Goal: Information Seeking & Learning: Learn about a topic

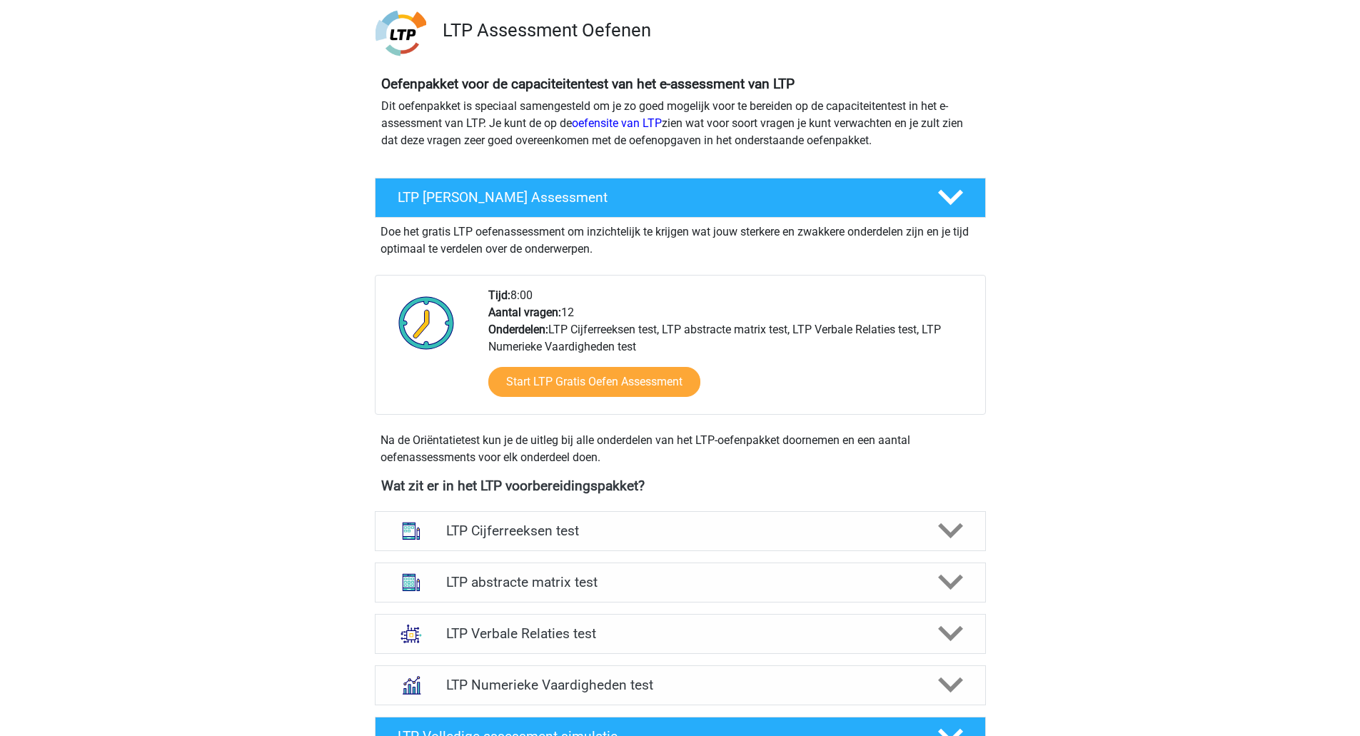
scroll to position [495, 0]
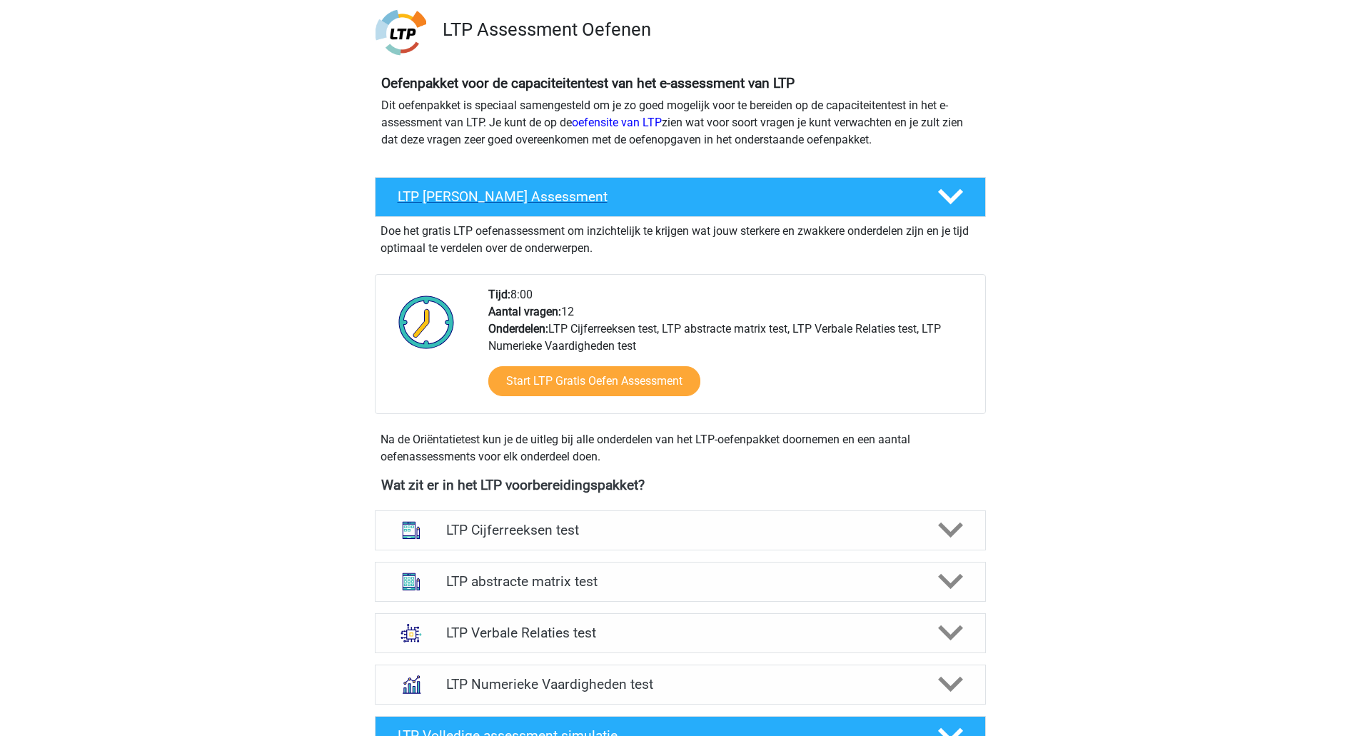
click at [965, 201] on div at bounding box center [949, 196] width 49 height 25
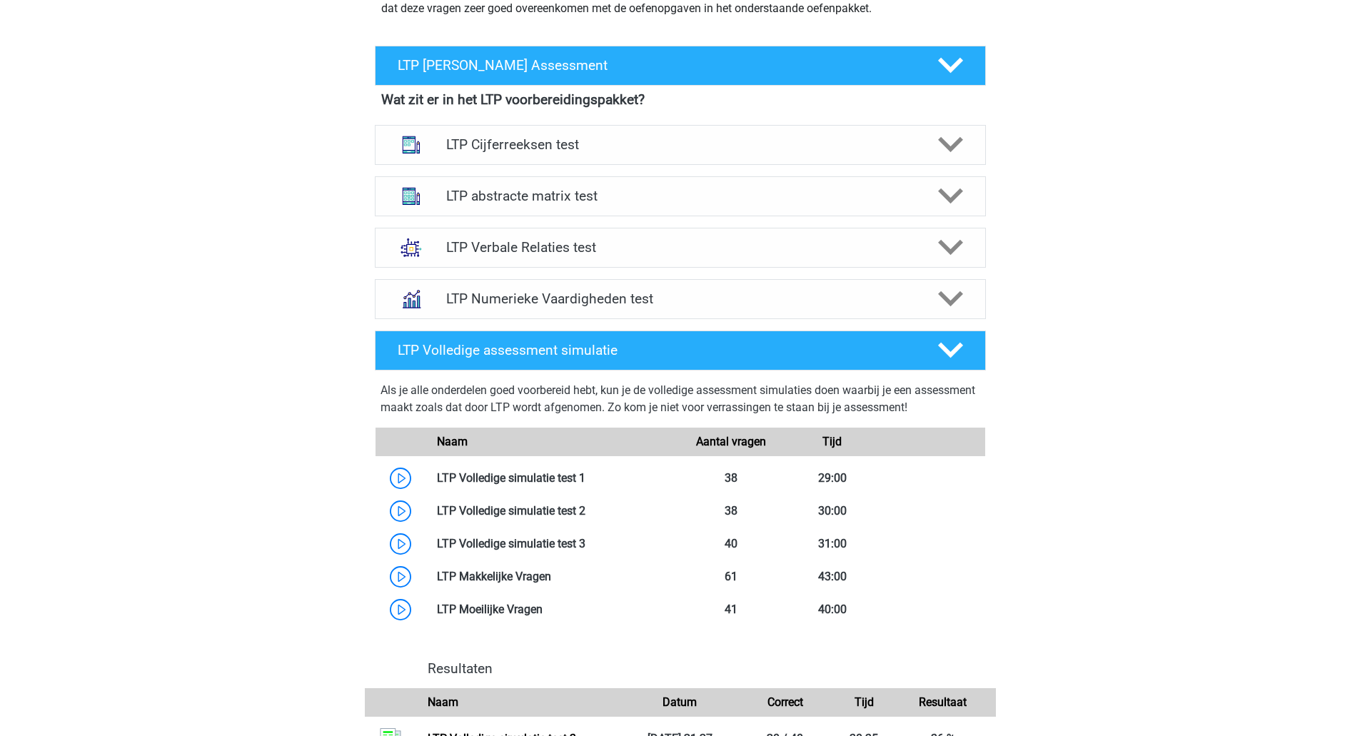
scroll to position [632, 0]
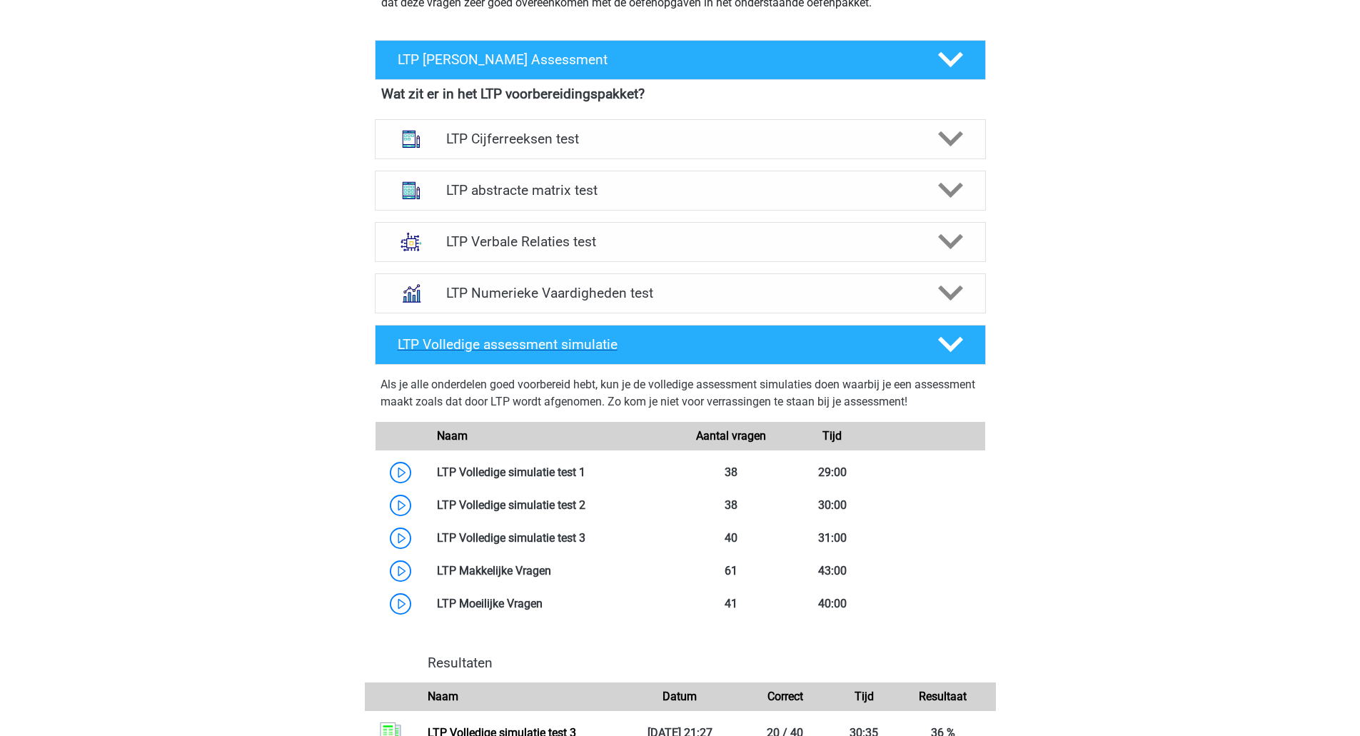
click at [956, 346] on polygon at bounding box center [950, 345] width 25 height 16
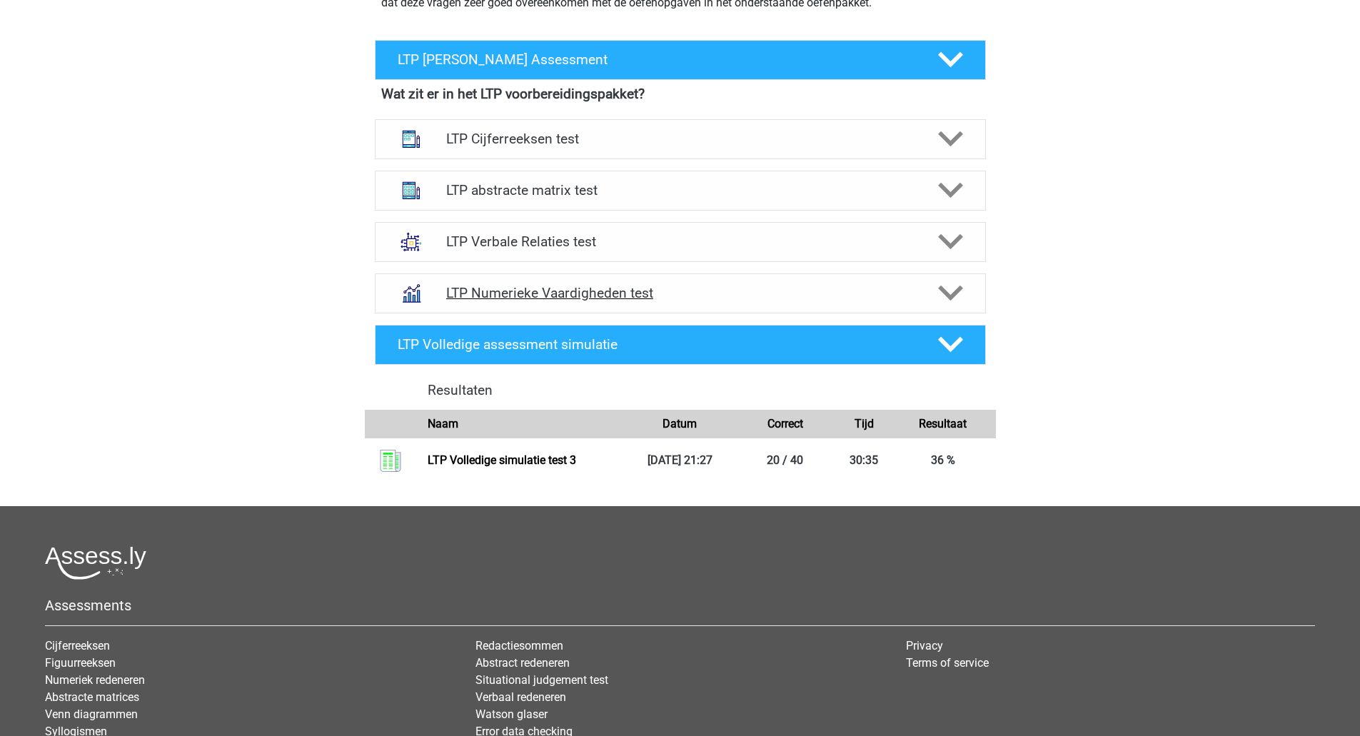
click at [956, 288] on icon at bounding box center [950, 293] width 25 height 25
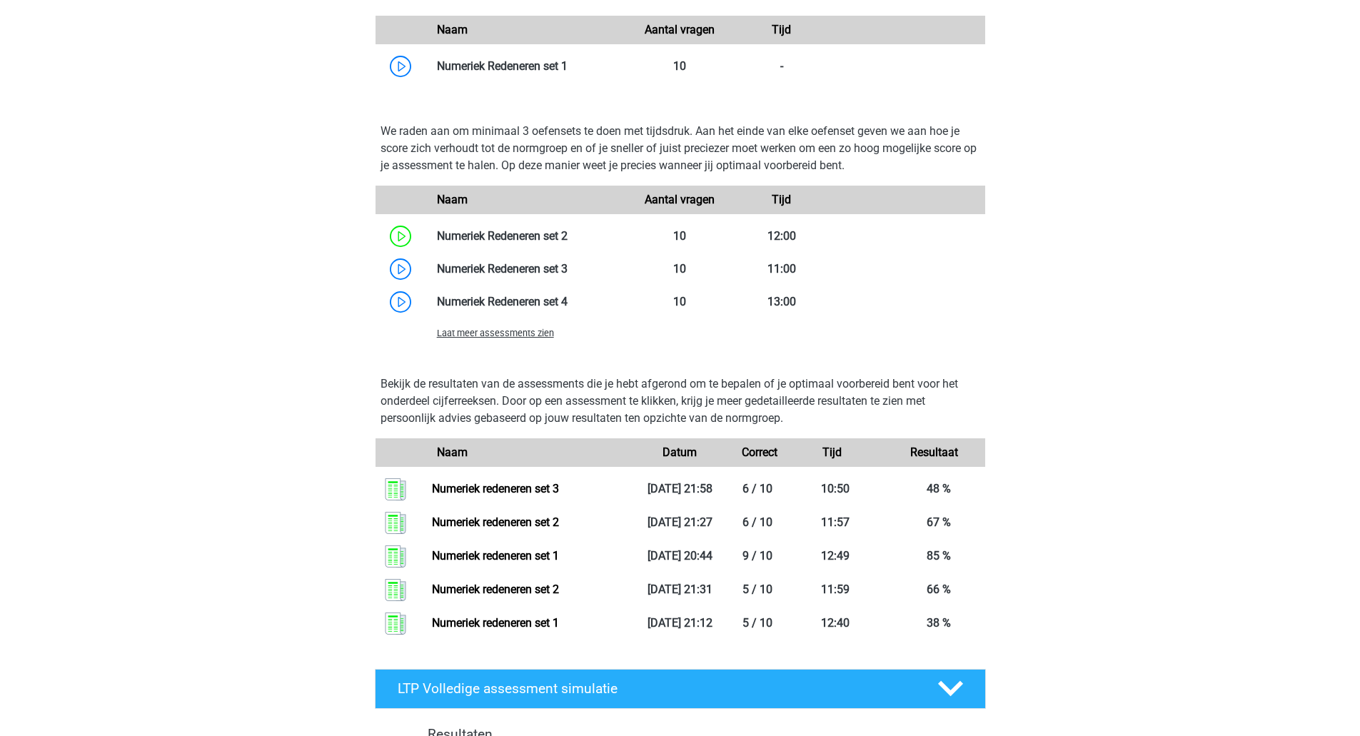
scroll to position [1096, 0]
click at [930, 388] on p "Bekijk de resultaten van de assessments die je hebt afgerond om te bepalen of j…" at bounding box center [681, 400] width 600 height 51
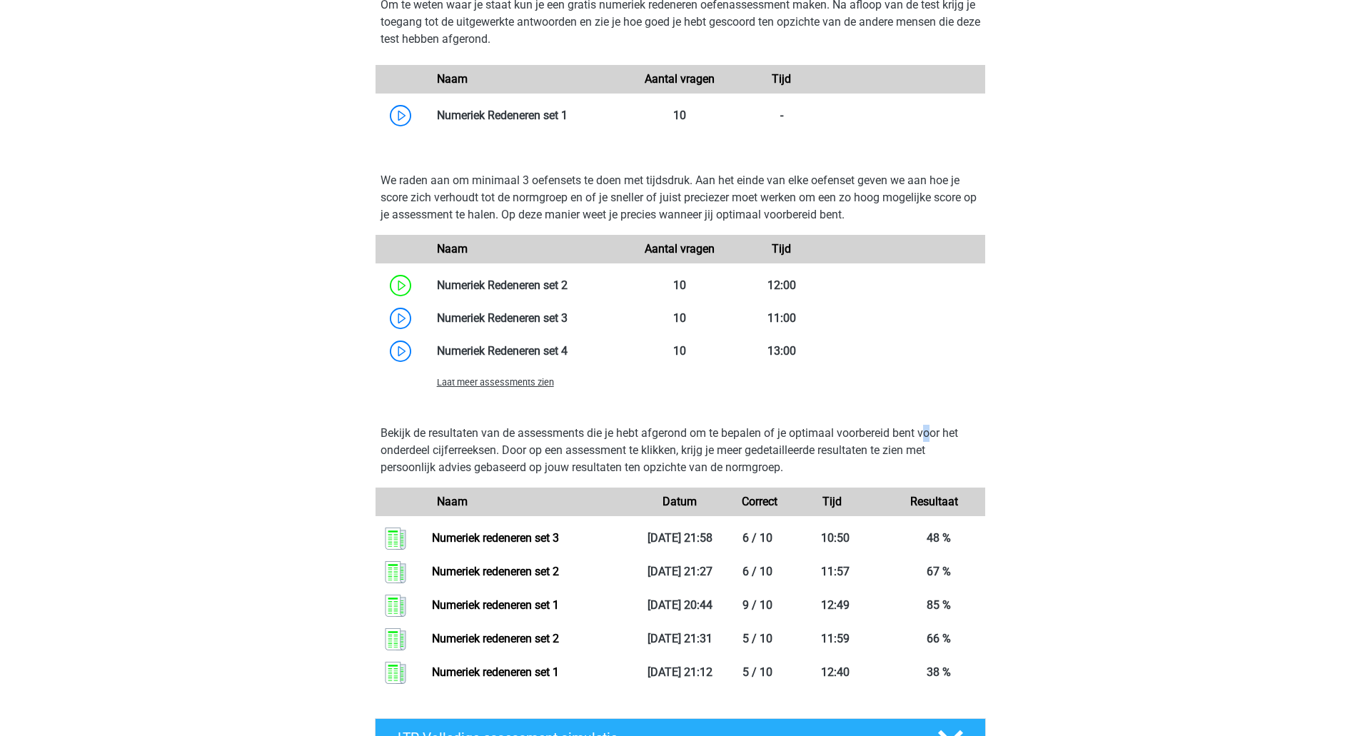
scroll to position [1043, 0]
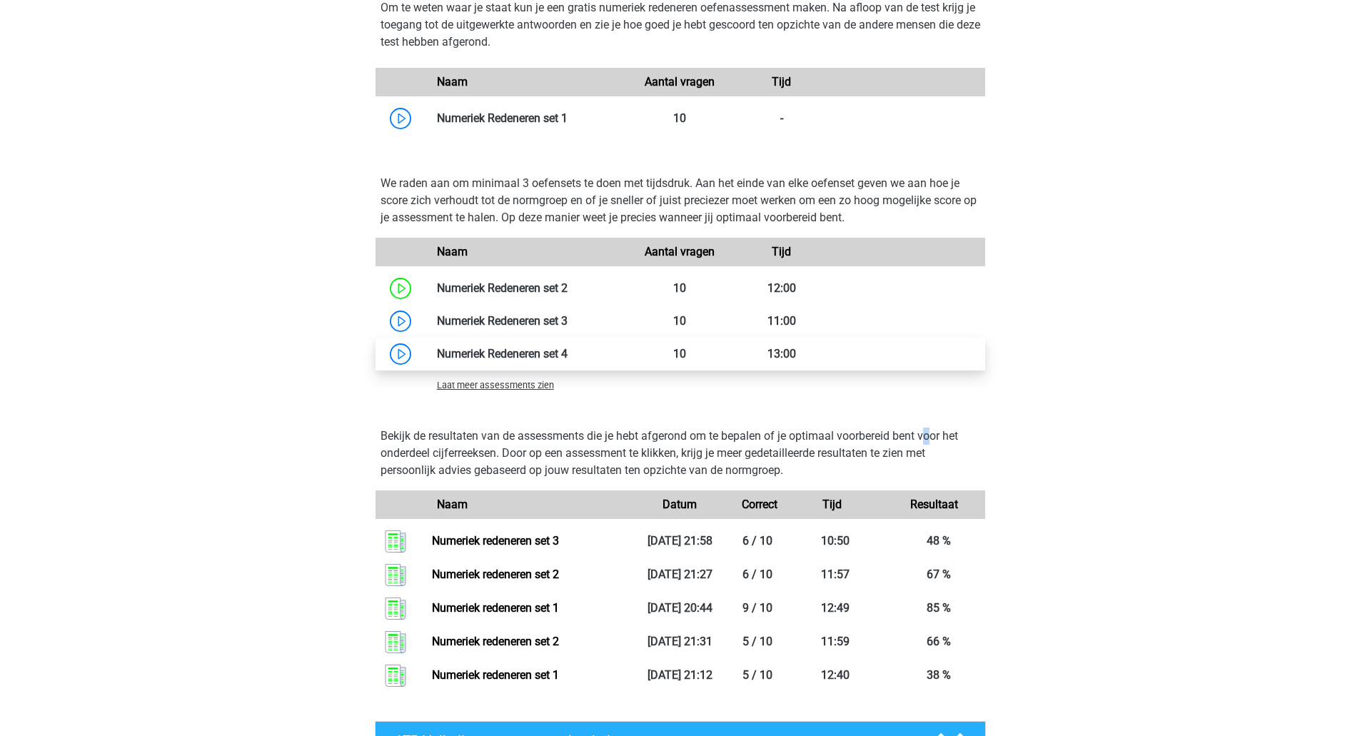
click at [568, 354] on link at bounding box center [568, 354] width 0 height 14
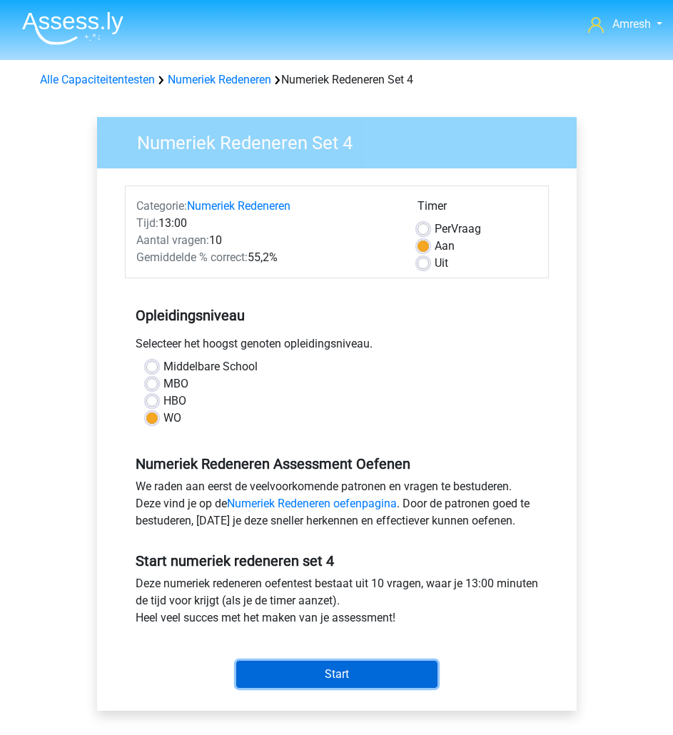
click at [318, 669] on input "Start" at bounding box center [336, 674] width 201 height 27
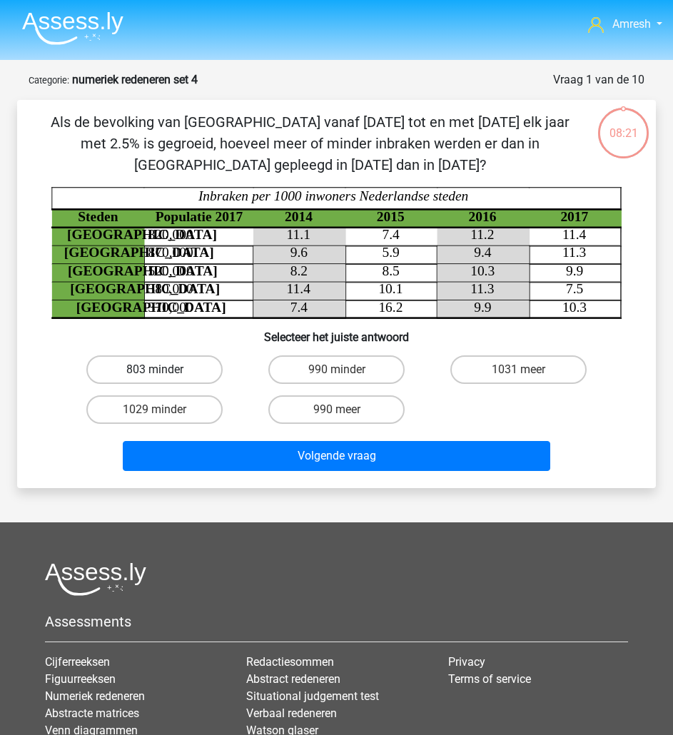
click at [149, 365] on label "803 minder" at bounding box center [154, 370] width 136 height 29
click at [155, 370] on input "803 minder" at bounding box center [159, 374] width 9 height 9
radio input "true"
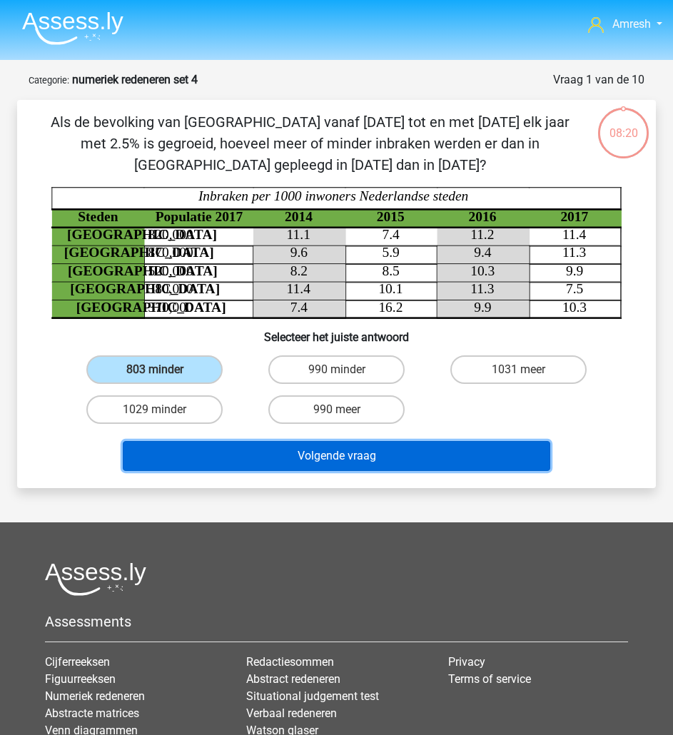
click at [340, 462] on button "Volgende vraag" at bounding box center [337, 456] width 428 height 30
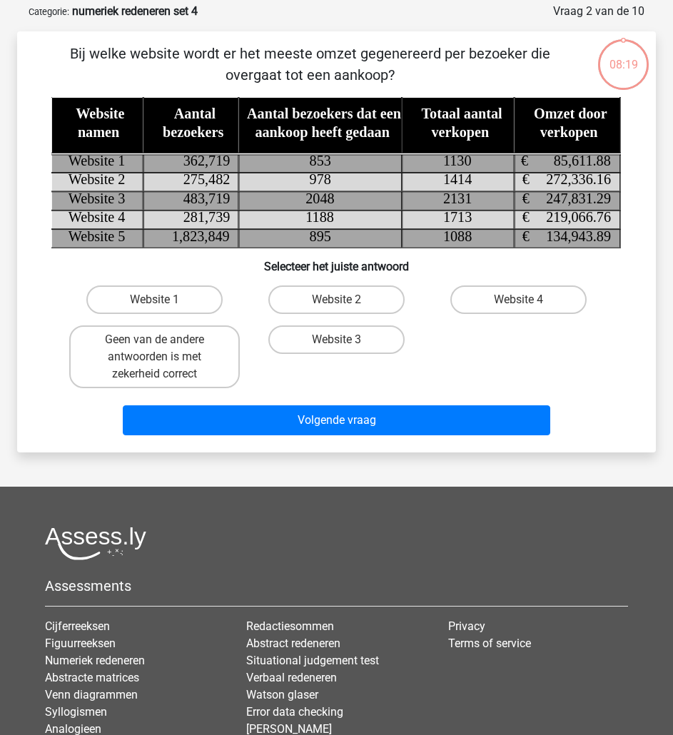
scroll to position [71, 0]
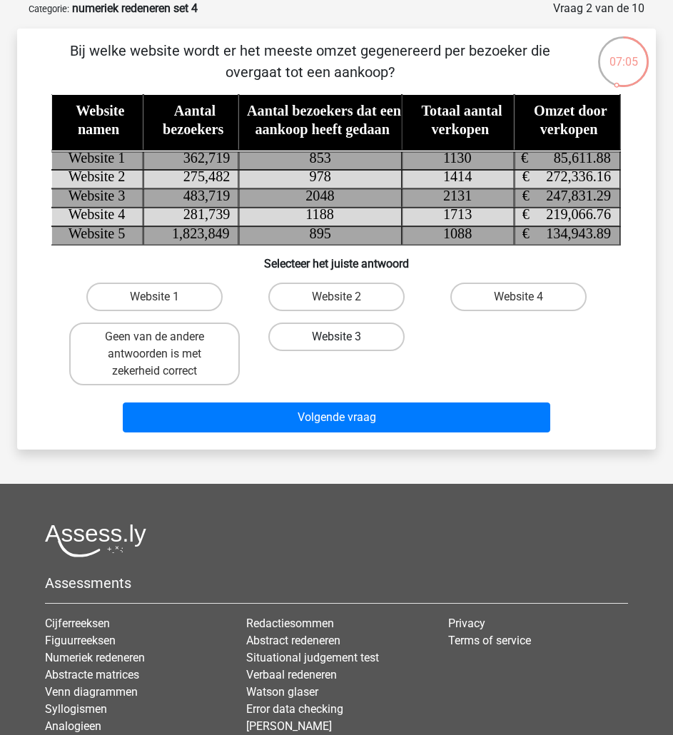
click at [378, 333] on label "Website 3" at bounding box center [336, 337] width 136 height 29
click at [346, 337] on input "Website 3" at bounding box center [341, 341] width 9 height 9
radio input "true"
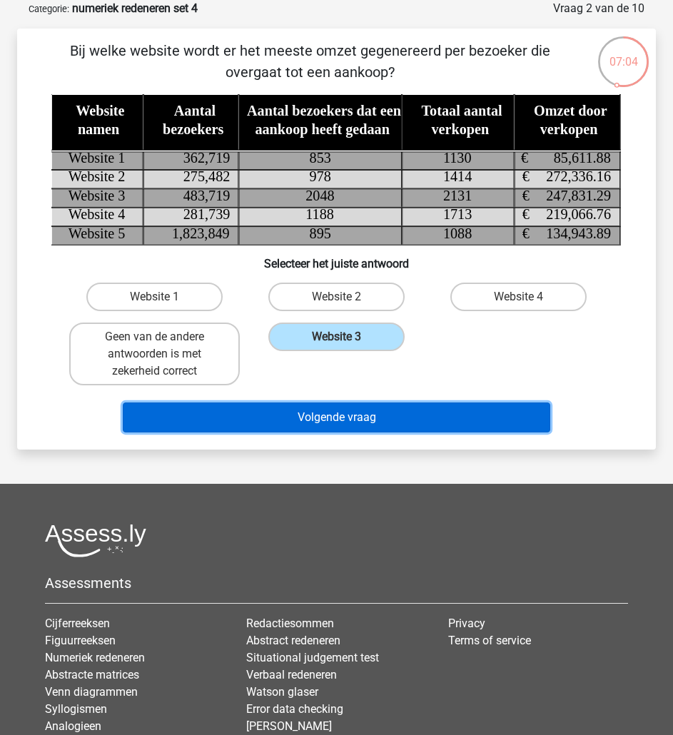
click at [418, 416] on button "Volgende vraag" at bounding box center [337, 418] width 428 height 30
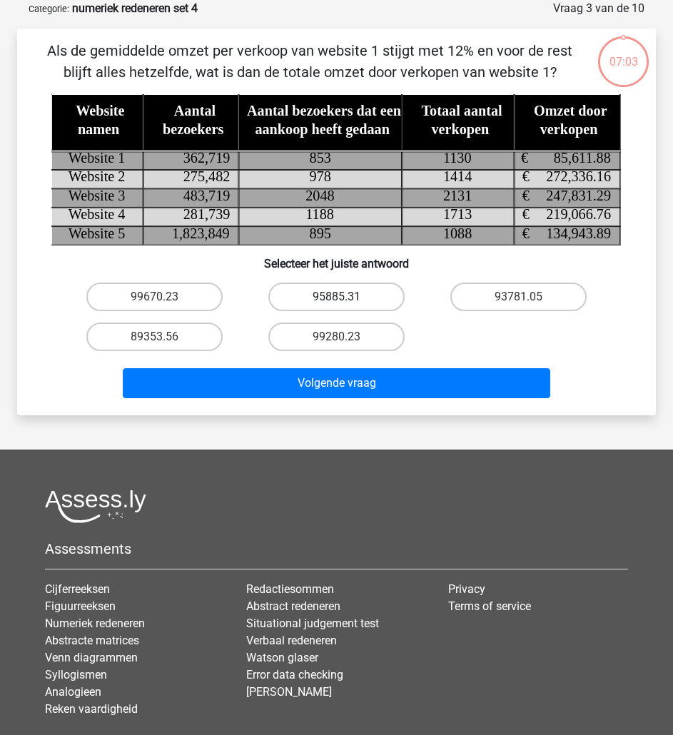
click at [368, 298] on label "95885.31" at bounding box center [336, 297] width 136 height 29
click at [346, 298] on input "95885.31" at bounding box center [341, 301] width 9 height 9
radio input "true"
click at [410, 407] on div "Als de gemiddelde omzet per verkoop van website 1 stijgt met 12% en voor de res…" at bounding box center [336, 222] width 639 height 386
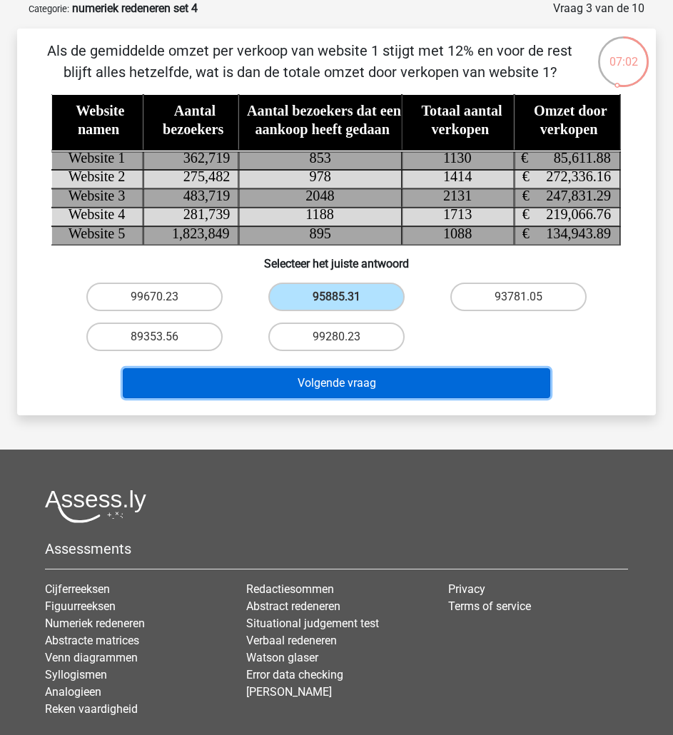
click at [403, 378] on button "Volgende vraag" at bounding box center [337, 383] width 428 height 30
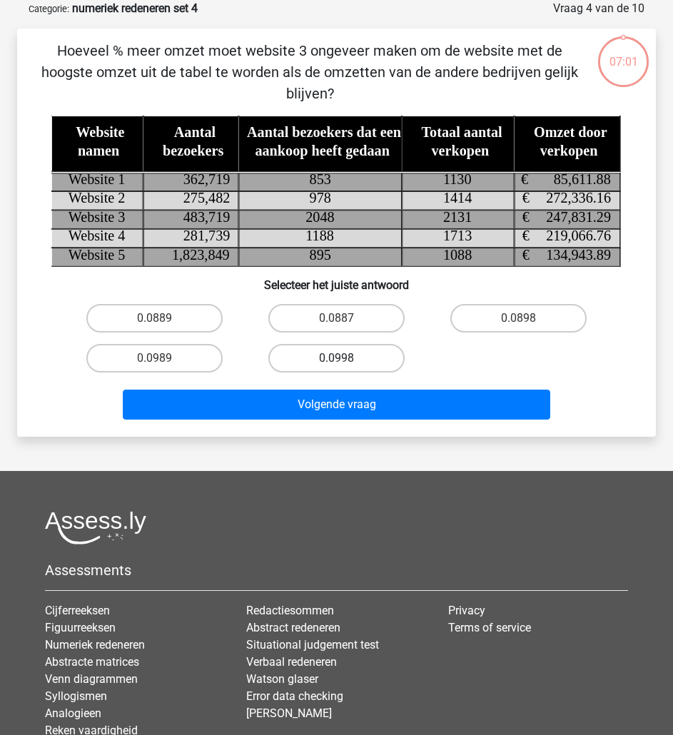
click at [372, 348] on label "0.0998" at bounding box center [336, 358] width 136 height 29
click at [346, 358] on input "0.0998" at bounding box center [341, 362] width 9 height 9
radio input "true"
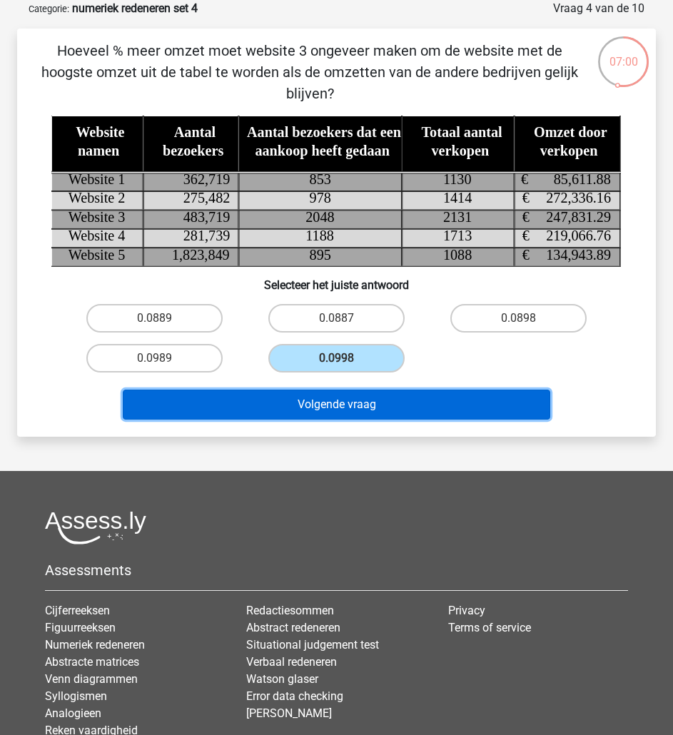
click at [396, 398] on button "Volgende vraag" at bounding box center [337, 405] width 428 height 30
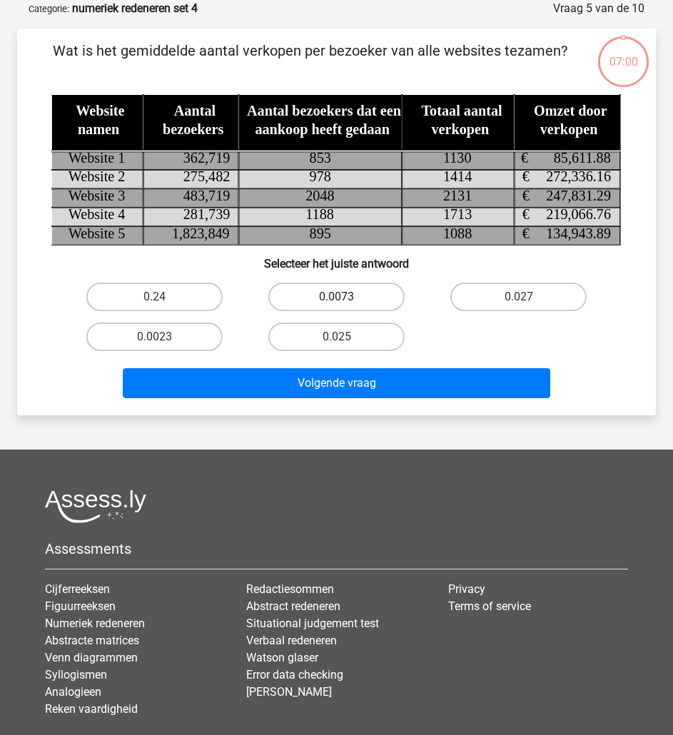
click at [370, 300] on label "0.0073" at bounding box center [336, 297] width 136 height 29
click at [346, 300] on input "0.0073" at bounding box center [341, 301] width 9 height 9
radio input "true"
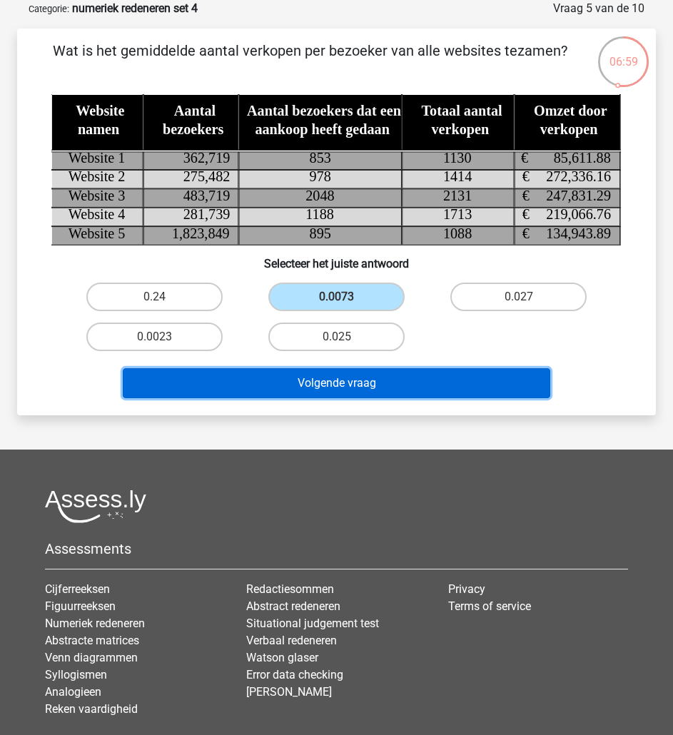
click at [392, 374] on button "Volgende vraag" at bounding box center [337, 383] width 428 height 30
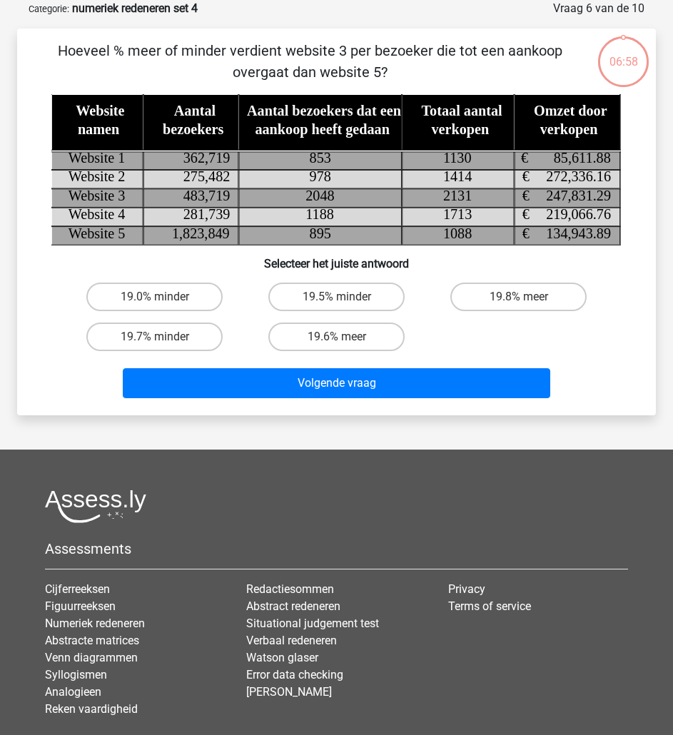
click at [375, 319] on div "19.6% meer" at bounding box center [337, 337] width 182 height 40
click at [377, 331] on label "19.6% meer" at bounding box center [336, 337] width 136 height 29
click at [346, 337] on input "19.6% meer" at bounding box center [341, 341] width 9 height 9
radio input "true"
click at [390, 363] on div "Volgende vraag" at bounding box center [336, 380] width 593 height 47
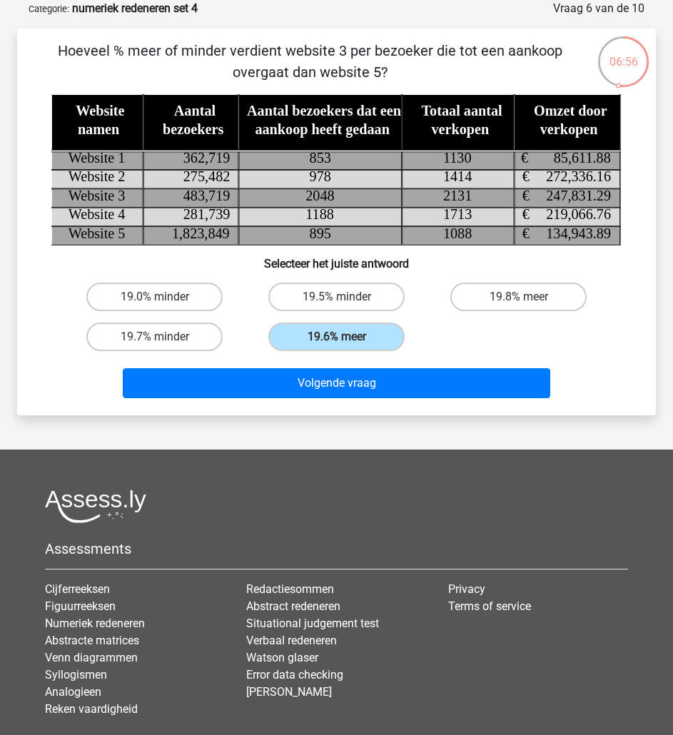
click at [386, 366] on div "Volgende vraag" at bounding box center [336, 380] width 593 height 47
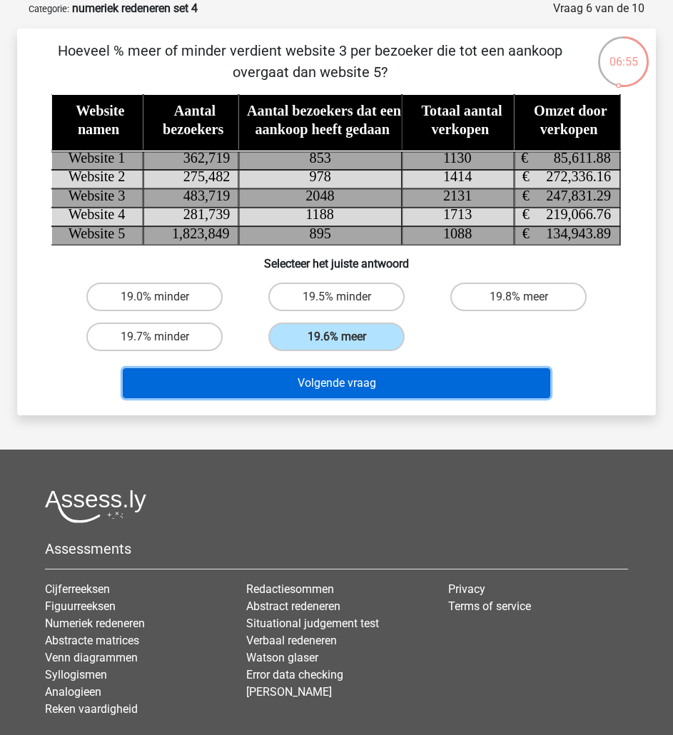
click at [372, 378] on button "Volgende vraag" at bounding box center [337, 383] width 428 height 30
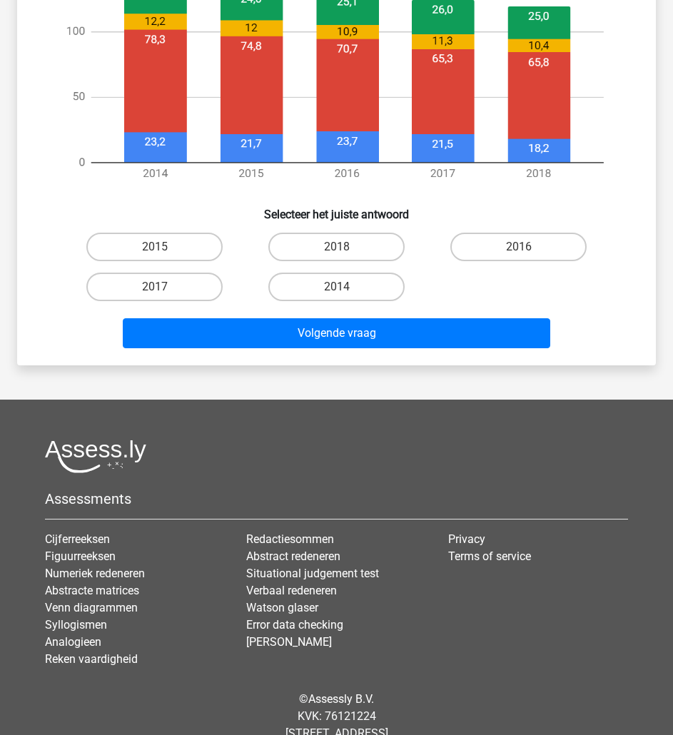
scroll to position [641, 0]
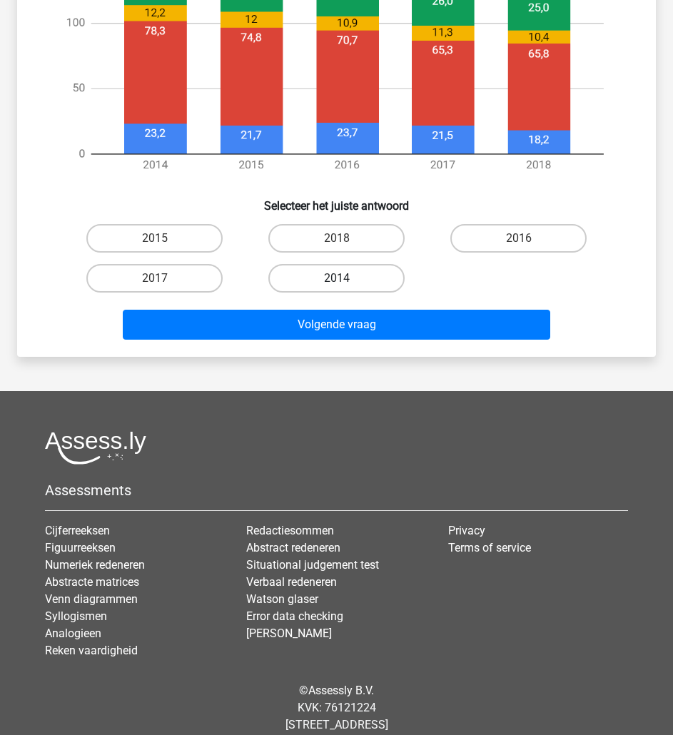
click at [355, 283] on label "2014" at bounding box center [336, 278] width 136 height 29
click at [346, 283] on input "2014" at bounding box center [341, 282] width 9 height 9
radio input "true"
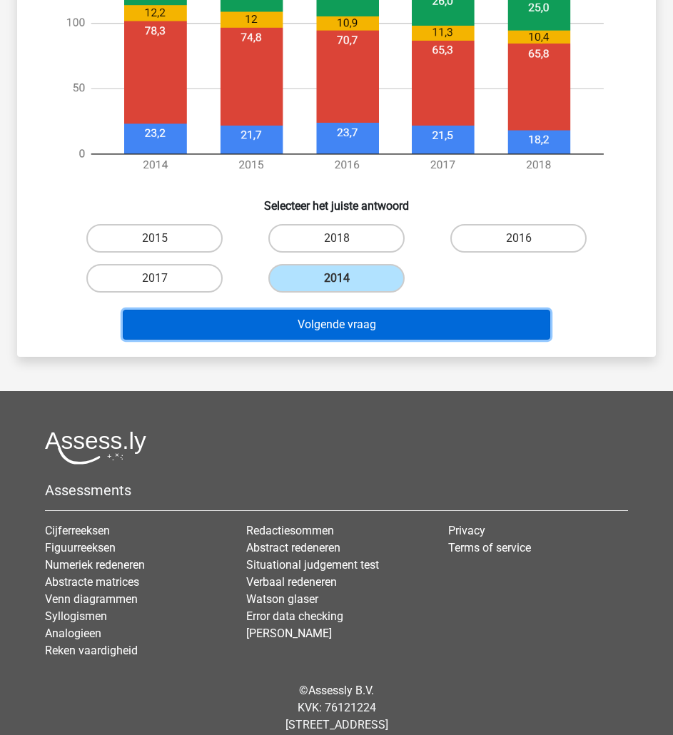
click at [365, 310] on button "Volgende vraag" at bounding box center [337, 325] width 428 height 30
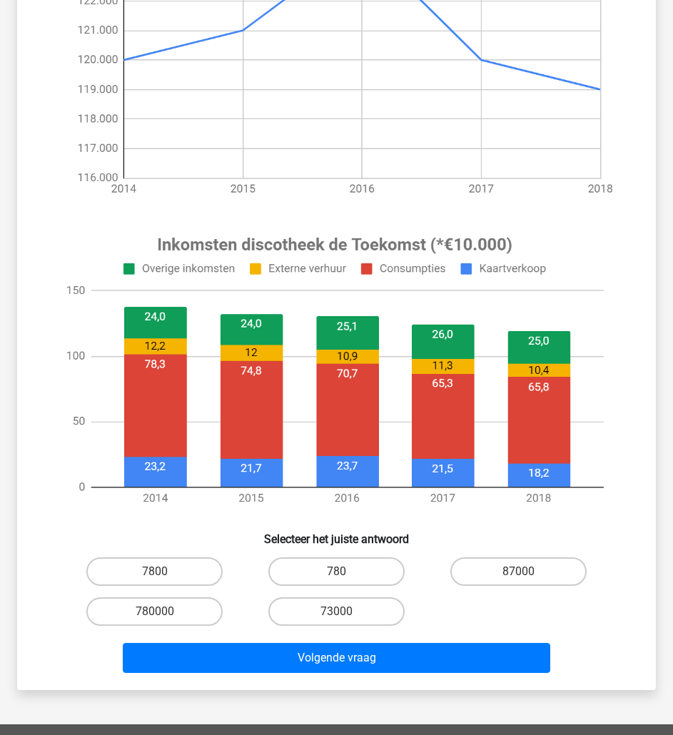
scroll to position [308, 0]
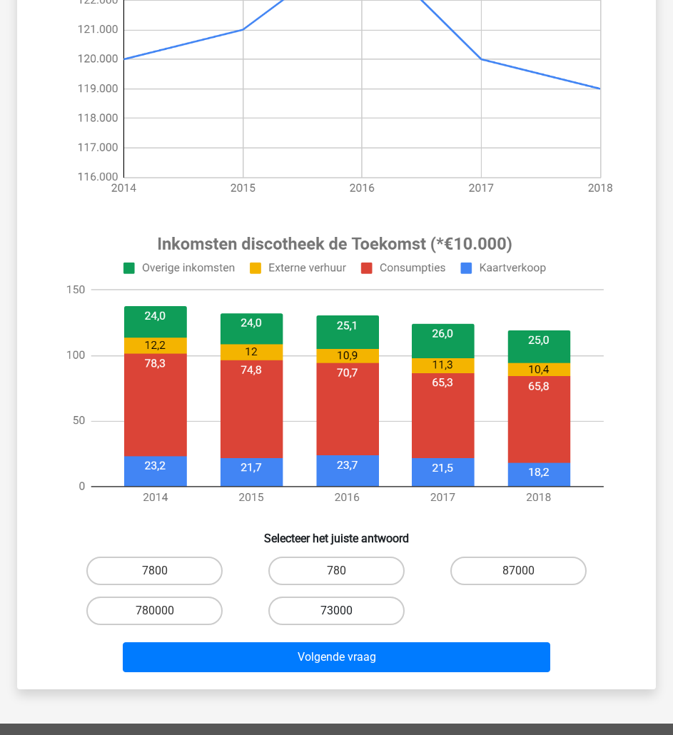
click at [388, 609] on label "73000" at bounding box center [336, 611] width 136 height 29
click at [346, 611] on input "73000" at bounding box center [341, 615] width 9 height 9
radio input "true"
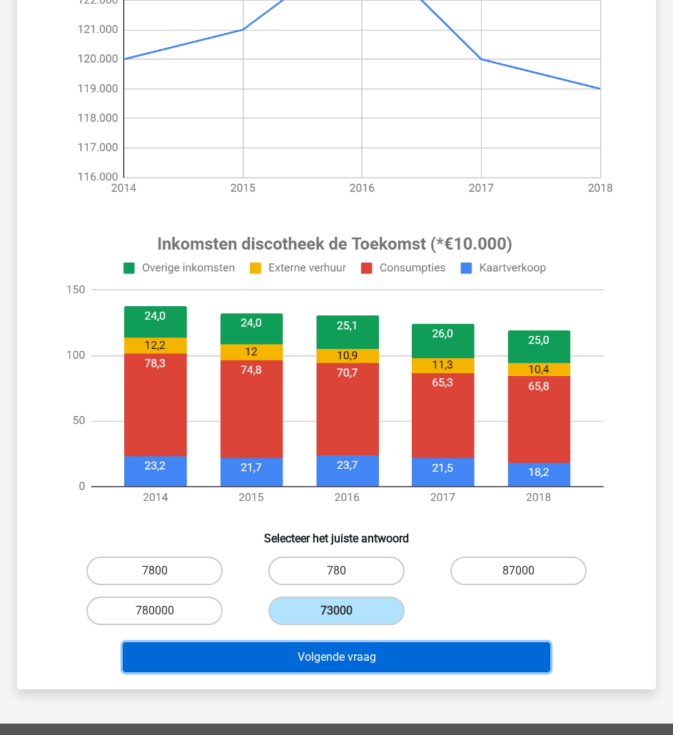
click at [429, 655] on button "Volgende vraag" at bounding box center [337, 658] width 428 height 30
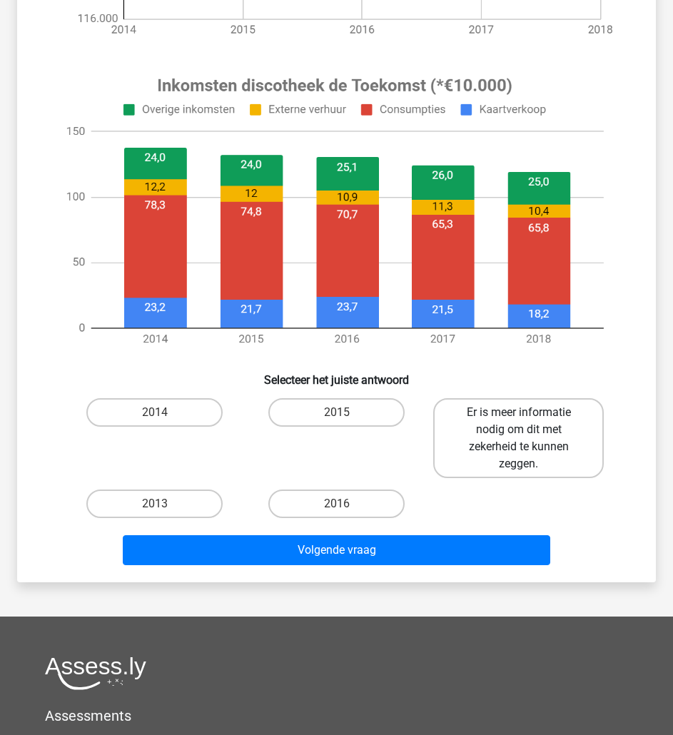
scroll to position [467, 0]
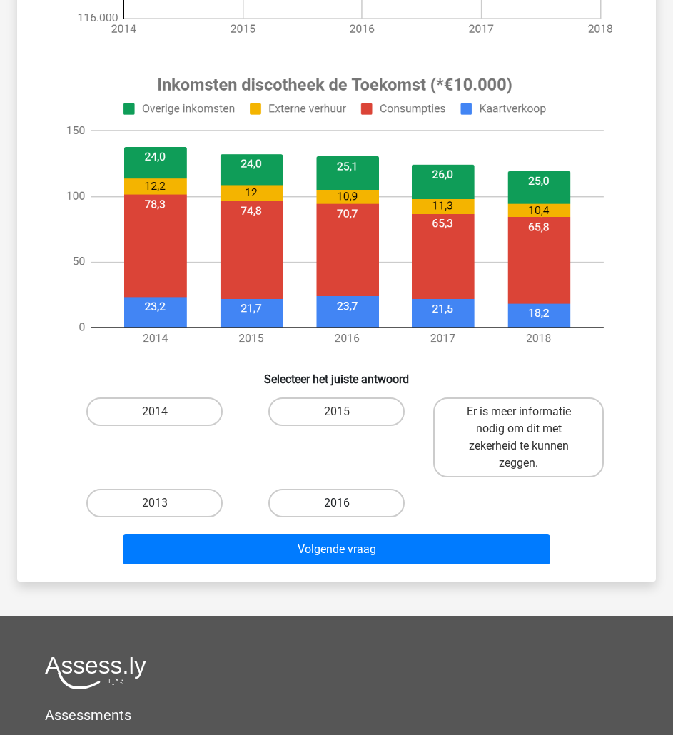
click at [358, 509] on label "2016" at bounding box center [336, 503] width 136 height 29
click at [346, 509] on input "2016" at bounding box center [341, 507] width 9 height 9
radio input "true"
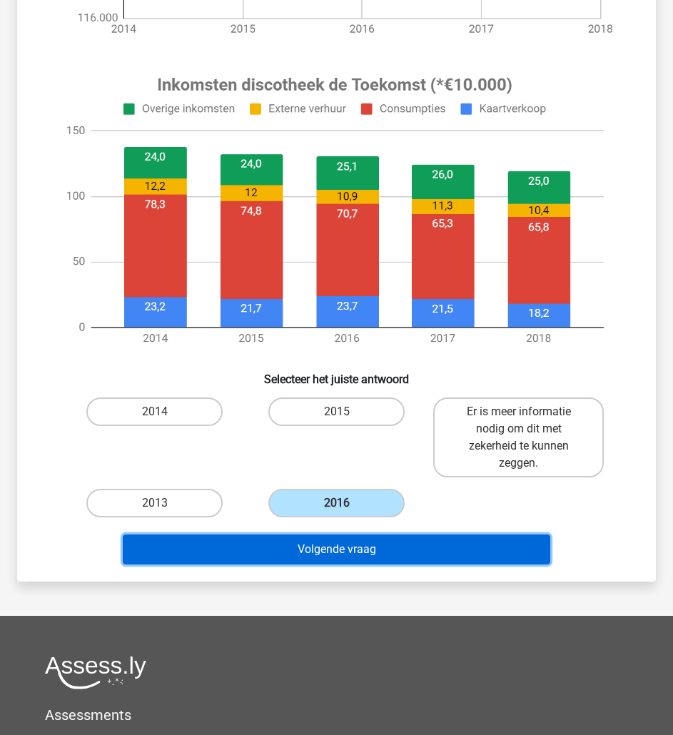
click at [390, 552] on button "Volgende vraag" at bounding box center [337, 550] width 428 height 30
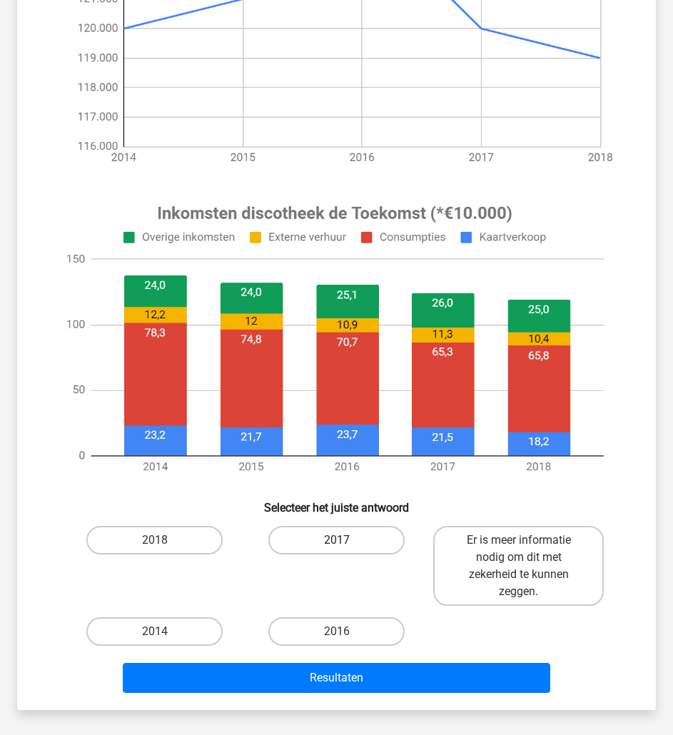
scroll to position [339, 0]
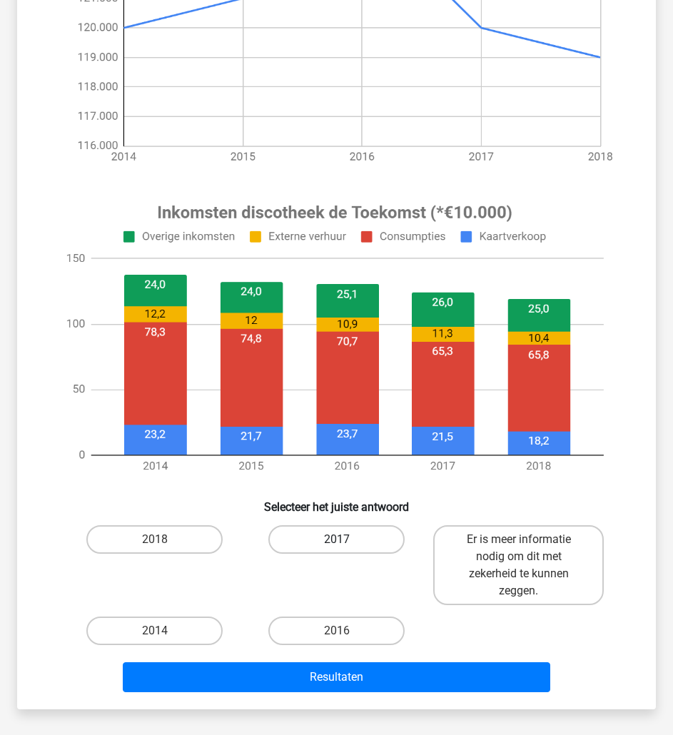
click at [370, 540] on label "2017" at bounding box center [336, 540] width 136 height 29
click at [346, 540] on input "2017" at bounding box center [341, 544] width 9 height 9
radio input "true"
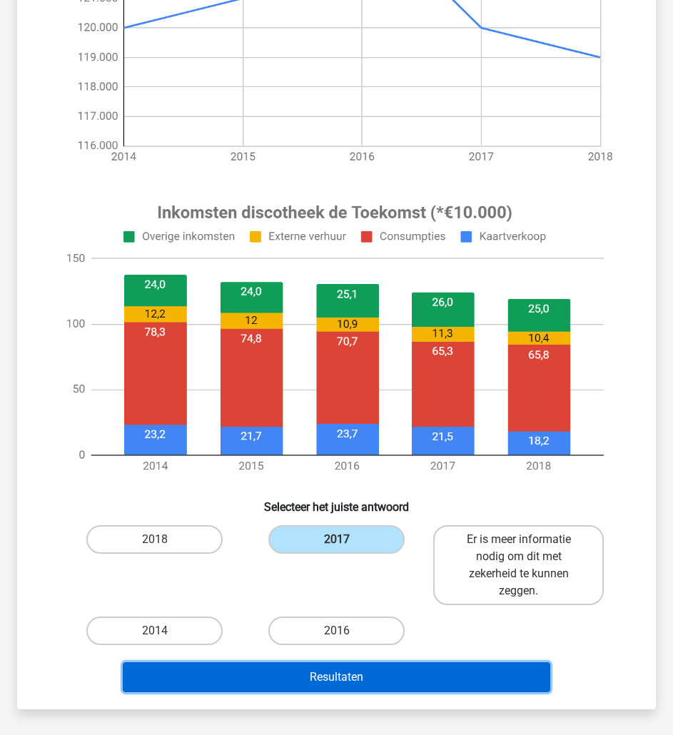
click at [474, 675] on button "Resultaten" at bounding box center [337, 678] width 428 height 30
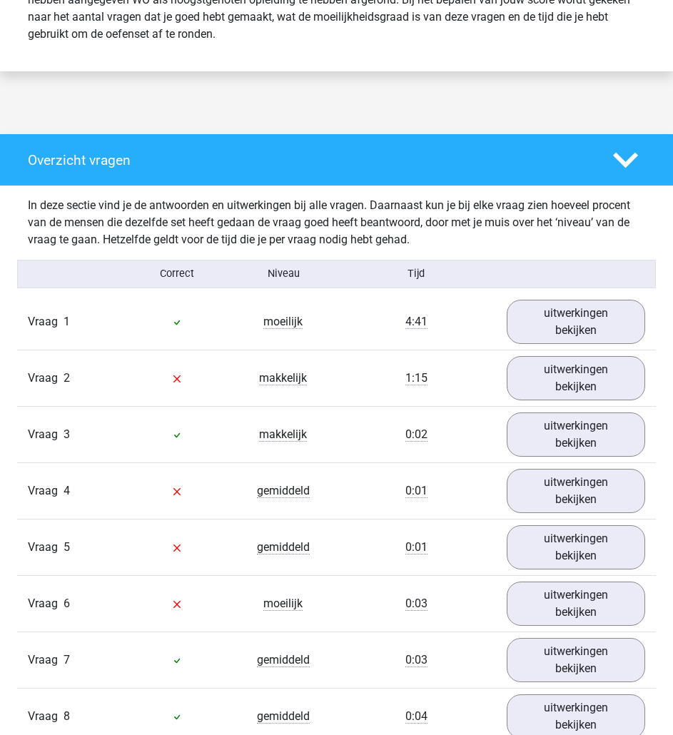
scroll to position [638, 0]
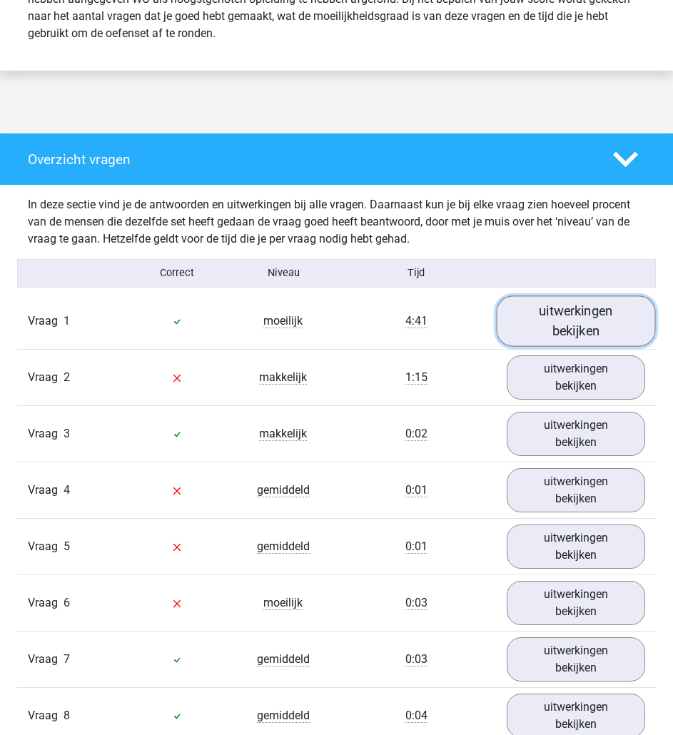
click at [596, 328] on link "uitwerkingen bekijken" at bounding box center [576, 321] width 159 height 51
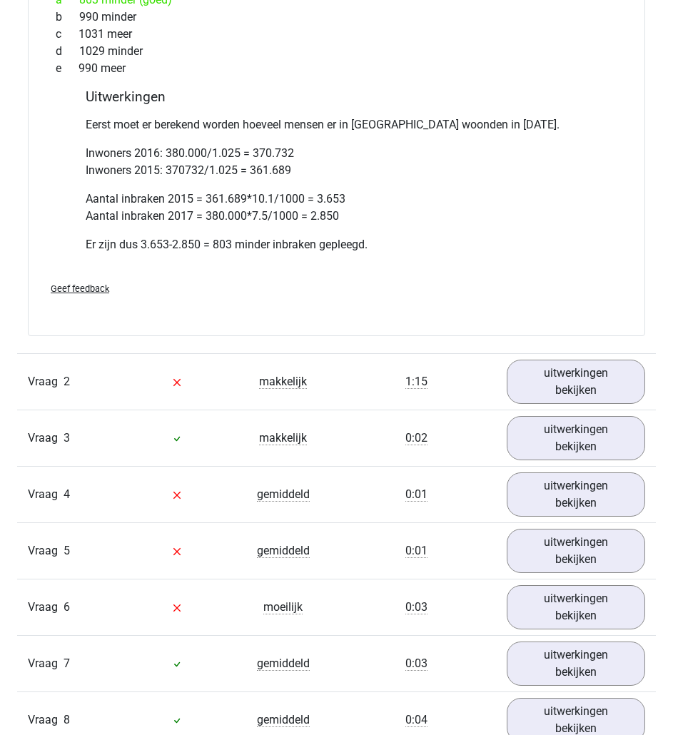
scroll to position [1211, 0]
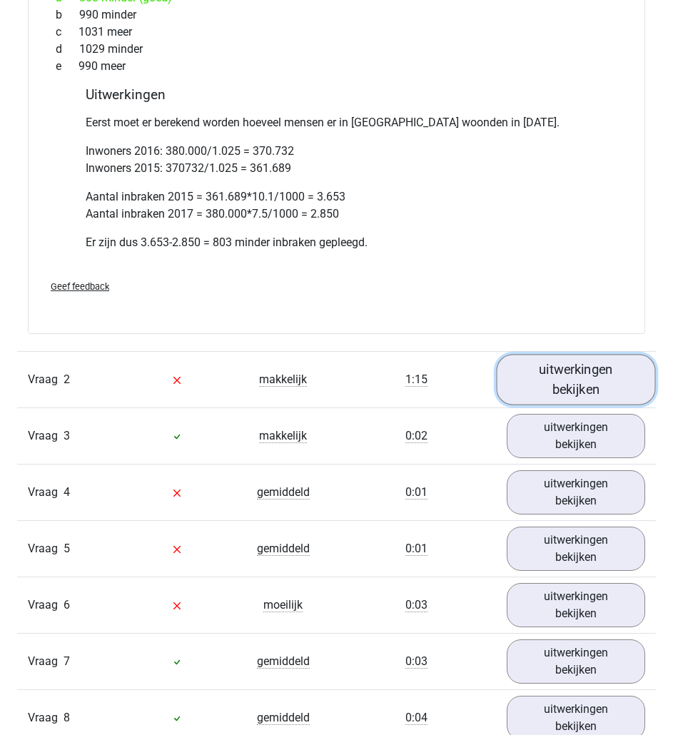
click at [575, 385] on link "uitwerkingen bekijken" at bounding box center [576, 380] width 159 height 51
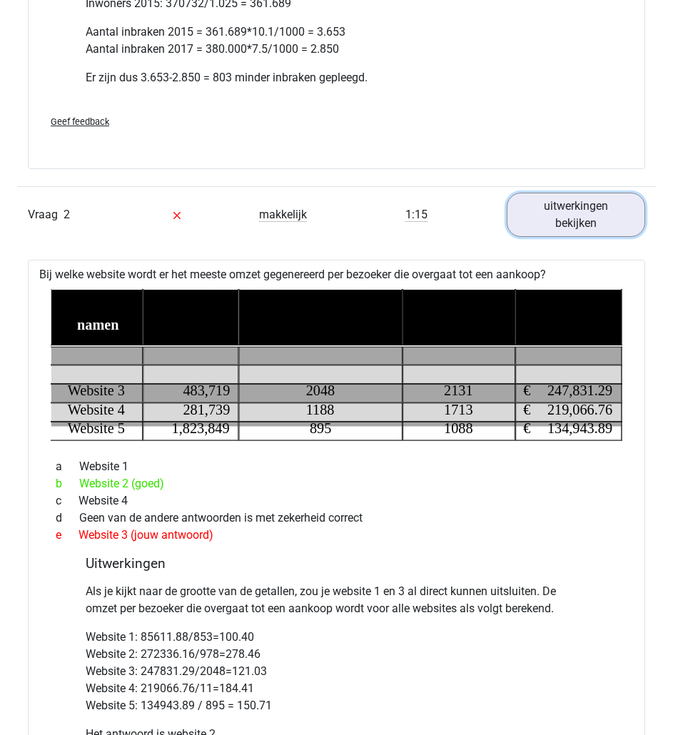
scroll to position [1377, 0]
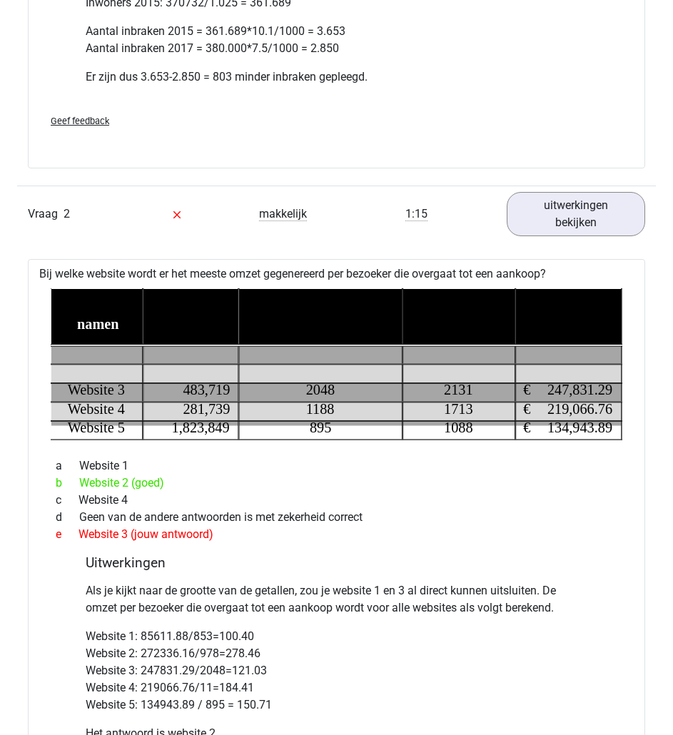
click at [476, 405] on icon at bounding box center [372, 411] width 643 height 19
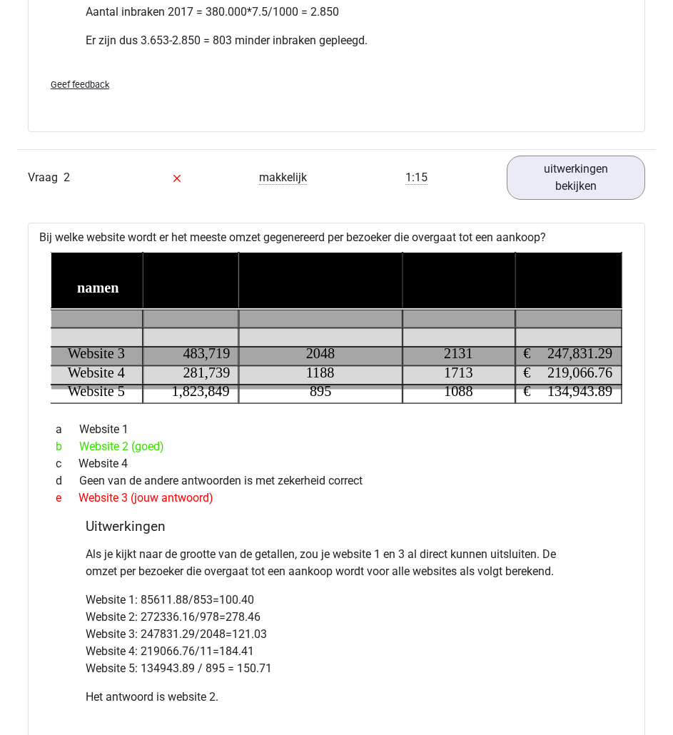
scroll to position [1410, 0]
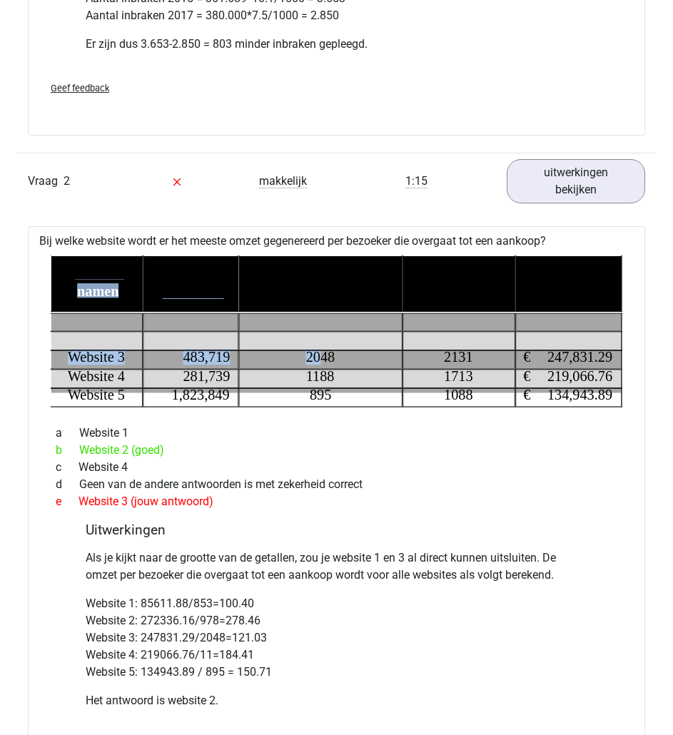
drag, startPoint x: 170, startPoint y: 298, endPoint x: 321, endPoint y: 357, distance: 162.6
click at [321, 357] on icon "Website namen Aantal bezoekers Aantal bezoekers dat een aankoop heeft gedaan To…" at bounding box center [337, 332] width 572 height 152
click at [186, 265] on icon at bounding box center [372, 284] width 643 height 57
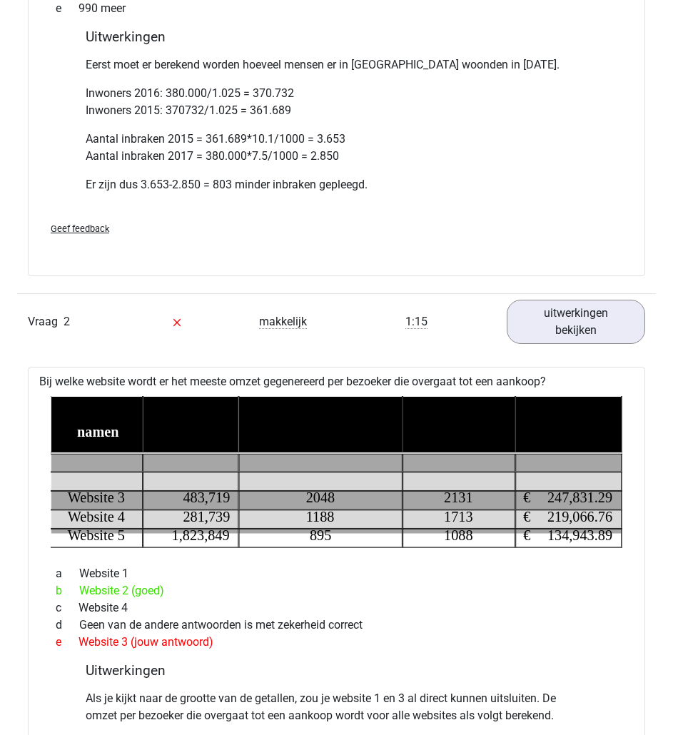
scroll to position [1277, 0]
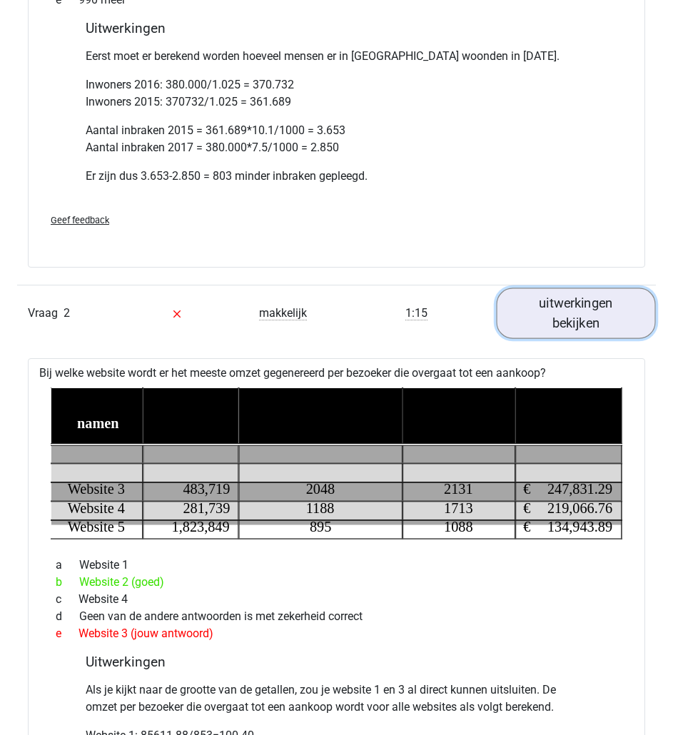
click at [566, 333] on link "uitwerkingen bekijken" at bounding box center [576, 313] width 159 height 51
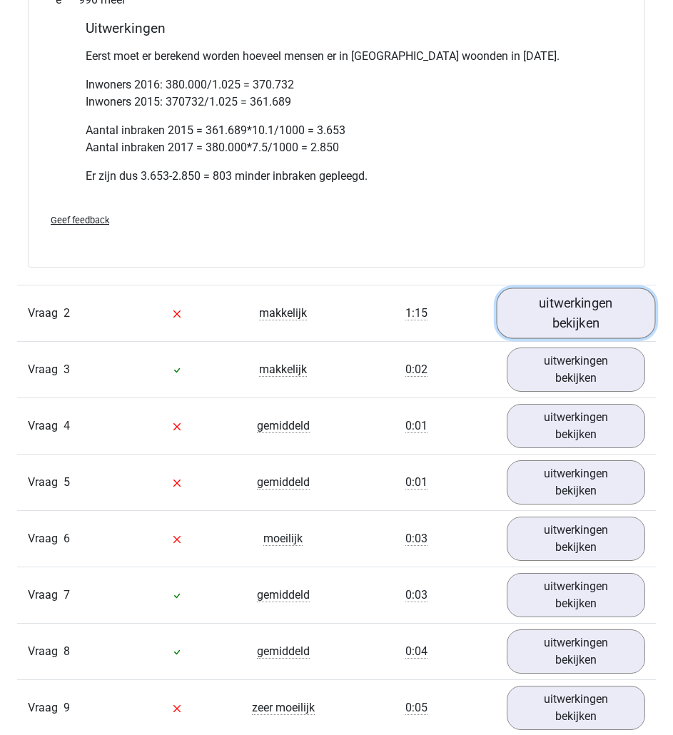
click at [581, 313] on link "uitwerkingen bekijken" at bounding box center [576, 313] width 159 height 51
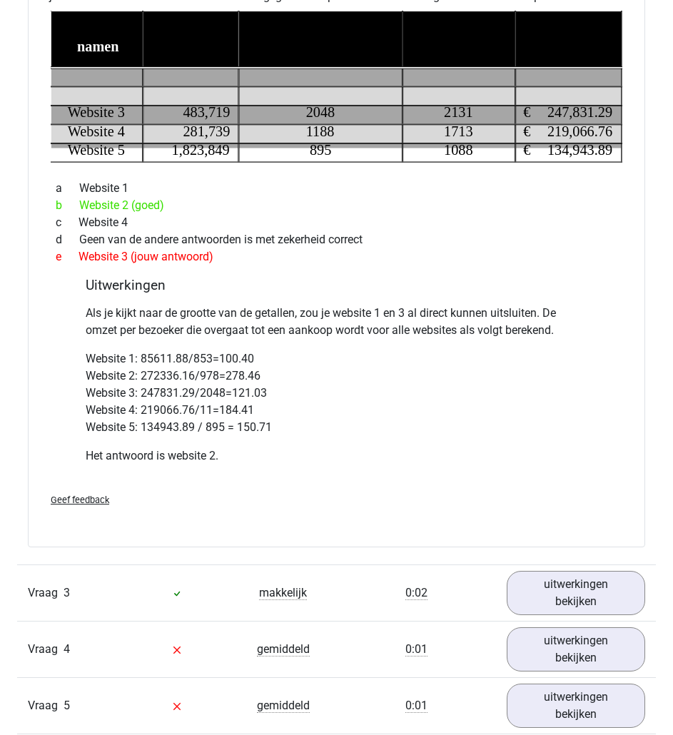
scroll to position [1506, 0]
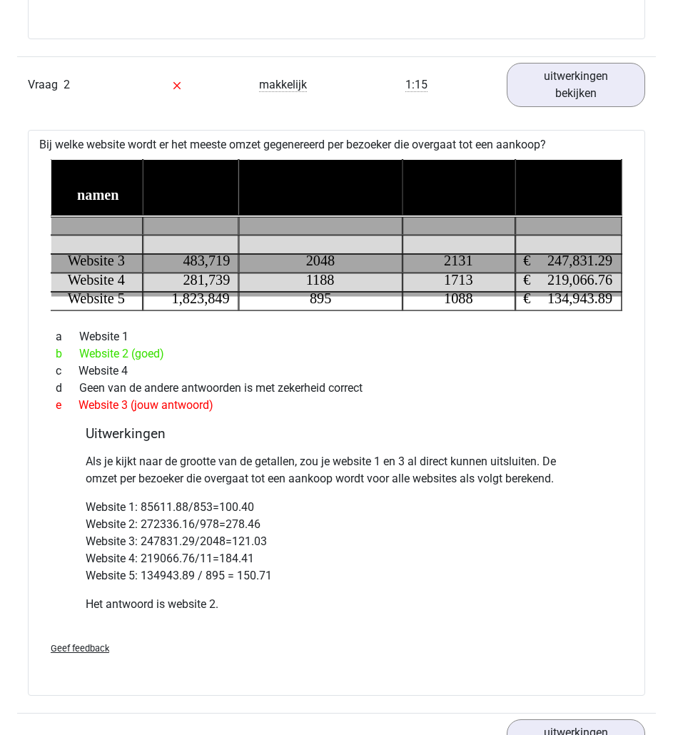
click at [84, 654] on span "Geef feedback" at bounding box center [80, 648] width 59 height 11
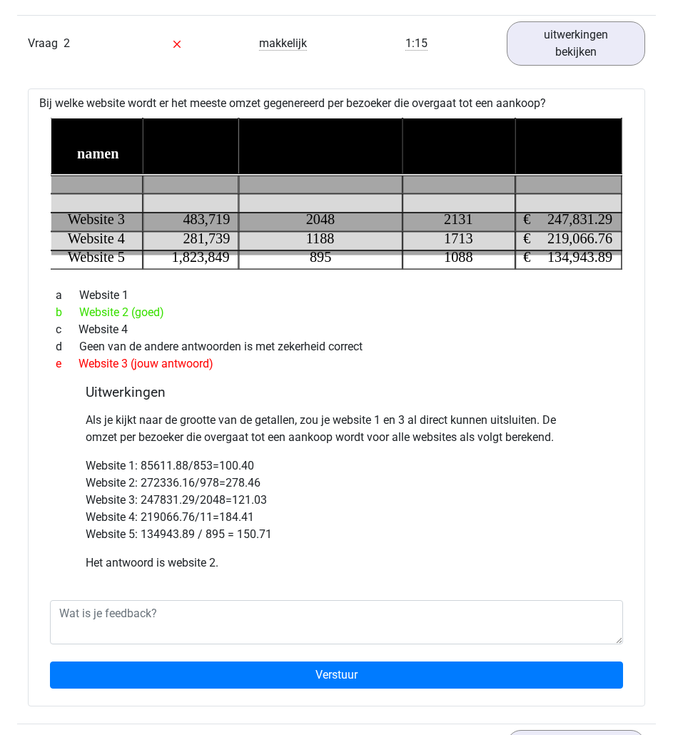
scroll to position [1548, 0]
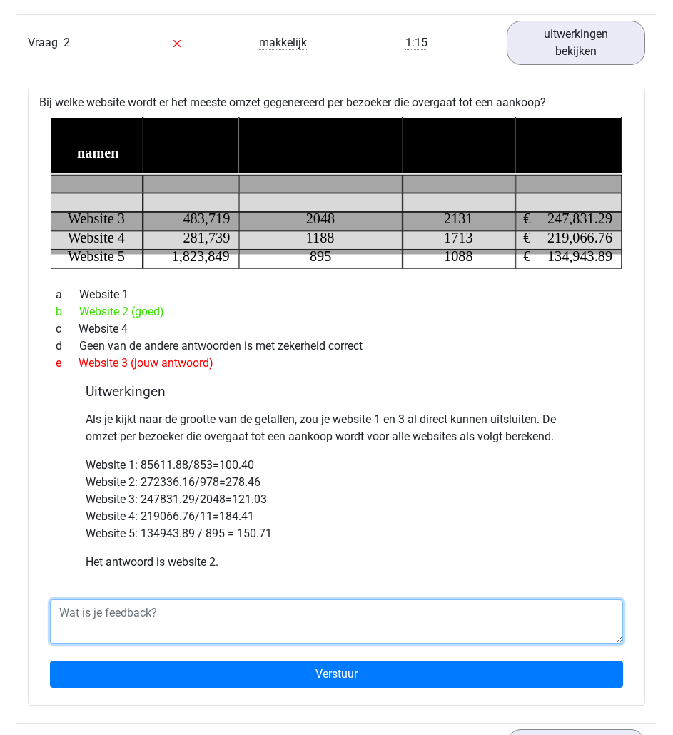
click at [199, 612] on textarea at bounding box center [336, 622] width 573 height 44
type textarea "R"
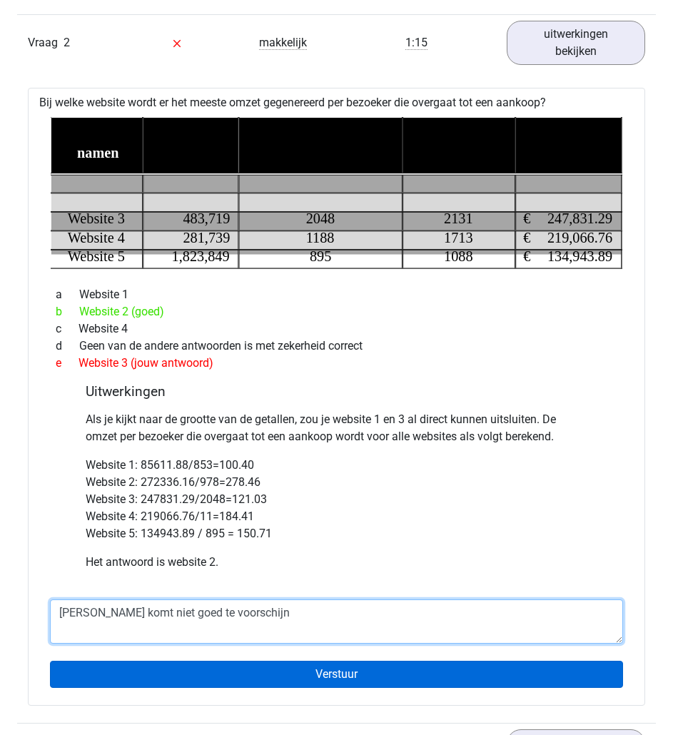
type textarea "Tabel komt niet goed te voorschijn"
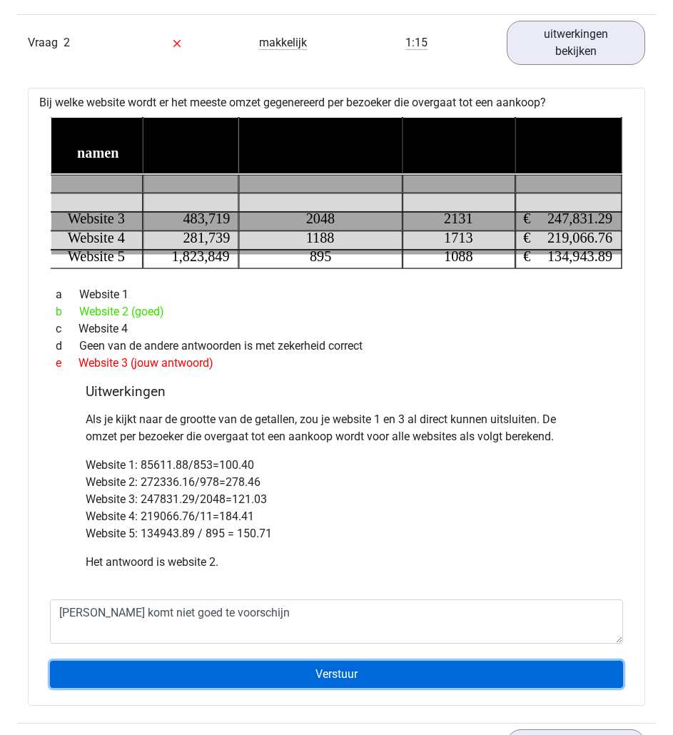
click at [243, 673] on input "Verstuur" at bounding box center [336, 674] width 573 height 27
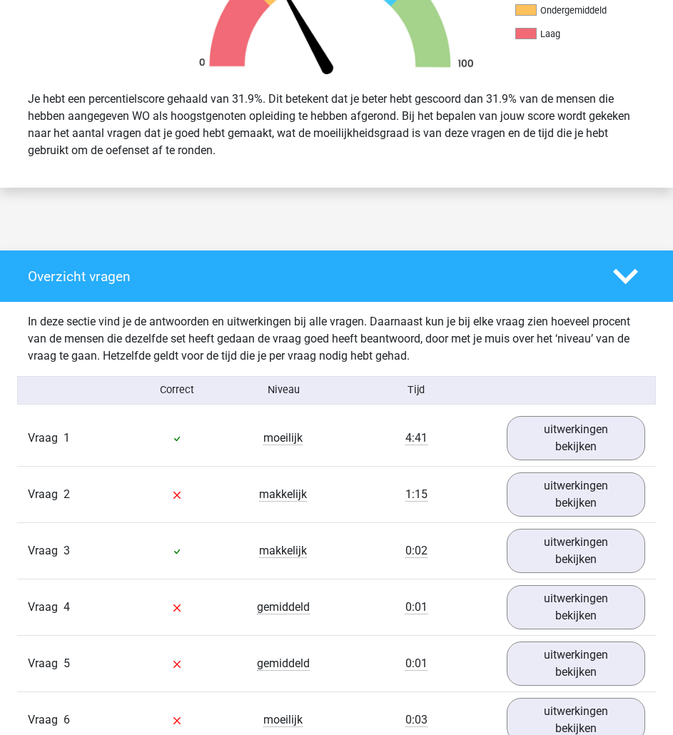
scroll to position [576, 0]
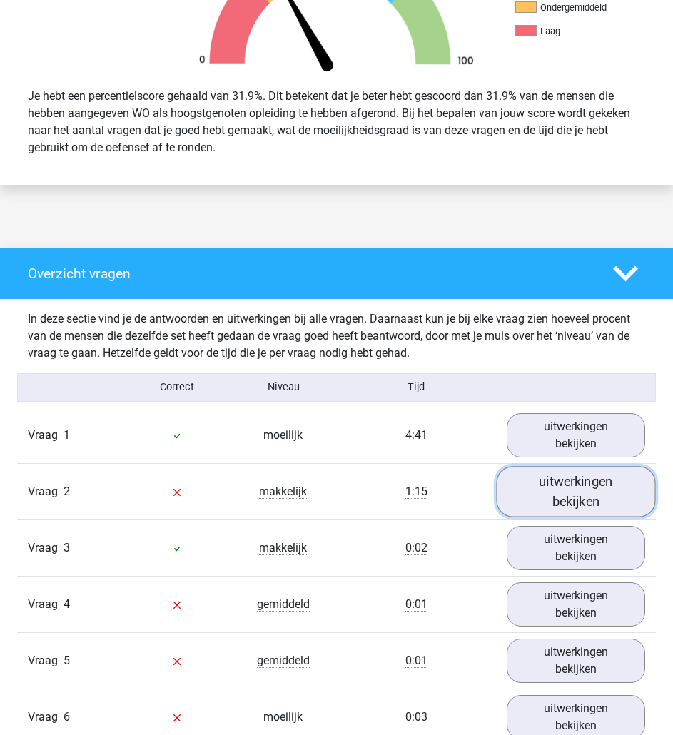
click at [526, 489] on link "uitwerkingen bekijken" at bounding box center [576, 491] width 159 height 51
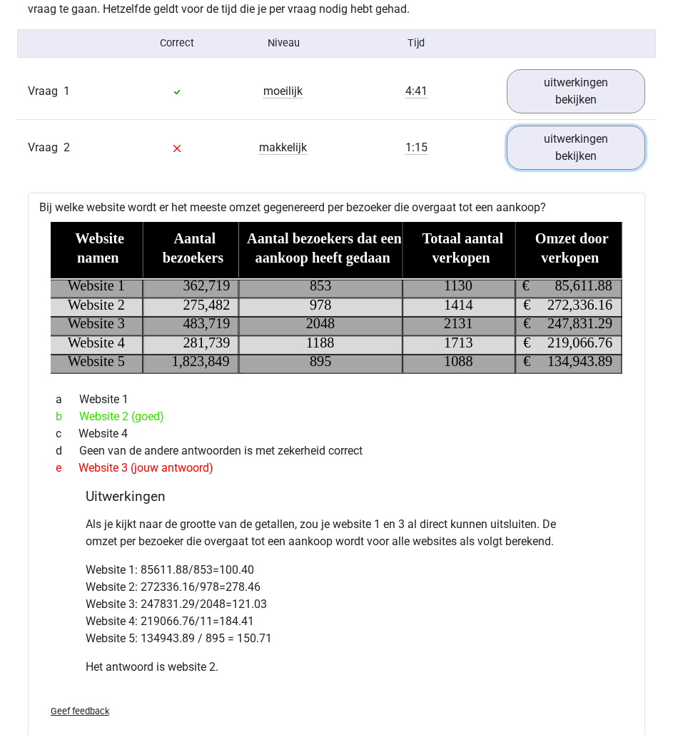
scroll to position [868, 0]
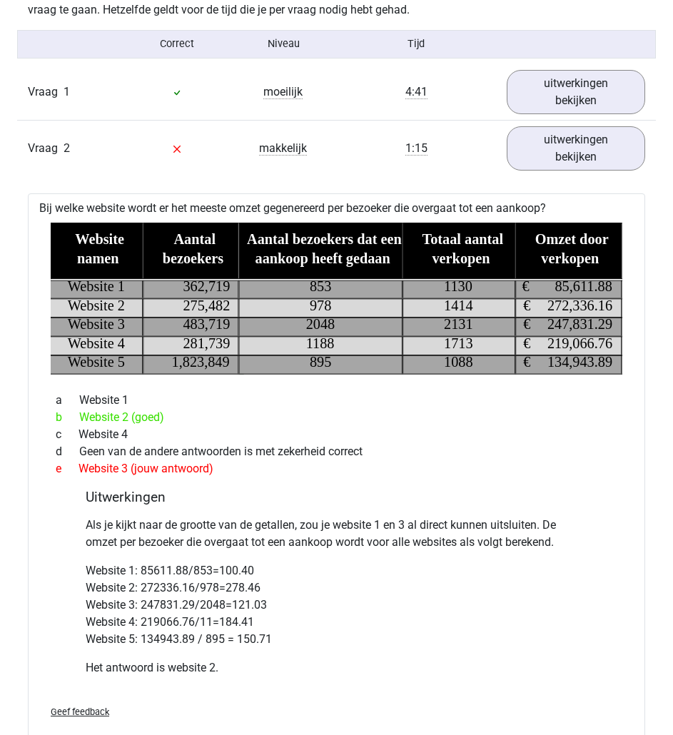
click at [189, 284] on tspan "362,719" at bounding box center [206, 286] width 47 height 16
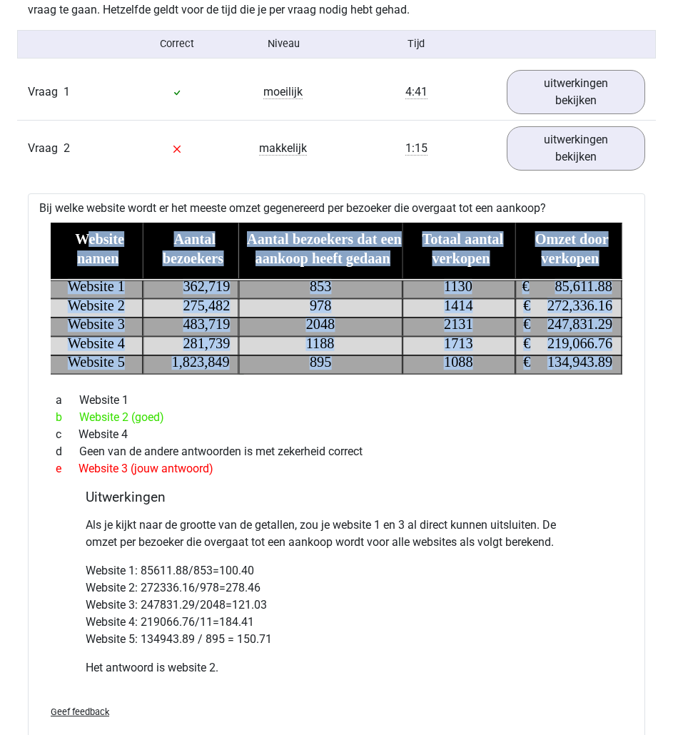
drag, startPoint x: 81, startPoint y: 241, endPoint x: 622, endPoint y: 363, distance: 555.0
click at [622, 363] on icon "Website namen Aantal bezoekers Aantal bezoekers dat een aankoop heeft gedaan To…" at bounding box center [337, 299] width 572 height 152
click at [576, 140] on link "uitwerkingen bekijken" at bounding box center [576, 148] width 159 height 51
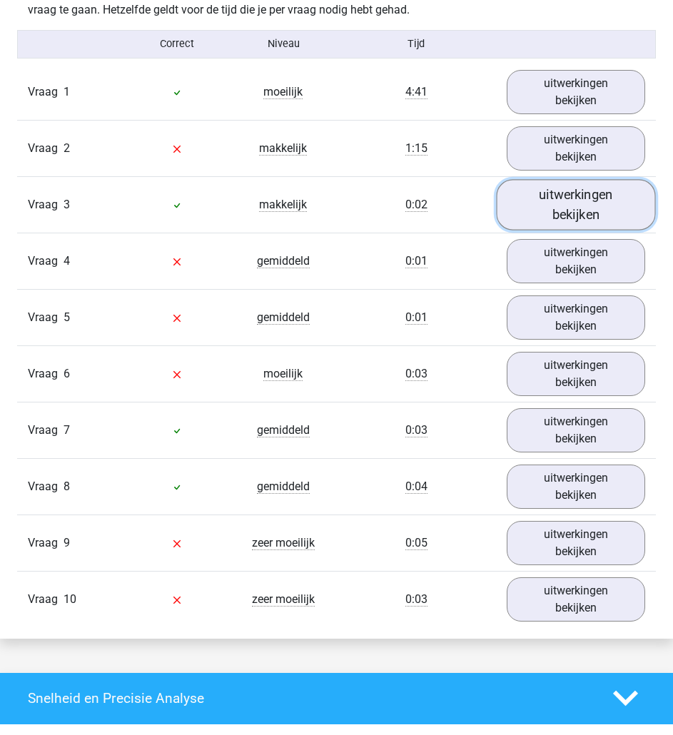
click at [607, 202] on link "uitwerkingen bekijken" at bounding box center [576, 204] width 159 height 51
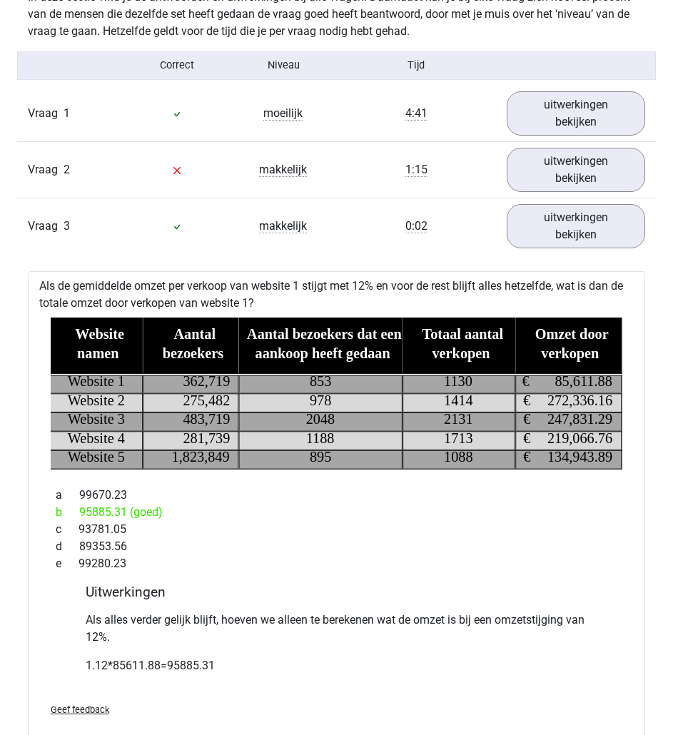
scroll to position [845, 0]
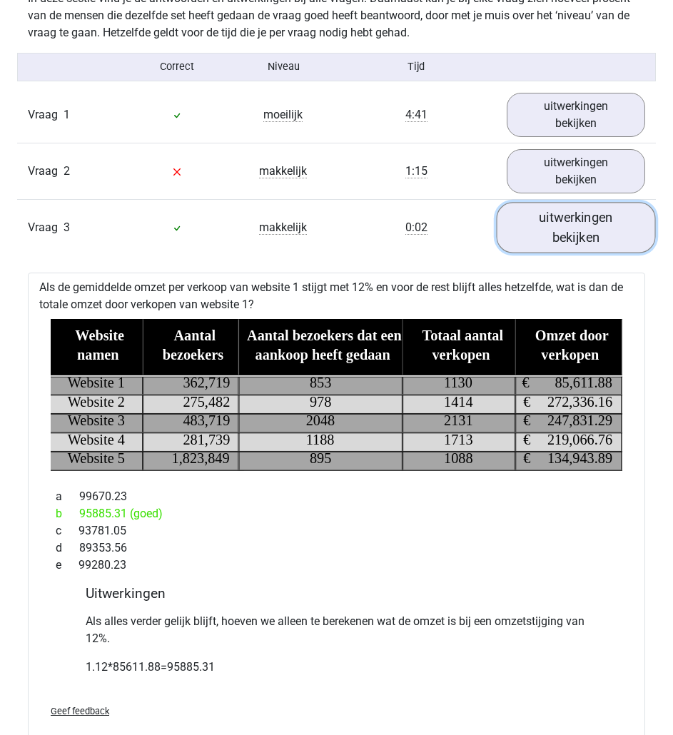
click at [545, 229] on link "uitwerkingen bekijken" at bounding box center [576, 227] width 159 height 51
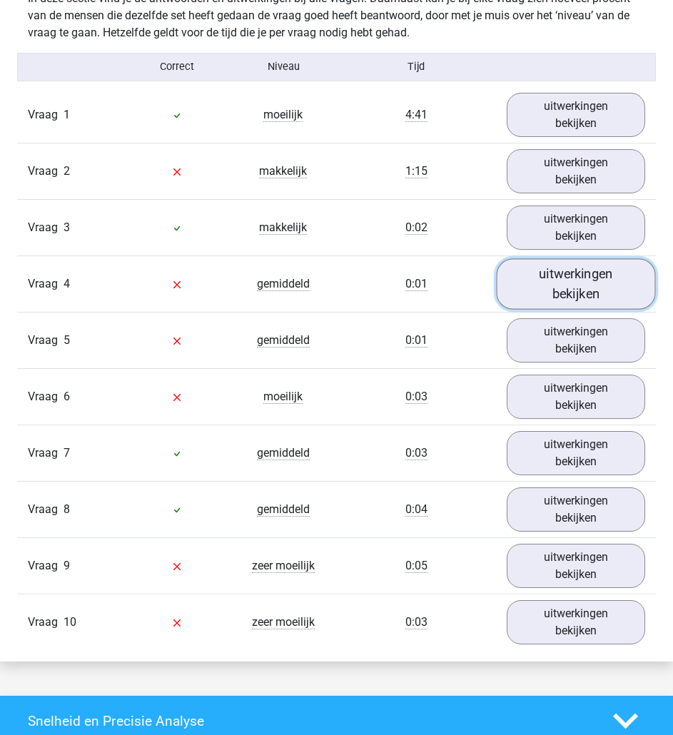
click at [560, 288] on link "uitwerkingen bekijken" at bounding box center [576, 283] width 159 height 51
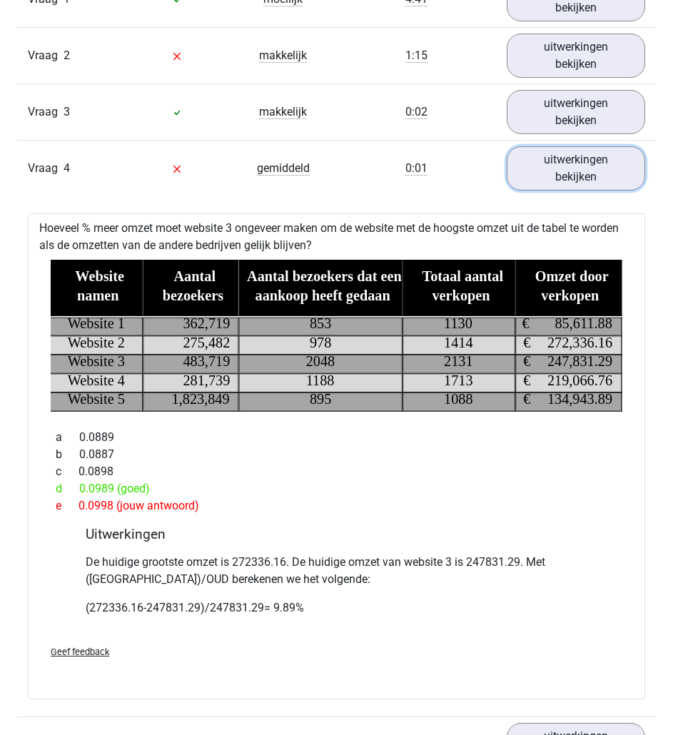
scroll to position [961, 0]
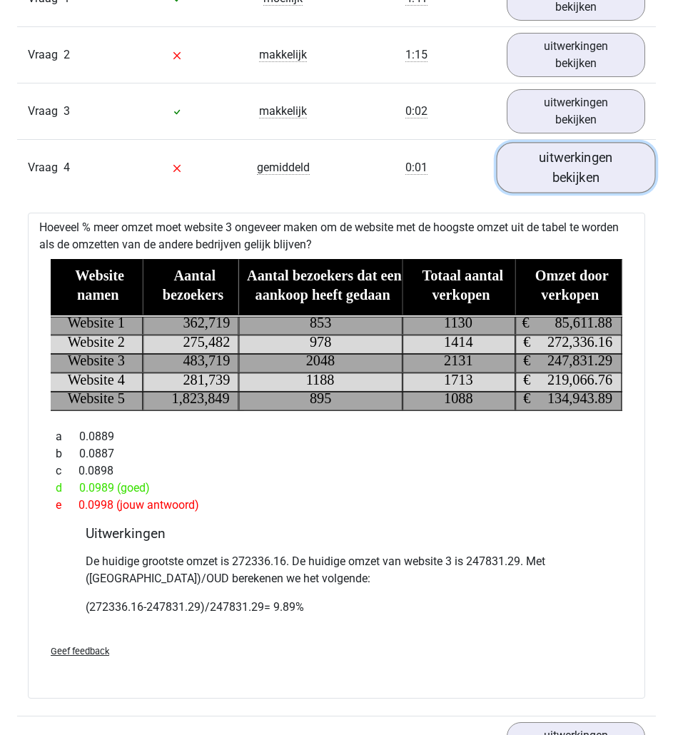
click at [559, 165] on link "uitwerkingen bekijken" at bounding box center [576, 167] width 159 height 51
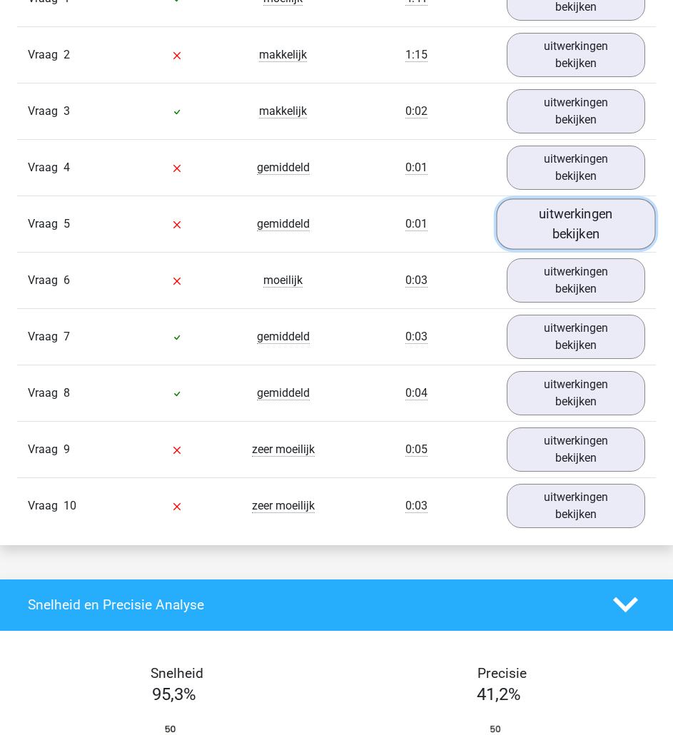
click at [571, 224] on link "uitwerkingen bekijken" at bounding box center [576, 224] width 159 height 51
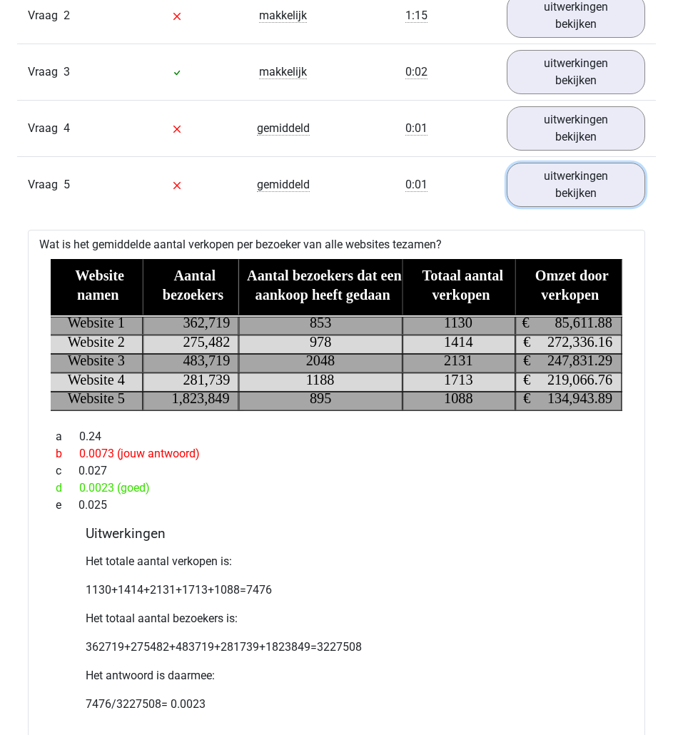
scroll to position [1001, 0]
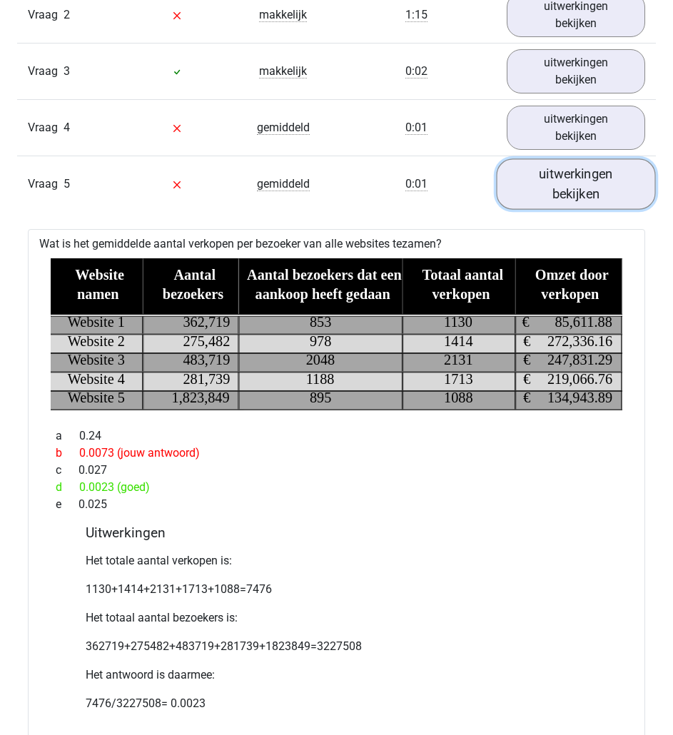
click at [571, 193] on link "uitwerkingen bekijken" at bounding box center [576, 184] width 159 height 51
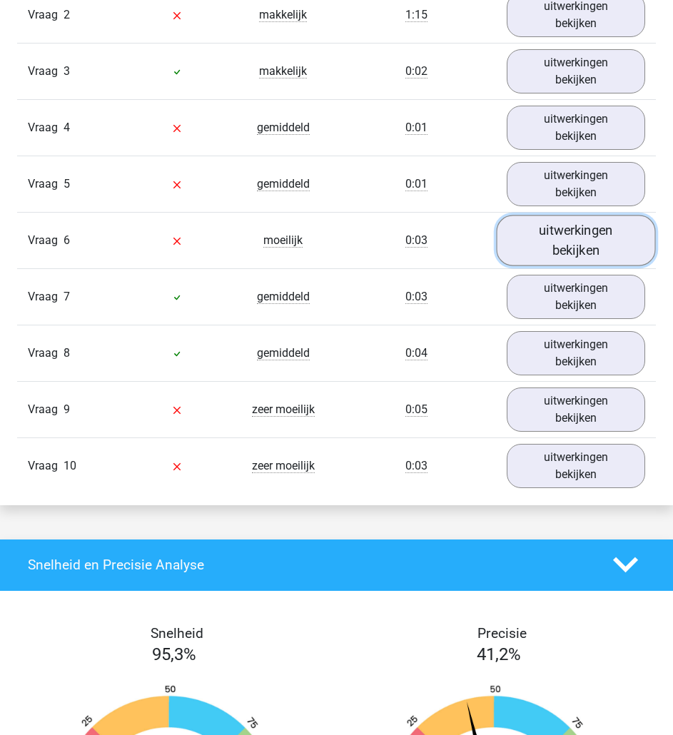
click at [591, 238] on link "uitwerkingen bekijken" at bounding box center [576, 240] width 159 height 51
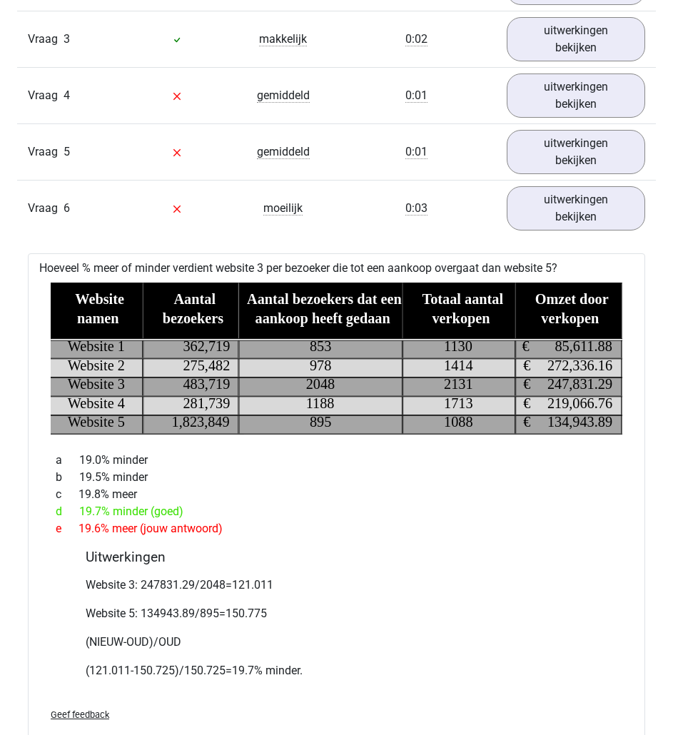
scroll to position [1034, 0]
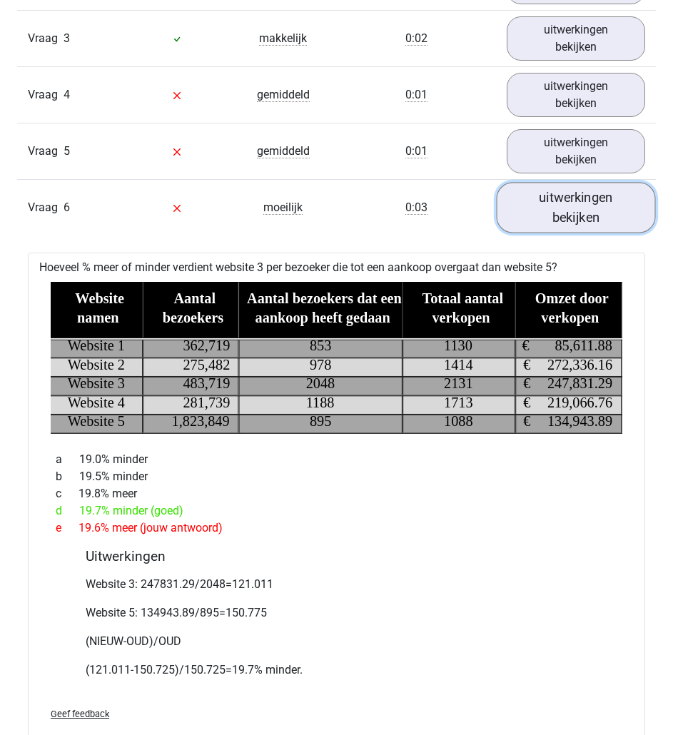
click at [596, 203] on link "uitwerkingen bekijken" at bounding box center [576, 207] width 159 height 51
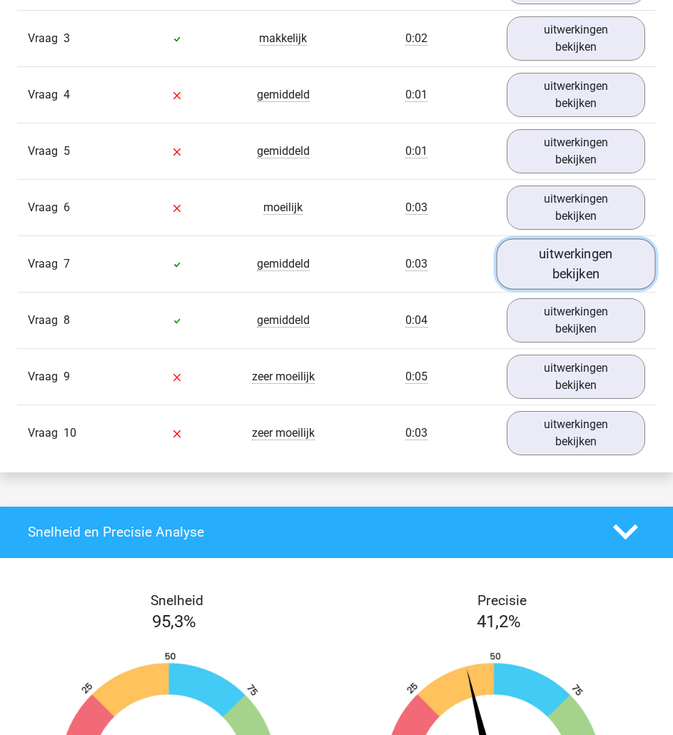
click at [596, 258] on link "uitwerkingen bekijken" at bounding box center [576, 263] width 159 height 51
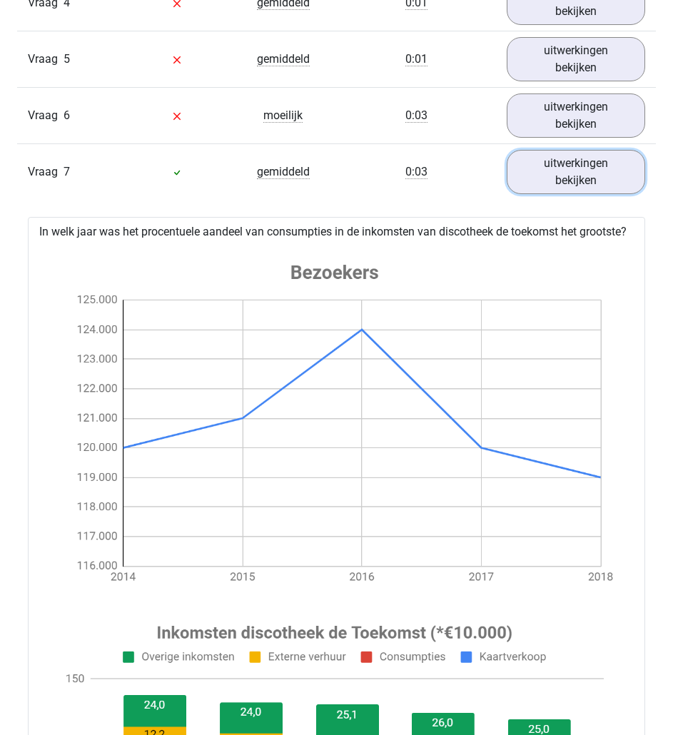
scroll to position [1125, 0]
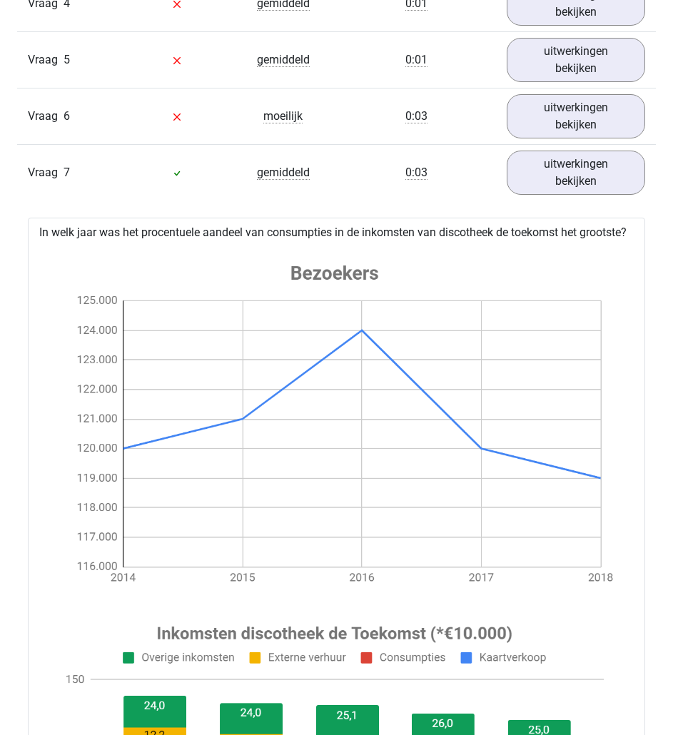
click at [469, 182] on div "Vraag 7 gemiddeld 0:03 uitwerkingen bekijken" at bounding box center [336, 172] width 639 height 56
click at [543, 176] on link "uitwerkingen bekijken" at bounding box center [576, 172] width 159 height 51
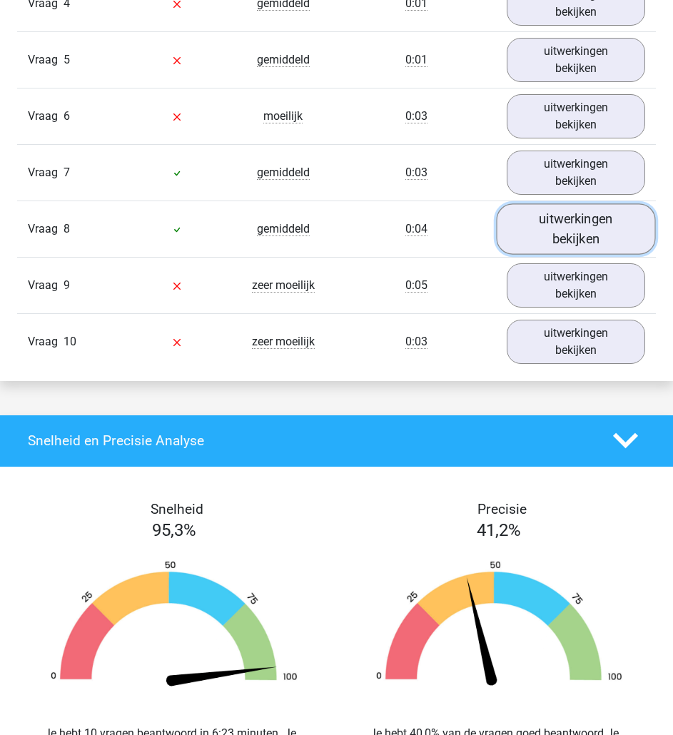
click at [553, 242] on link "uitwerkingen bekijken" at bounding box center [576, 229] width 159 height 51
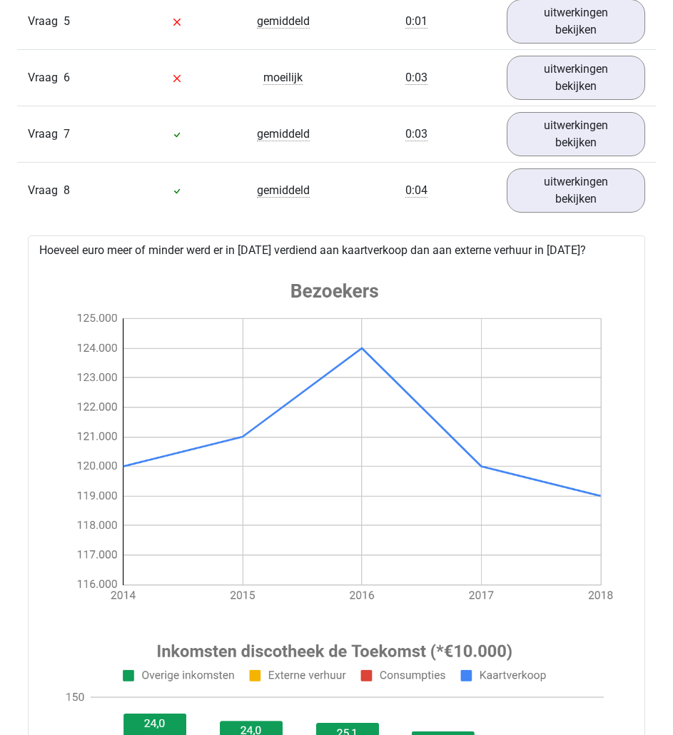
scroll to position [1157, 0]
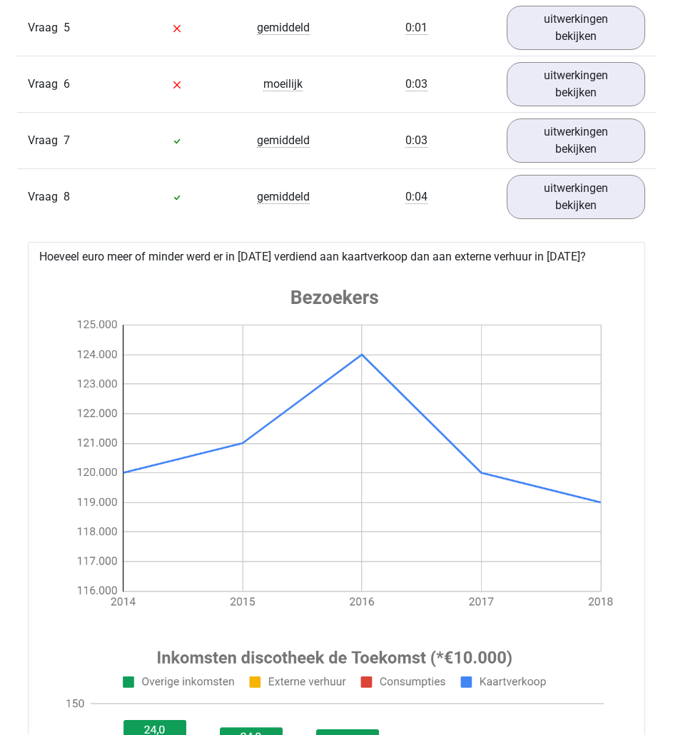
click at [466, 197] on div "0:04" at bounding box center [416, 197] width 160 height 17
click at [544, 203] on link "uitwerkingen bekijken" at bounding box center [576, 196] width 159 height 51
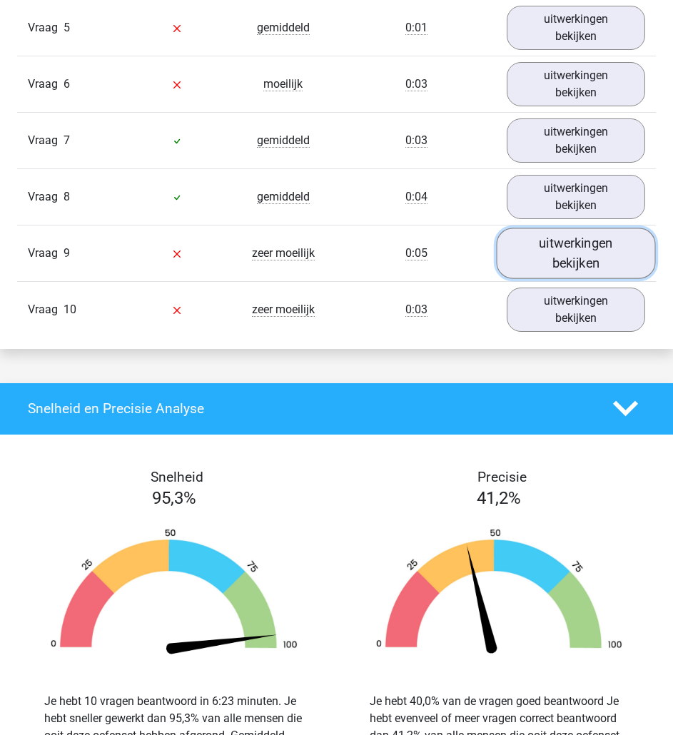
click at [583, 257] on link "uitwerkingen bekijken" at bounding box center [576, 253] width 159 height 51
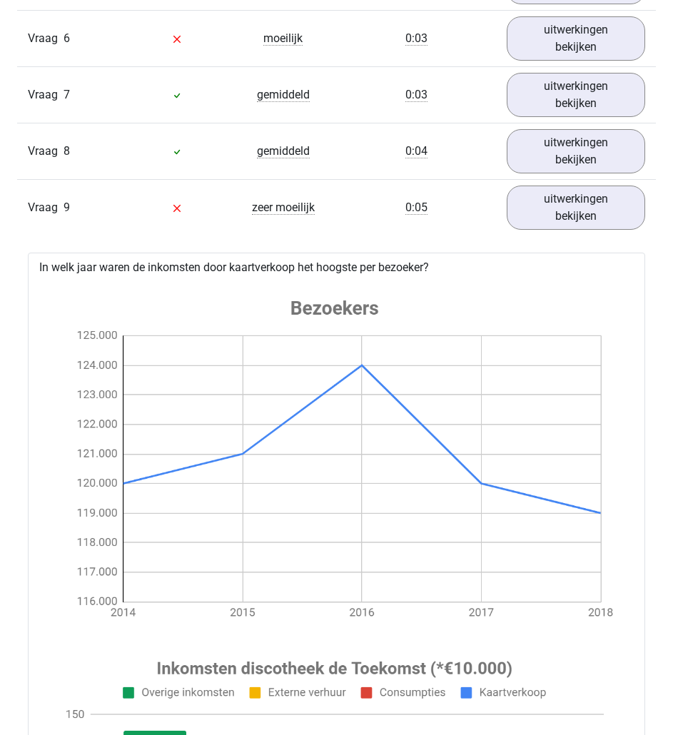
scroll to position [1202, 0]
click at [562, 215] on link "uitwerkingen bekijken" at bounding box center [576, 208] width 159 height 51
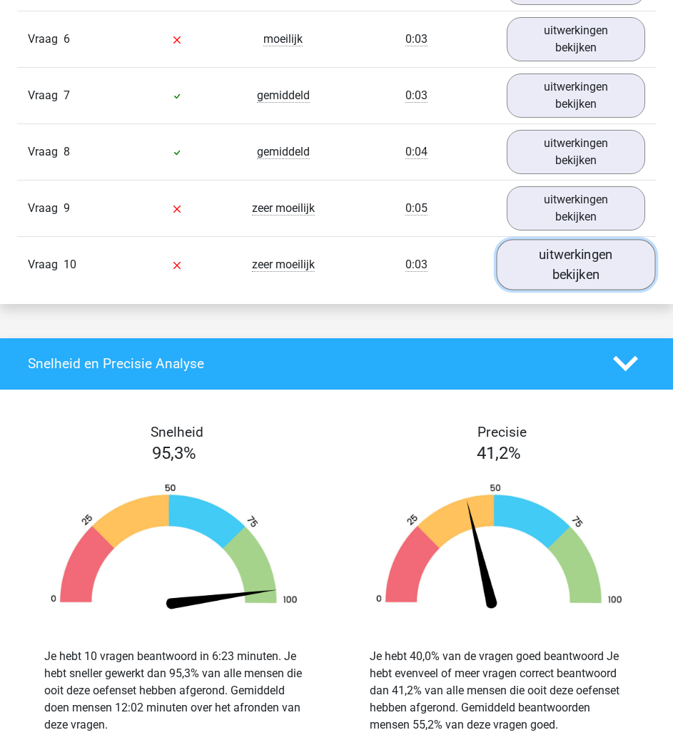
click at [576, 271] on link "uitwerkingen bekijken" at bounding box center [576, 264] width 159 height 51
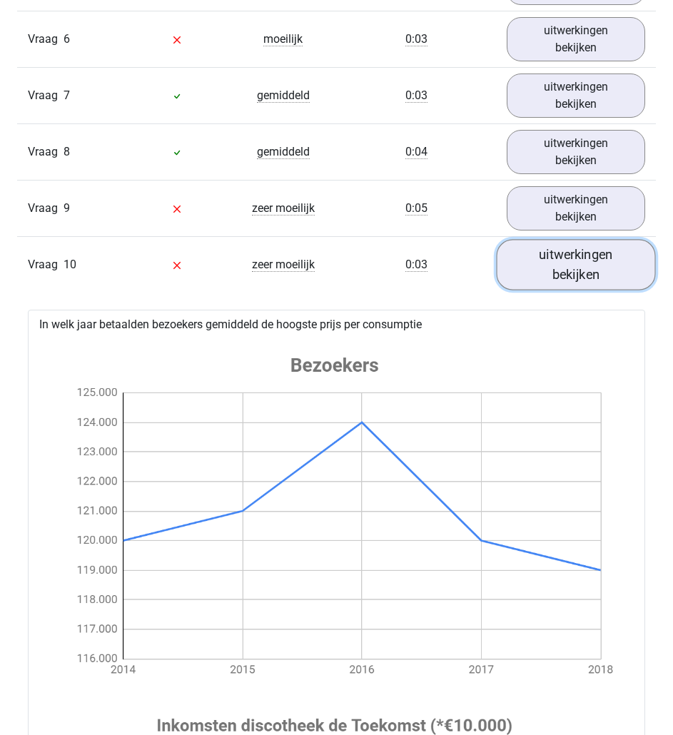
click at [576, 271] on link "uitwerkingen bekijken" at bounding box center [576, 264] width 159 height 51
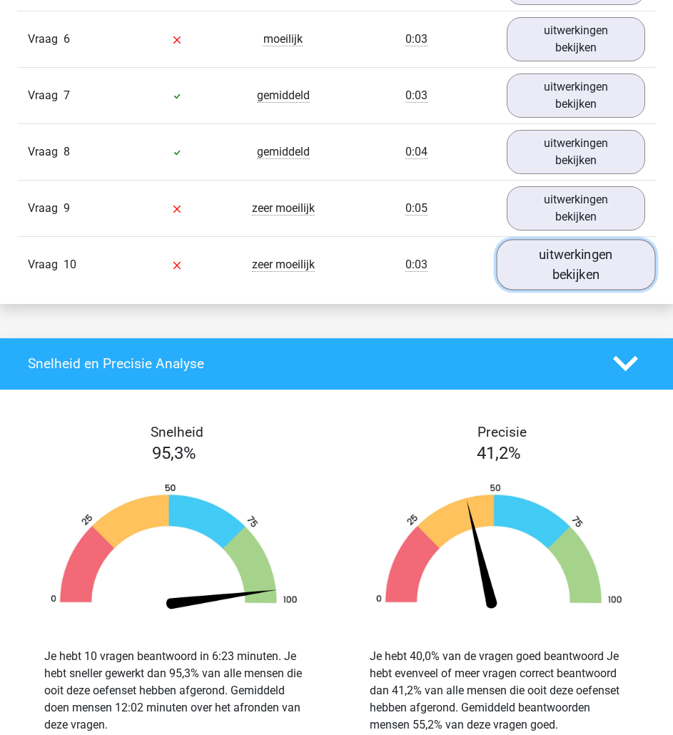
click at [576, 271] on link "uitwerkingen bekijken" at bounding box center [576, 264] width 159 height 51
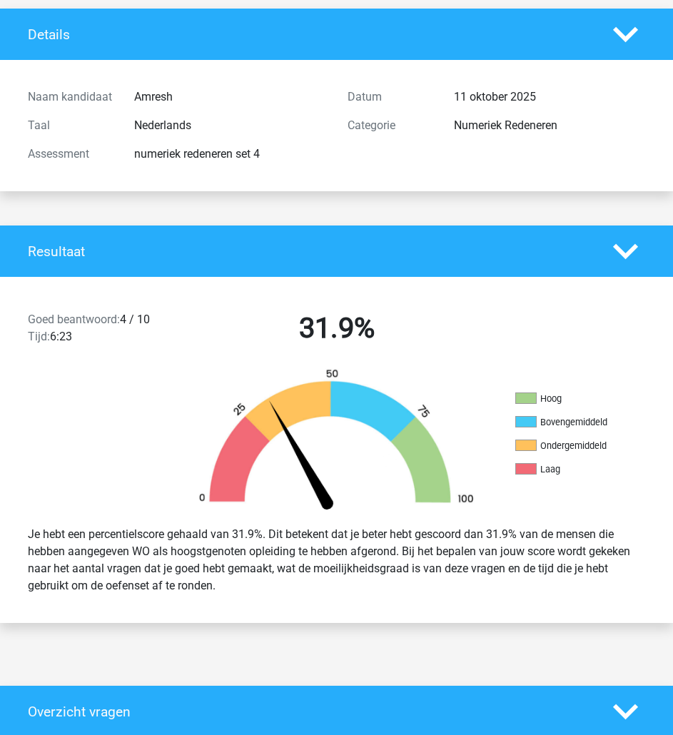
scroll to position [0, 0]
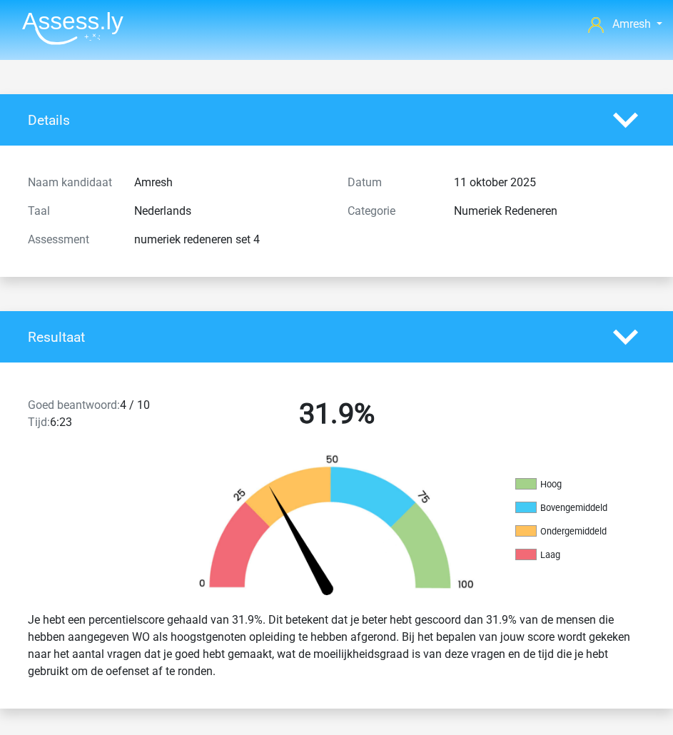
click at [643, 353] on div "Resultaat" at bounding box center [336, 336] width 673 height 51
click at [630, 341] on polygon at bounding box center [625, 337] width 25 height 16
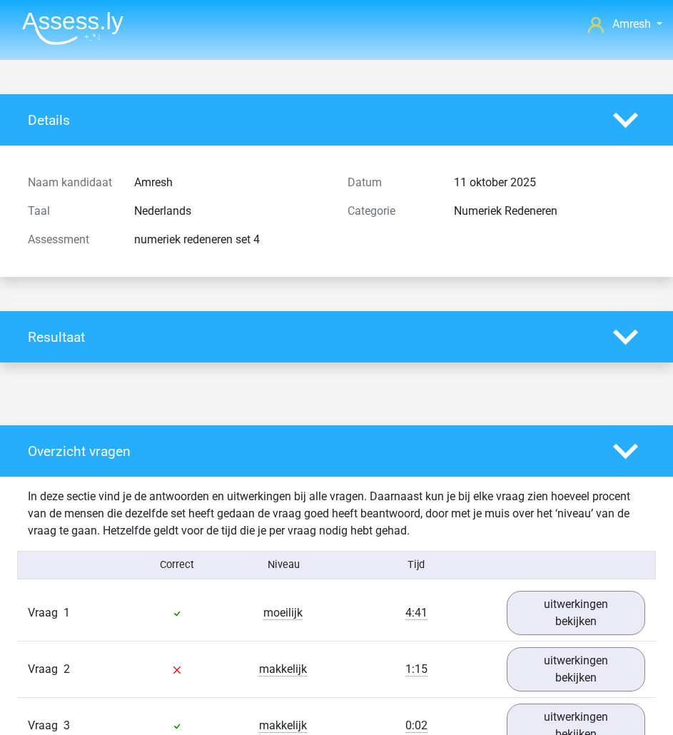
click at [623, 437] on div "Overzicht vragen" at bounding box center [336, 451] width 673 height 51
click at [624, 448] on icon at bounding box center [625, 451] width 25 height 25
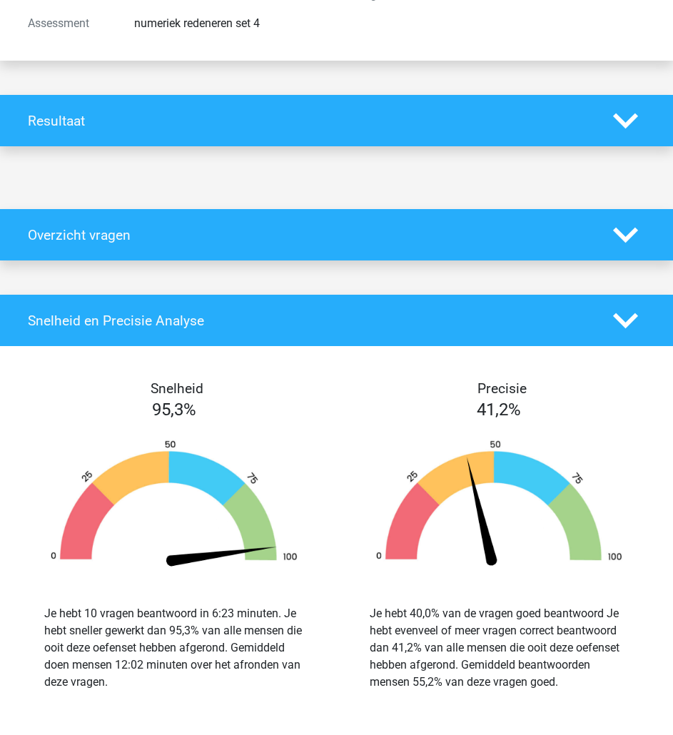
scroll to position [203, 0]
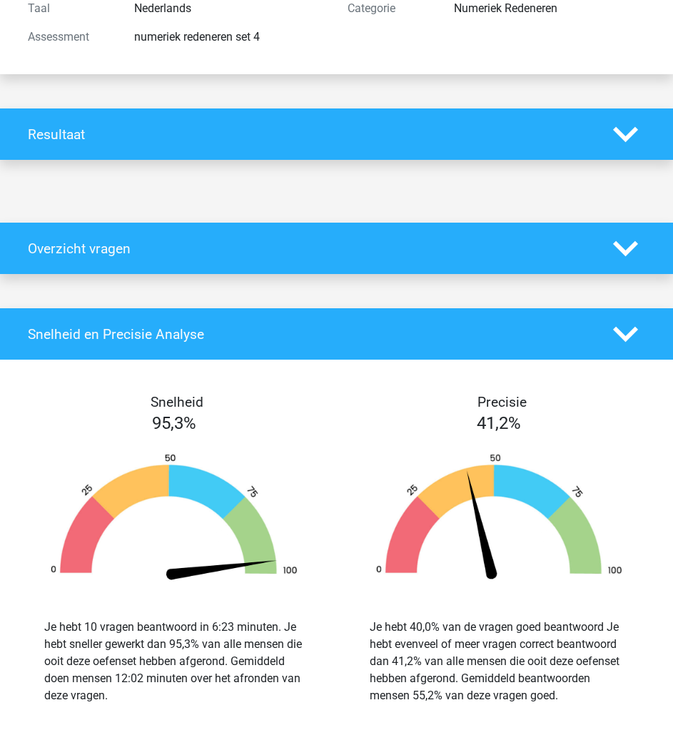
click at [623, 329] on icon at bounding box center [625, 334] width 25 height 25
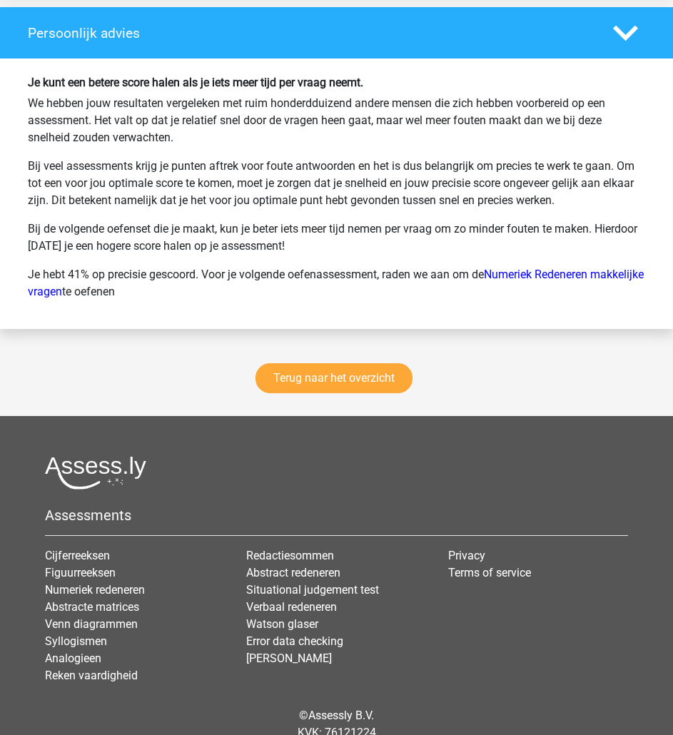
scroll to position [631, 0]
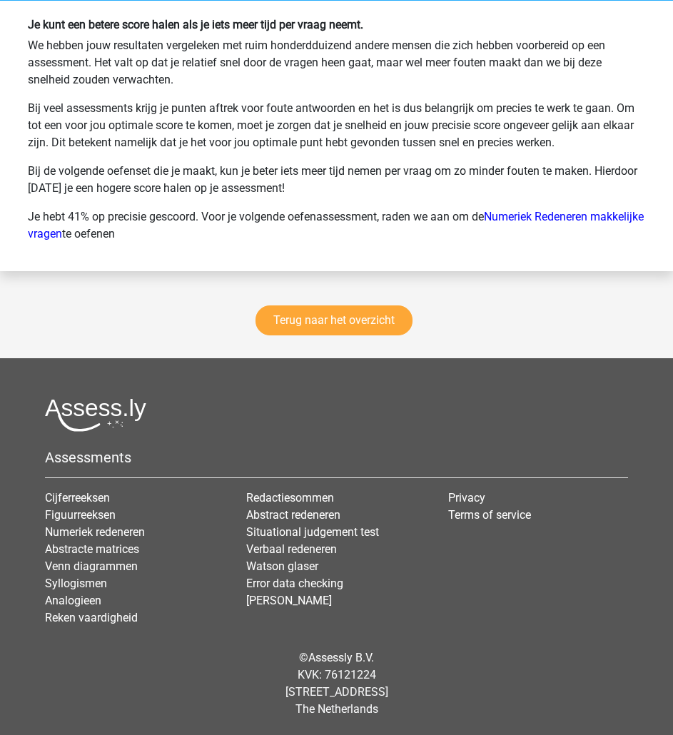
click at [371, 304] on div "Terug naar het overzicht" at bounding box center [336, 323] width 673 height 70
click at [379, 317] on link "Terug naar het overzicht" at bounding box center [334, 321] width 157 height 30
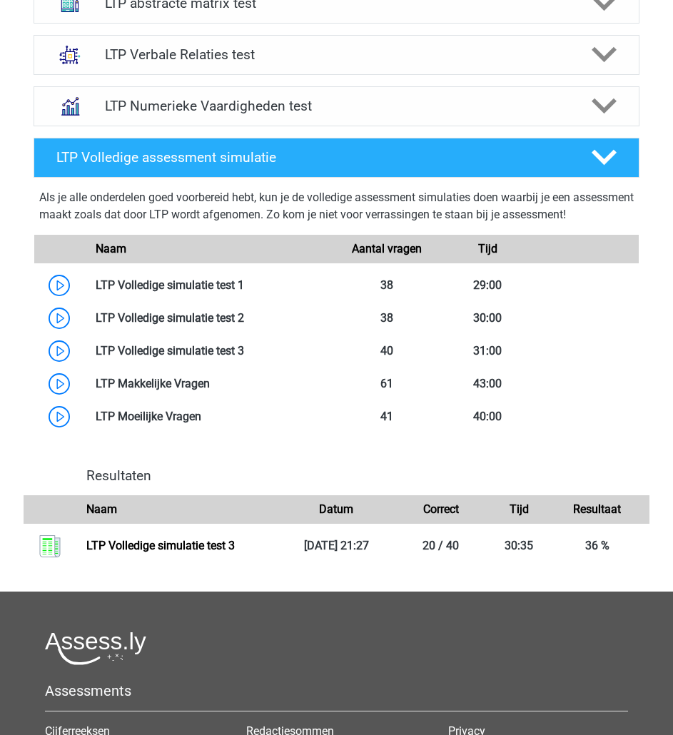
scroll to position [489, 0]
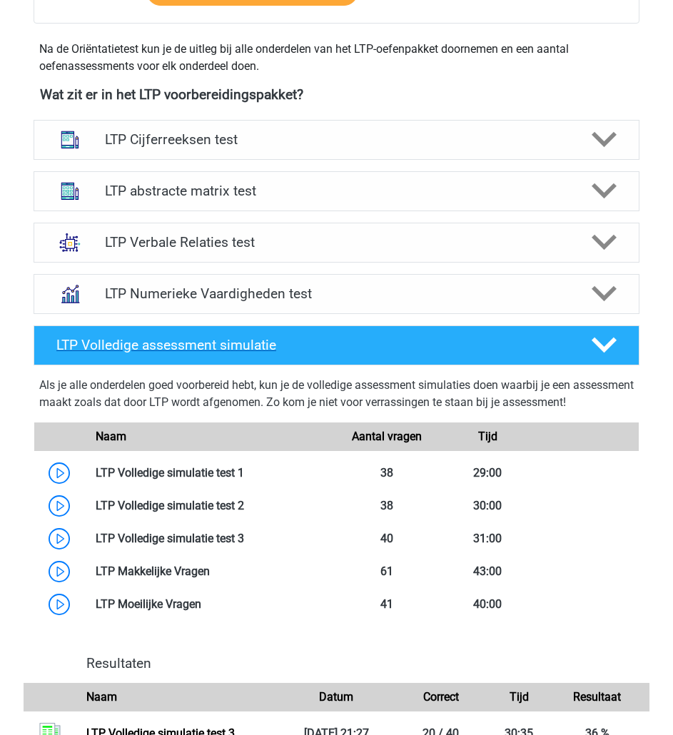
click at [616, 339] on icon at bounding box center [604, 345] width 25 height 25
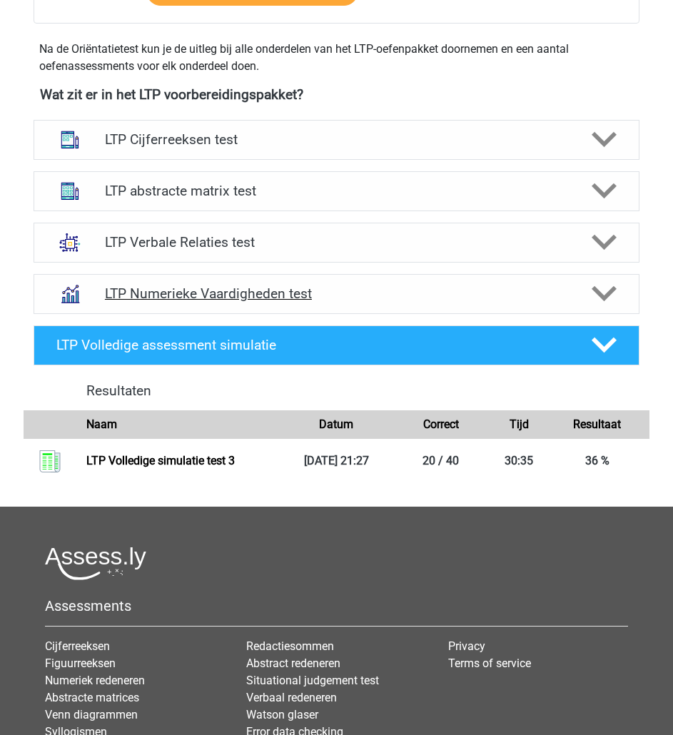
click at [615, 292] on icon at bounding box center [604, 293] width 25 height 25
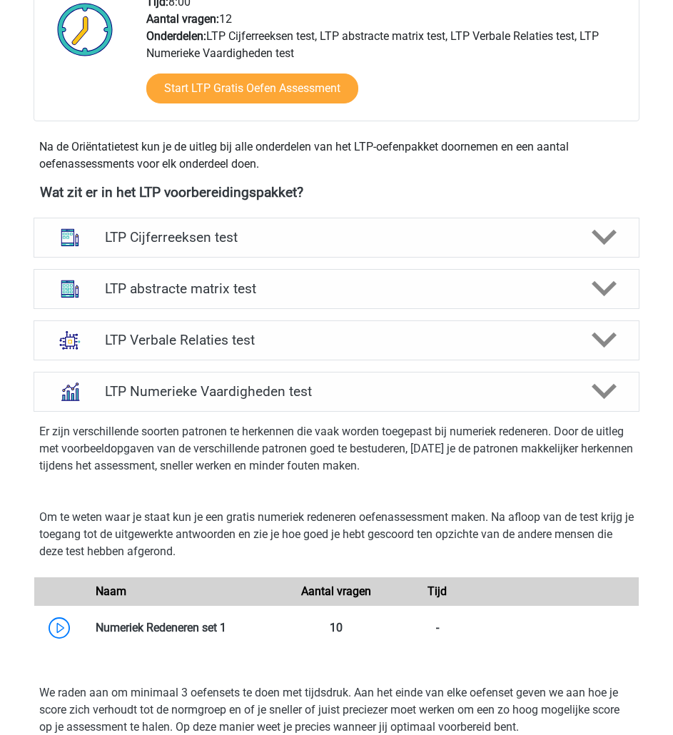
scroll to position [391, 0]
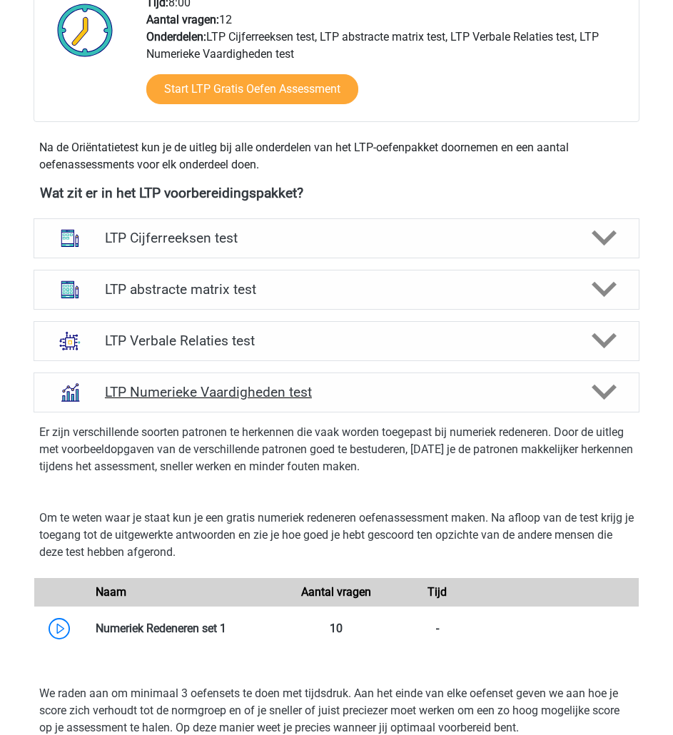
click at [618, 381] on div at bounding box center [603, 392] width 49 height 25
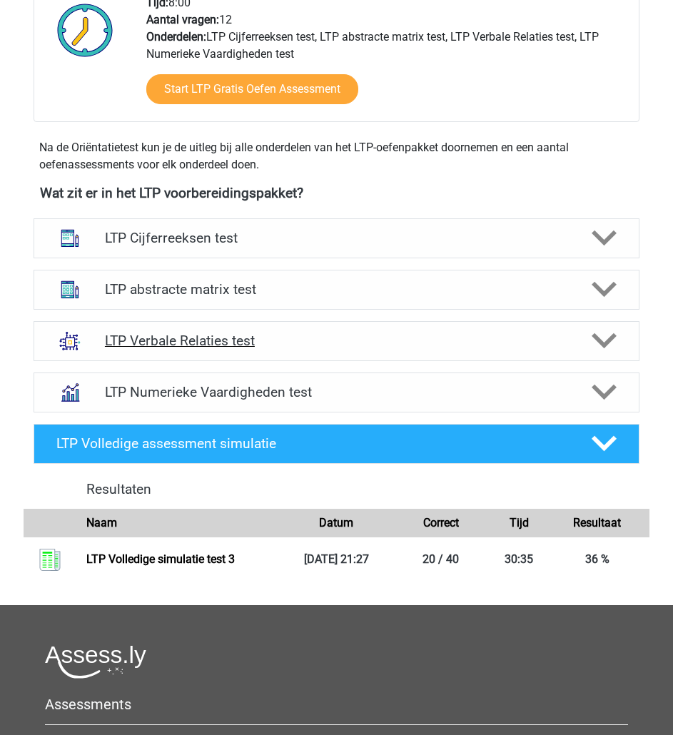
click at [614, 339] on polygon at bounding box center [604, 341] width 25 height 16
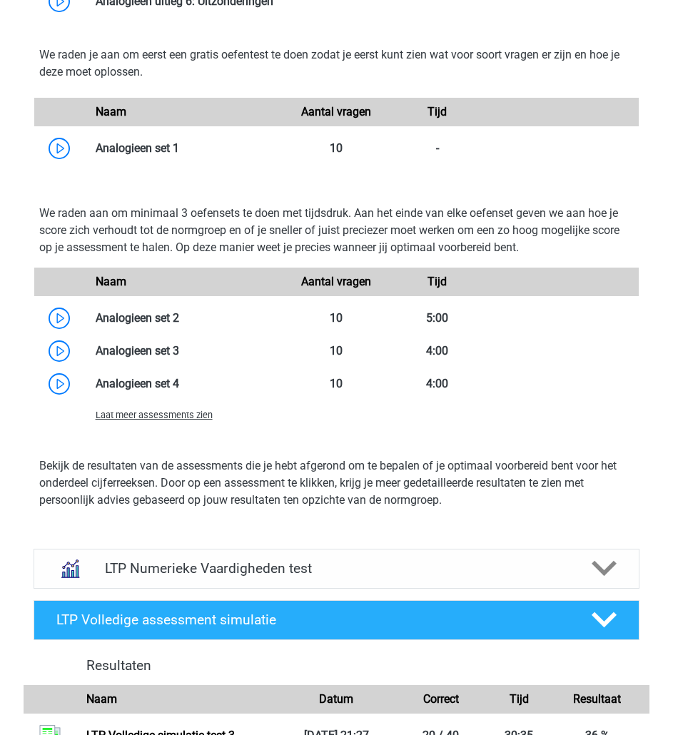
scroll to position [1034, 0]
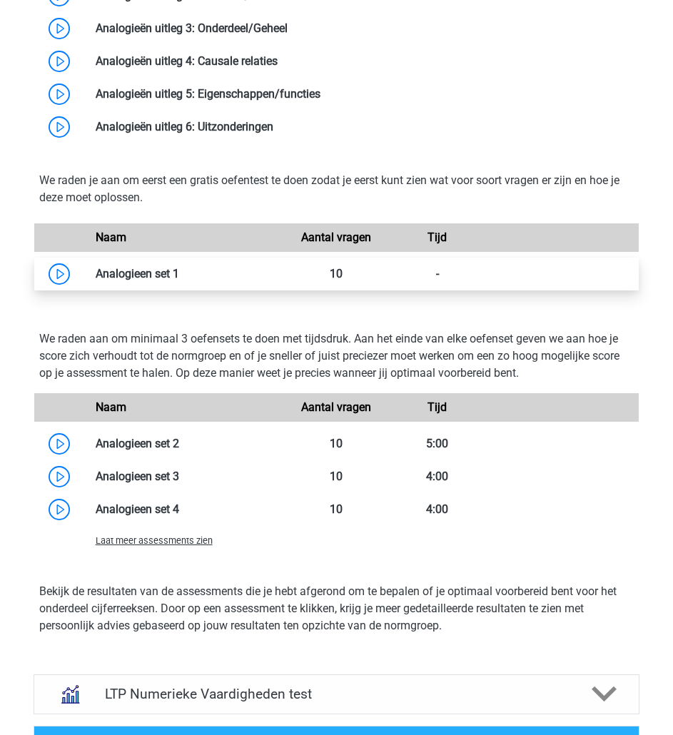
click at [179, 281] on link at bounding box center [179, 274] width 0 height 14
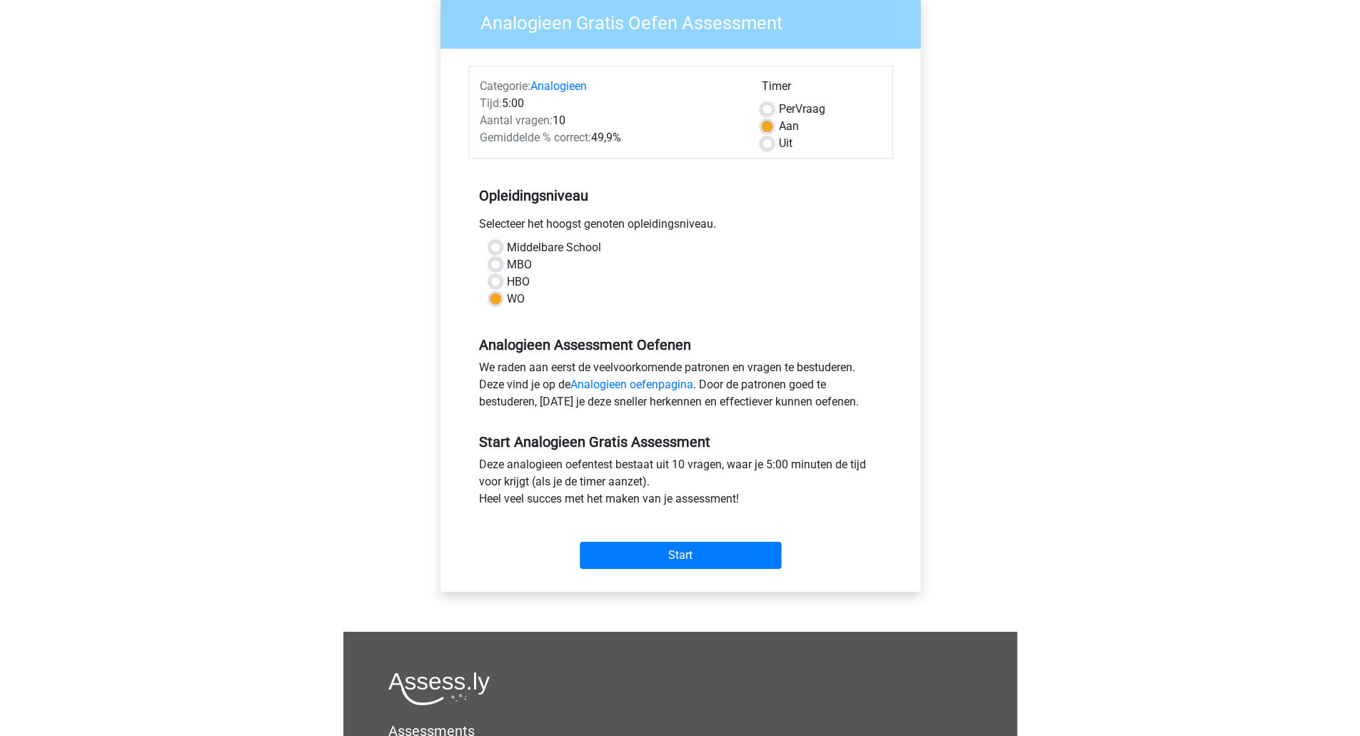
scroll to position [122, 0]
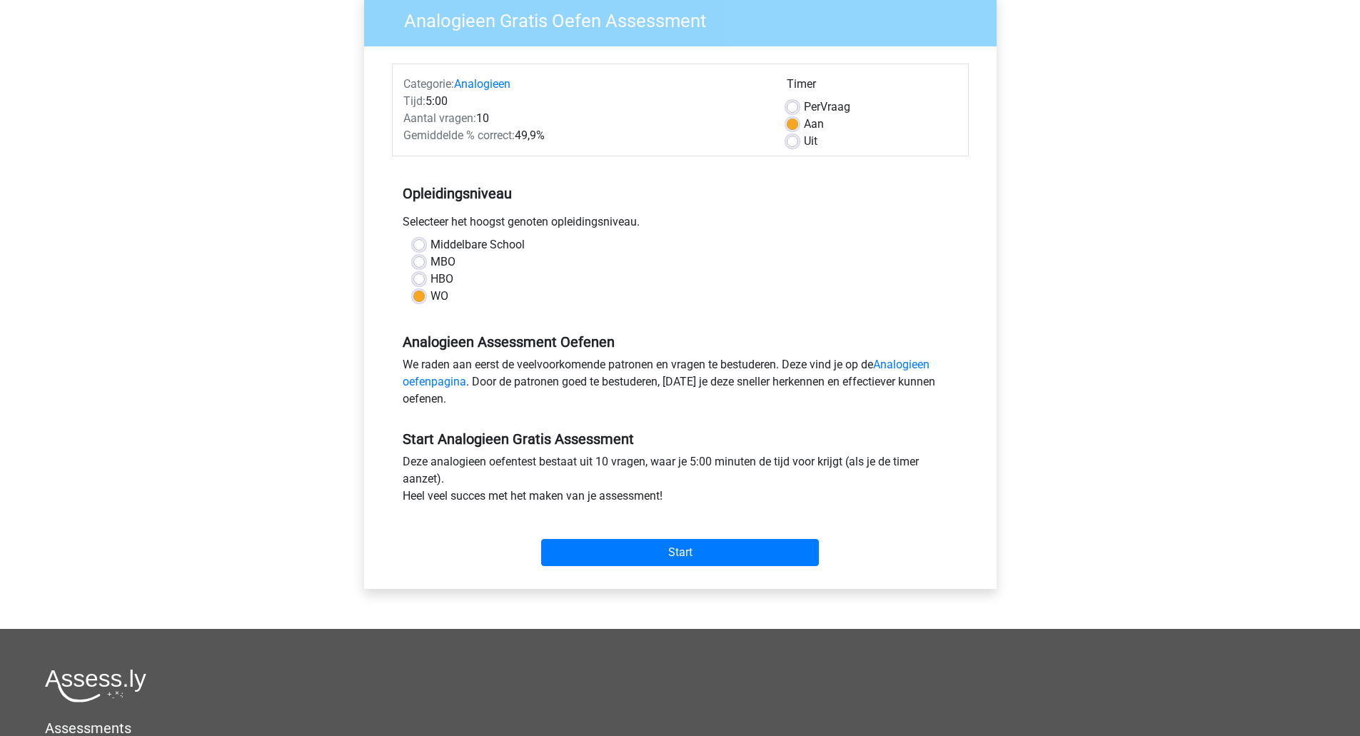
click at [613, 567] on div "Start" at bounding box center [680, 541] width 577 height 61
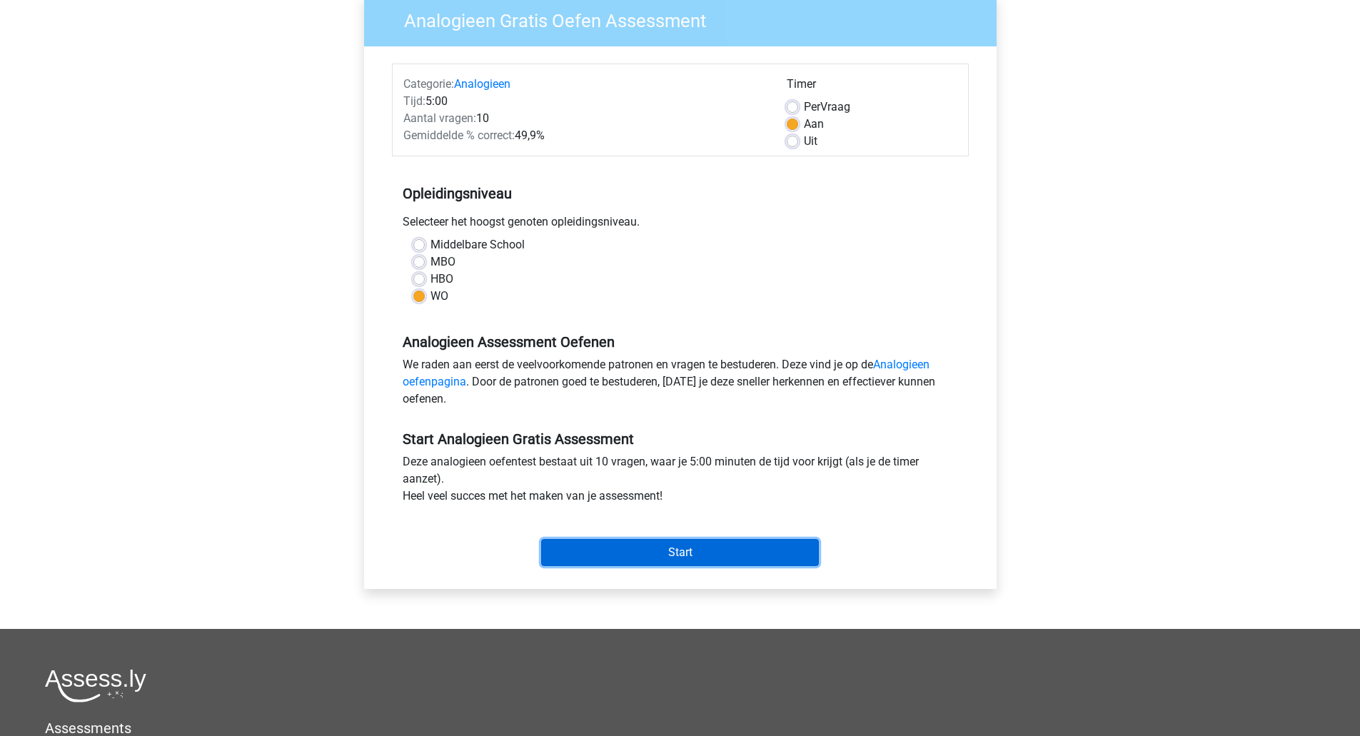
click at [610, 555] on input "Start" at bounding box center [680, 552] width 278 height 27
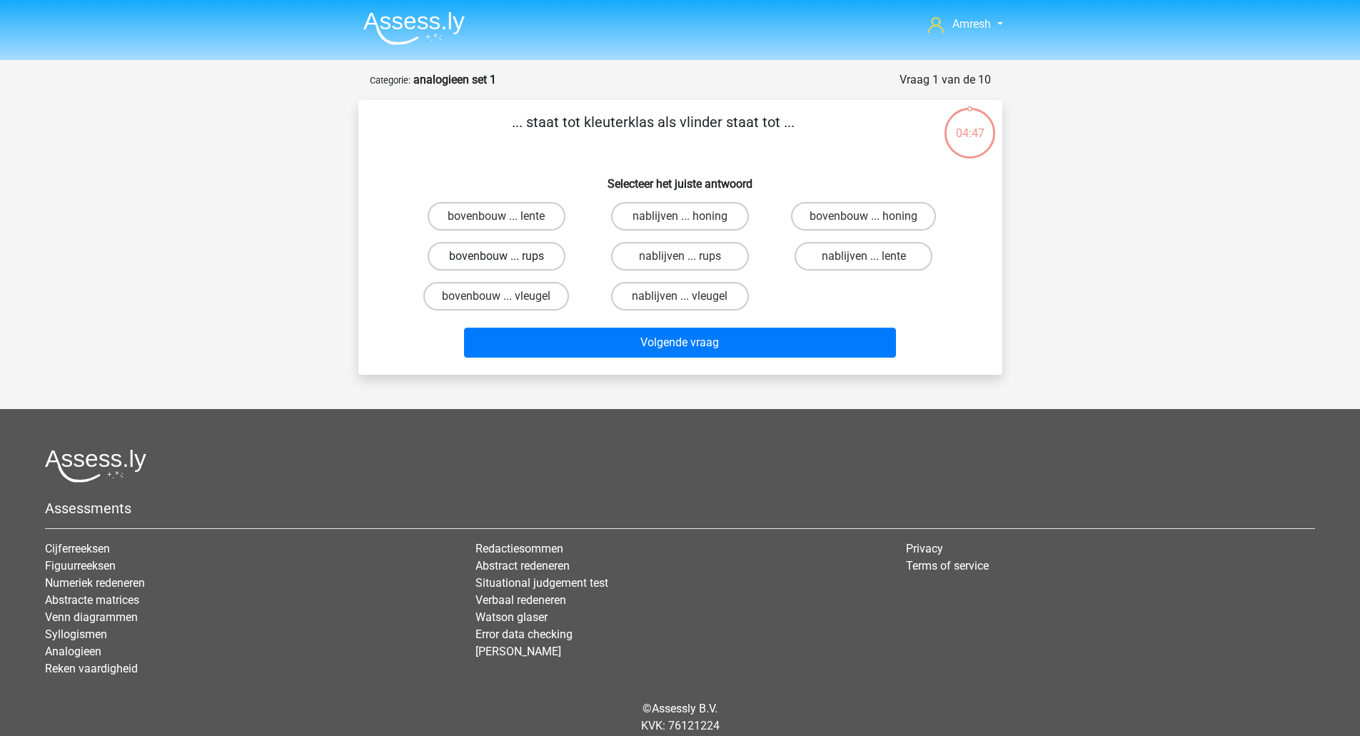
click at [541, 266] on label "bovenbouw ... rups" at bounding box center [497, 256] width 138 height 29
click at [506, 266] on input "bovenbouw ... rups" at bounding box center [500, 260] width 9 height 9
radio input "true"
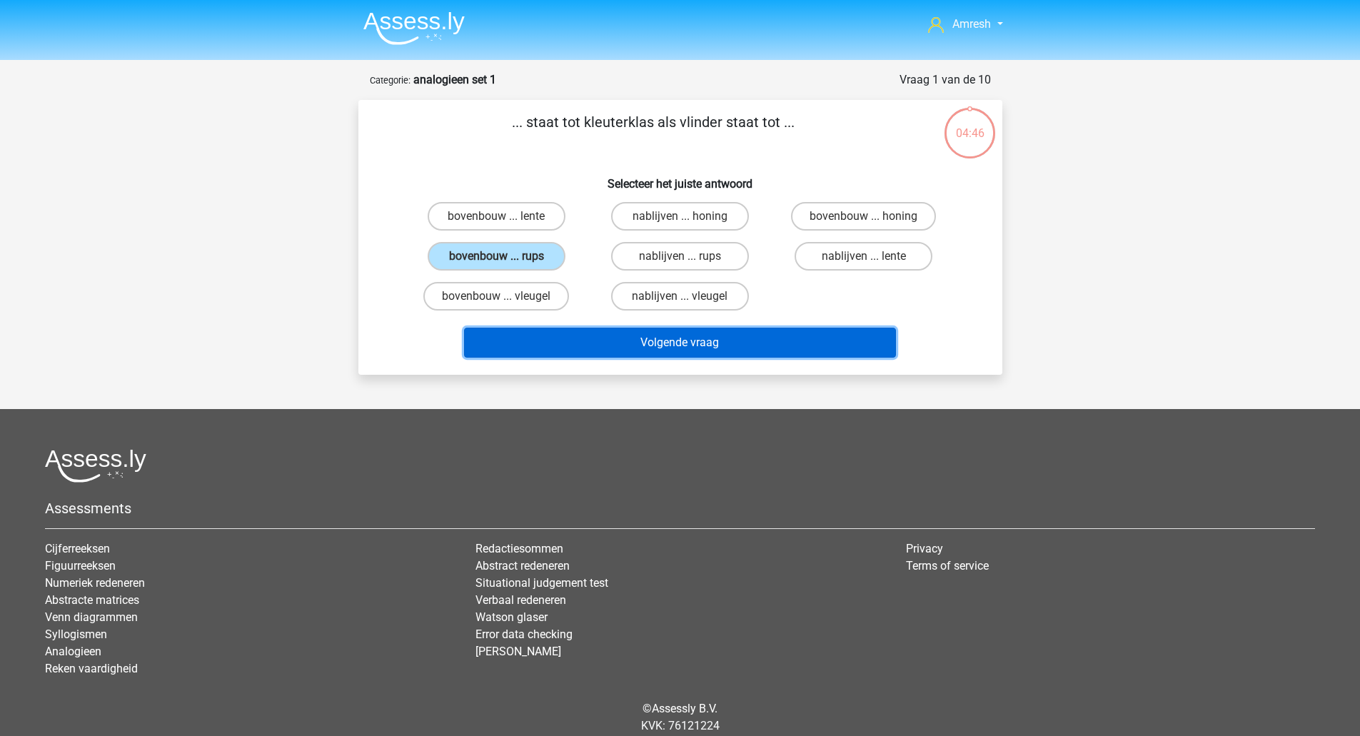
click at [623, 343] on button "Volgende vraag" at bounding box center [680, 343] width 432 height 30
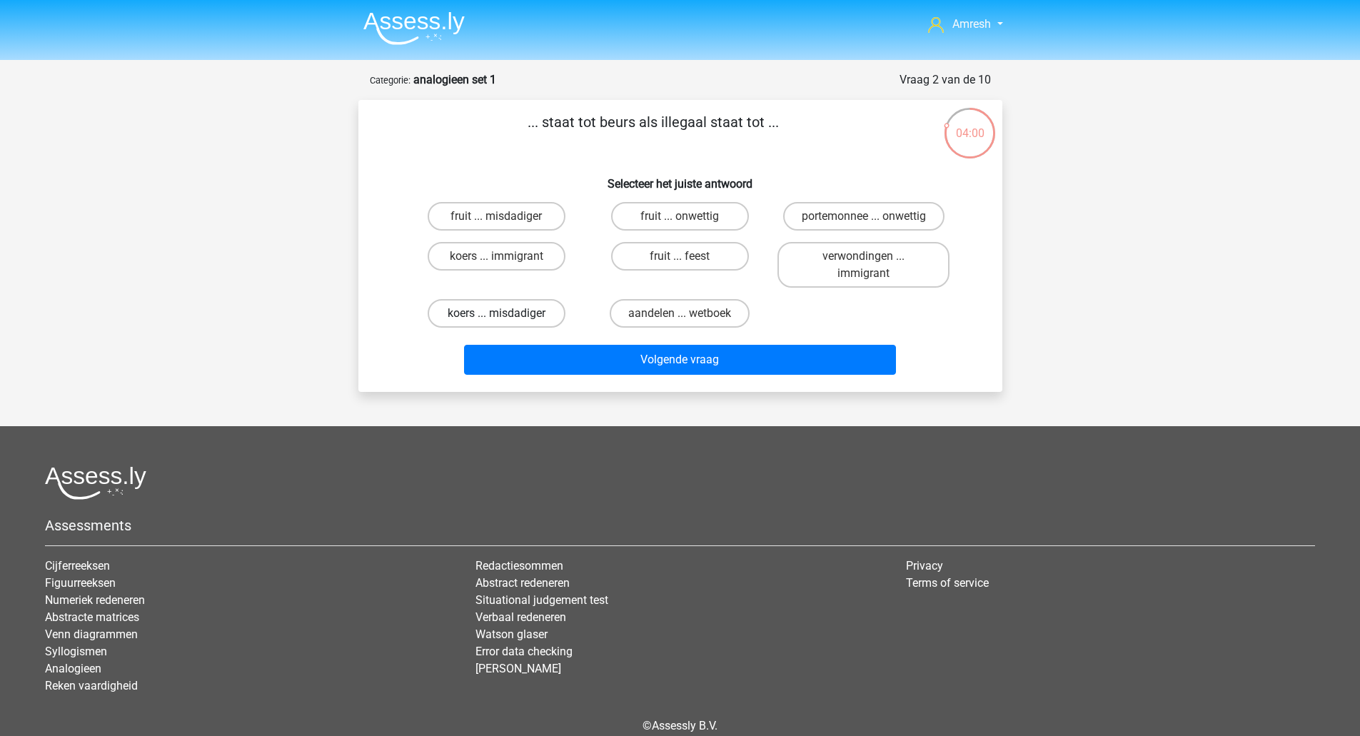
click at [491, 308] on label "koers ... misdadiger" at bounding box center [497, 313] width 138 height 29
click at [496, 313] on input "koers ... misdadiger" at bounding box center [500, 317] width 9 height 9
radio input "true"
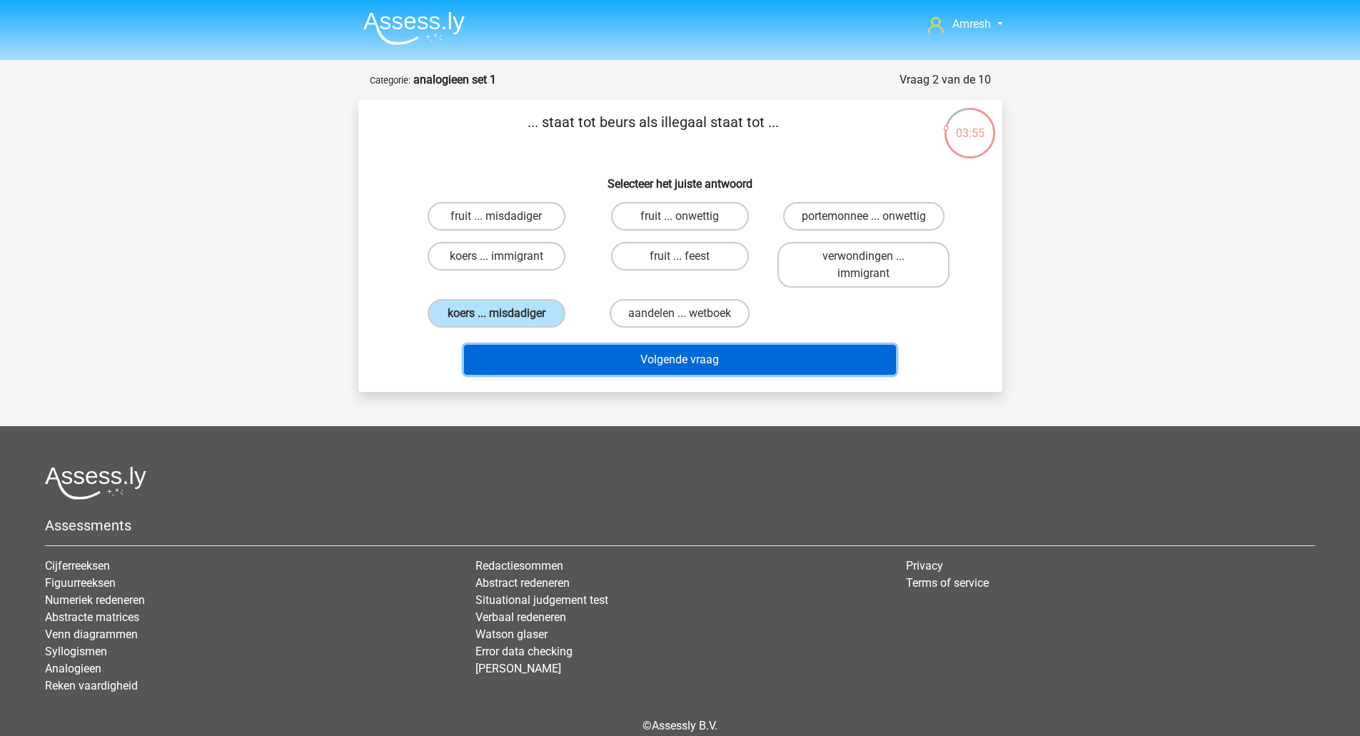
click at [571, 369] on button "Volgende vraag" at bounding box center [680, 360] width 432 height 30
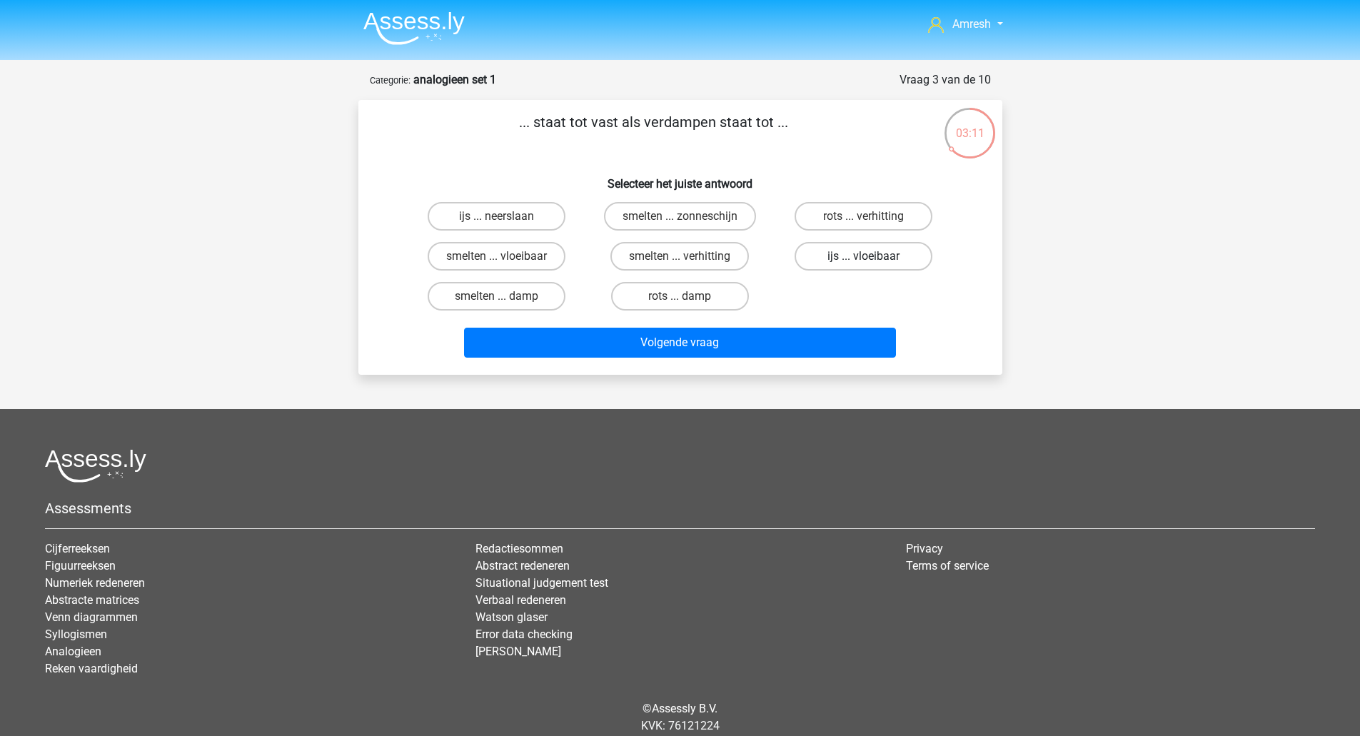
click at [860, 263] on label "ijs ... vloeibaar" at bounding box center [864, 256] width 138 height 29
click at [864, 263] on input "ijs ... vloeibaar" at bounding box center [868, 260] width 9 height 9
radio input "true"
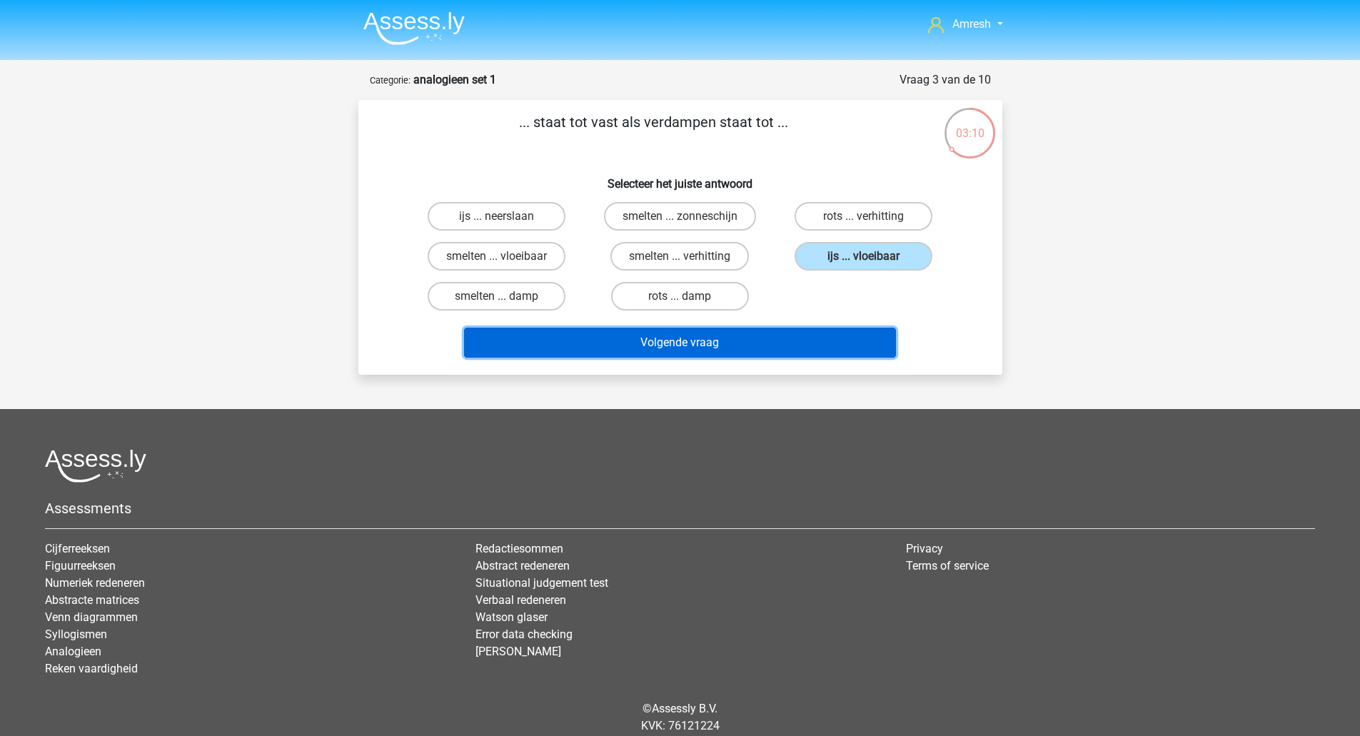
click at [807, 339] on button "Volgende vraag" at bounding box center [680, 343] width 432 height 30
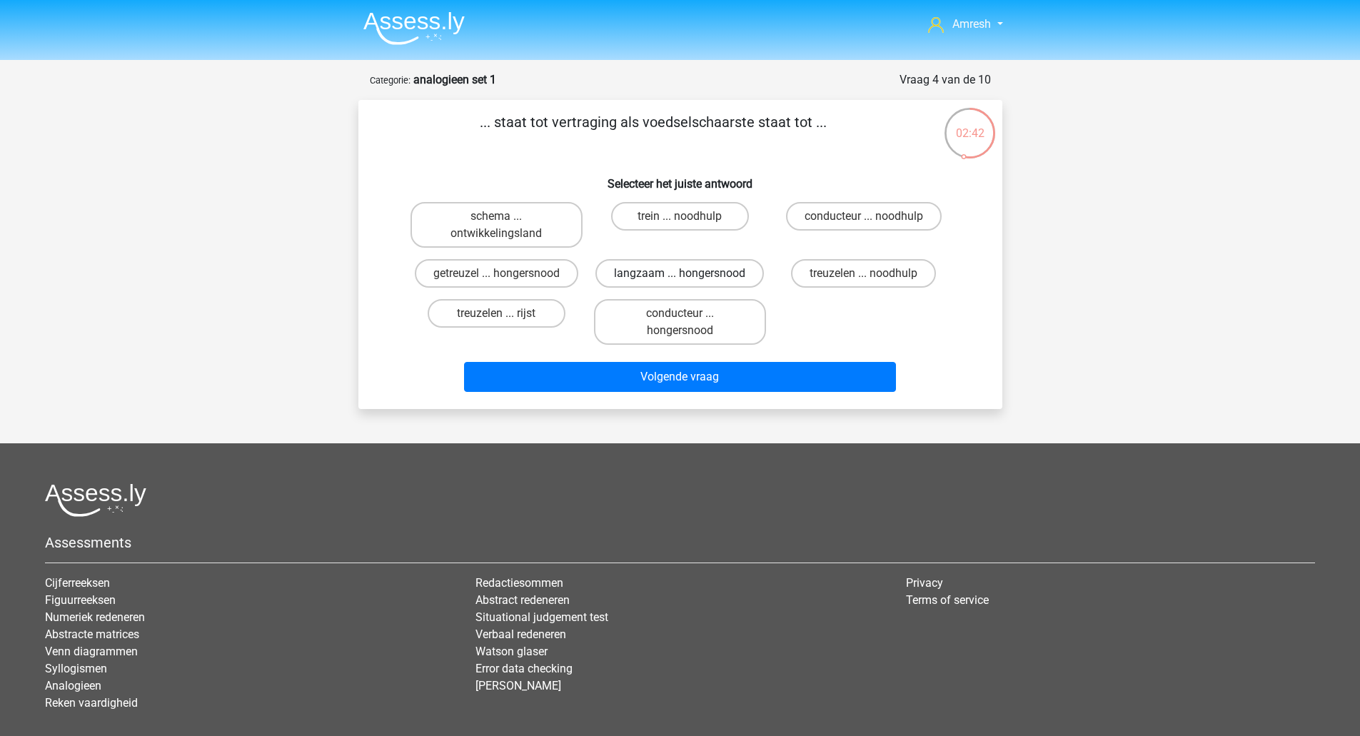
click at [738, 286] on label "langzaam ... hongersnood" at bounding box center [680, 273] width 169 height 29
click at [689, 283] on input "langzaam ... hongersnood" at bounding box center [684, 277] width 9 height 9
radio input "true"
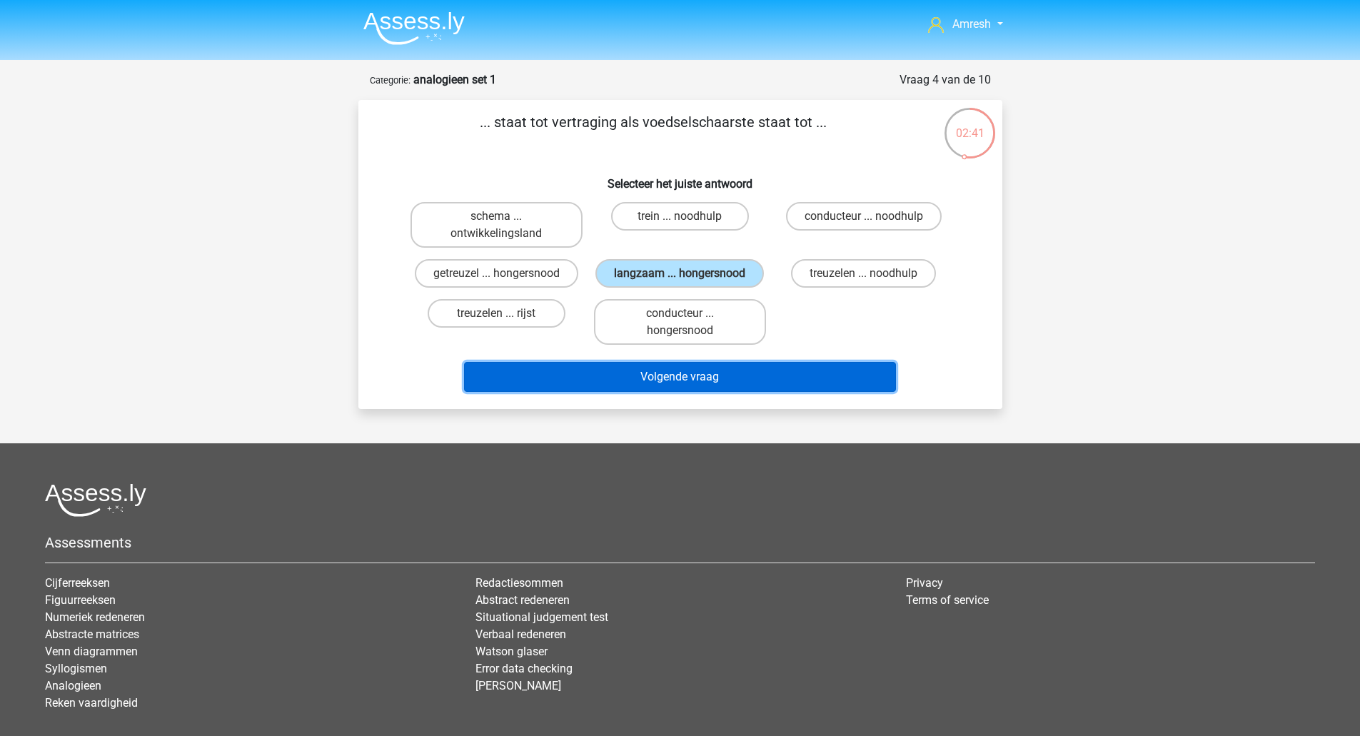
click at [725, 378] on button "Volgende vraag" at bounding box center [680, 377] width 432 height 30
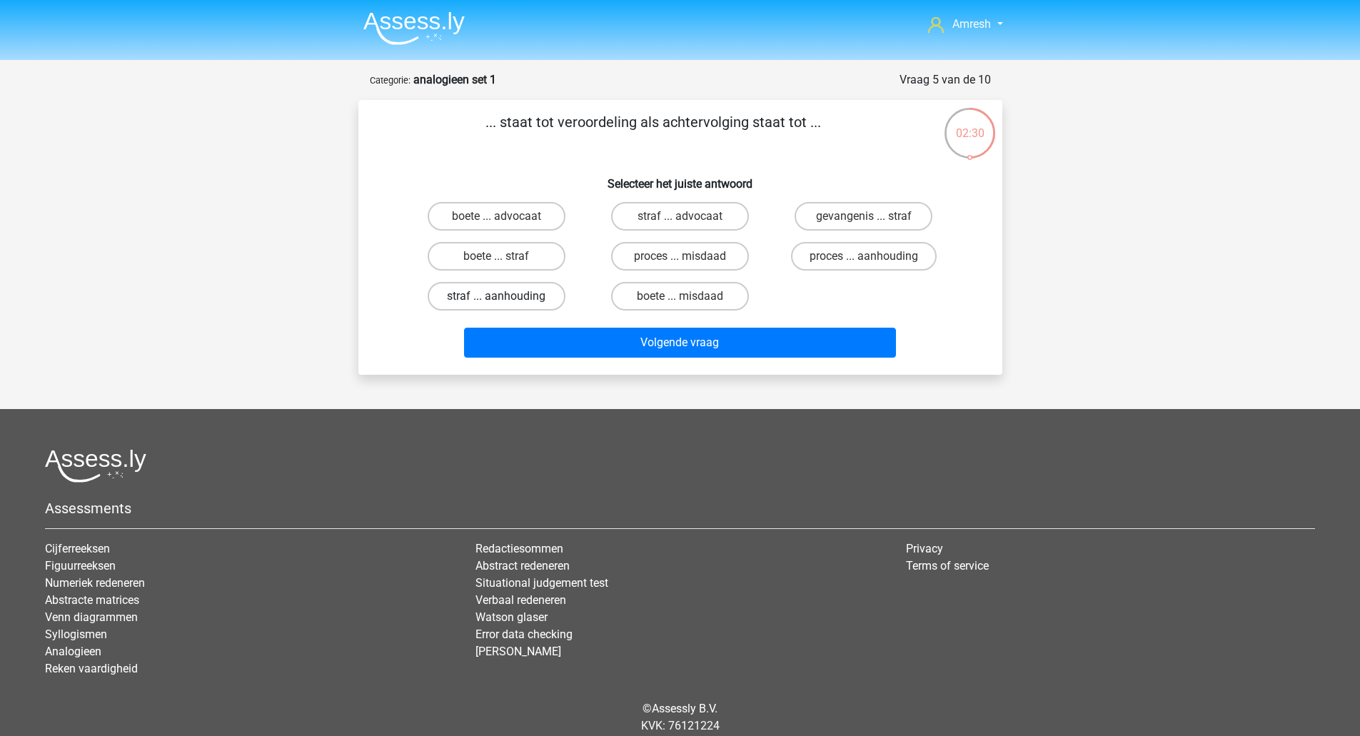
click at [523, 295] on label "straf ... aanhouding" at bounding box center [497, 296] width 138 height 29
click at [506, 296] on input "straf ... aanhouding" at bounding box center [500, 300] width 9 height 9
radio input "true"
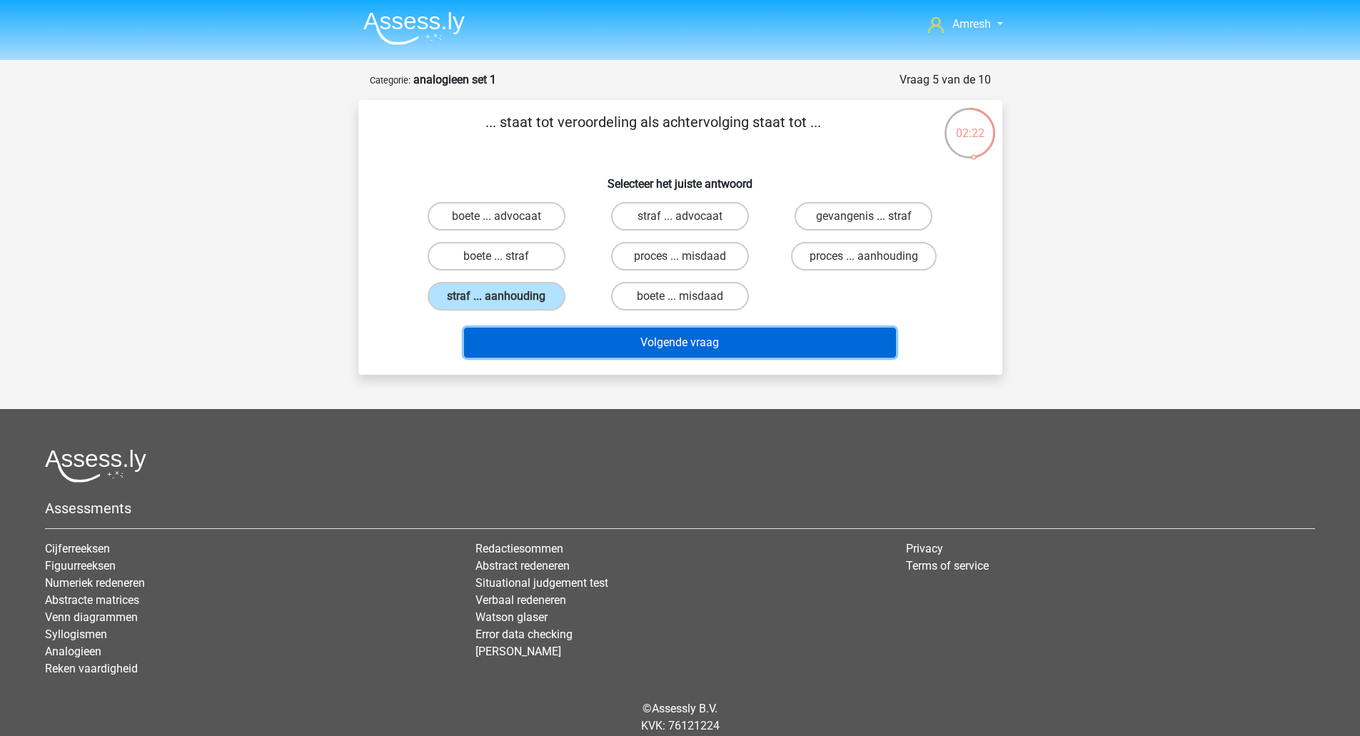
click at [609, 348] on button "Volgende vraag" at bounding box center [680, 343] width 432 height 30
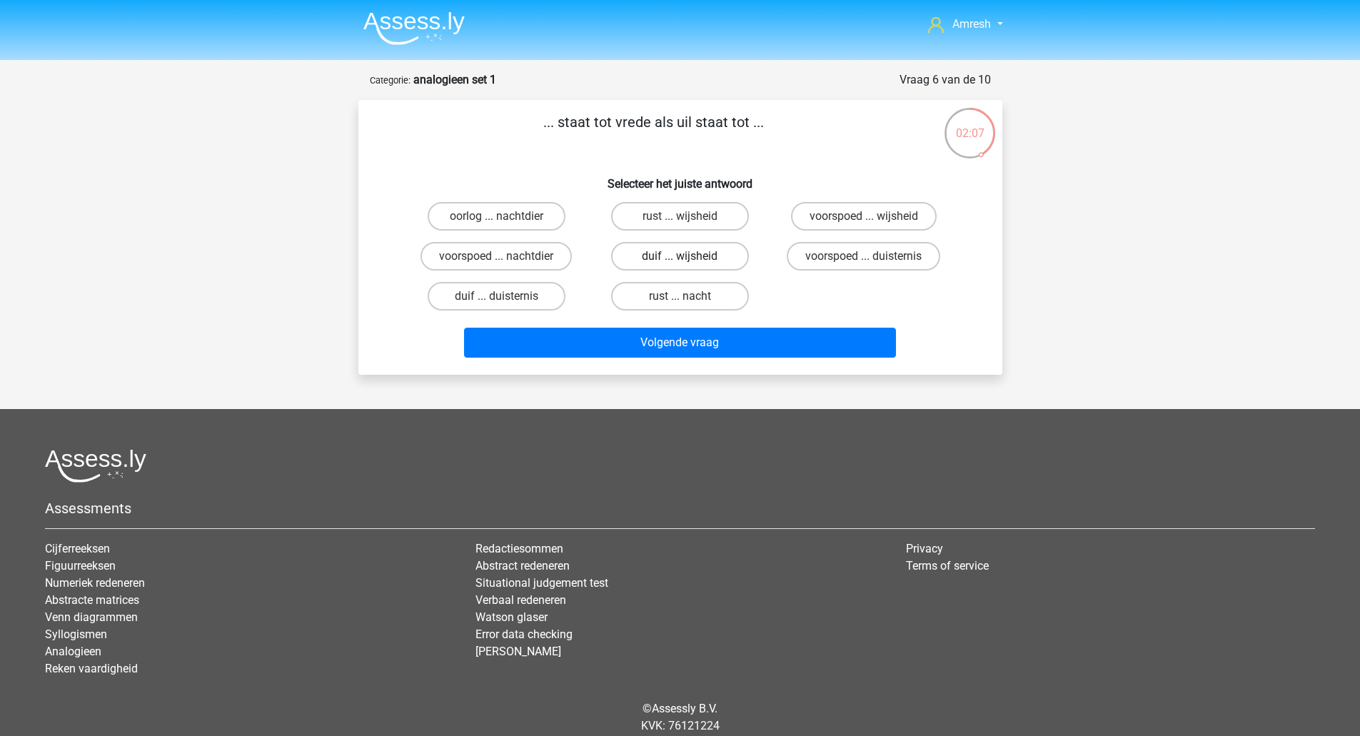
click at [727, 266] on label "duif ... wijsheid" at bounding box center [680, 256] width 138 height 29
click at [689, 266] on input "duif ... wijsheid" at bounding box center [684, 260] width 9 height 9
radio input "true"
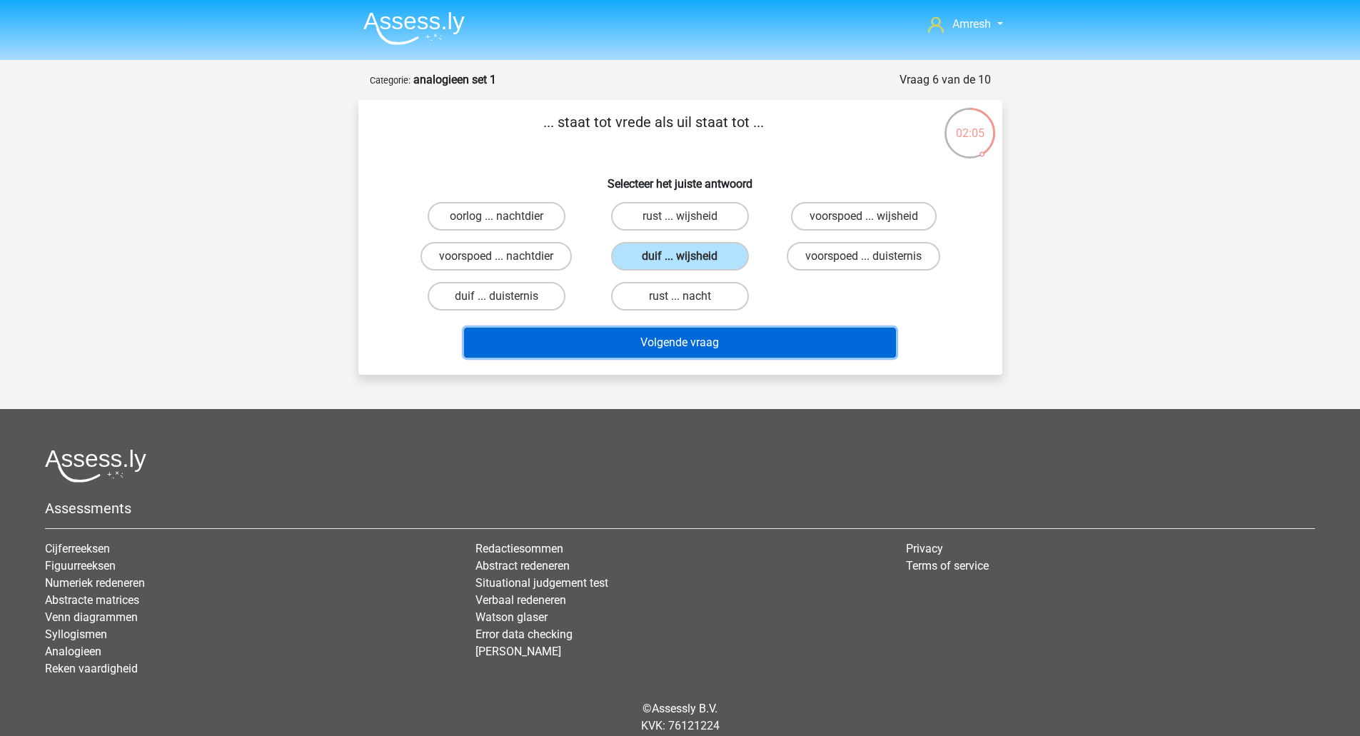
click at [760, 344] on button "Volgende vraag" at bounding box center [680, 343] width 432 height 30
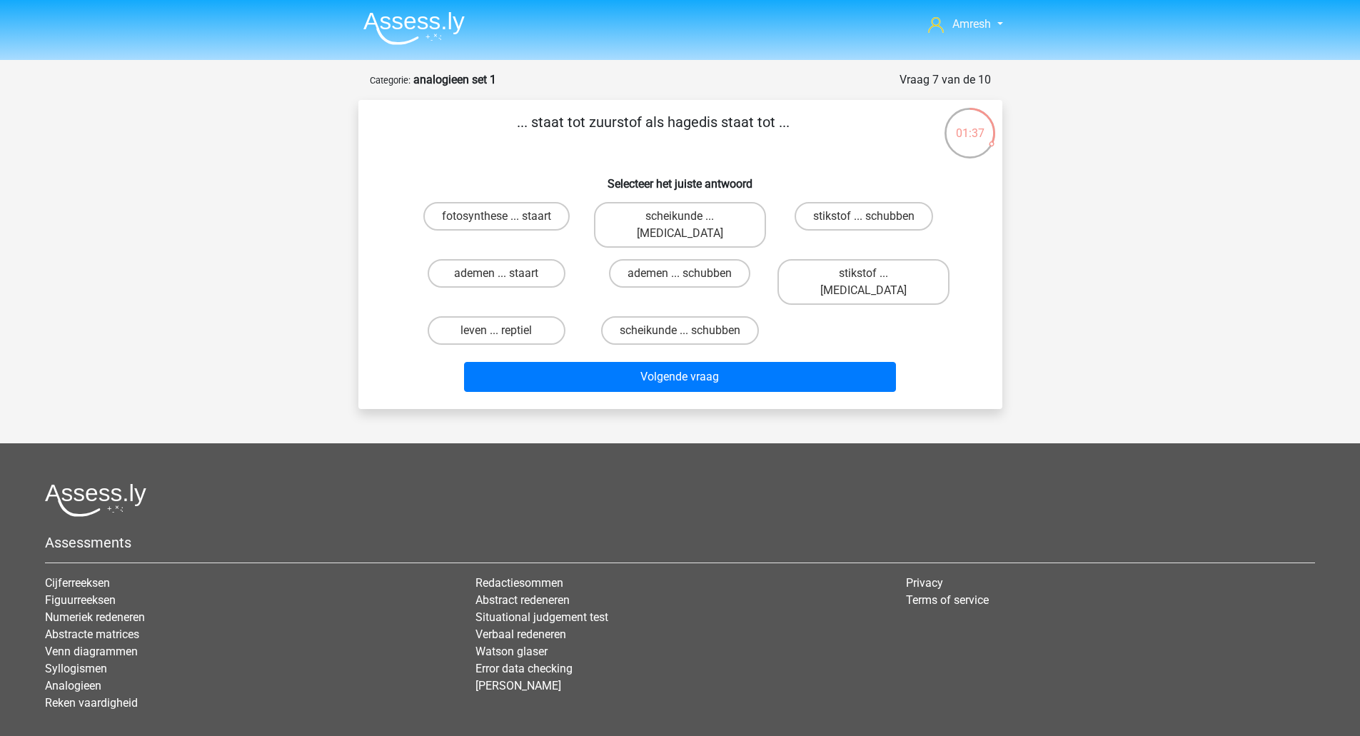
click at [575, 316] on div "leven ... reptiel" at bounding box center [497, 330] width 172 height 29
click at [638, 259] on label "ademen ... schubben" at bounding box center [679, 273] width 141 height 29
click at [680, 273] on input "ademen ... schubben" at bounding box center [684, 277] width 9 height 9
radio input "true"
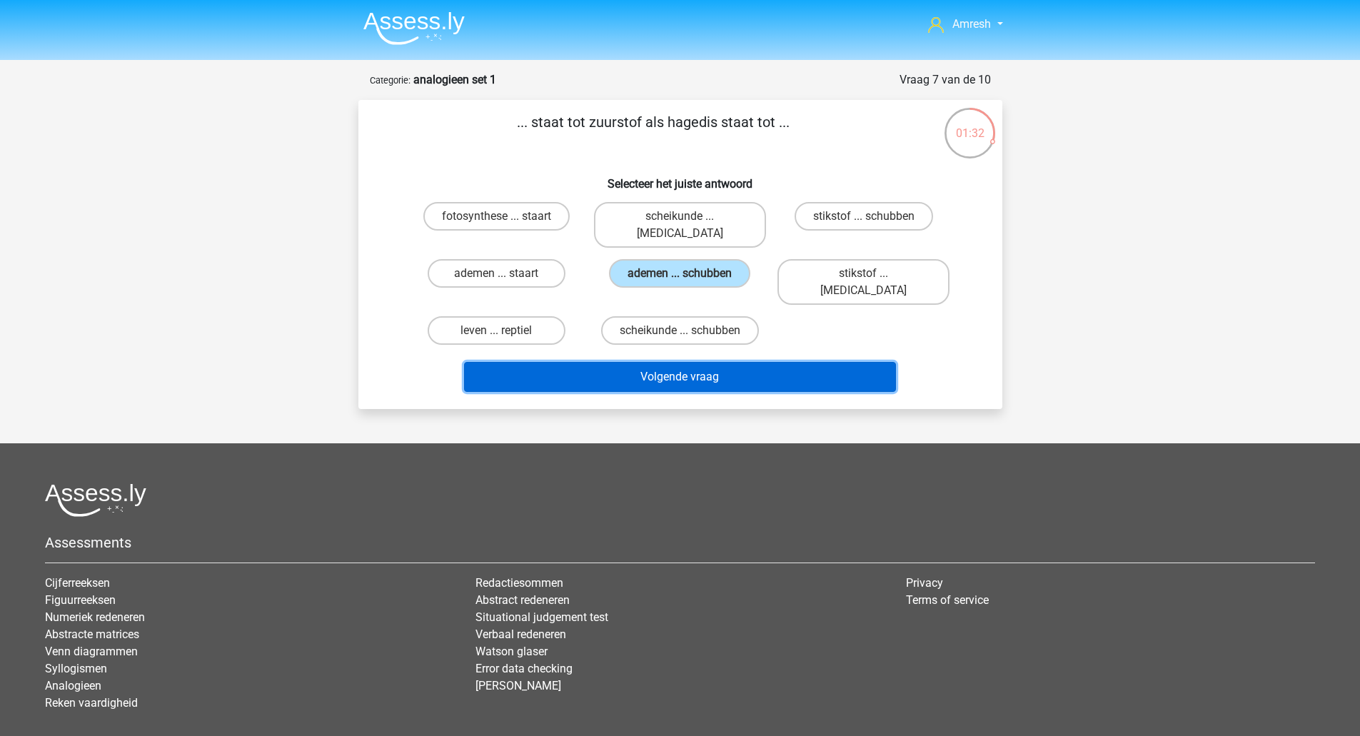
click at [572, 362] on button "Volgende vraag" at bounding box center [680, 377] width 432 height 30
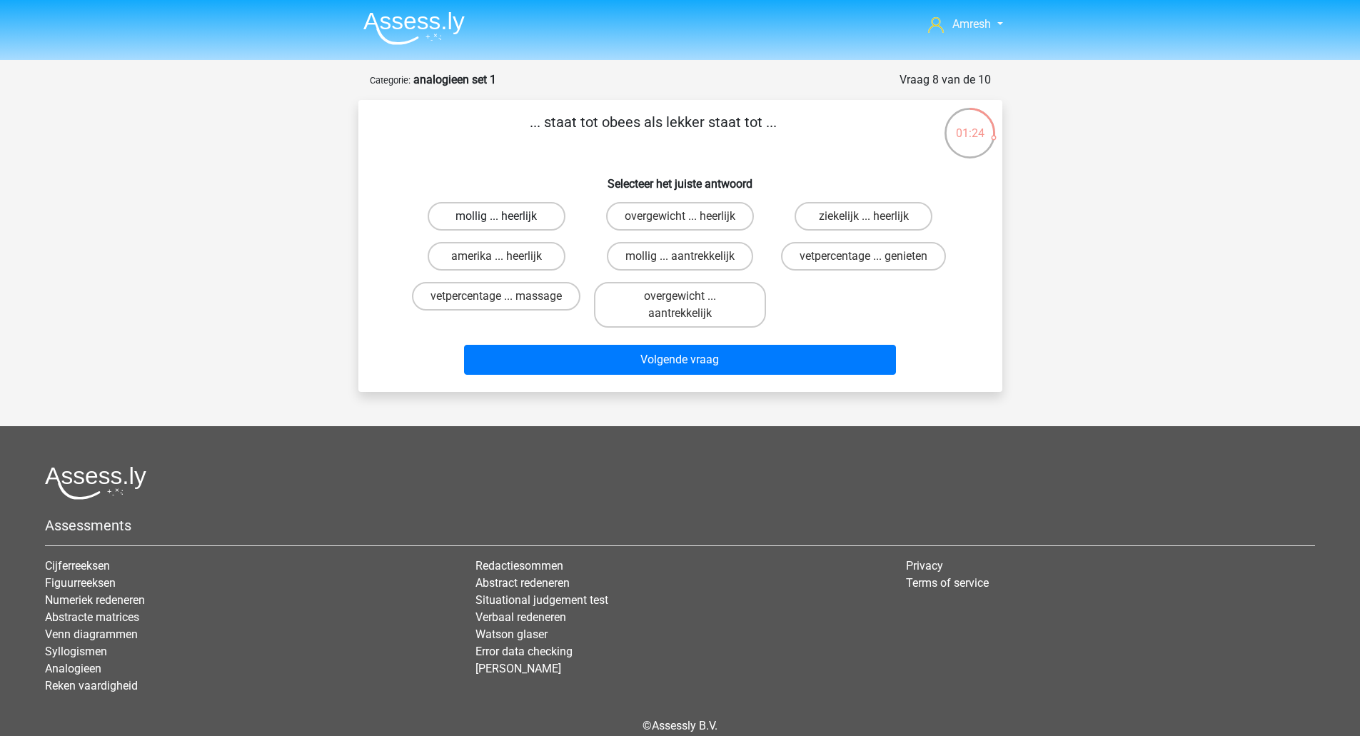
click at [533, 221] on label "mollig ... heerlijk" at bounding box center [497, 216] width 138 height 29
click at [506, 221] on input "mollig ... heerlijk" at bounding box center [500, 220] width 9 height 9
radio input "true"
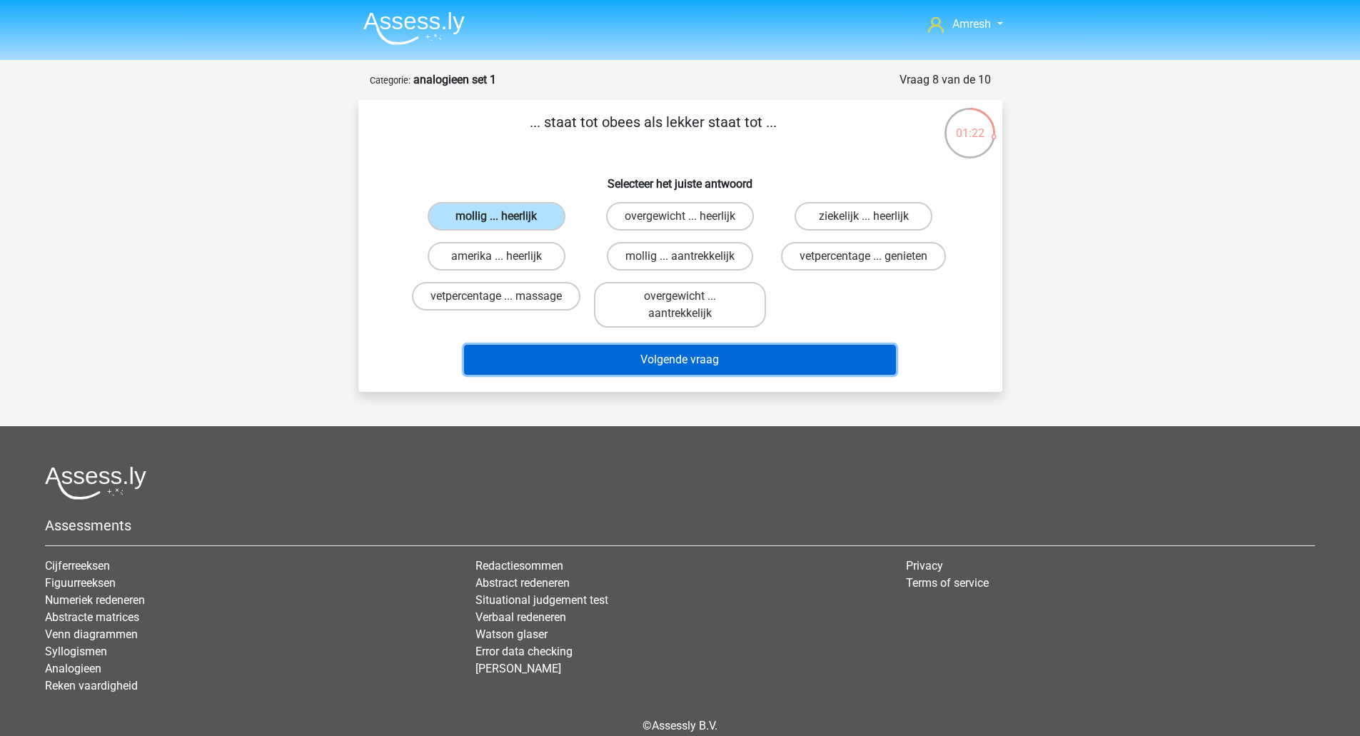
click at [616, 353] on button "Volgende vraag" at bounding box center [680, 360] width 432 height 30
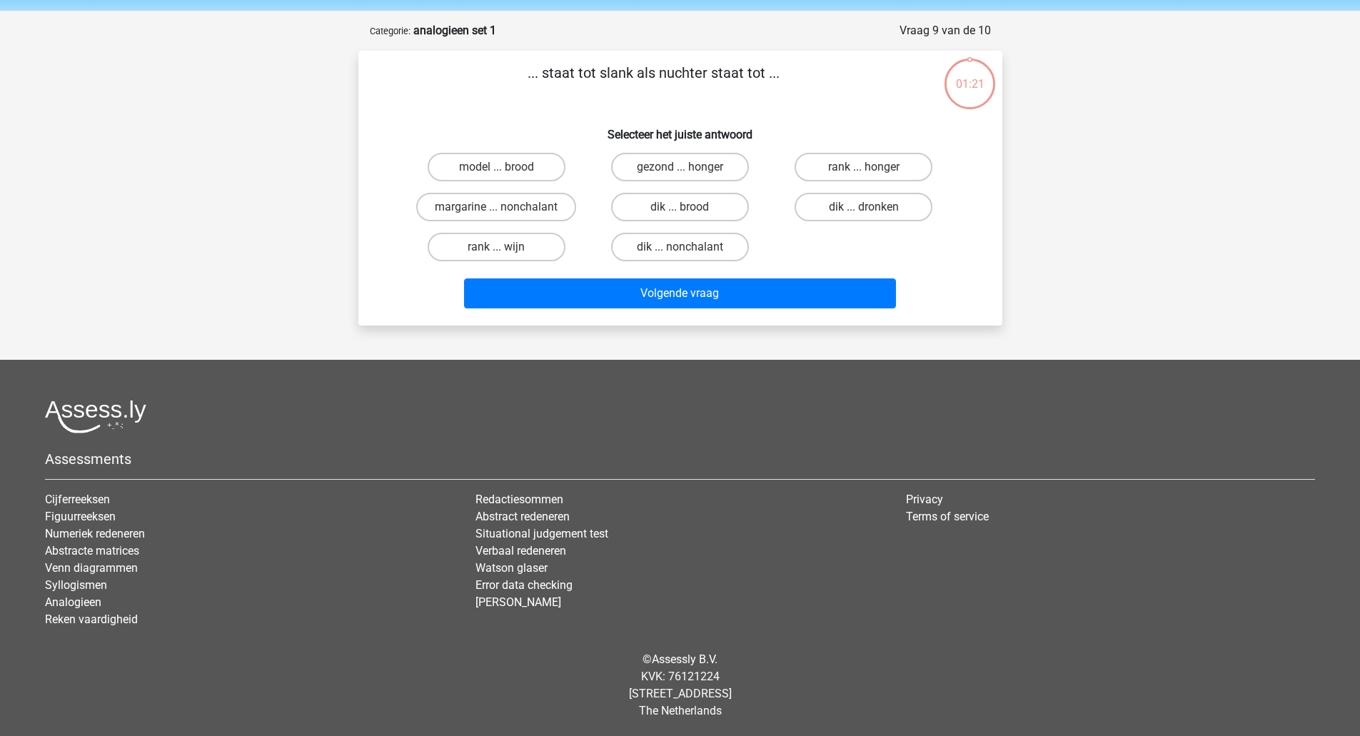
scroll to position [50, 0]
click at [835, 206] on label "dik ... dronken" at bounding box center [864, 206] width 138 height 29
click at [864, 206] on input "dik ... dronken" at bounding box center [868, 210] width 9 height 9
radio input "true"
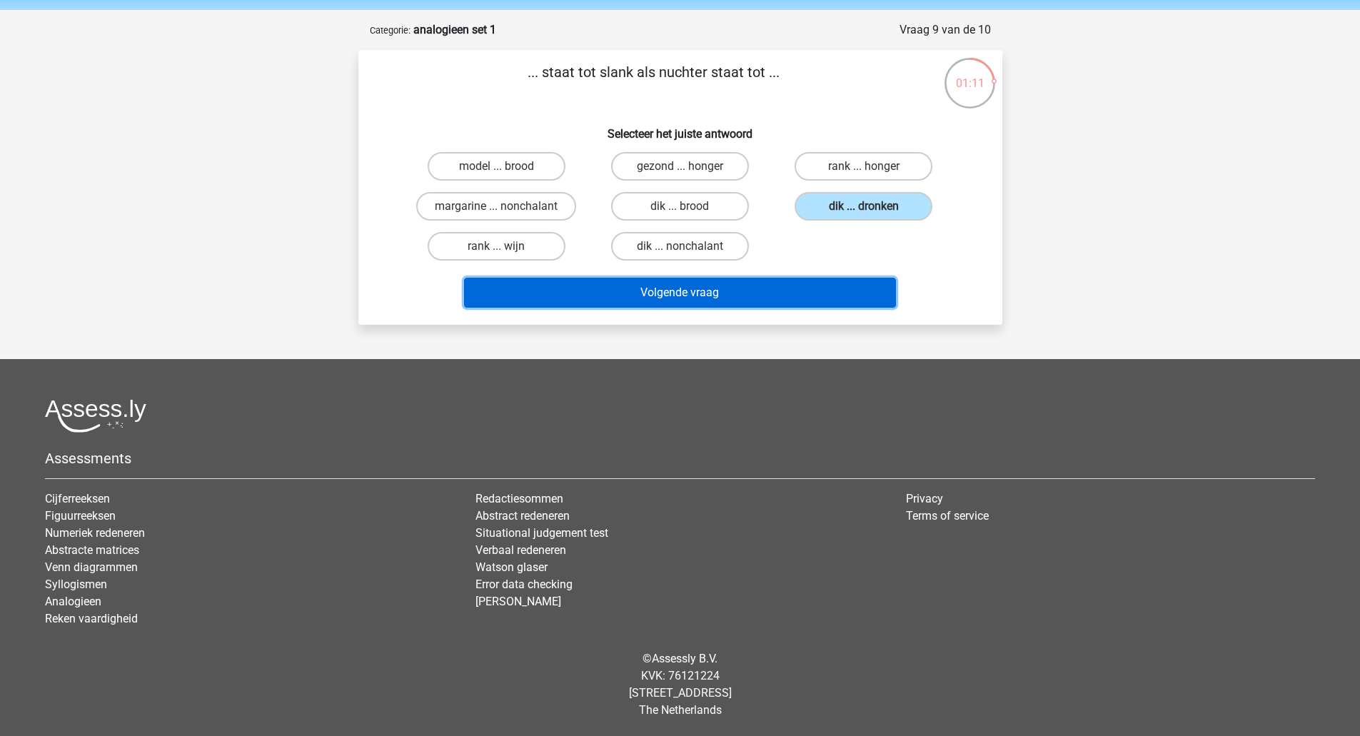
click at [783, 286] on button "Volgende vraag" at bounding box center [680, 293] width 432 height 30
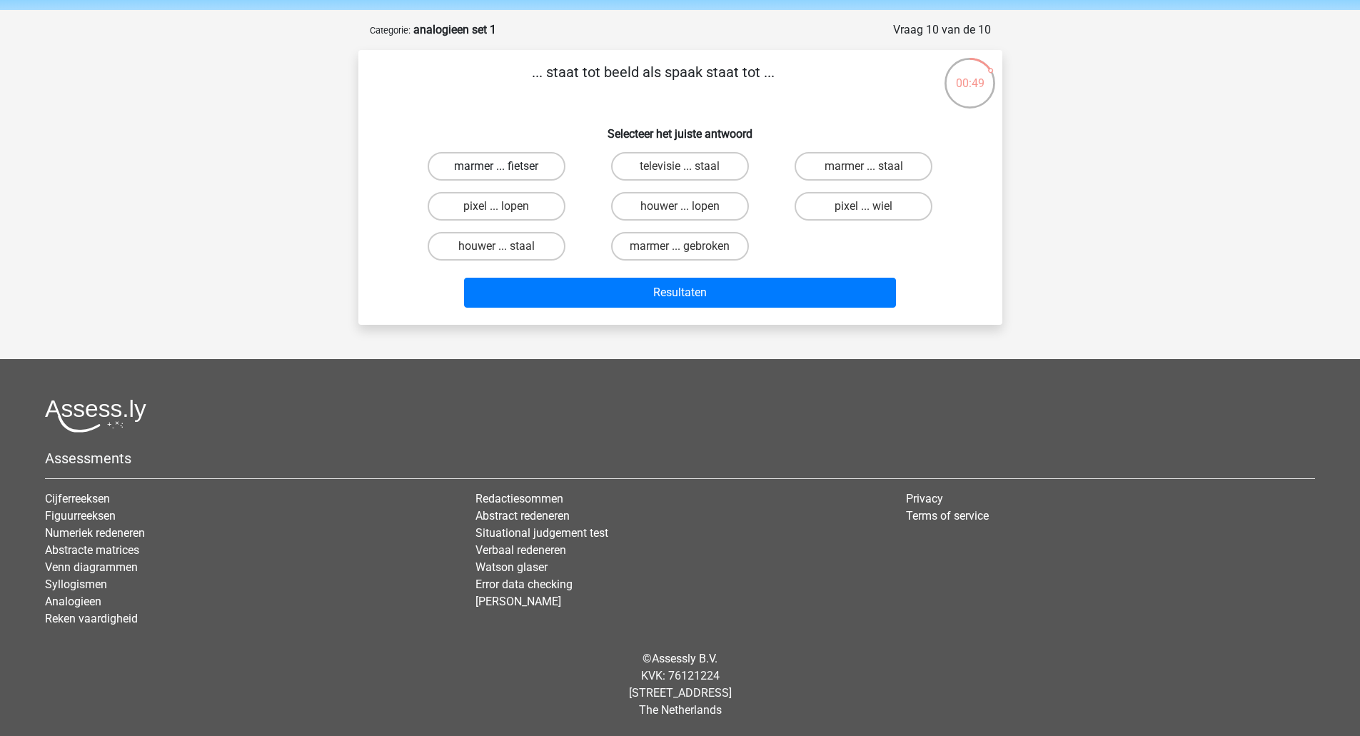
click at [533, 161] on label "marmer ... fietser" at bounding box center [497, 166] width 138 height 29
click at [506, 166] on input "marmer ... fietser" at bounding box center [500, 170] width 9 height 9
radio input "true"
click at [533, 161] on label "marmer ... fietser" at bounding box center [497, 166] width 138 height 29
click at [506, 166] on input "marmer ... fietser" at bounding box center [500, 170] width 9 height 9
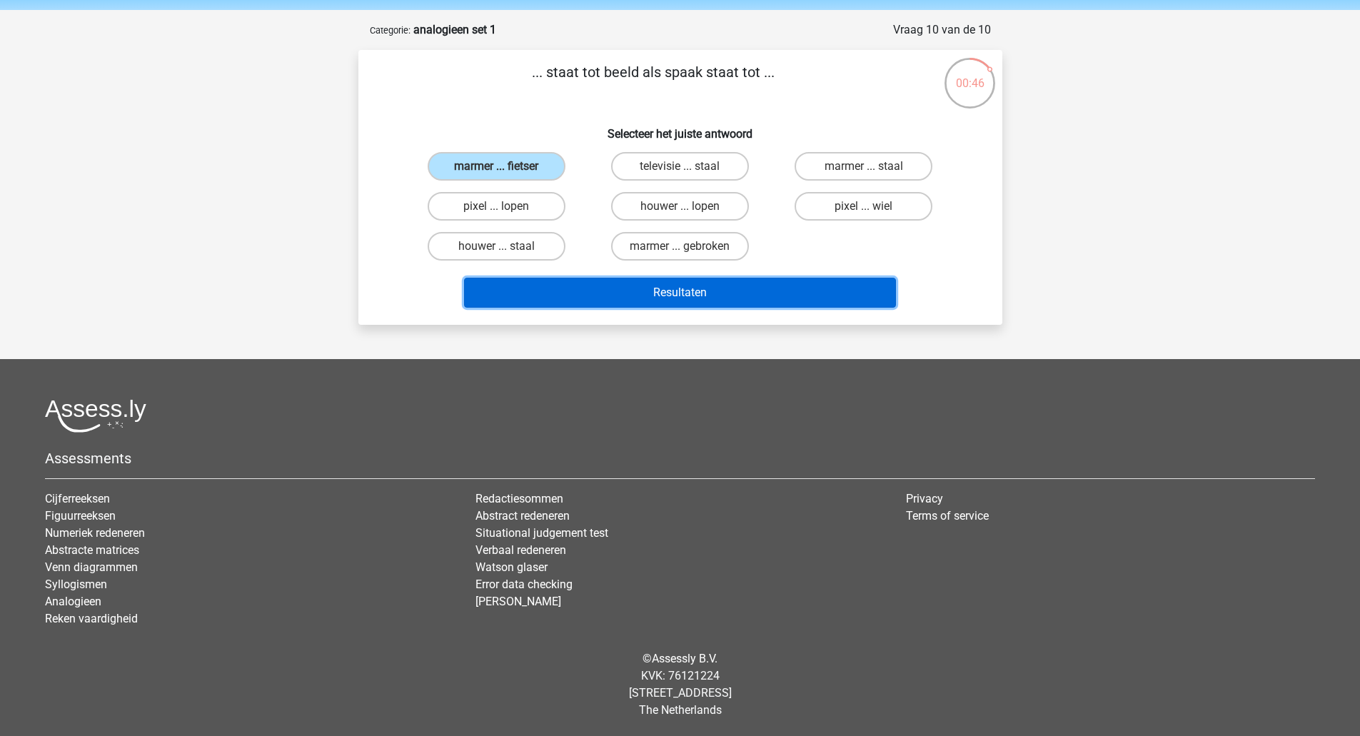
click at [558, 291] on button "Resultaten" at bounding box center [680, 293] width 432 height 30
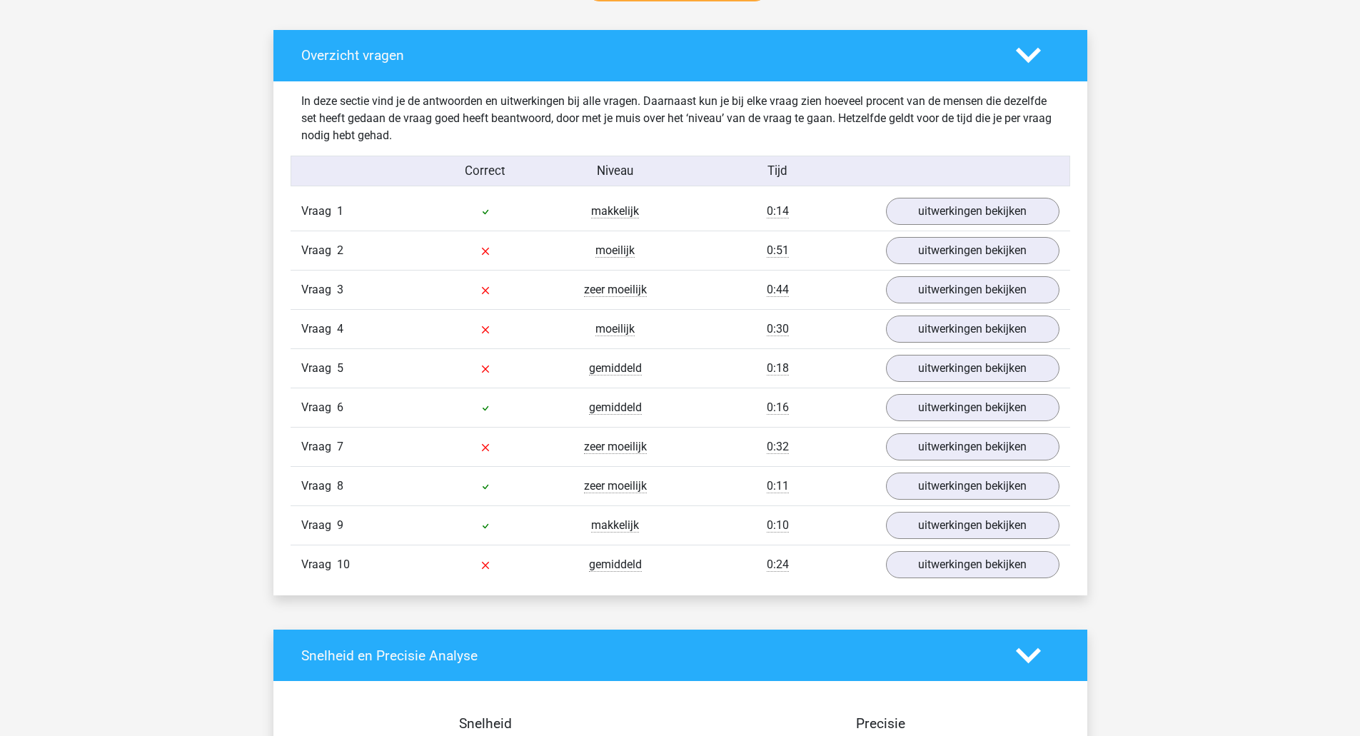
scroll to position [776, 0]
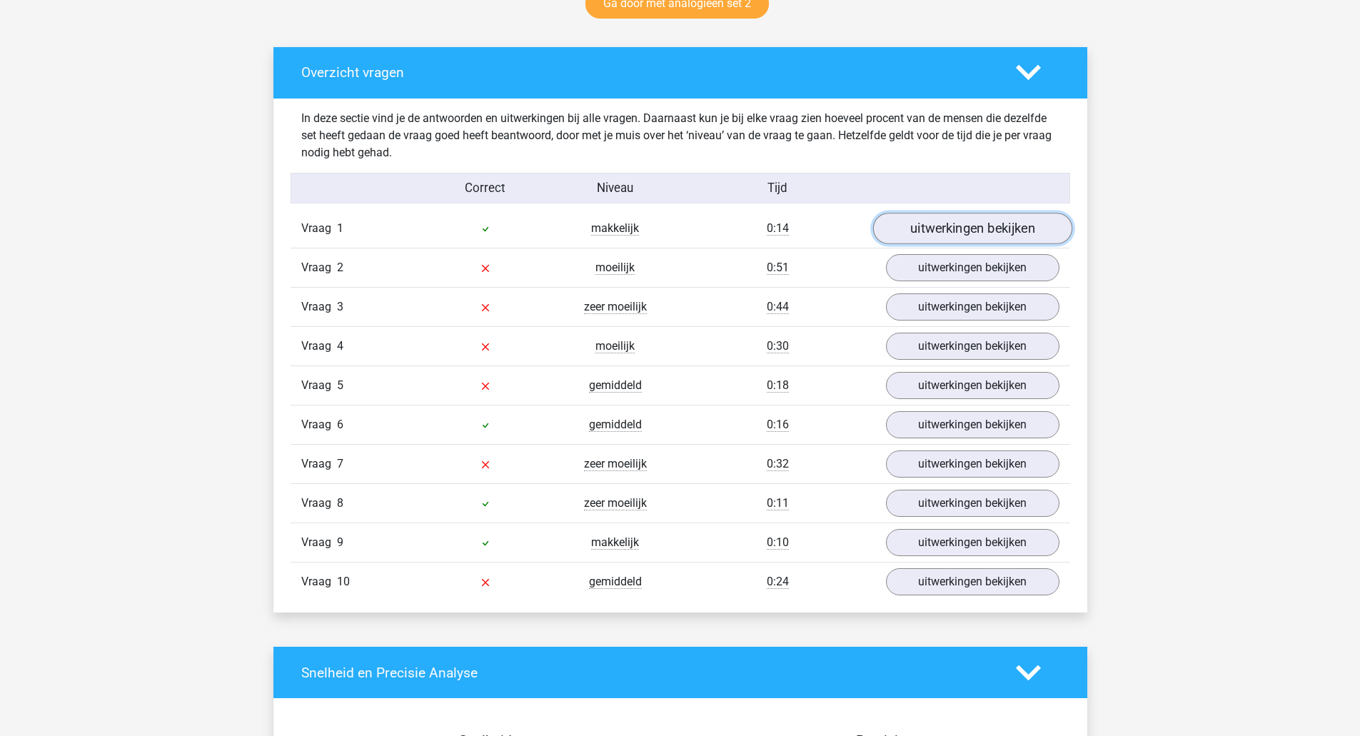
click at [955, 226] on link "uitwerkingen bekijken" at bounding box center [972, 228] width 199 height 31
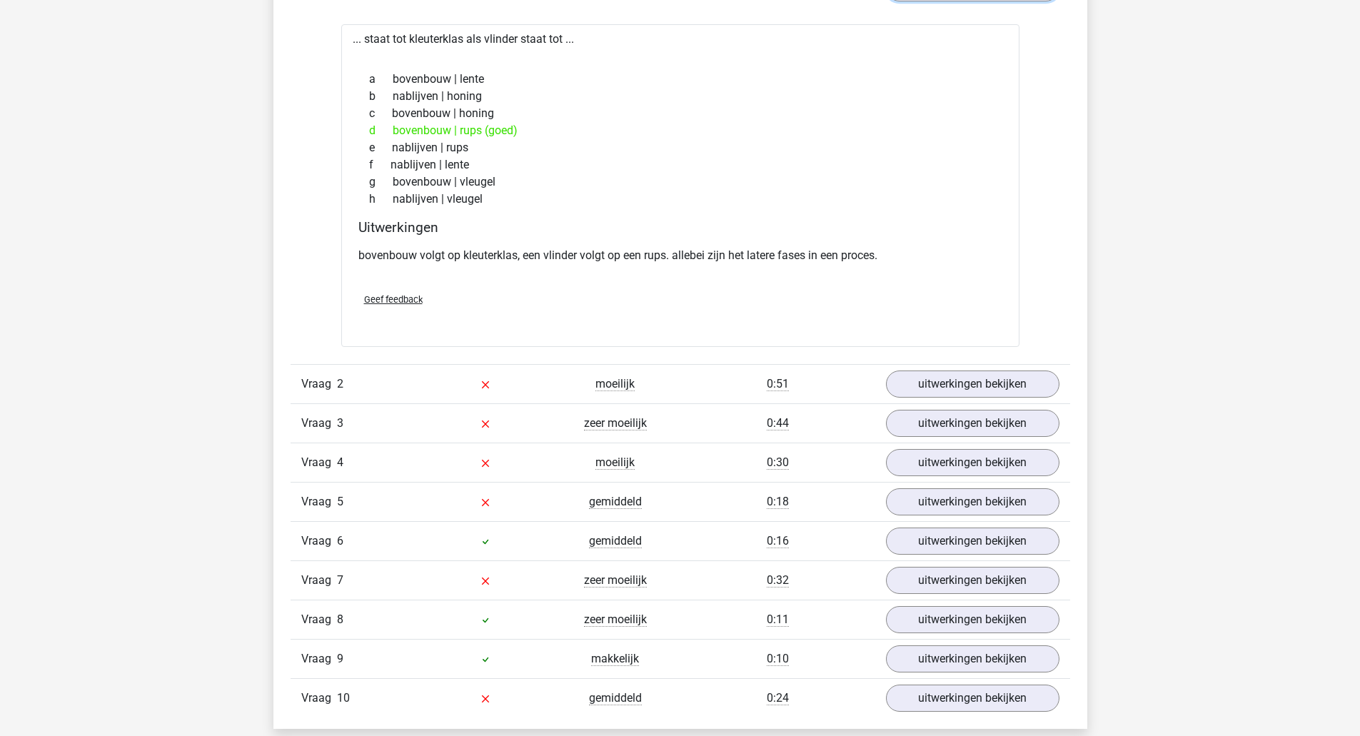
scroll to position [1018, 0]
click at [978, 379] on link "uitwerkingen bekijken" at bounding box center [972, 383] width 199 height 31
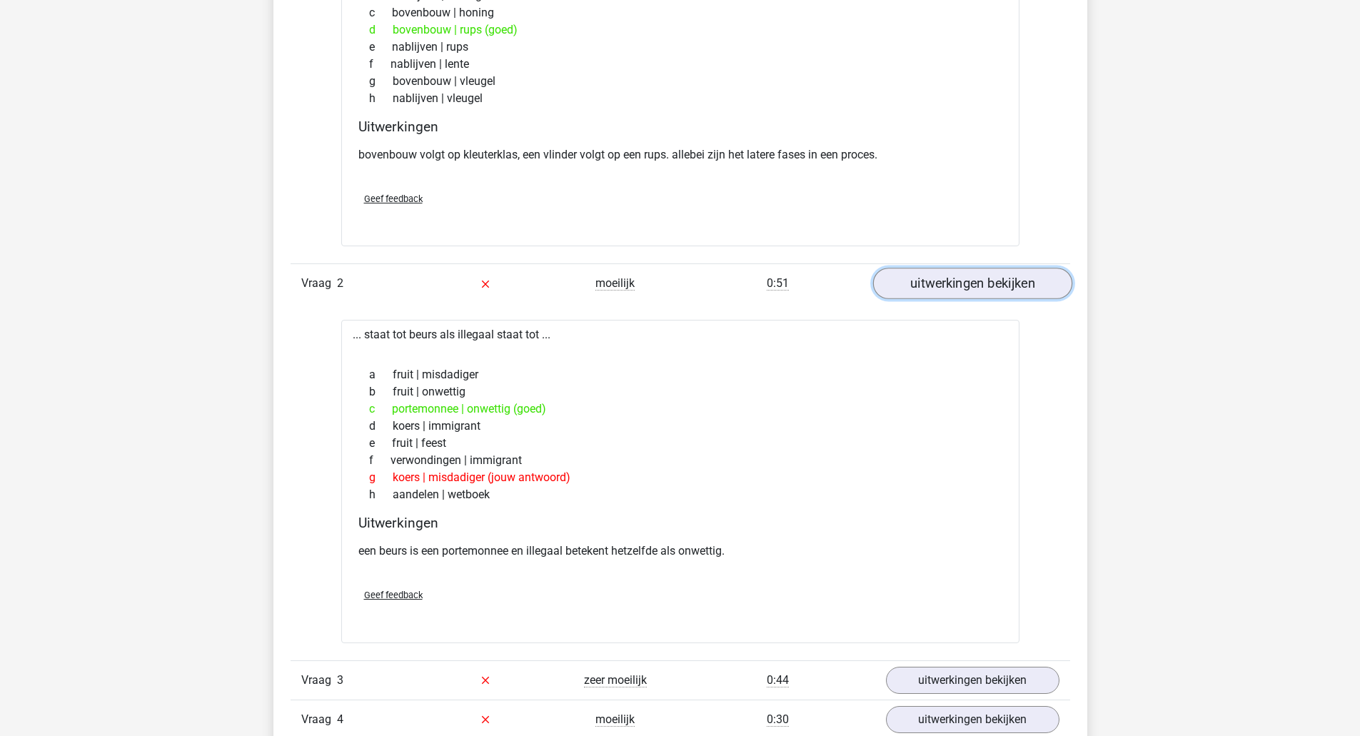
scroll to position [1118, 0]
click at [830, 293] on div "Vraag 2 moeilijk 0:51 uitwerkingen bekijken" at bounding box center [681, 282] width 780 height 39
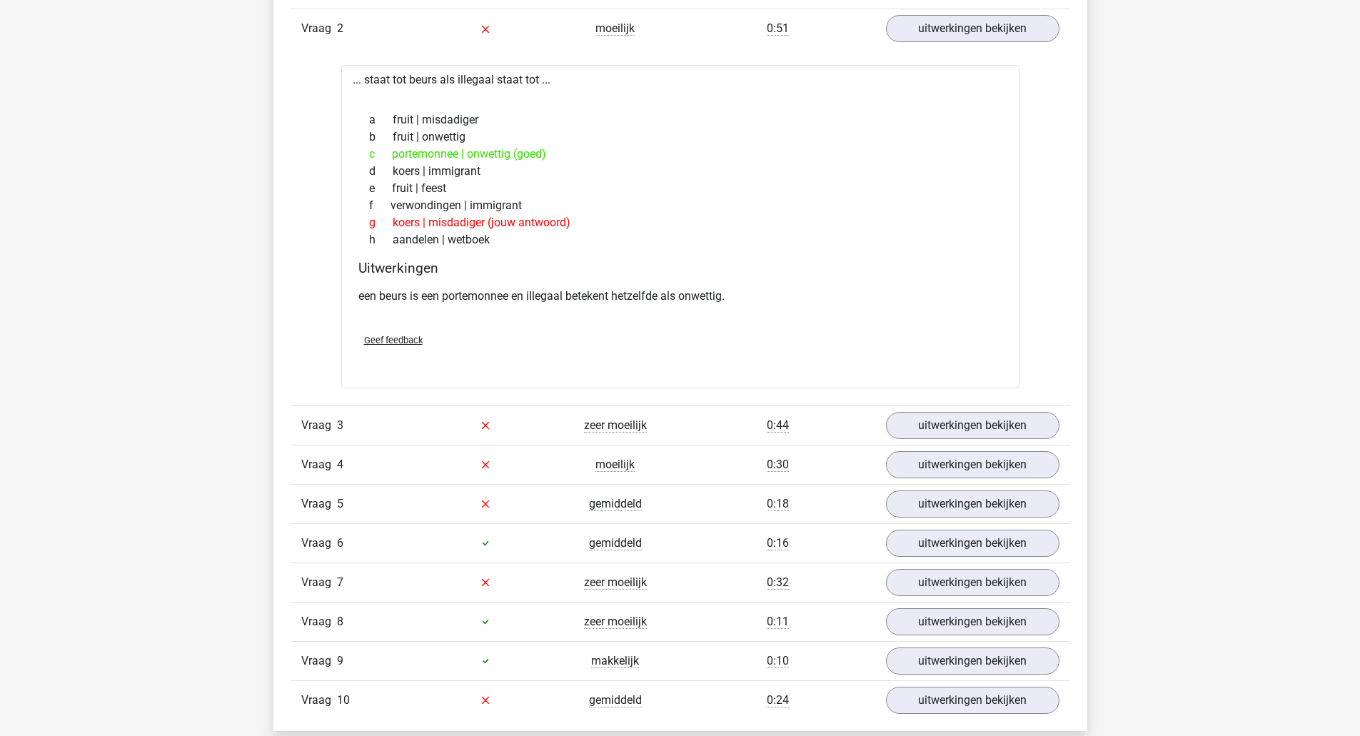
scroll to position [1373, 0]
click at [950, 429] on link "uitwerkingen bekijken" at bounding box center [972, 424] width 199 height 31
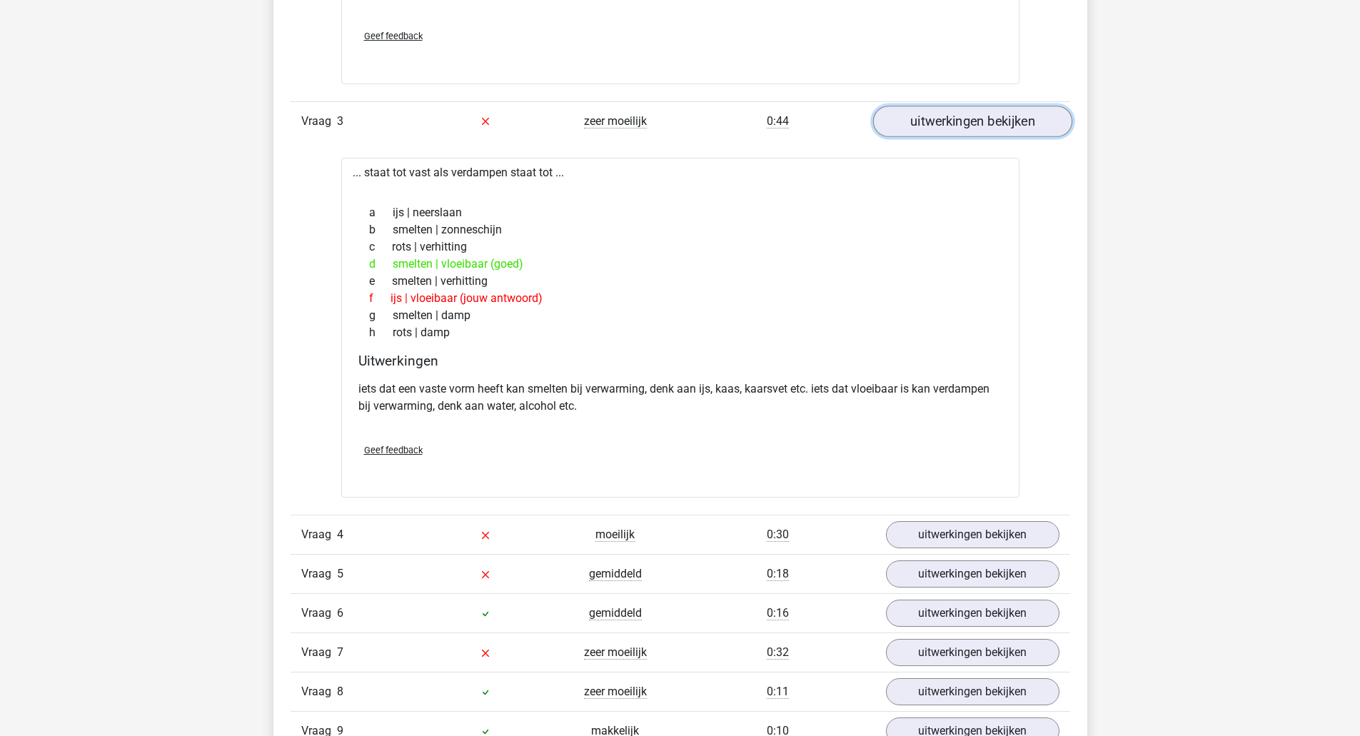
scroll to position [1677, 0]
click at [984, 538] on link "uitwerkingen bekijken" at bounding box center [972, 533] width 199 height 31
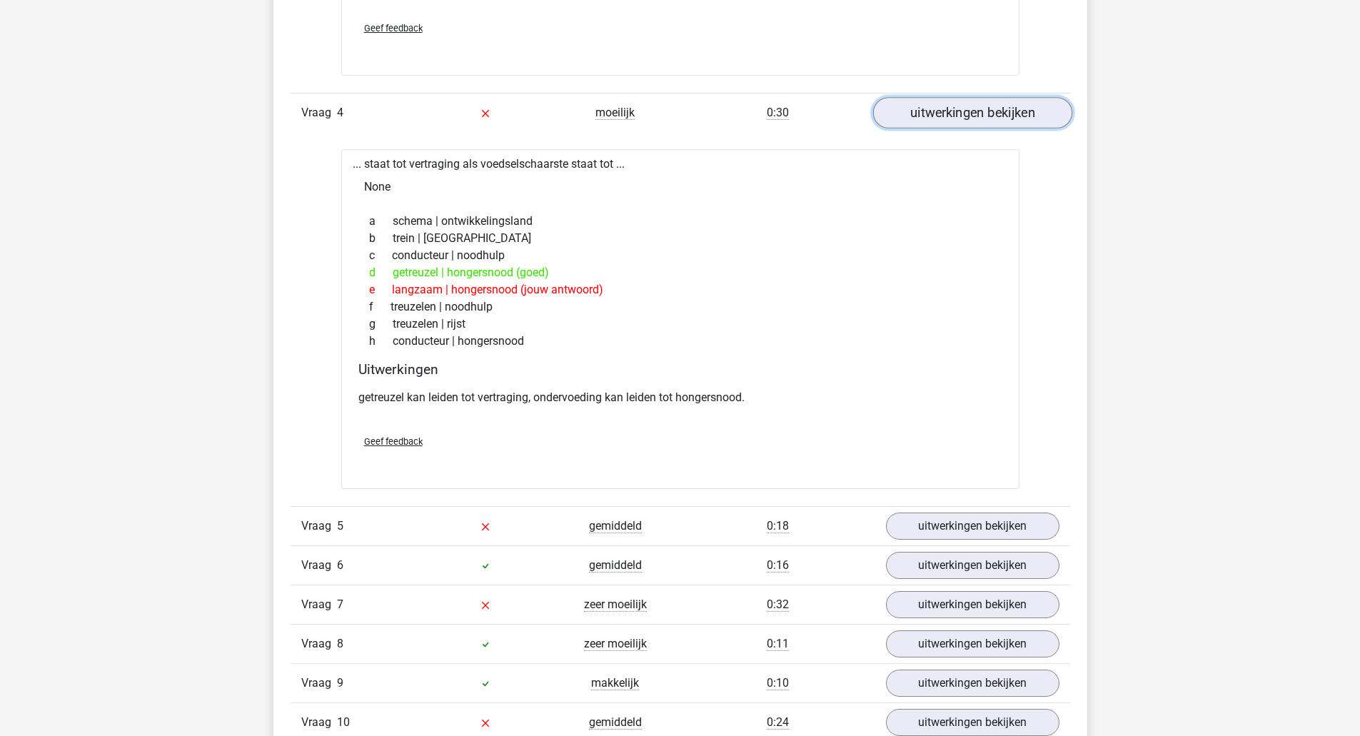
scroll to position [2100, 0]
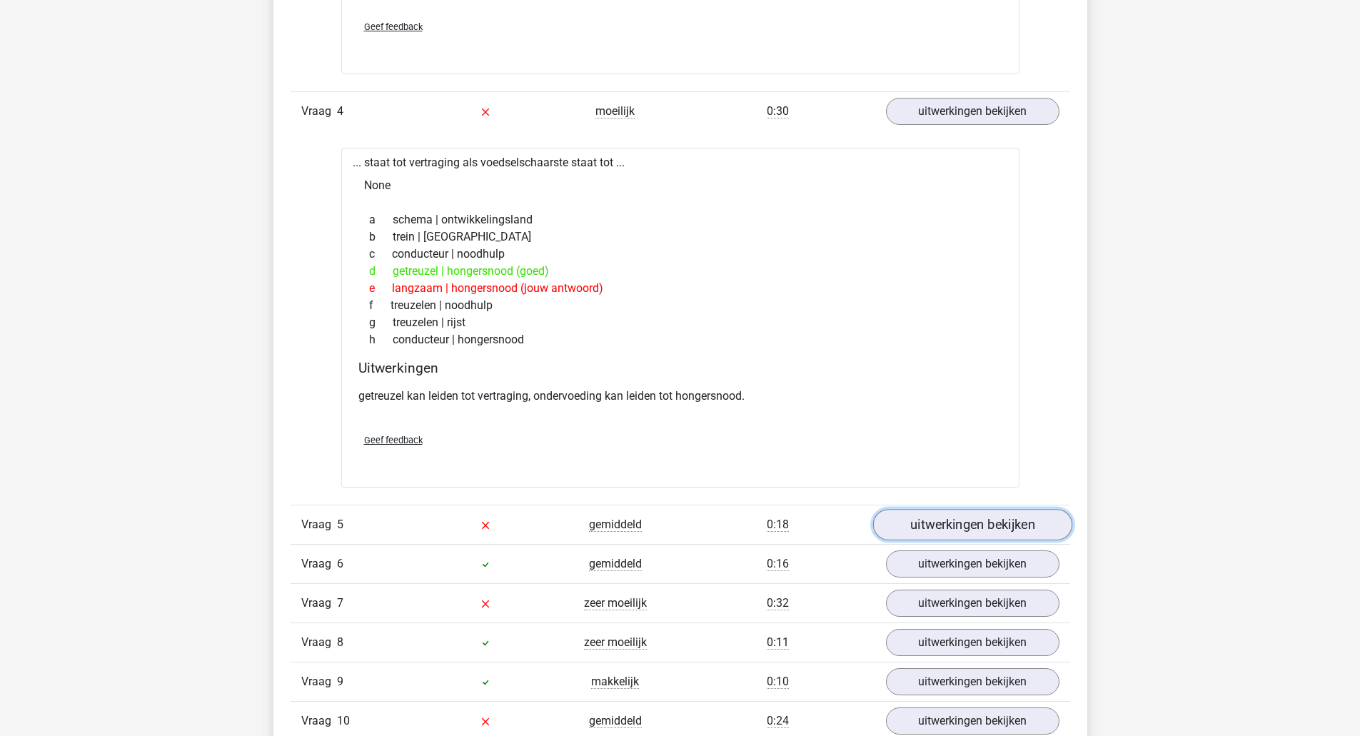
click at [985, 535] on link "uitwerkingen bekijken" at bounding box center [972, 524] width 199 height 31
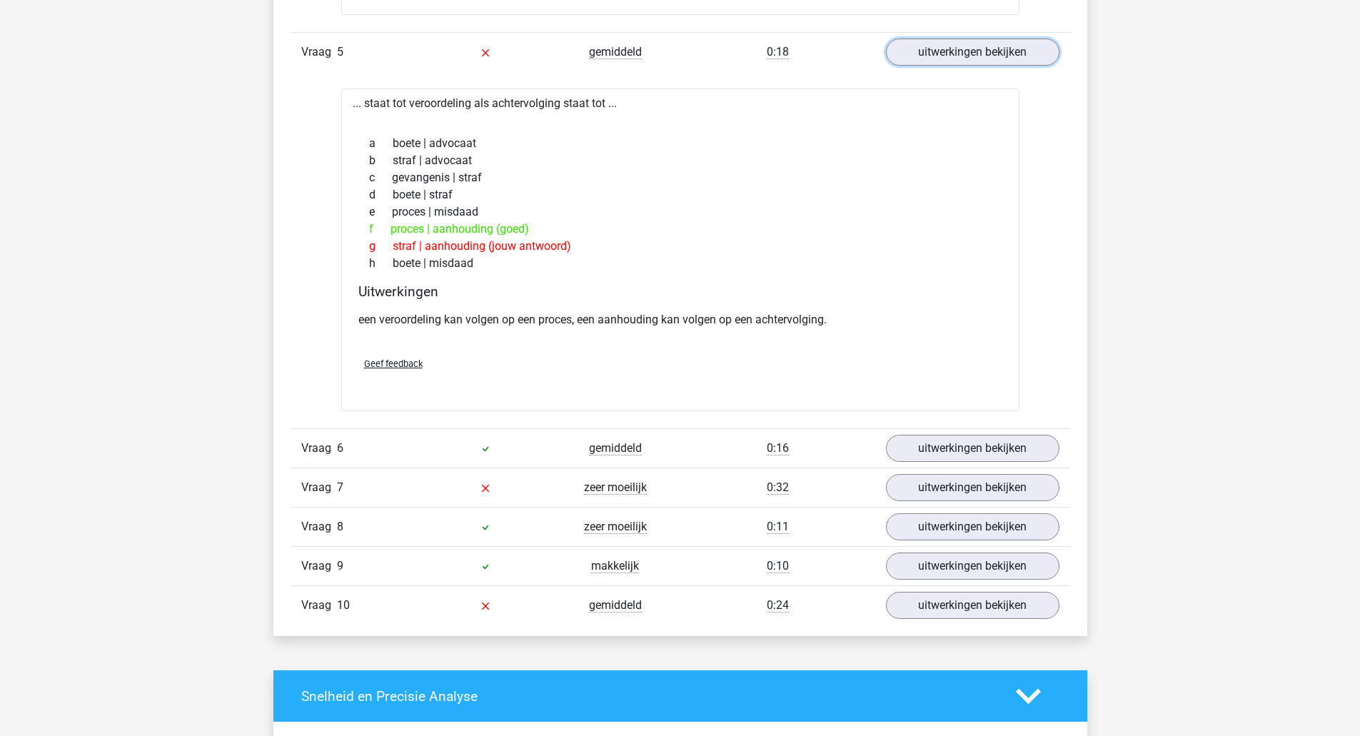
scroll to position [2587, 0]
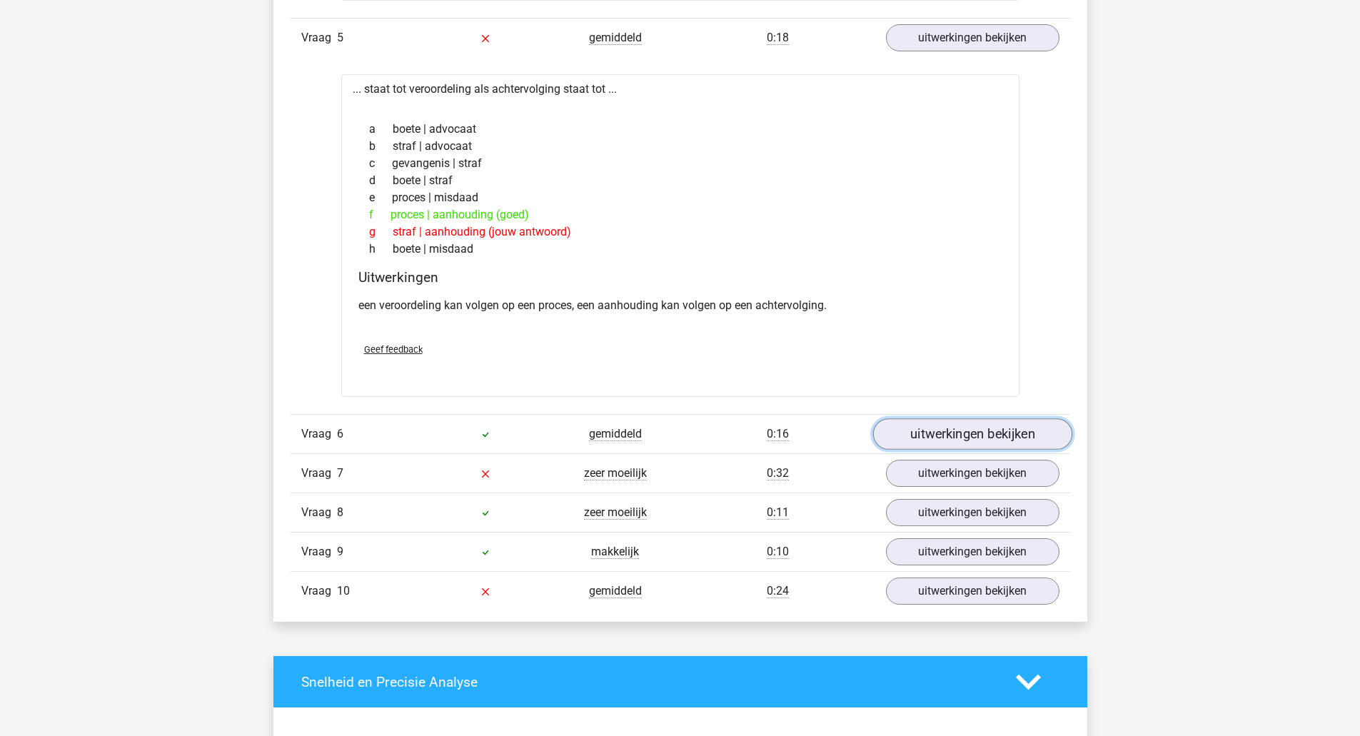
click at [1033, 438] on link "uitwerkingen bekijken" at bounding box center [972, 433] width 199 height 31
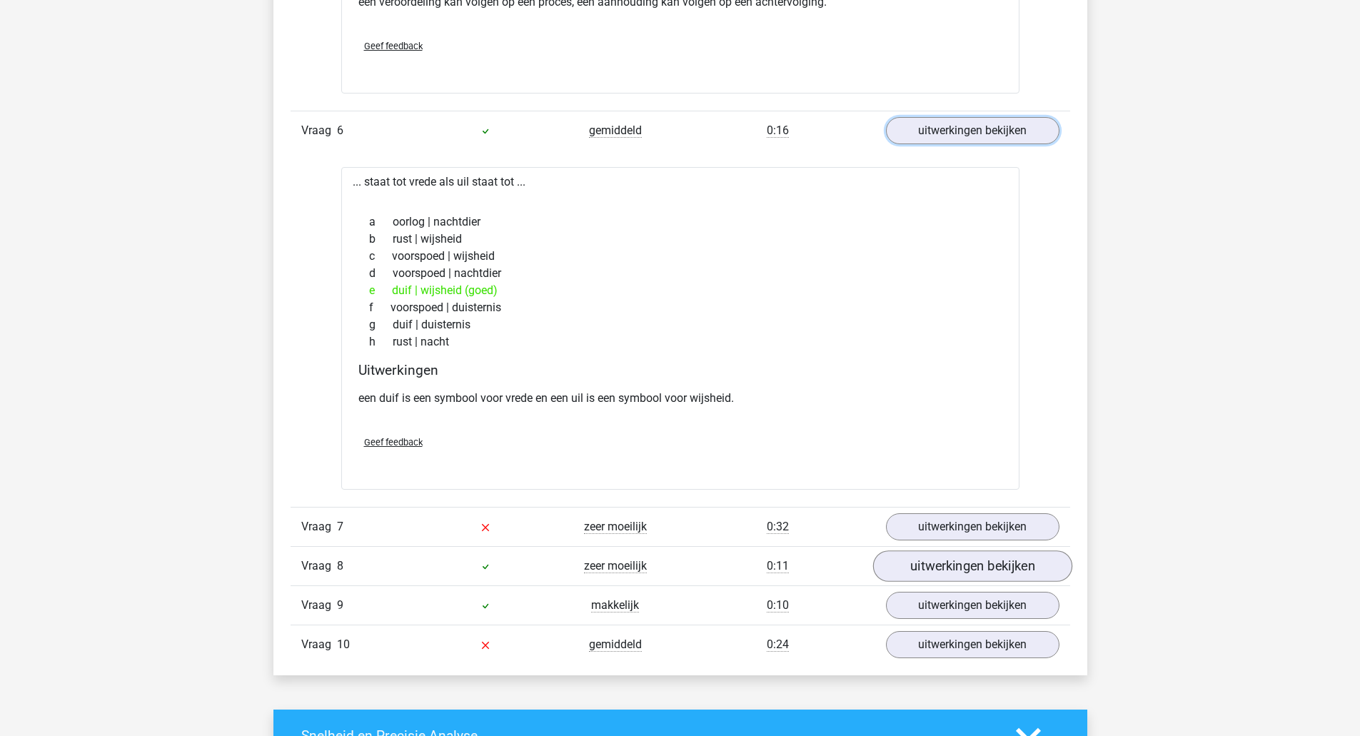
scroll to position [2893, 0]
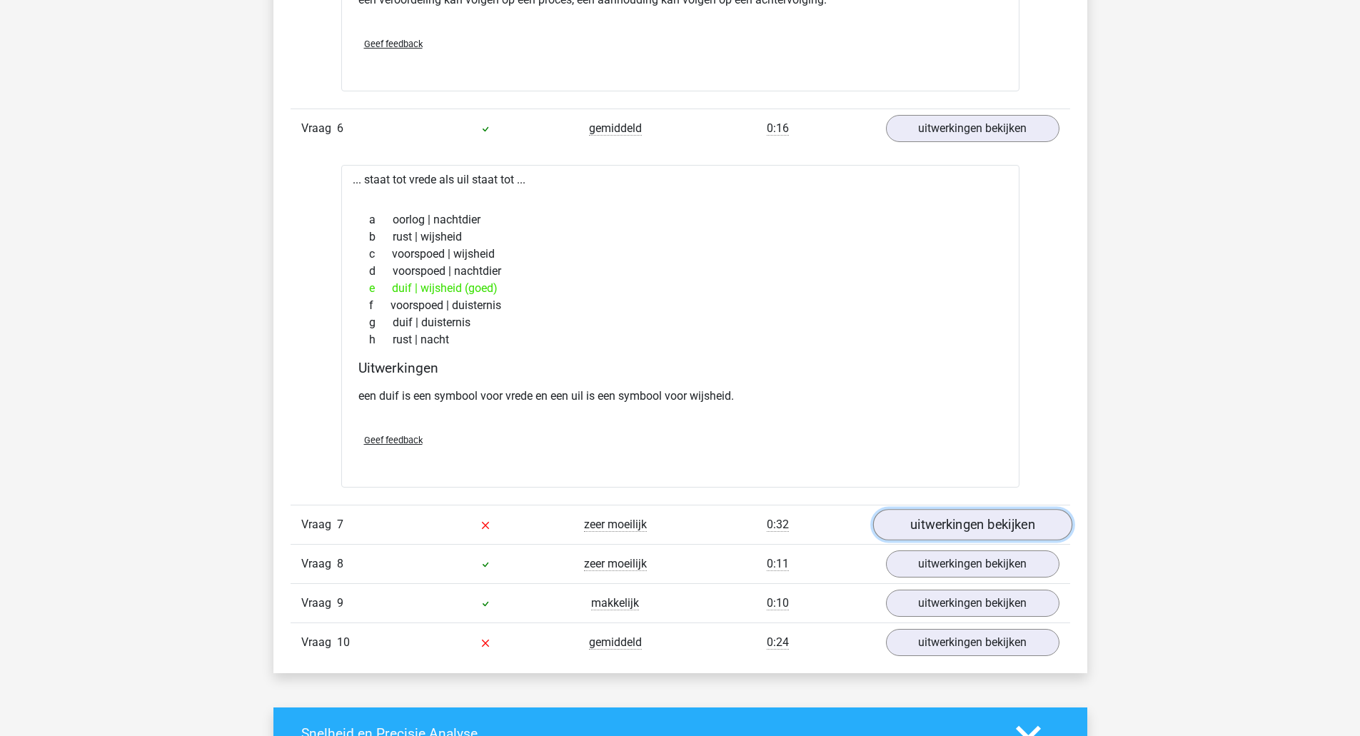
click at [985, 510] on link "uitwerkingen bekijken" at bounding box center [972, 525] width 199 height 31
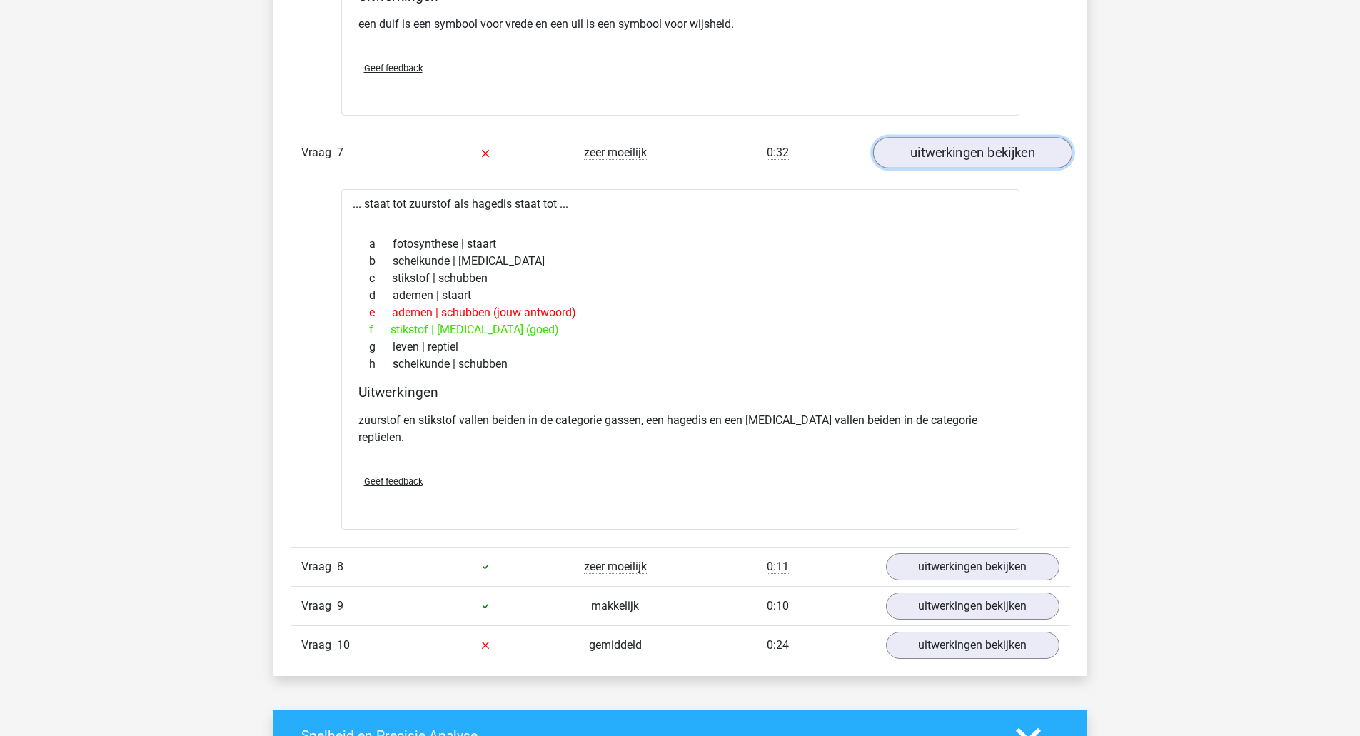
scroll to position [3265, 0]
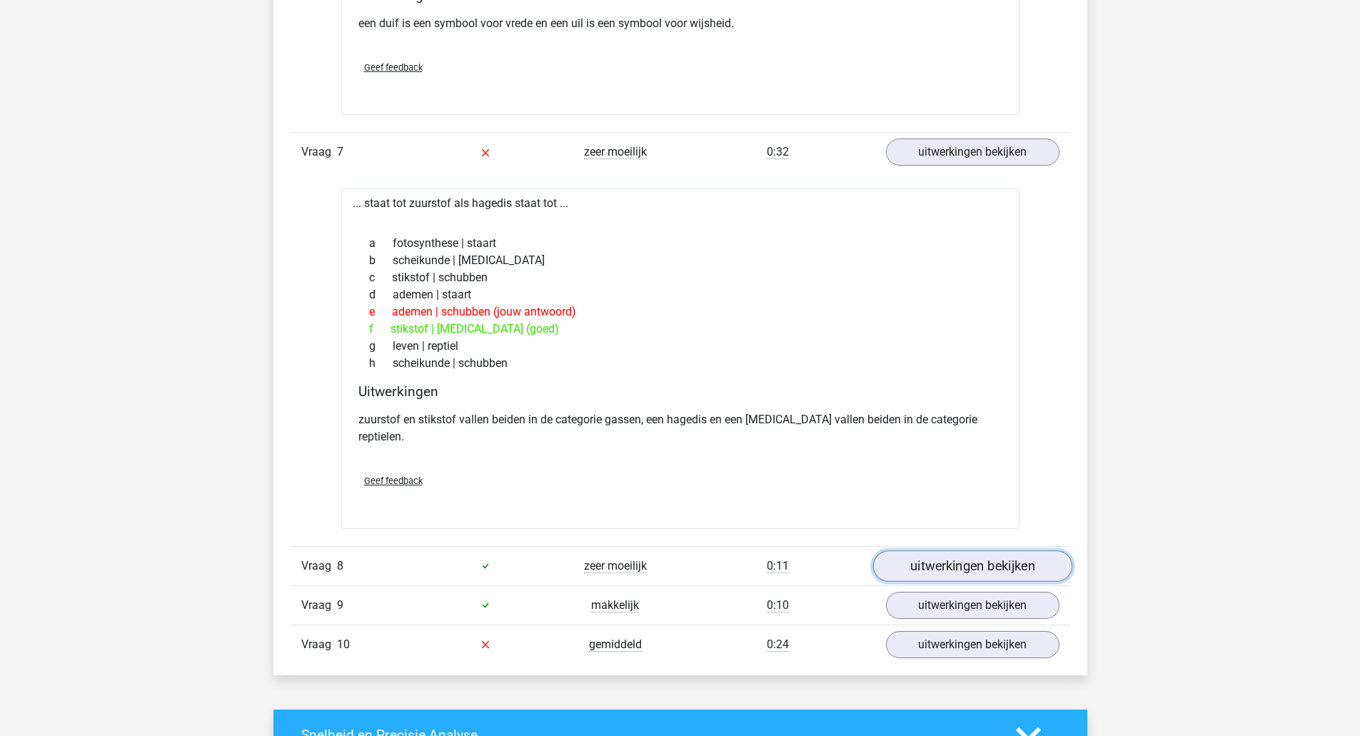
click at [960, 558] on link "uitwerkingen bekijken" at bounding box center [972, 566] width 199 height 31
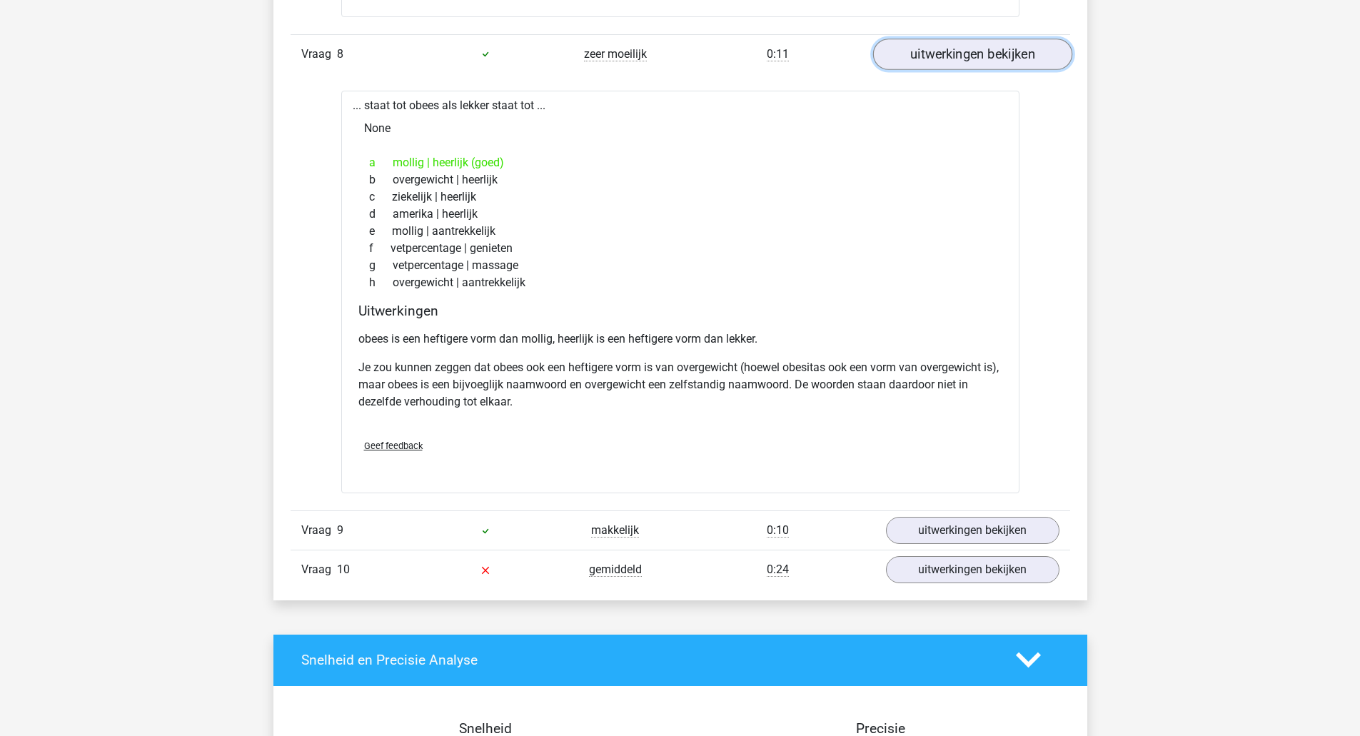
scroll to position [3778, 0]
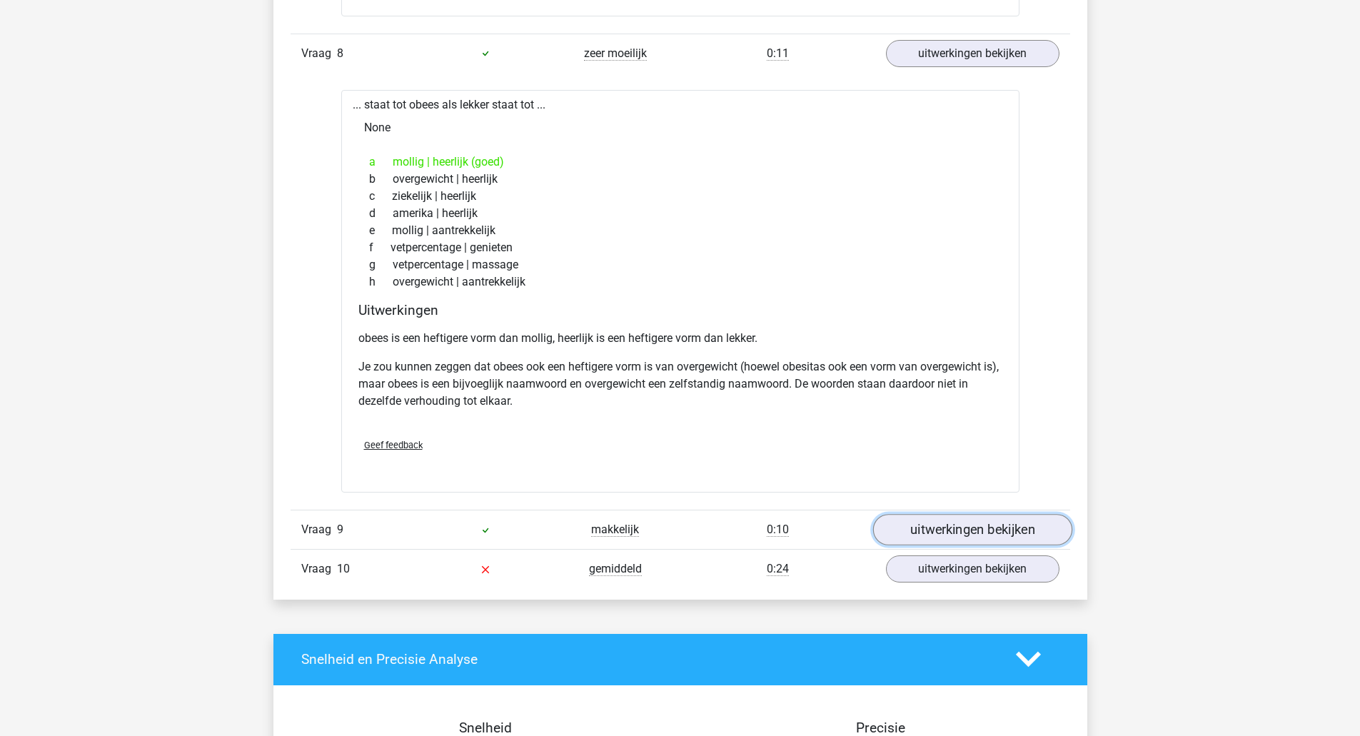
click at [970, 514] on link "uitwerkingen bekijken" at bounding box center [972, 529] width 199 height 31
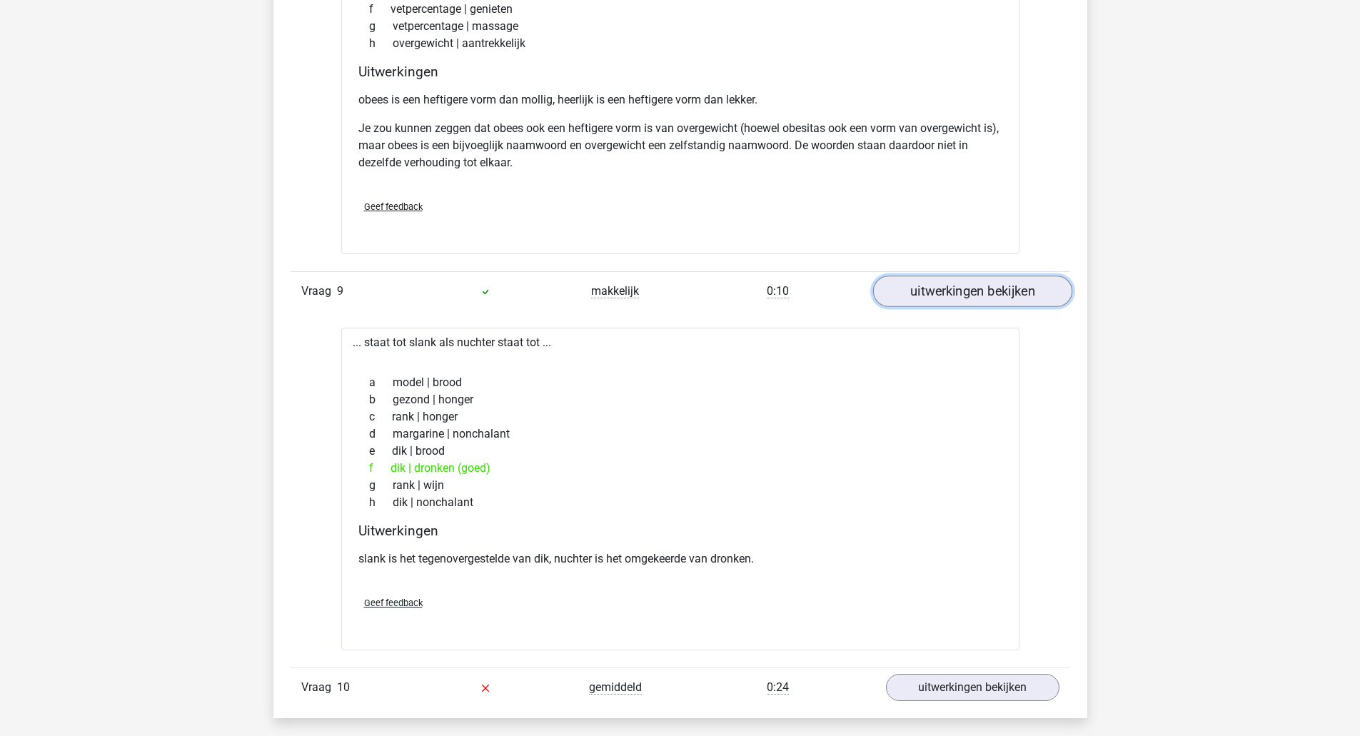
scroll to position [4017, 0]
click at [979, 671] on link "uitwerkingen bekijken" at bounding box center [972, 686] width 199 height 31
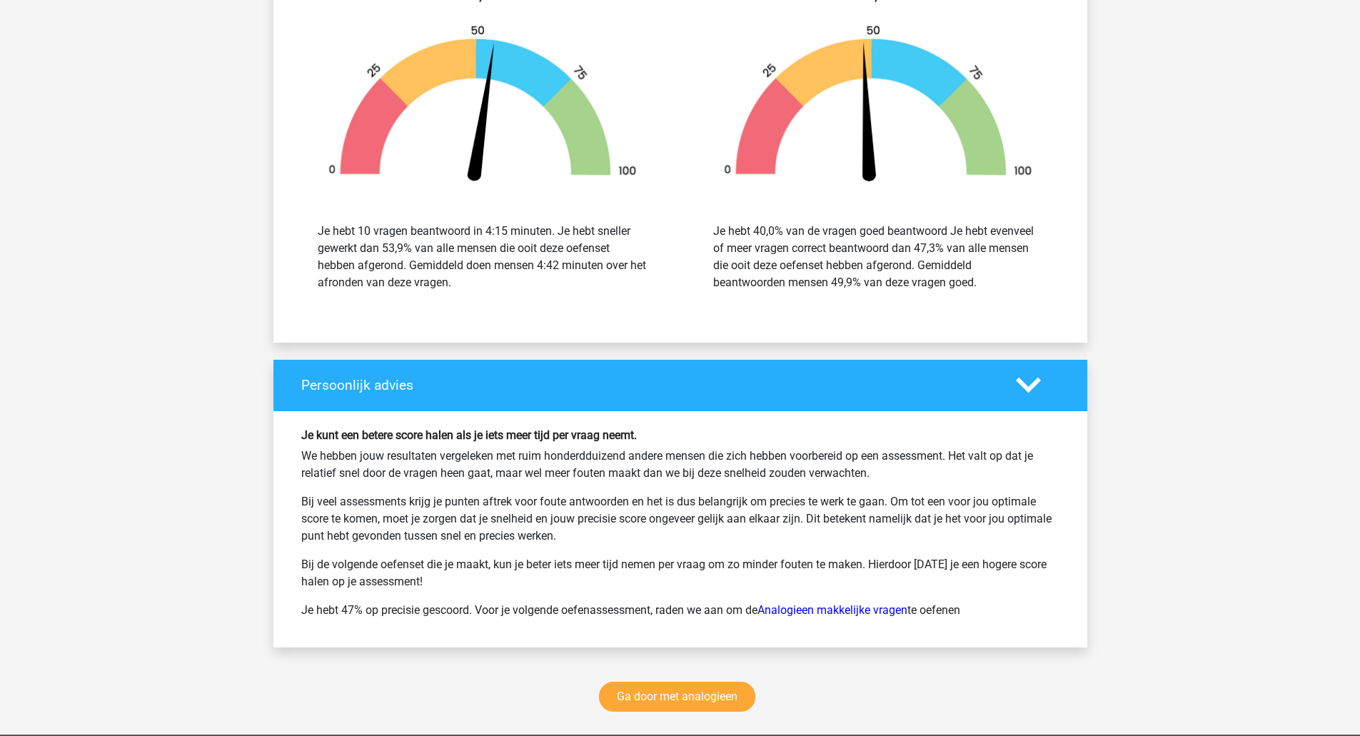
scroll to position [5685, 0]
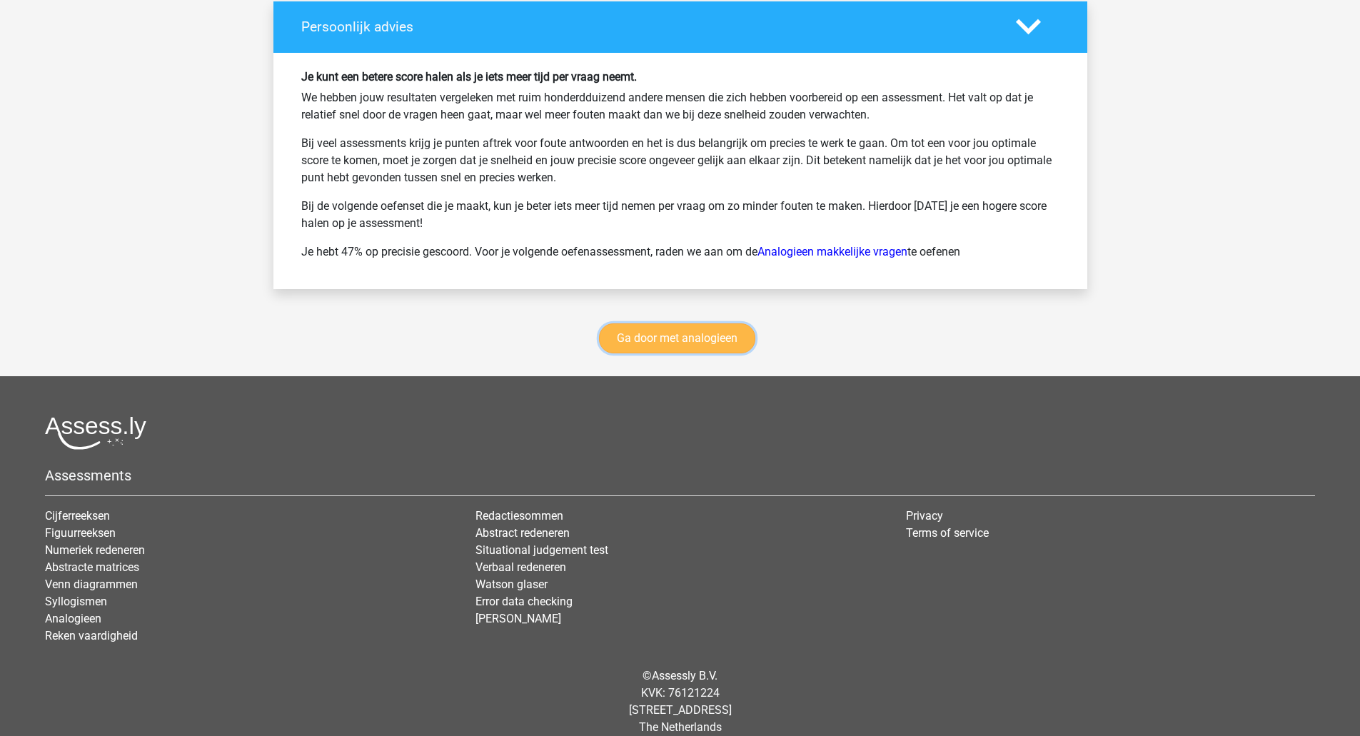
click at [729, 323] on link "Ga door met analogieen" at bounding box center [677, 338] width 156 height 30
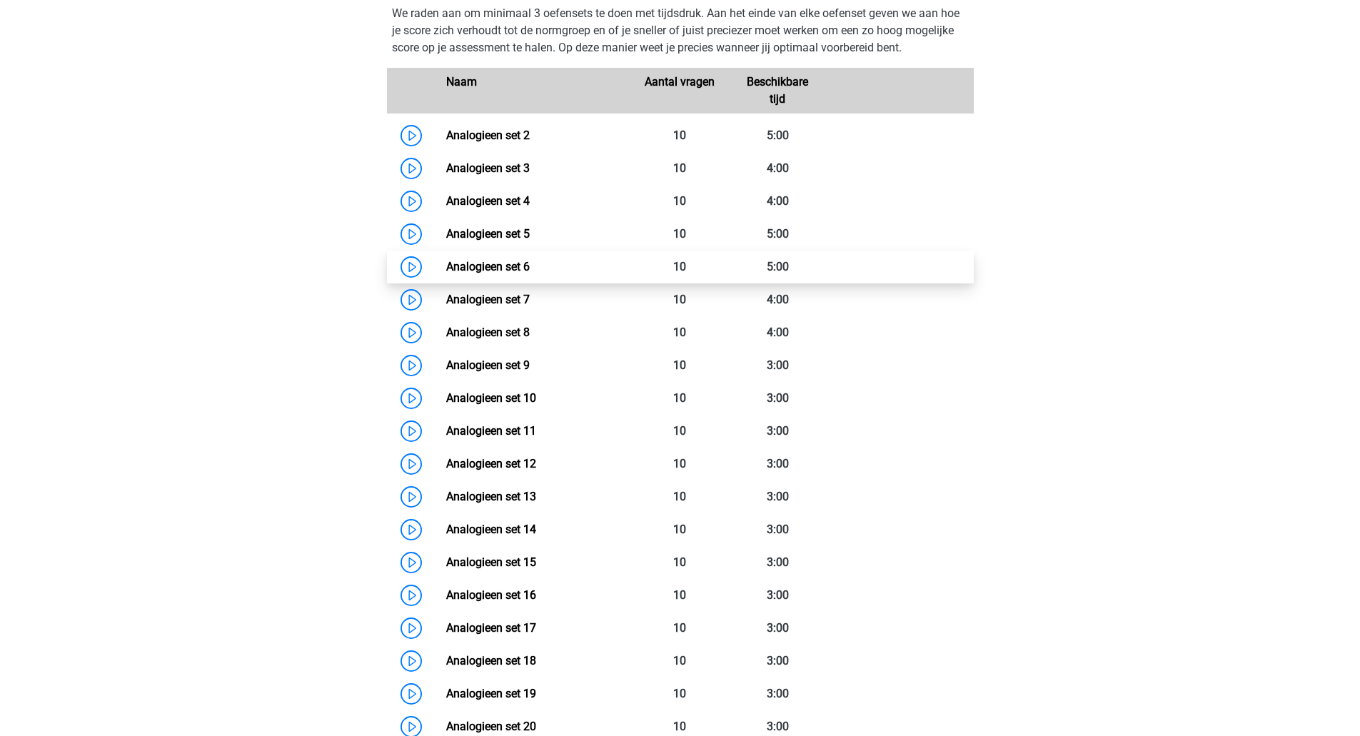
scroll to position [633, 0]
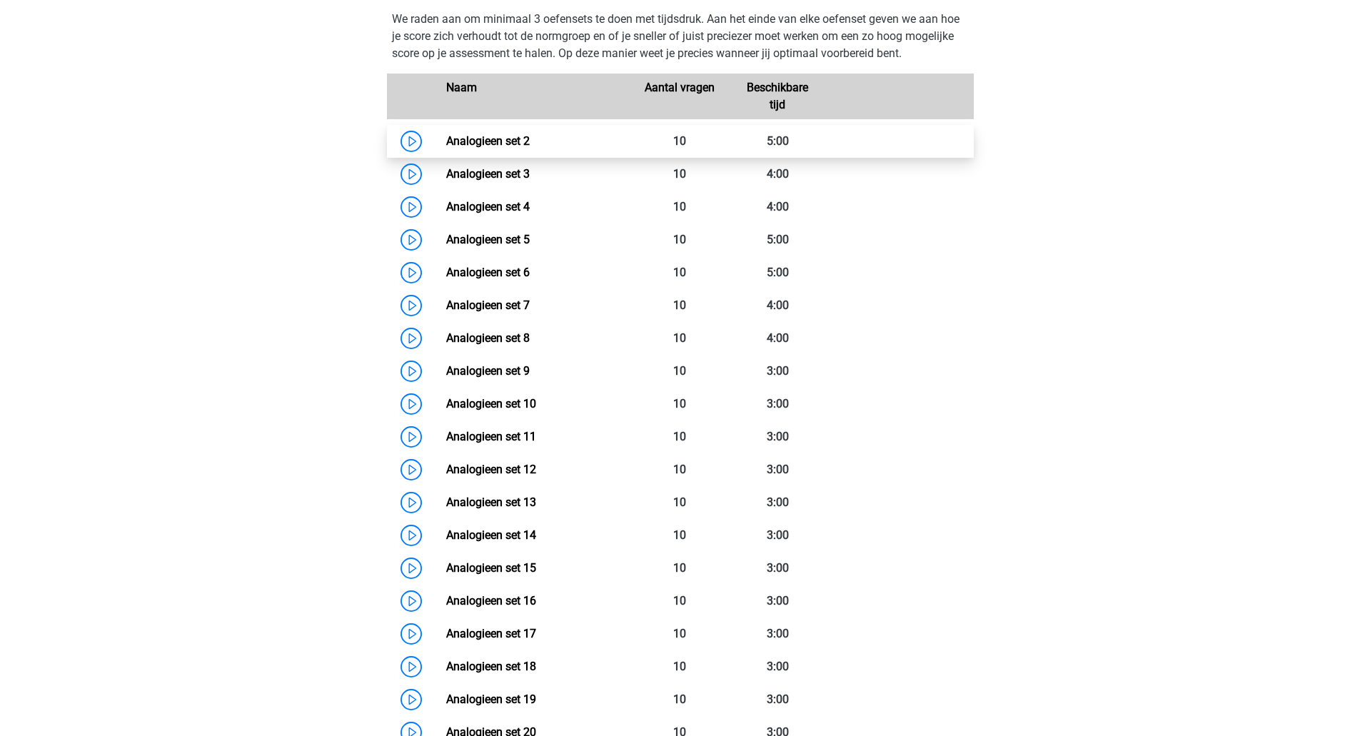
click at [530, 139] on link "Analogieen set 2" at bounding box center [488, 141] width 84 height 14
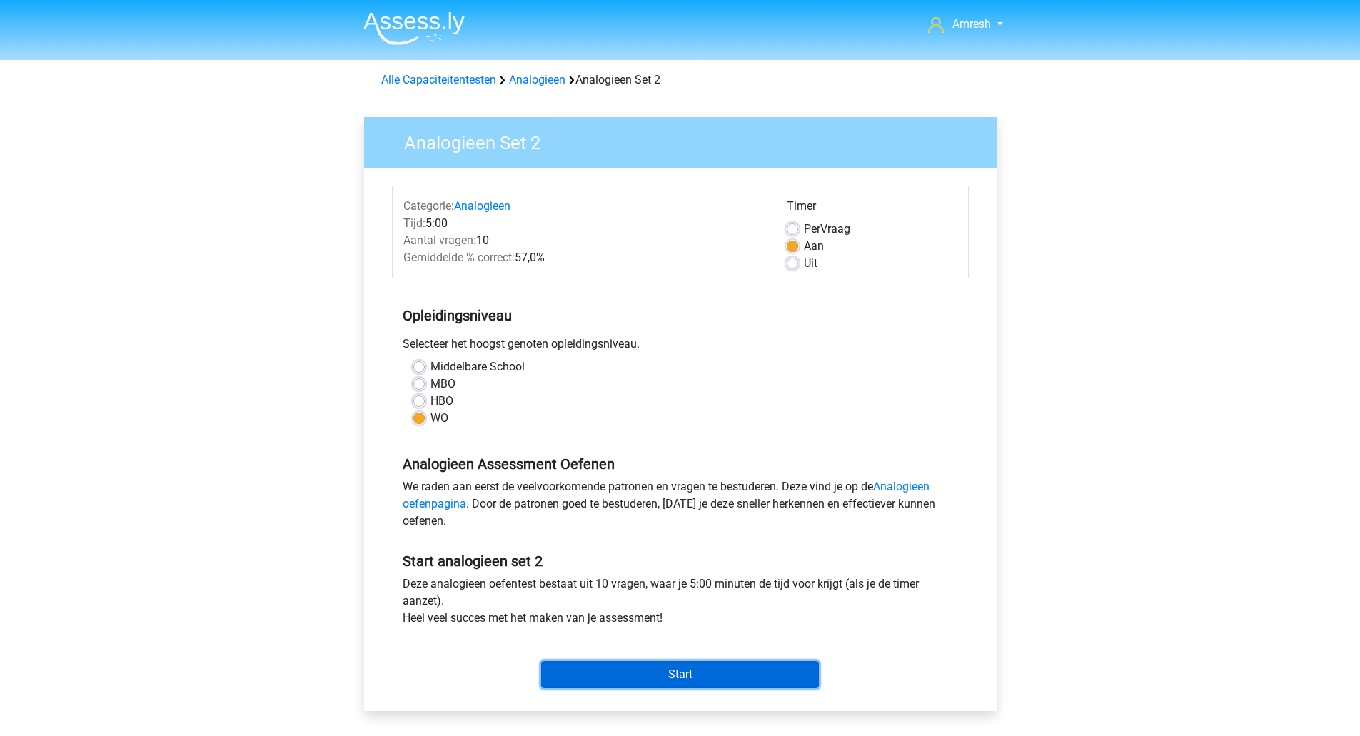
click at [699, 678] on input "Start" at bounding box center [680, 674] width 278 height 27
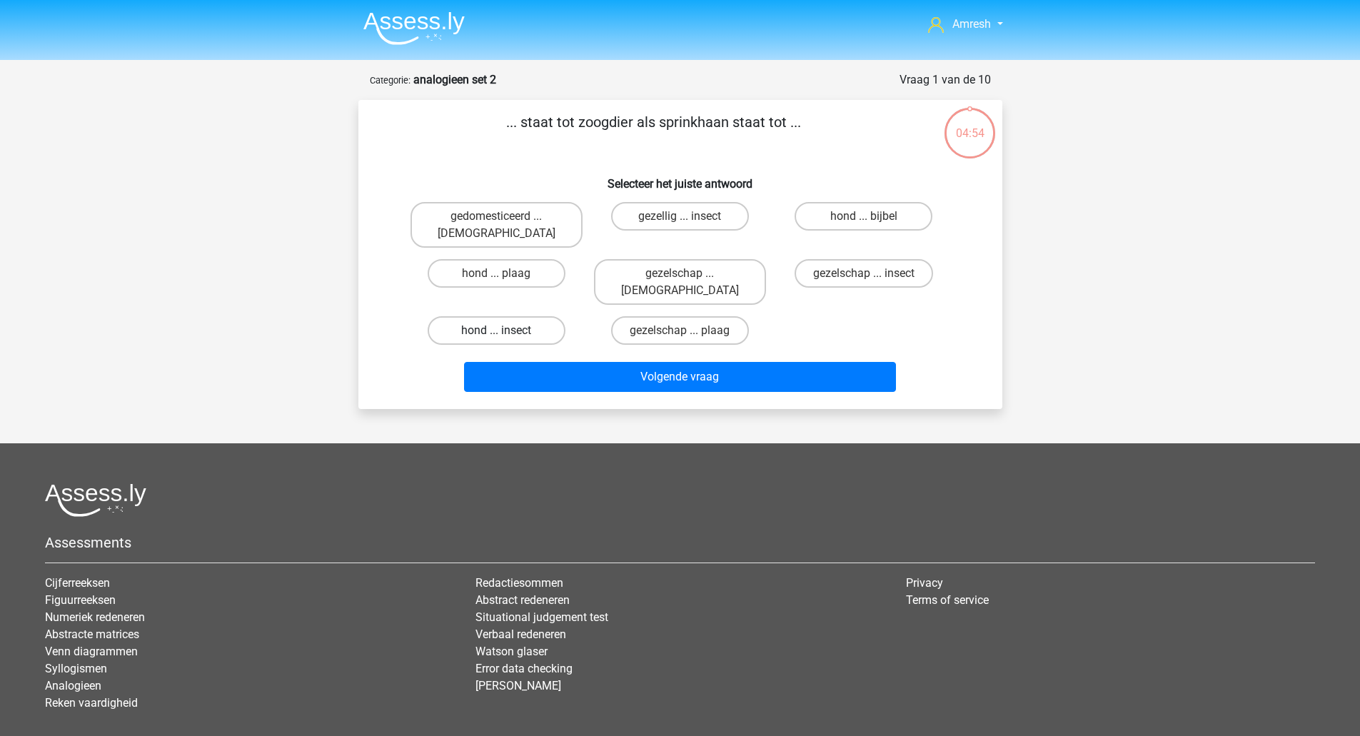
click at [531, 316] on label "hond ... insect" at bounding box center [497, 330] width 138 height 29
click at [506, 331] on input "hond ... insect" at bounding box center [500, 335] width 9 height 9
radio input "true"
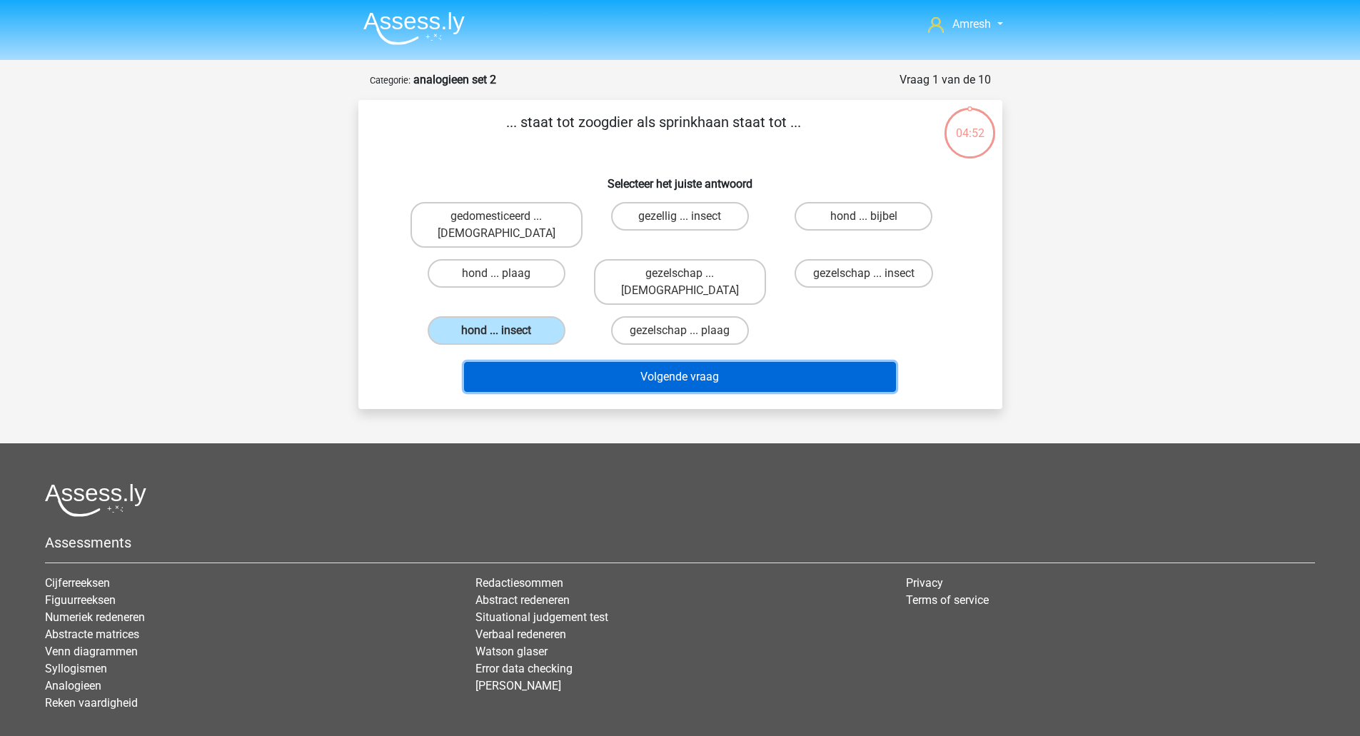
click at [576, 362] on button "Volgende vraag" at bounding box center [680, 377] width 432 height 30
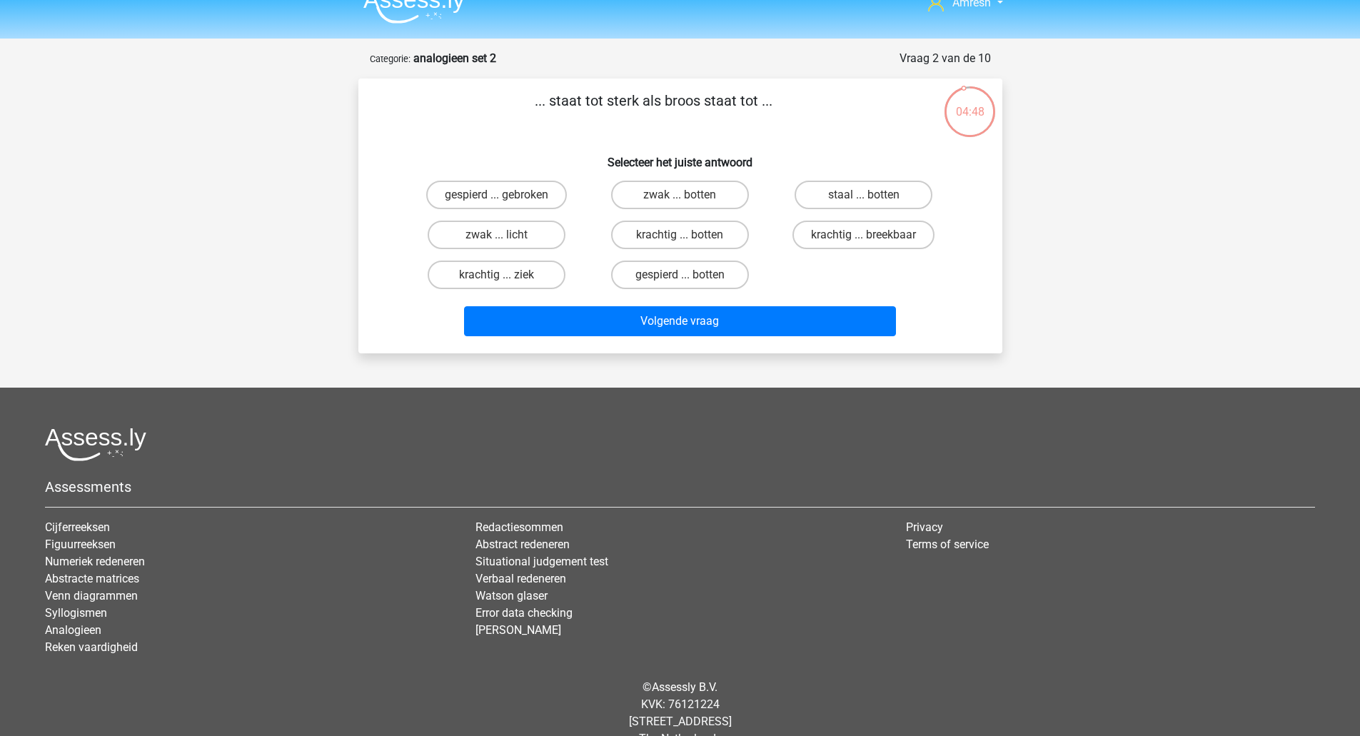
scroll to position [21, 0]
click at [858, 180] on div "staal ... botten" at bounding box center [864, 196] width 184 height 40
click at [860, 195] on label "staal ... botten" at bounding box center [864, 195] width 138 height 29
click at [864, 196] on input "staal ... botten" at bounding box center [868, 200] width 9 height 9
radio input "true"
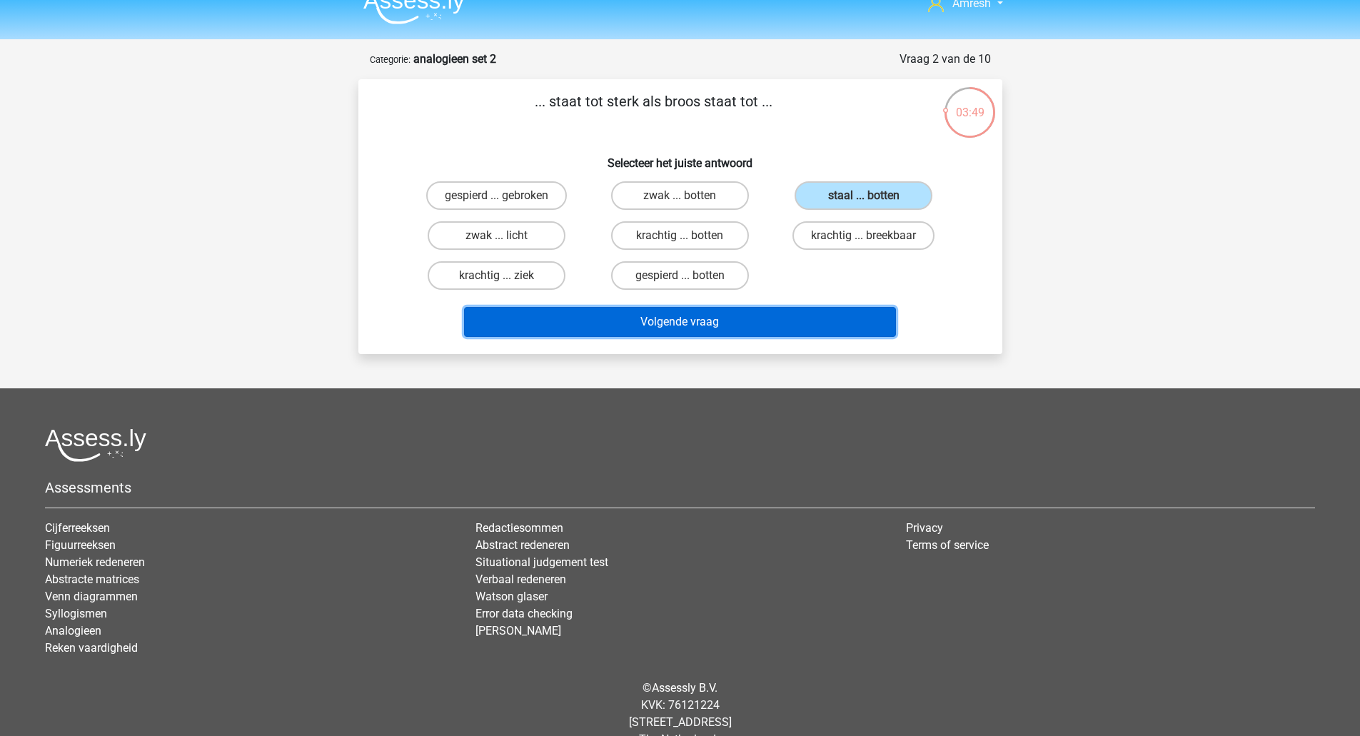
click at [823, 313] on button "Volgende vraag" at bounding box center [680, 322] width 432 height 30
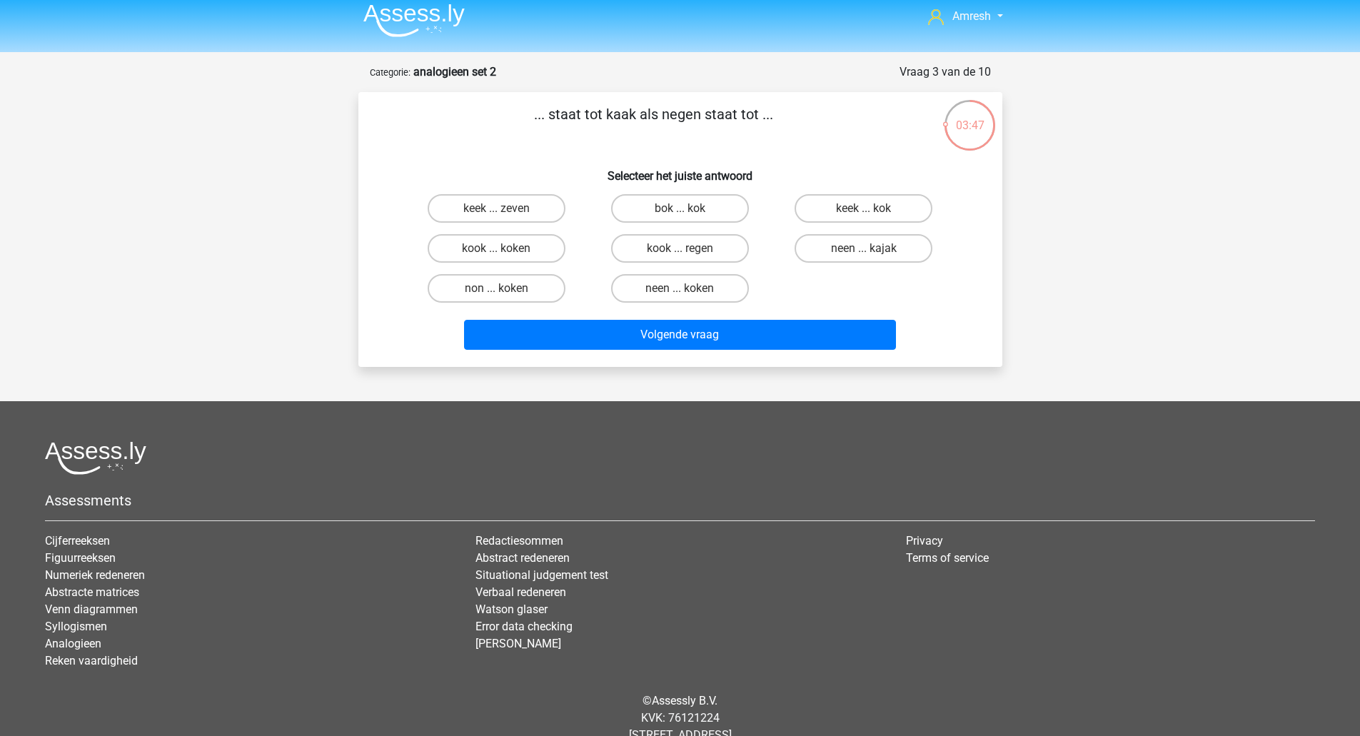
scroll to position [0, 0]
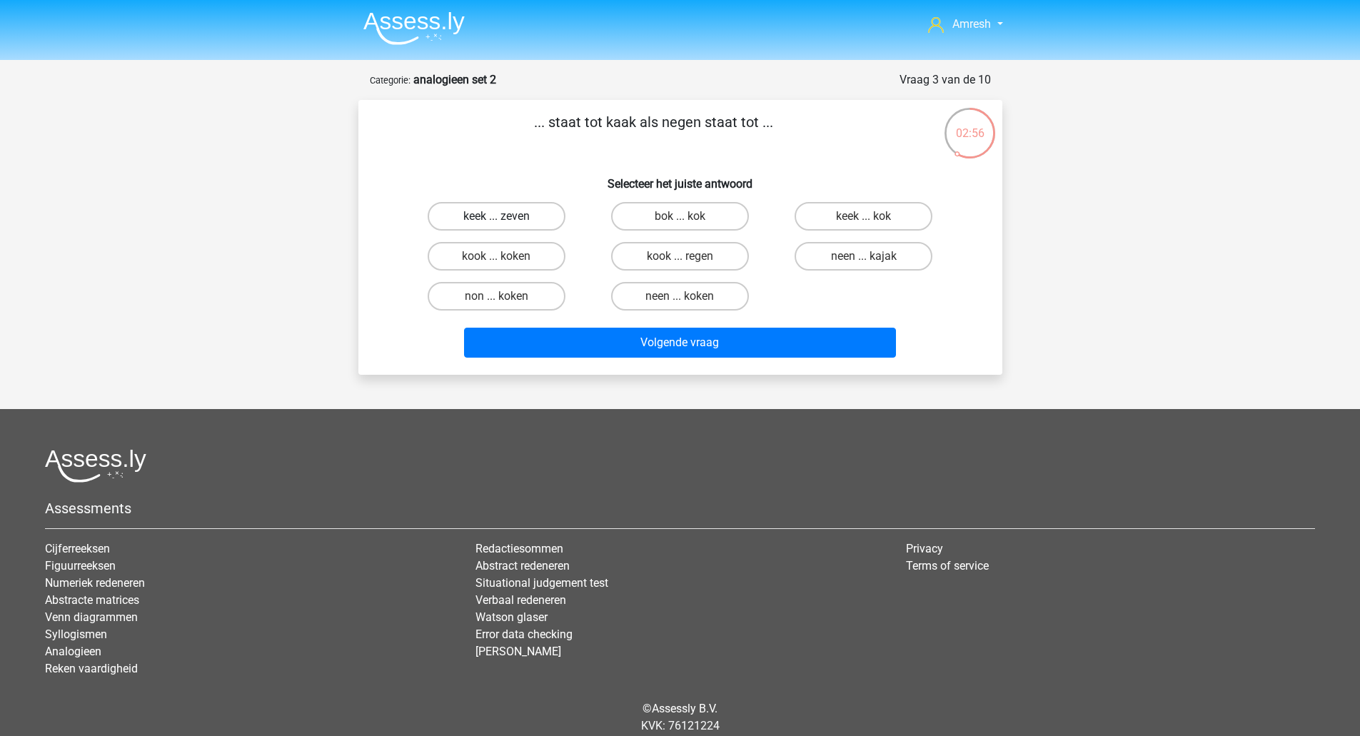
click at [536, 215] on label "keek ... zeven" at bounding box center [497, 216] width 138 height 29
click at [506, 216] on input "keek ... zeven" at bounding box center [500, 220] width 9 height 9
radio input "true"
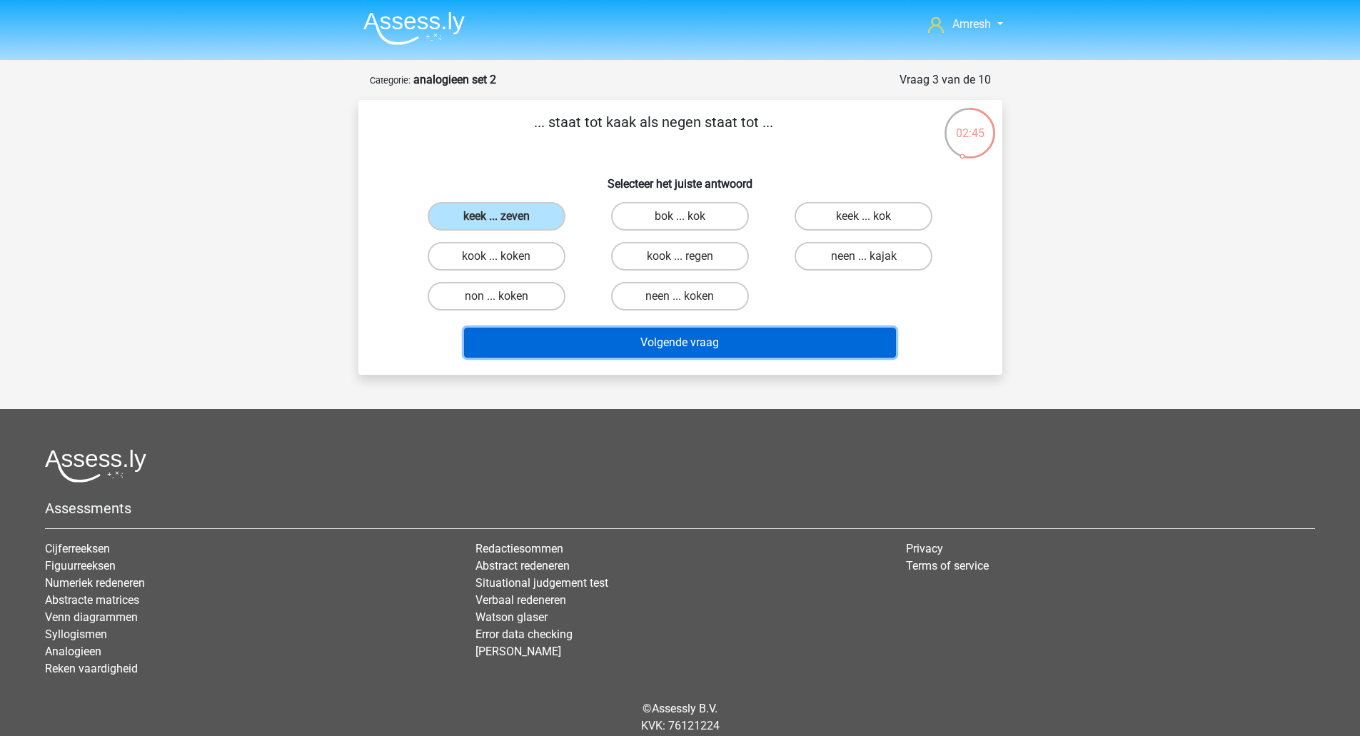
click at [644, 351] on button "Volgende vraag" at bounding box center [680, 343] width 432 height 30
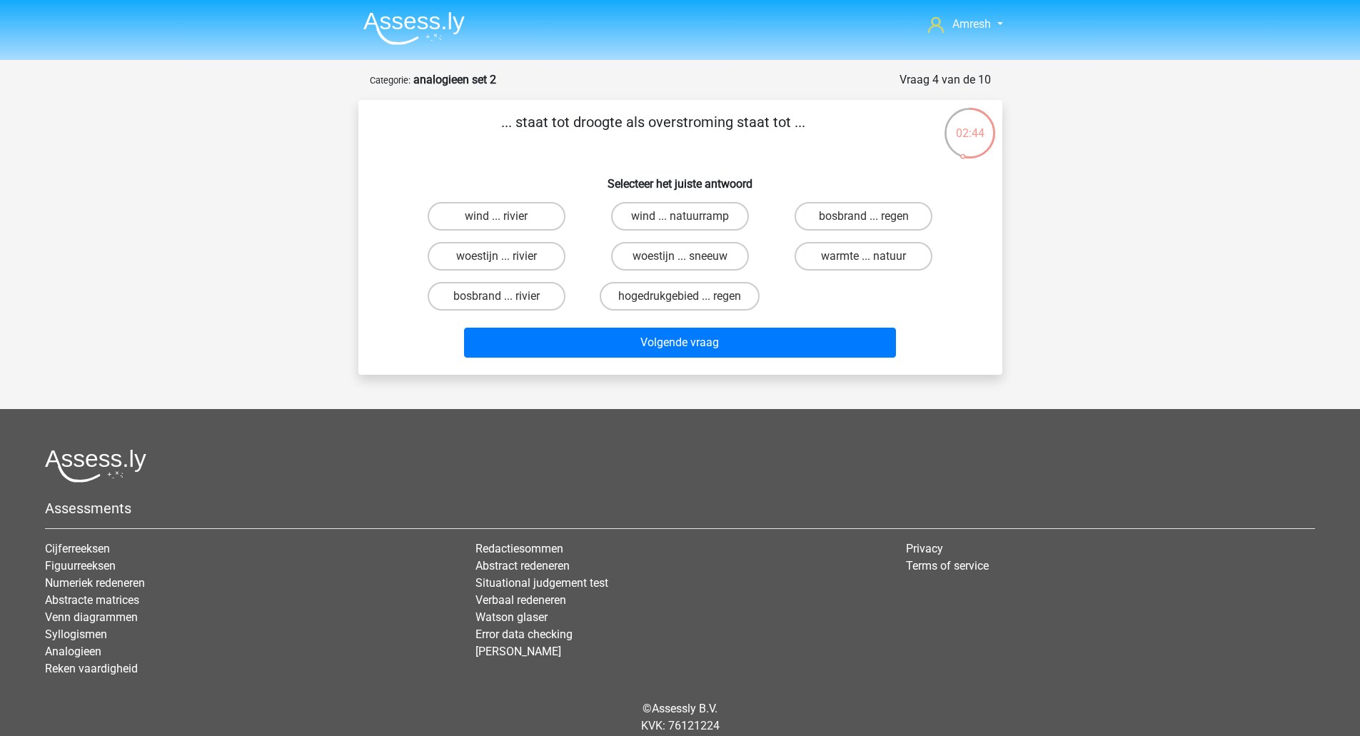
scroll to position [4, 0]
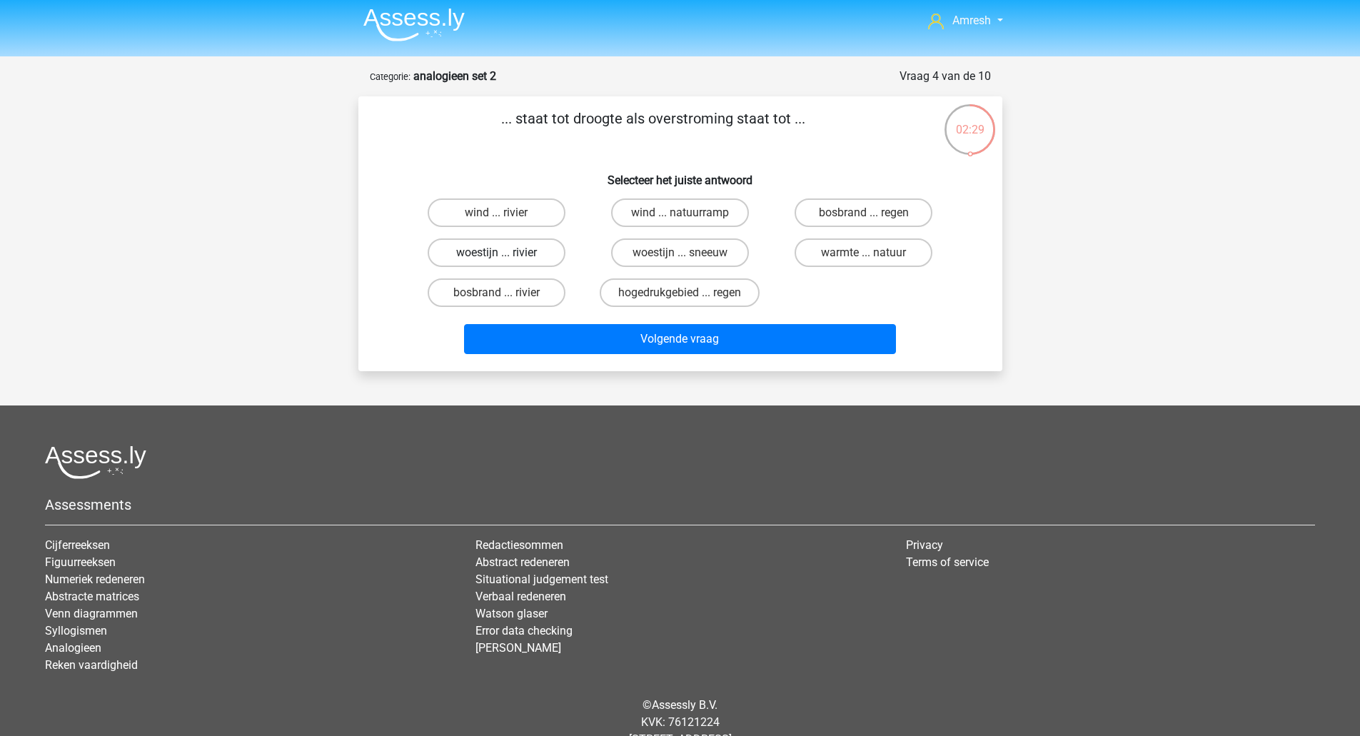
click at [542, 258] on label "woestijn ... rivier" at bounding box center [497, 252] width 138 height 29
click at [506, 258] on input "woestijn ... rivier" at bounding box center [500, 257] width 9 height 9
radio input "true"
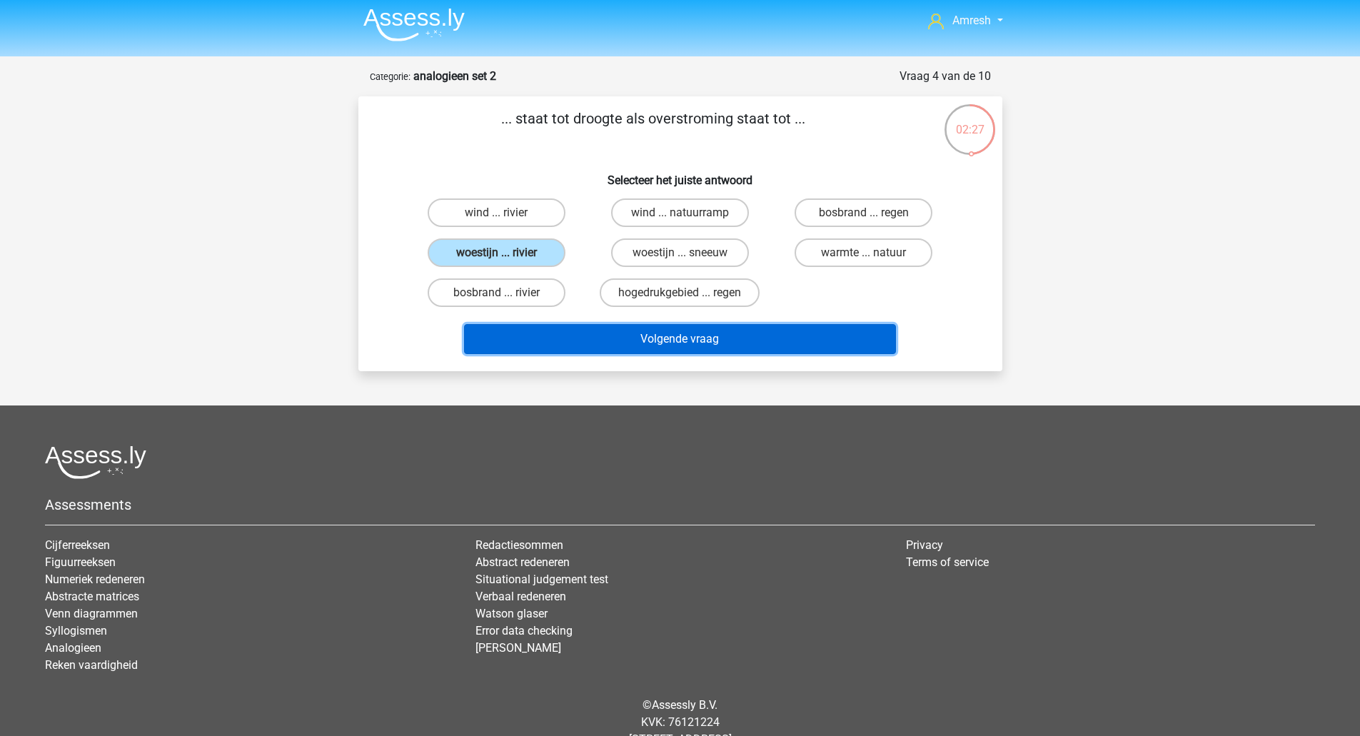
click at [595, 326] on button "Volgende vraag" at bounding box center [680, 339] width 432 height 30
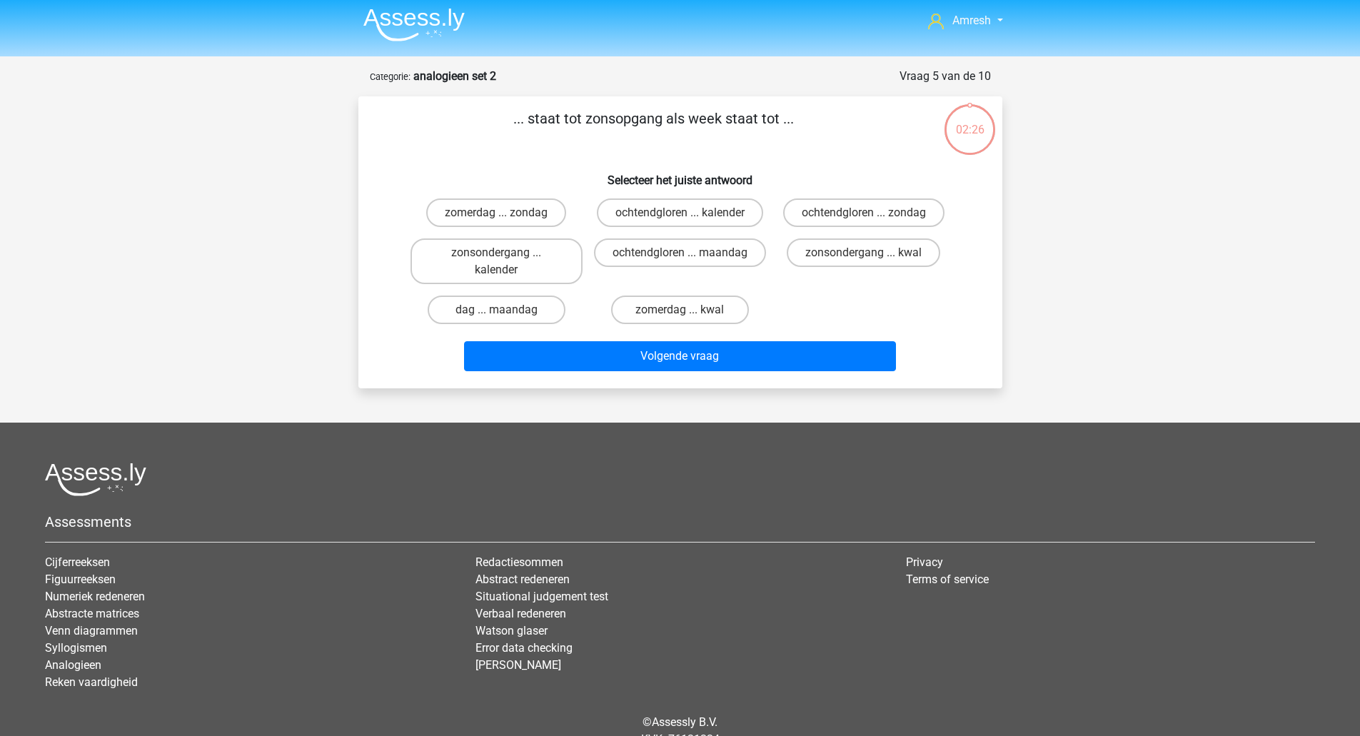
scroll to position [67, 0]
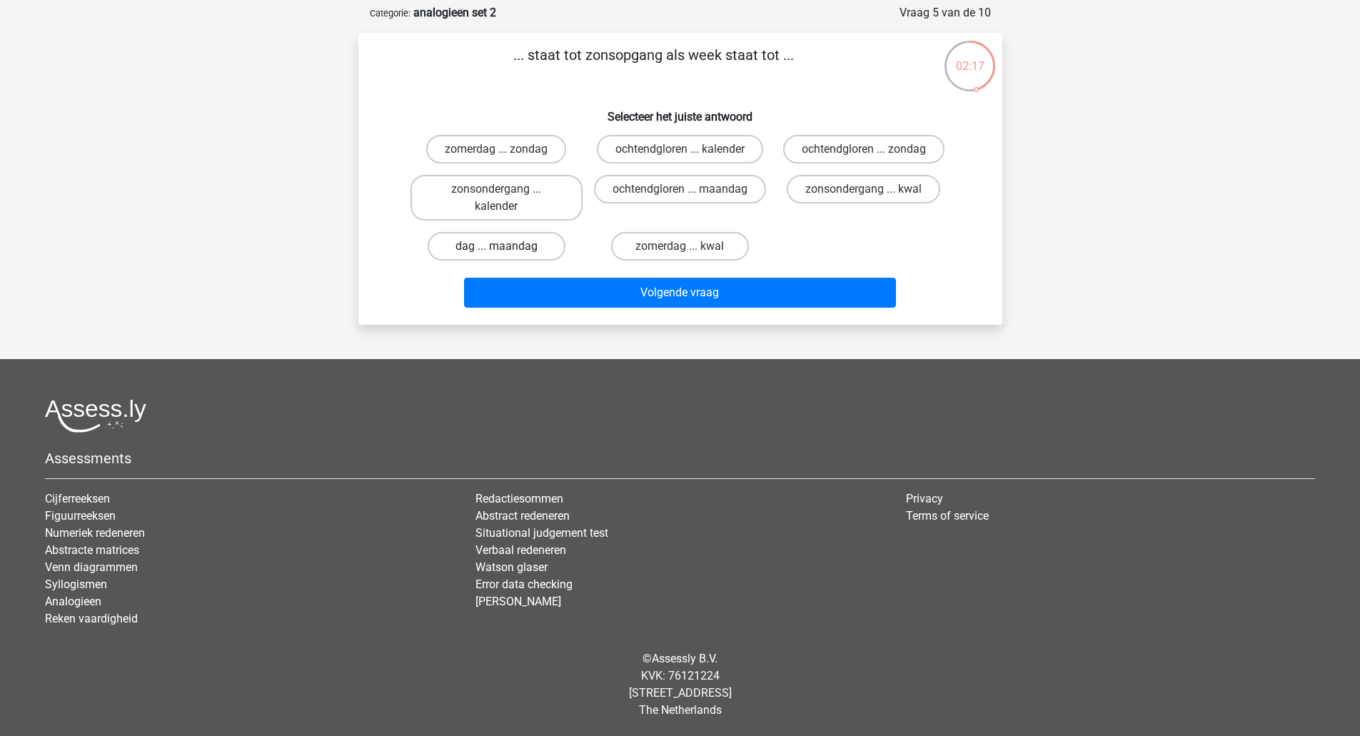
click at [545, 255] on label "dag ... maandag" at bounding box center [497, 246] width 138 height 29
click at [506, 255] on input "dag ... maandag" at bounding box center [500, 250] width 9 height 9
radio input "true"
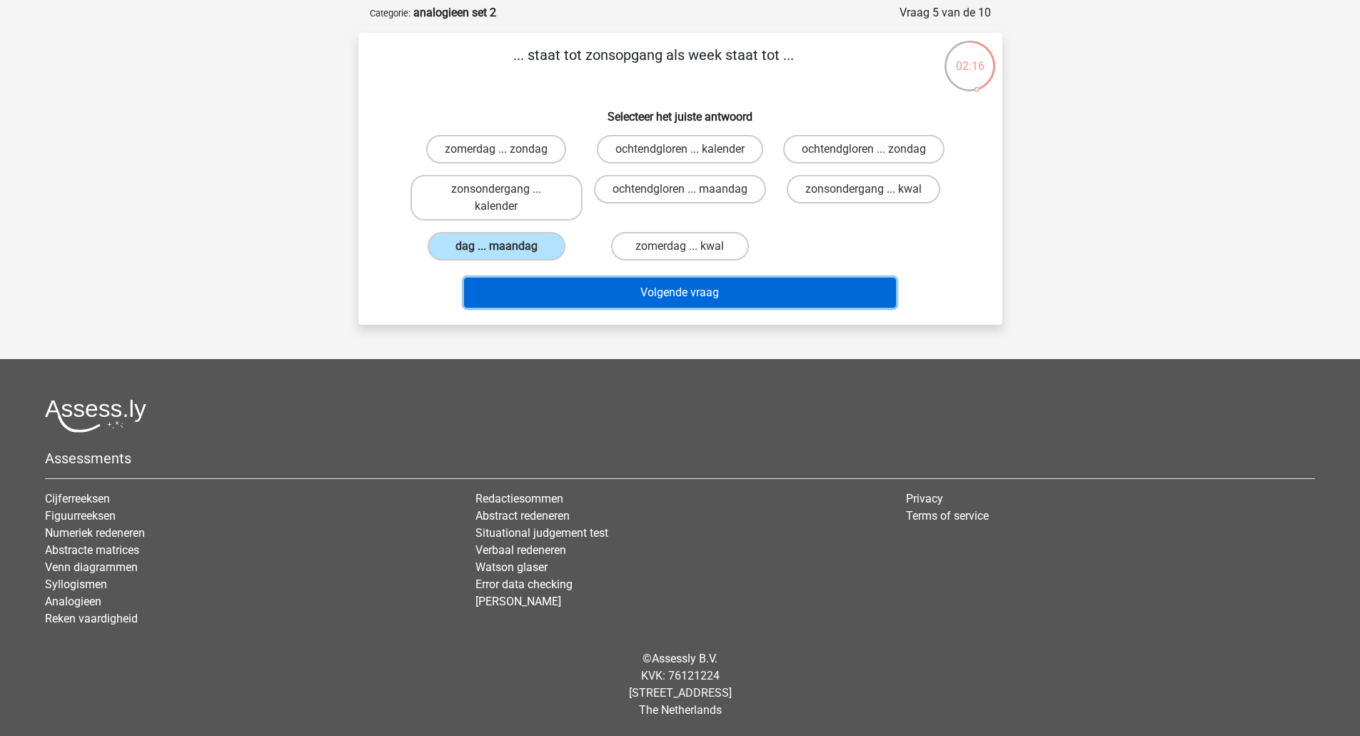
click at [587, 297] on button "Volgende vraag" at bounding box center [680, 293] width 432 height 30
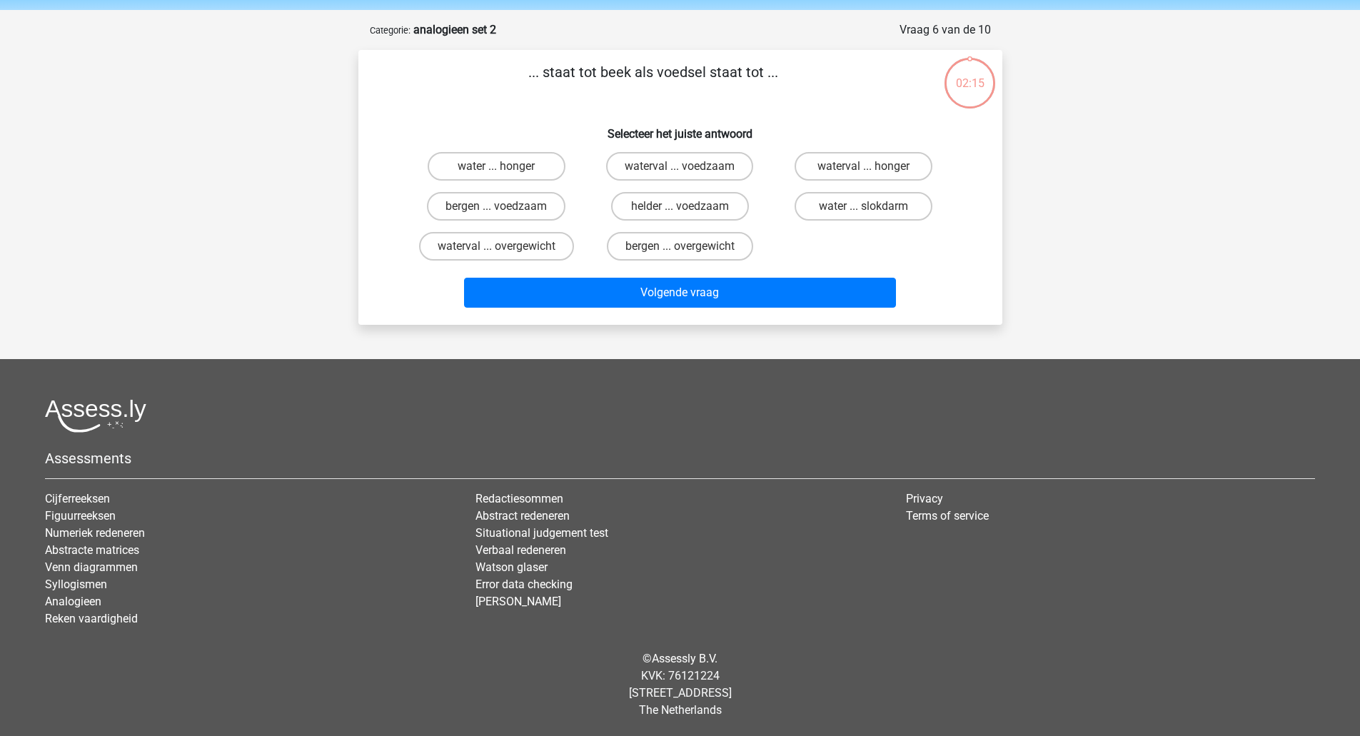
scroll to position [50, 0]
click at [880, 204] on label "water ... slokdarm" at bounding box center [864, 206] width 138 height 29
click at [873, 206] on input "water ... slokdarm" at bounding box center [868, 210] width 9 height 9
radio input "true"
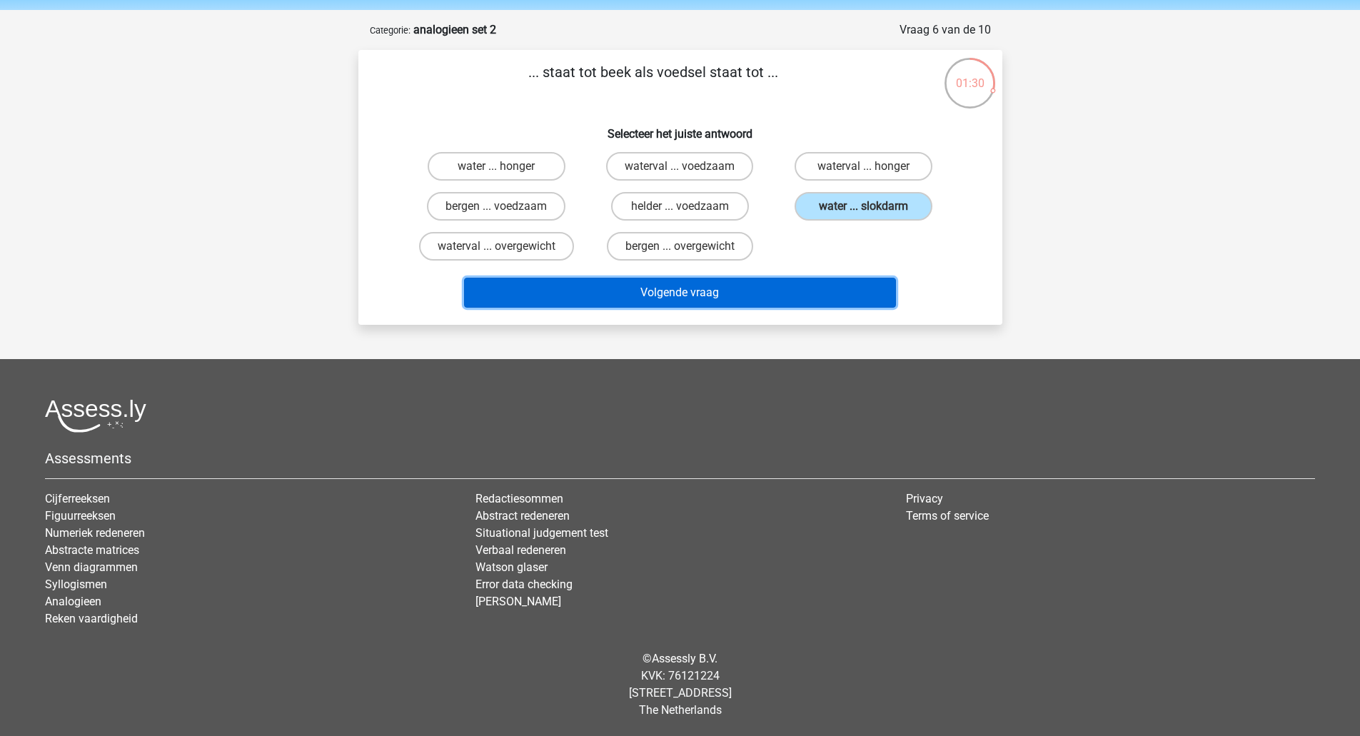
click at [791, 289] on button "Volgende vraag" at bounding box center [680, 293] width 432 height 30
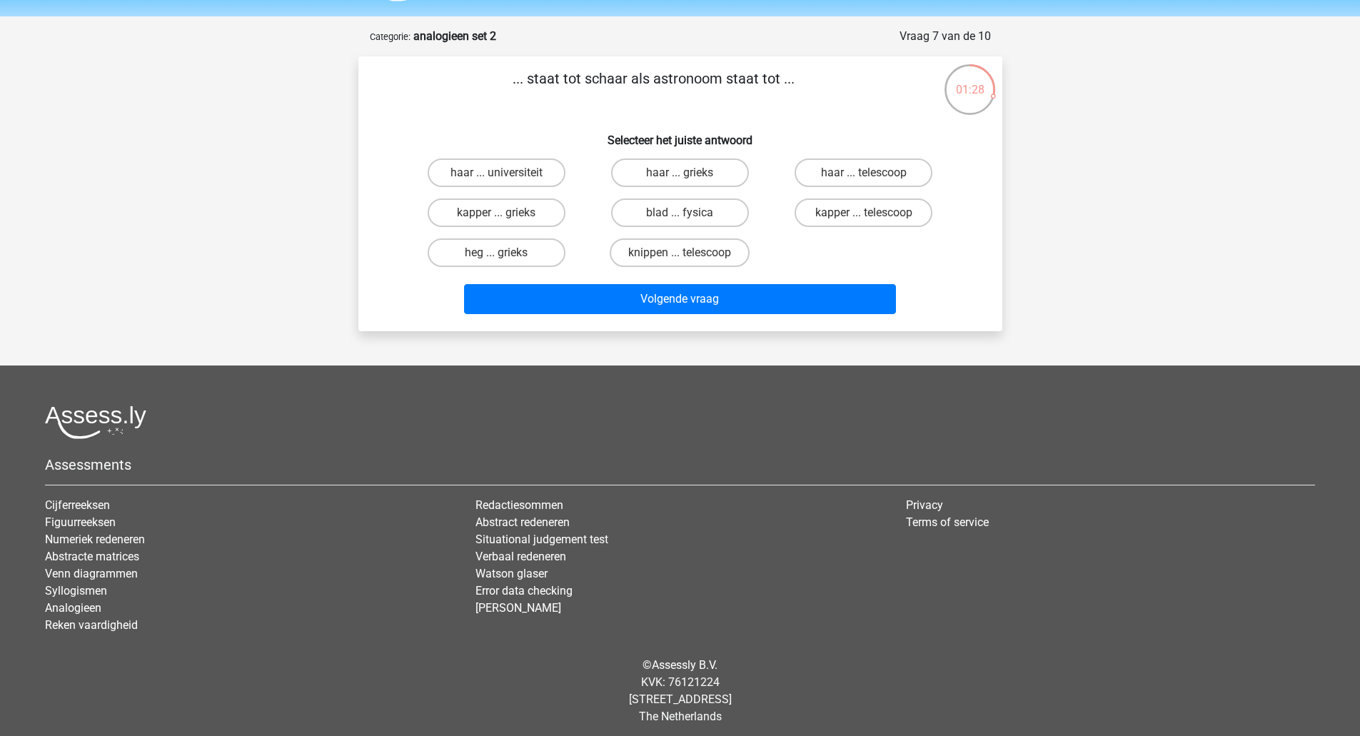
scroll to position [43, 0]
click at [853, 216] on label "kapper ... telescoop" at bounding box center [864, 213] width 138 height 29
click at [864, 216] on input "kapper ... telescoop" at bounding box center [868, 218] width 9 height 9
radio input "true"
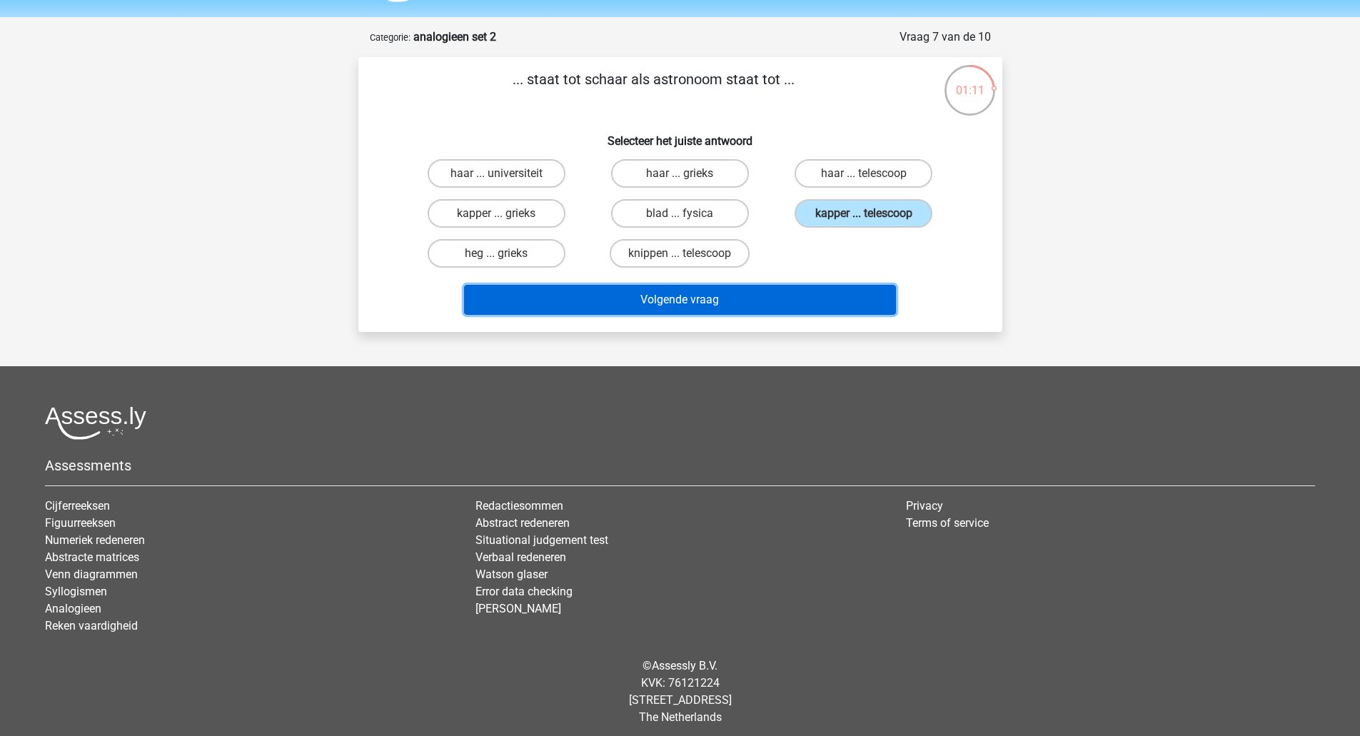
click at [836, 304] on button "Volgende vraag" at bounding box center [680, 300] width 432 height 30
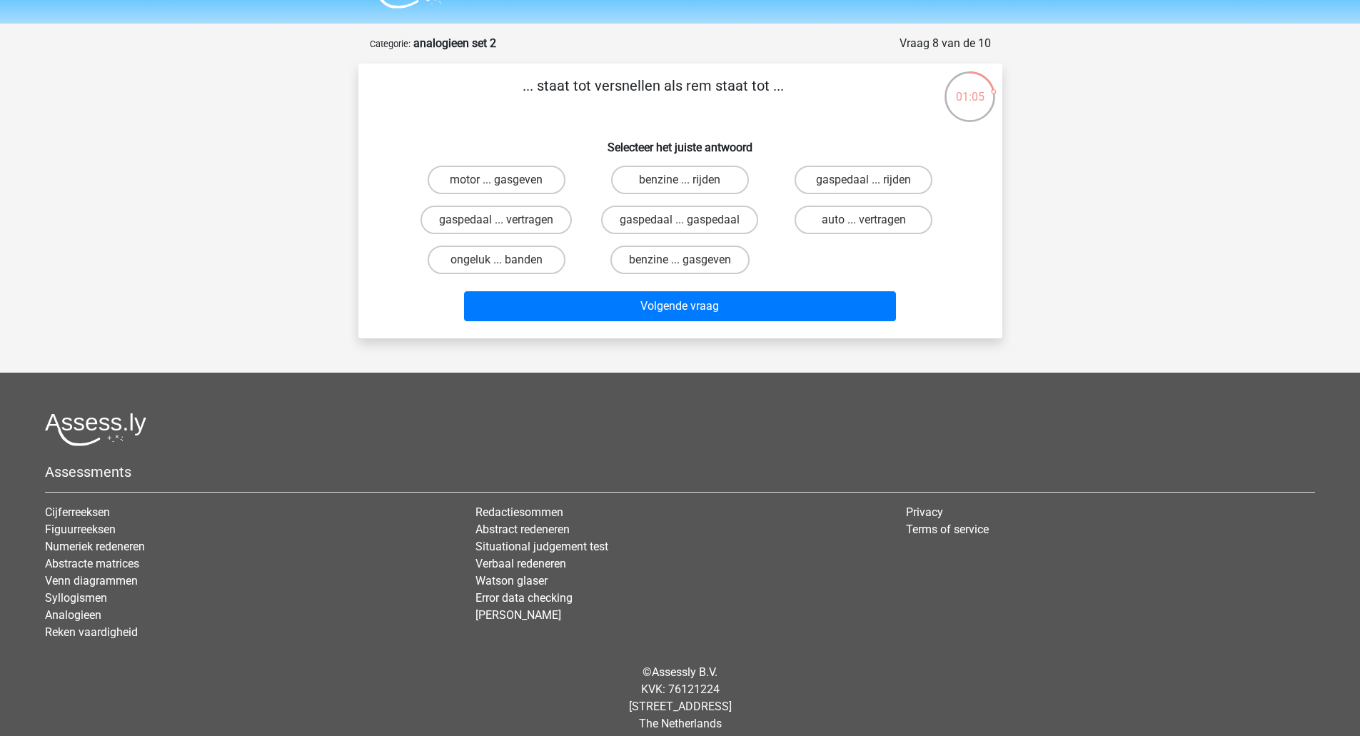
scroll to position [36, 0]
click at [537, 226] on label "gaspedaal ... vertragen" at bounding box center [496, 220] width 151 height 29
click at [506, 226] on input "gaspedaal ... vertragen" at bounding box center [500, 225] width 9 height 9
radio input "true"
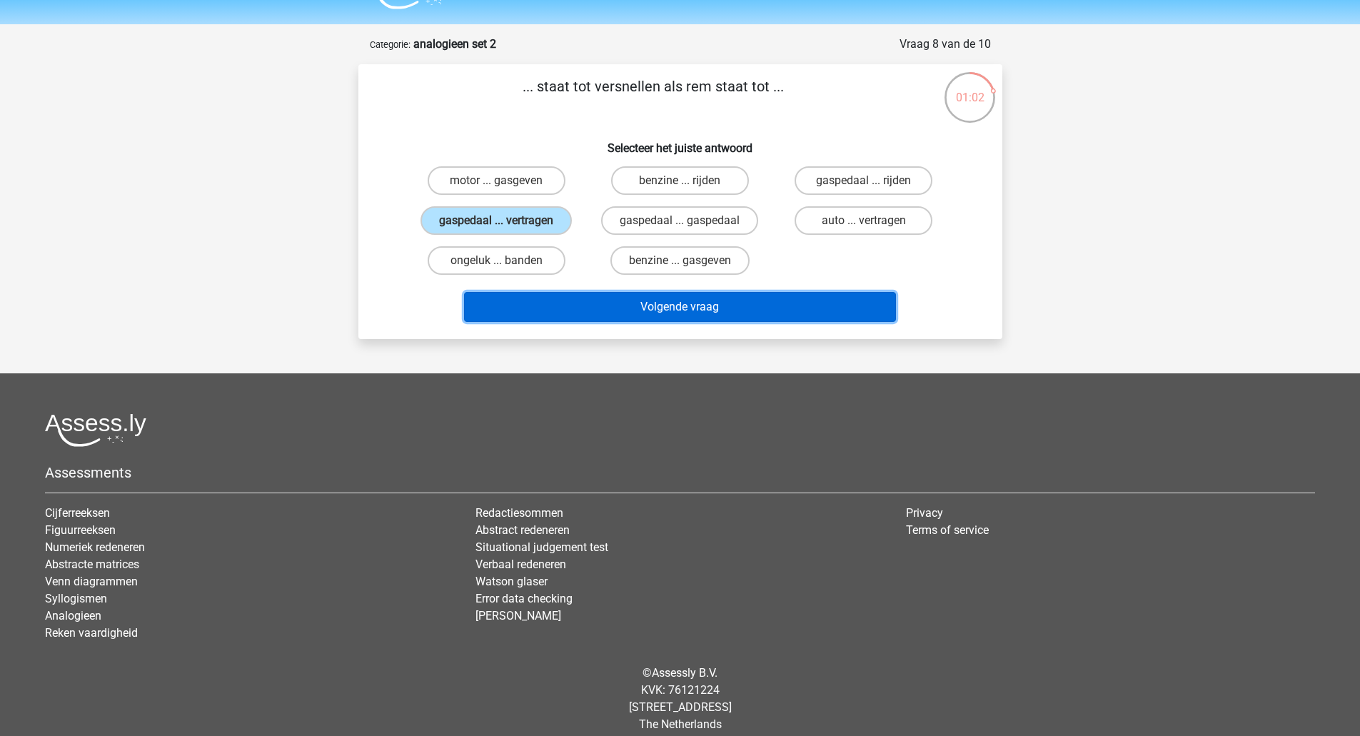
click at [618, 313] on button "Volgende vraag" at bounding box center [680, 307] width 432 height 30
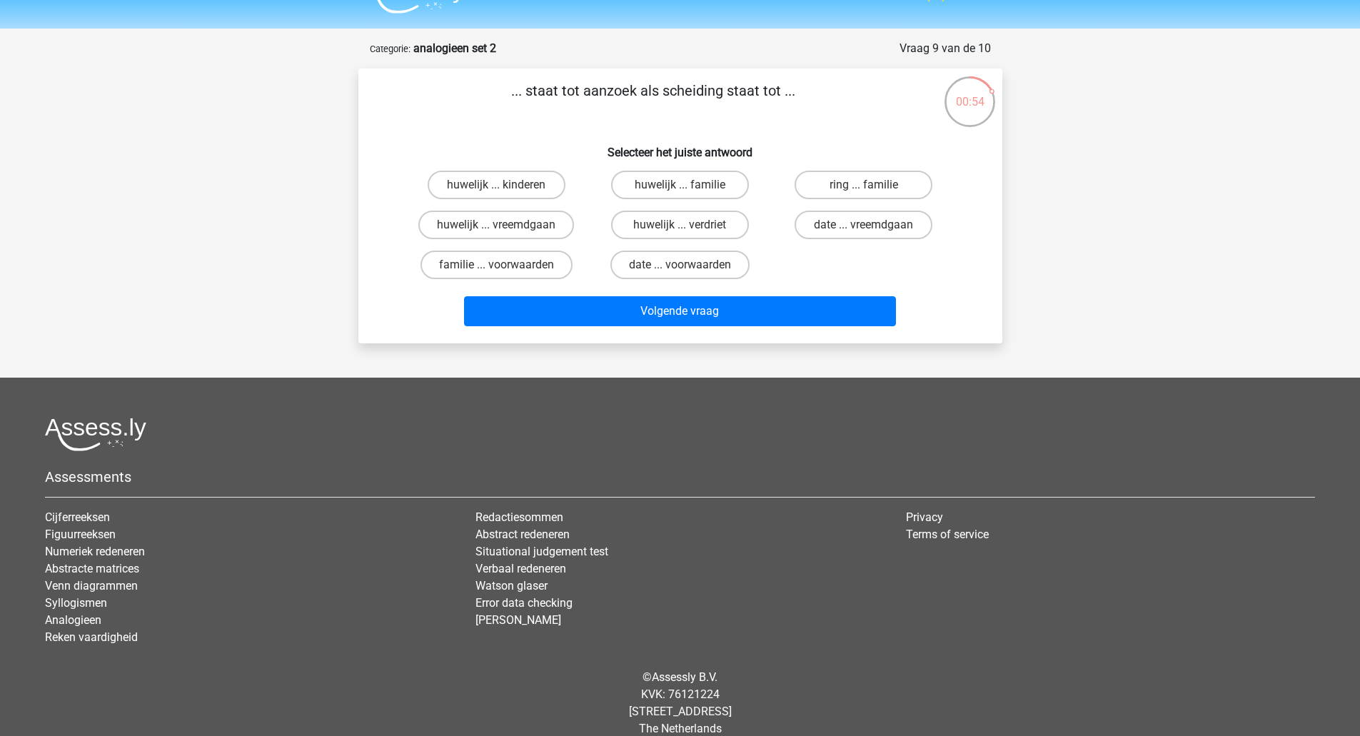
scroll to position [31, 0]
click at [554, 227] on label "huwelijk ... vreemdgaan" at bounding box center [496, 225] width 156 height 29
click at [506, 227] on input "huwelijk ... vreemdgaan" at bounding box center [500, 230] width 9 height 9
radio input "true"
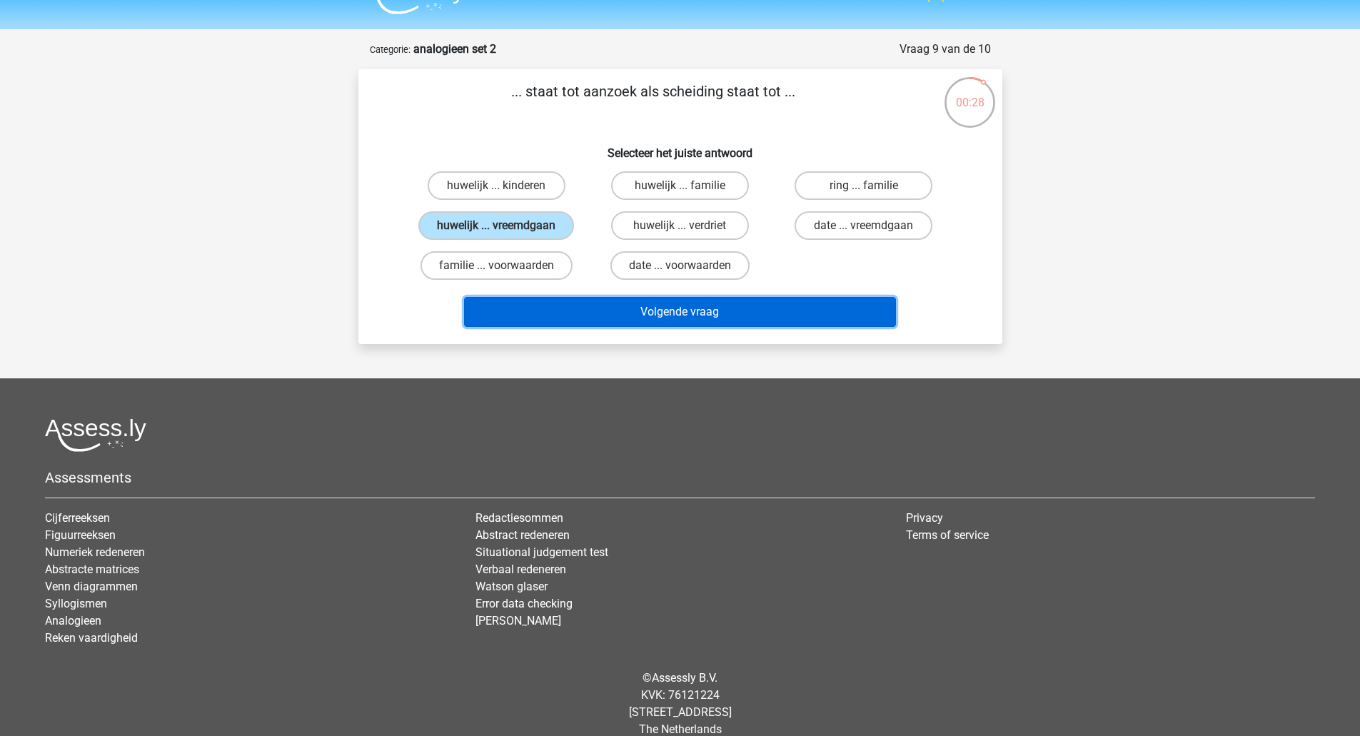
click at [682, 317] on button "Volgende vraag" at bounding box center [680, 312] width 432 height 30
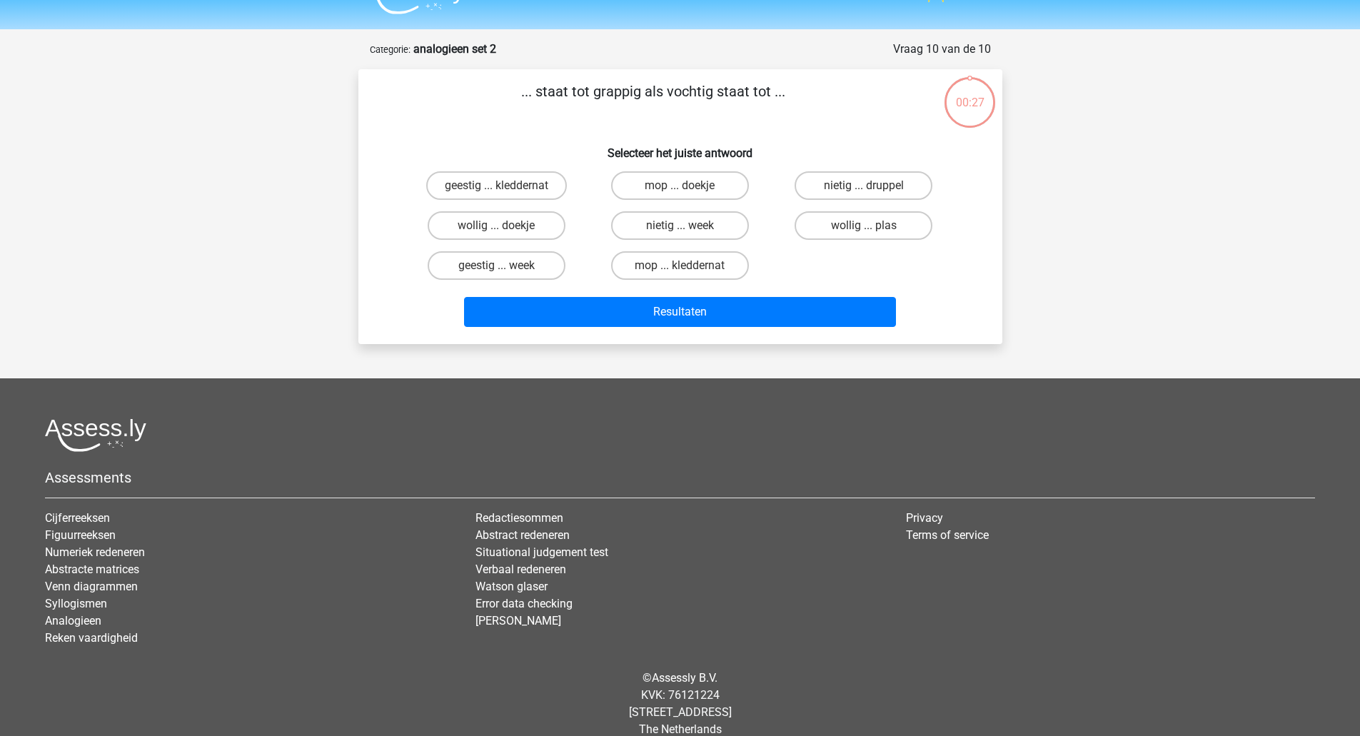
scroll to position [50, 0]
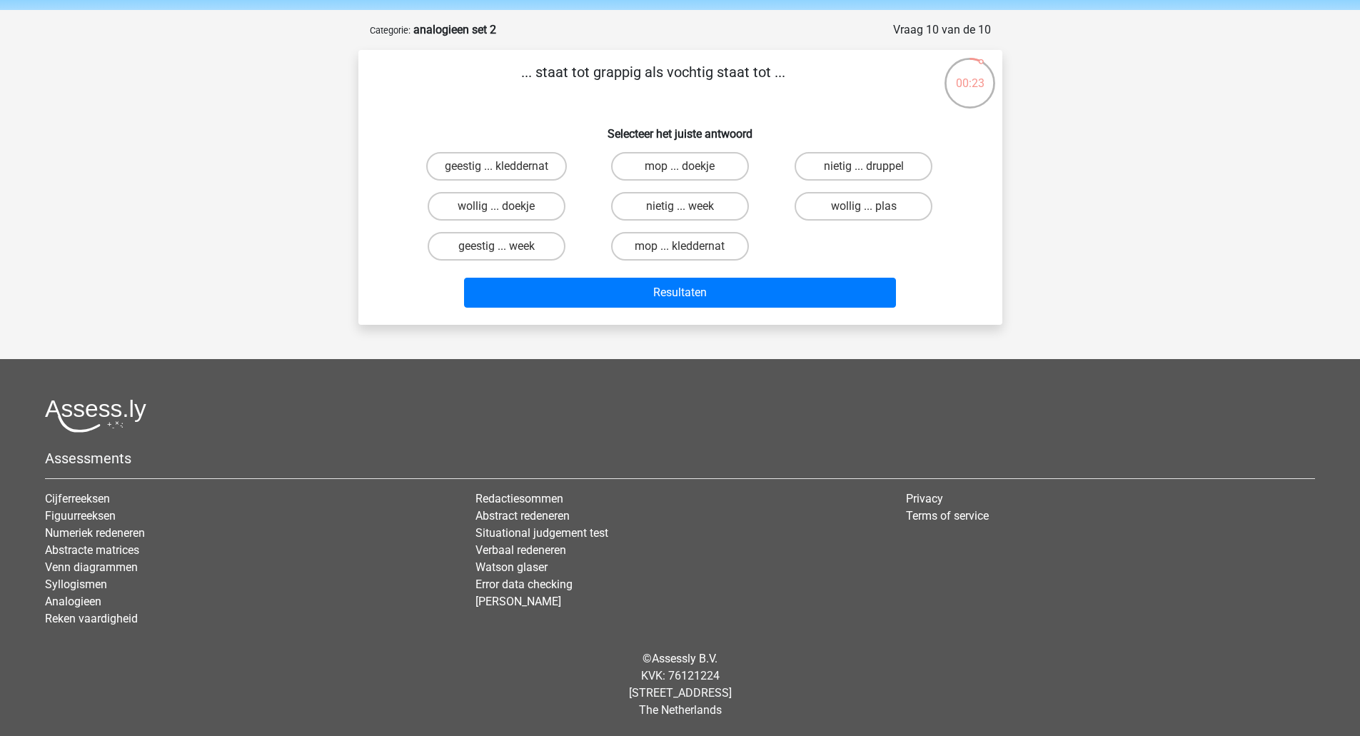
click at [646, 274] on div "Resultaten" at bounding box center [680, 289] width 598 height 47
click at [551, 173] on label "geestig ... kleddernat" at bounding box center [496, 166] width 141 height 29
click at [506, 173] on input "geestig ... kleddernat" at bounding box center [500, 170] width 9 height 9
radio input "true"
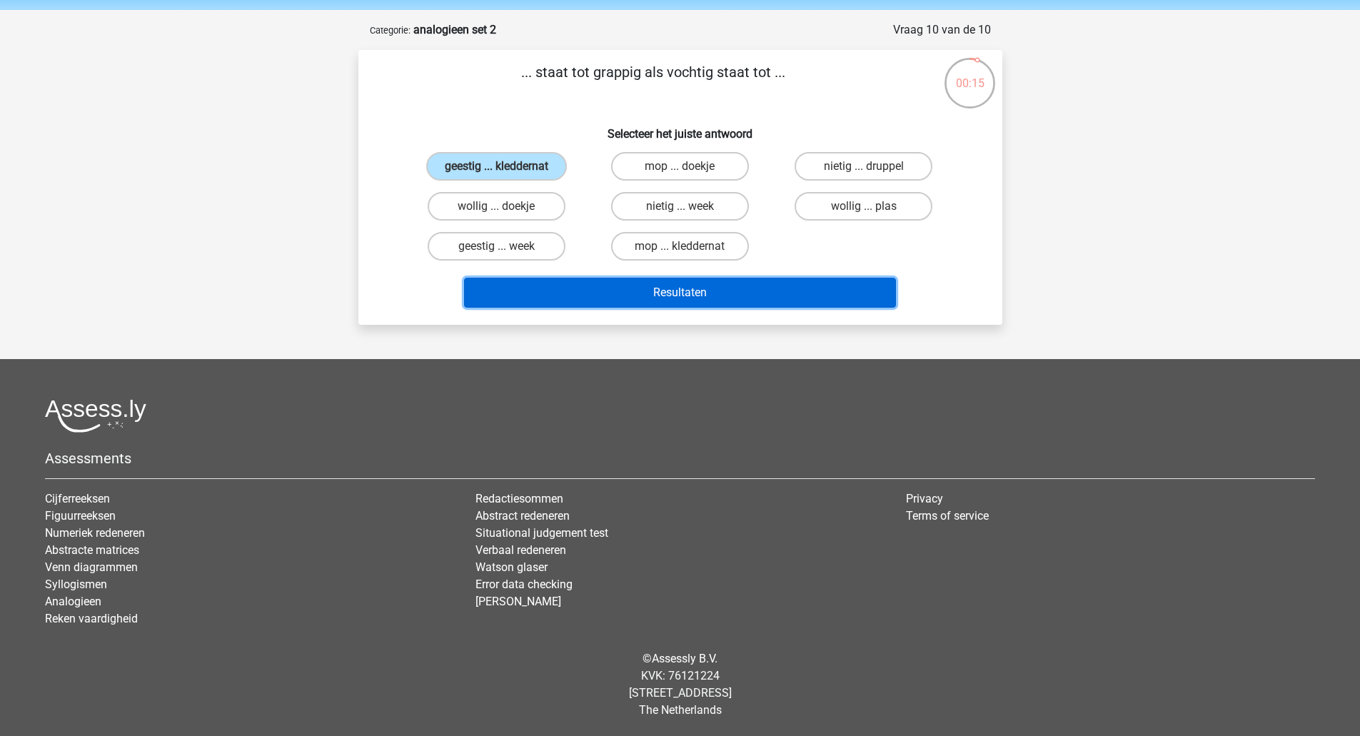
click at [612, 306] on button "Resultaten" at bounding box center [680, 293] width 432 height 30
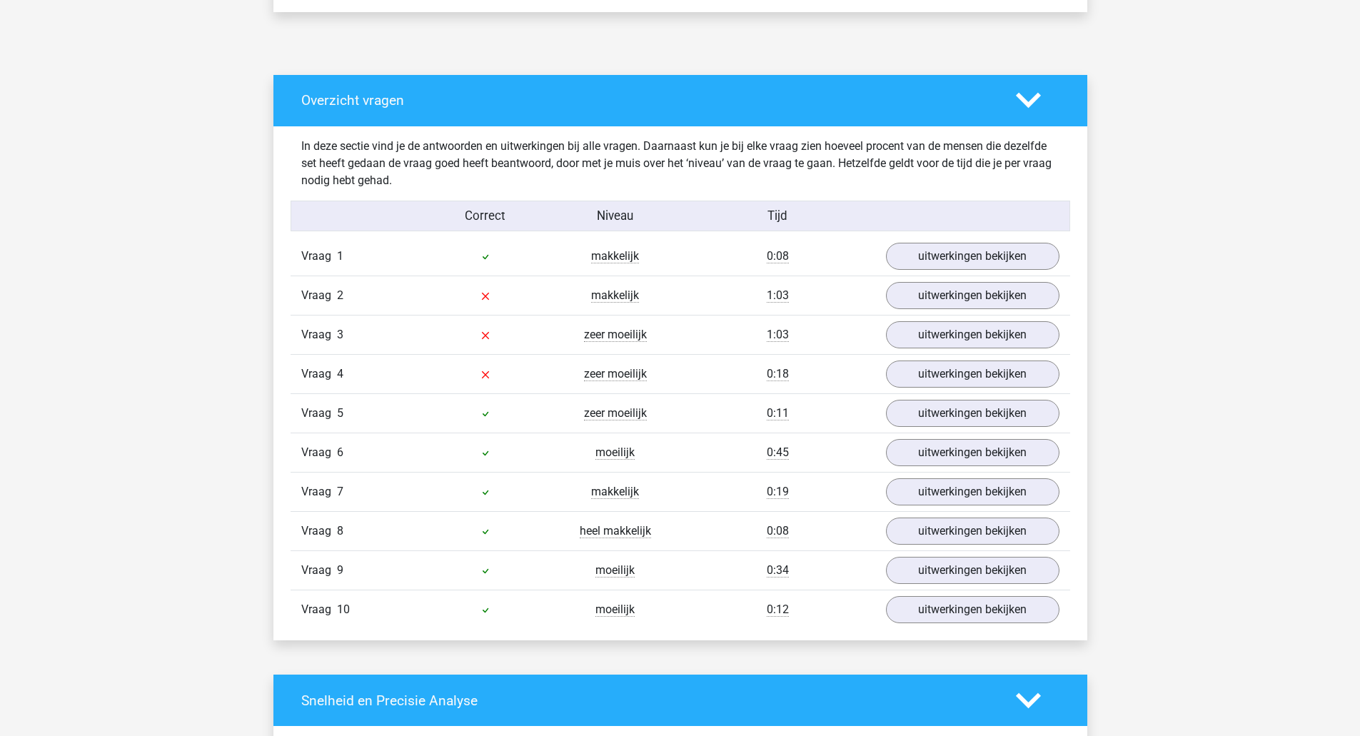
scroll to position [712, 0]
click at [612, 306] on div "Vraag 2 makkelijk 1:03 uitwerkingen bekijken" at bounding box center [681, 295] width 780 height 39
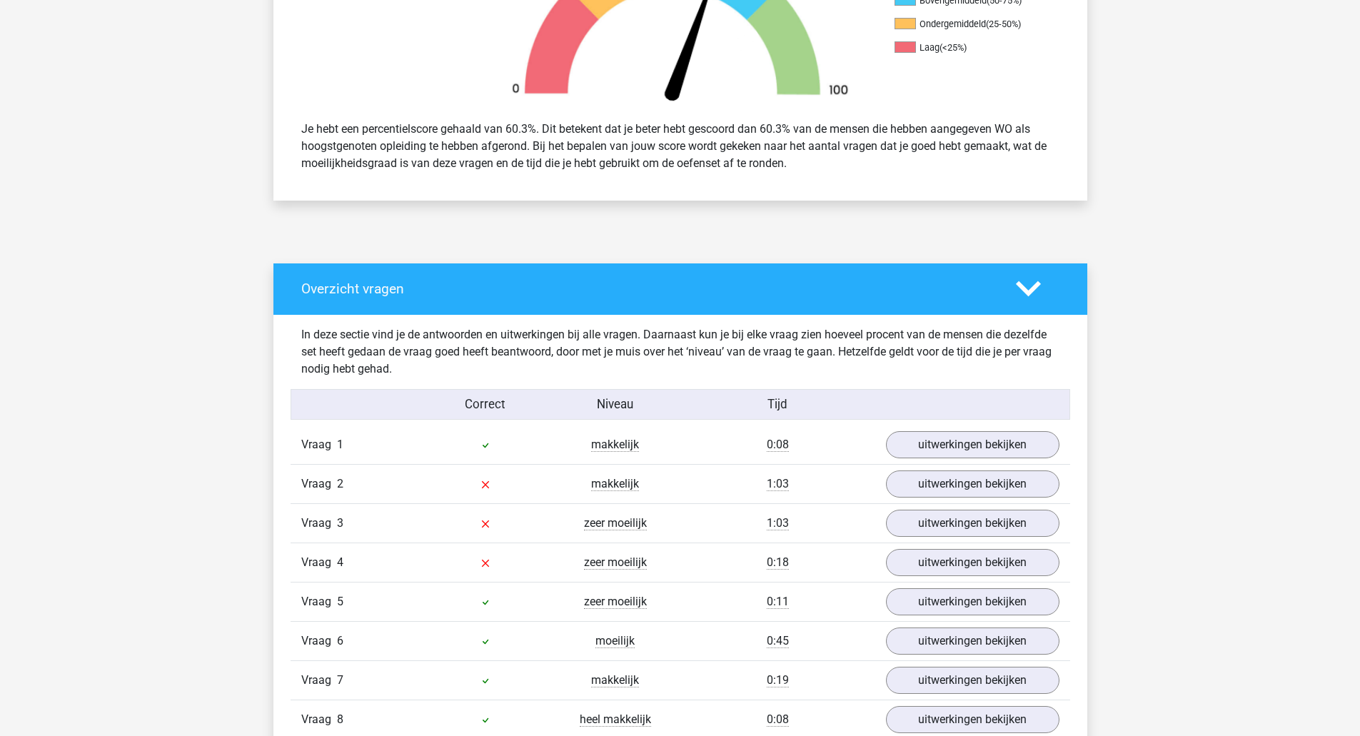
scroll to position [543, 0]
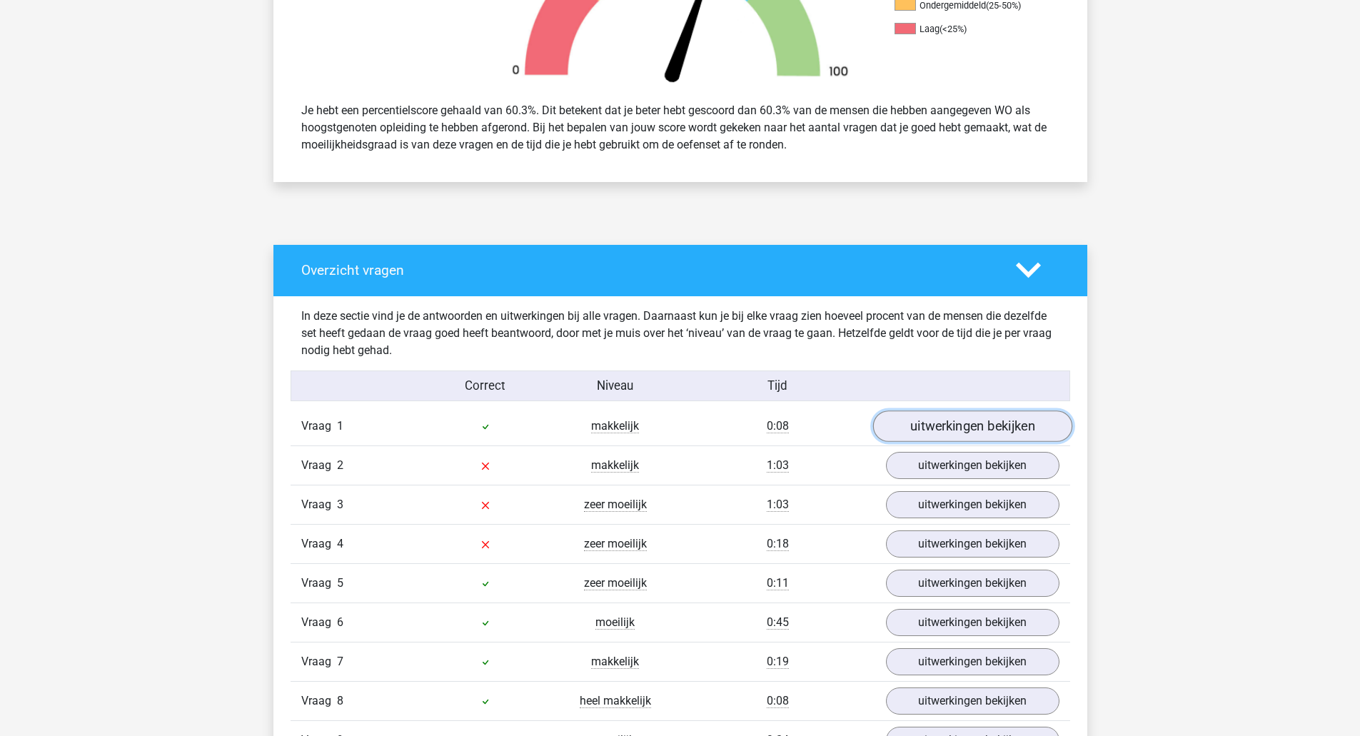
click at [1000, 421] on link "uitwerkingen bekijken" at bounding box center [972, 426] width 199 height 31
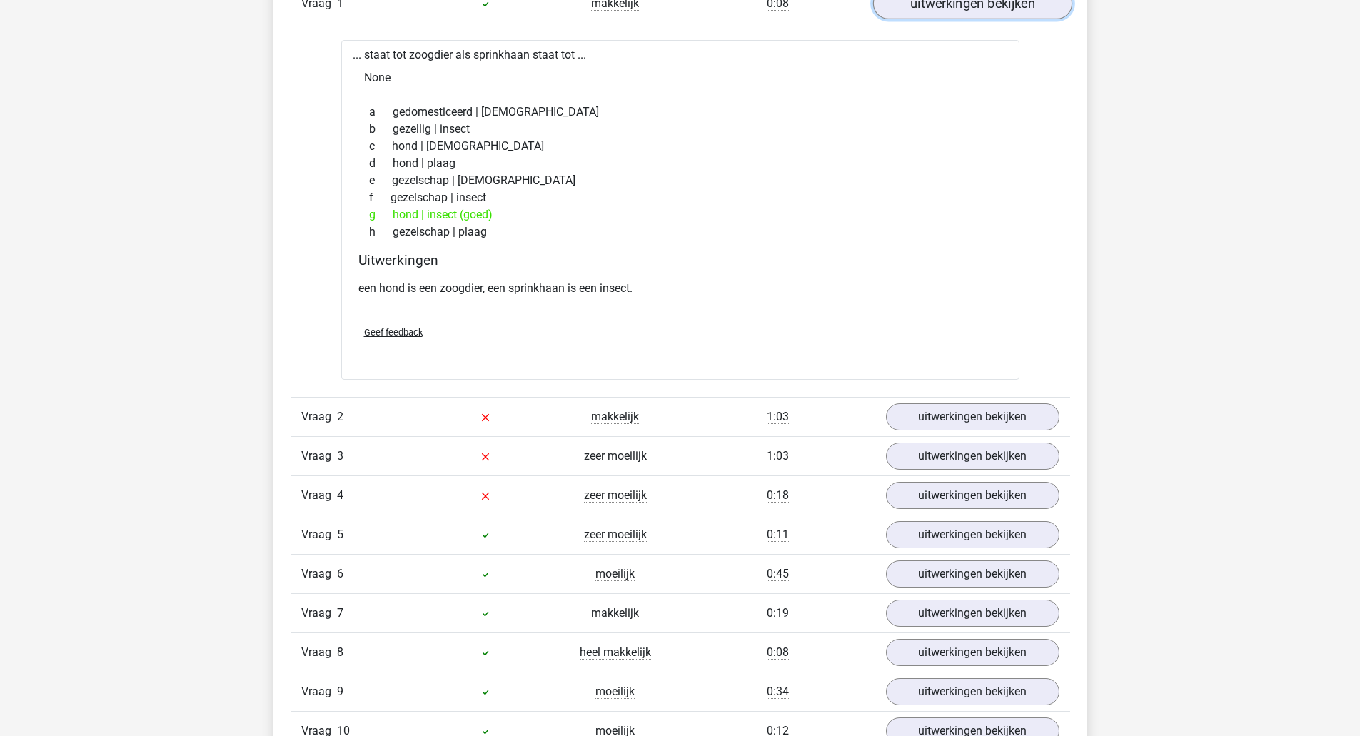
scroll to position [971, 0]
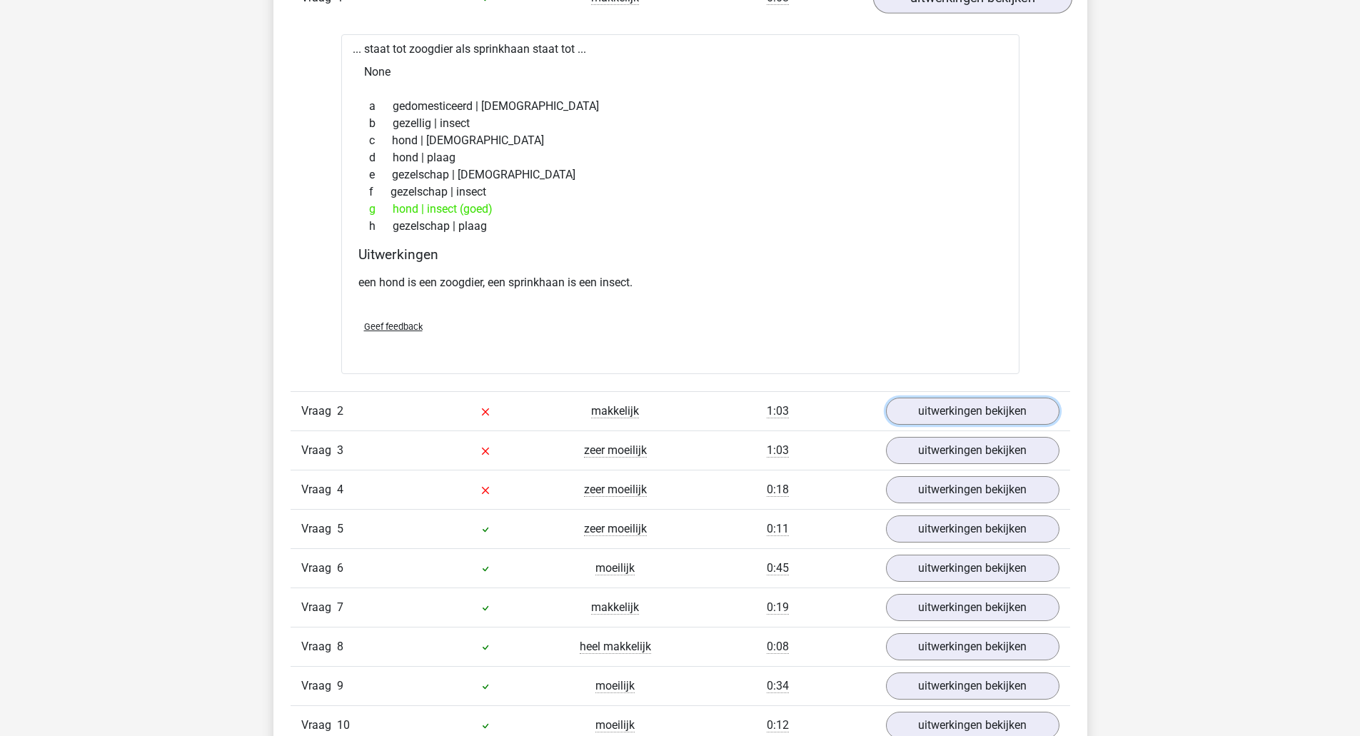
click at [1000, 421] on link "uitwerkingen bekijken" at bounding box center [973, 411] width 174 height 27
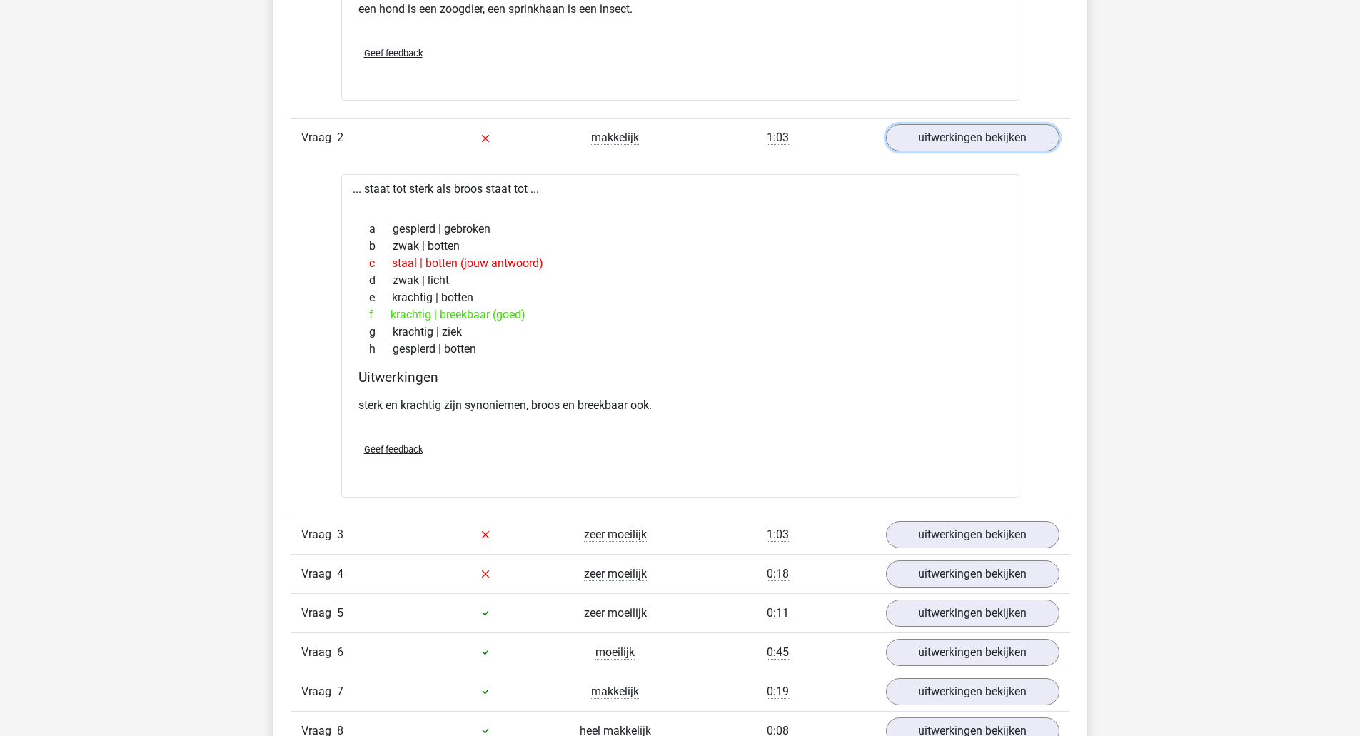
scroll to position [1245, 0]
click at [922, 521] on link "uitwerkingen bekijken" at bounding box center [972, 533] width 199 height 31
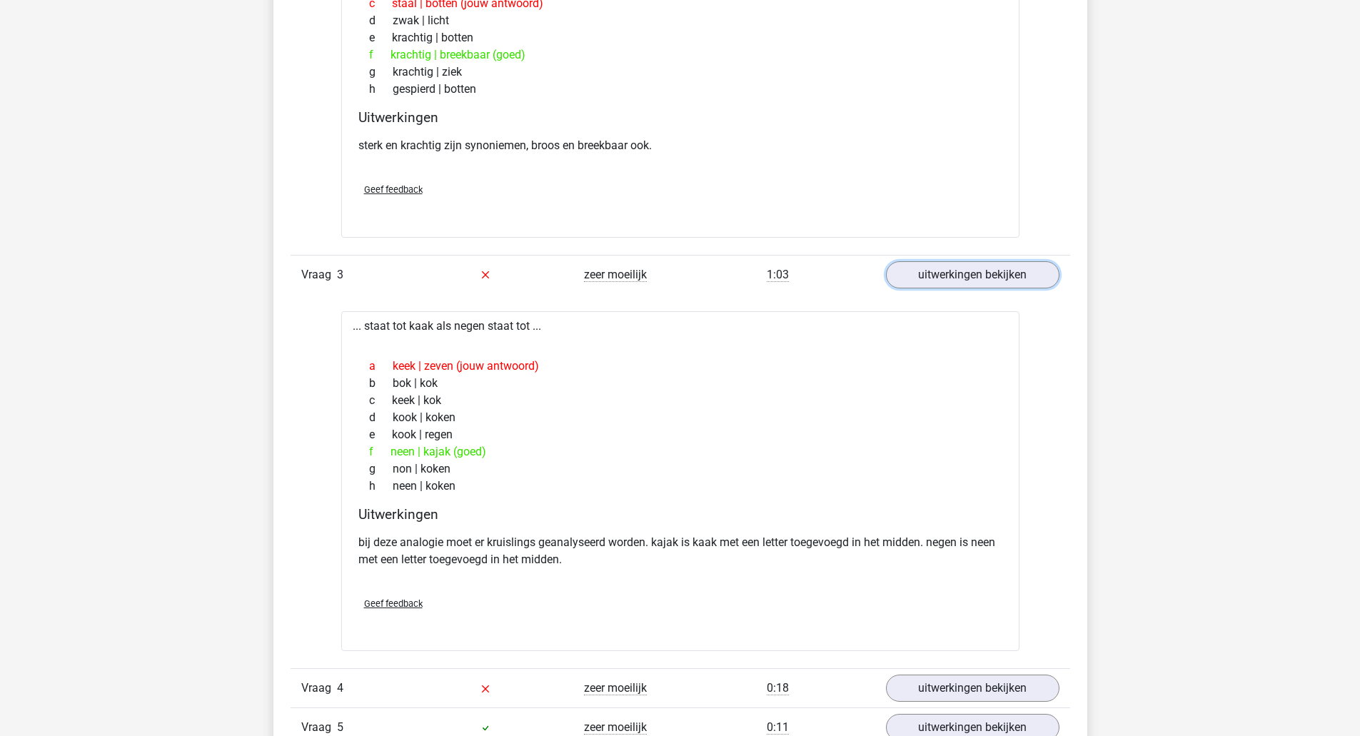
scroll to position [1658, 0]
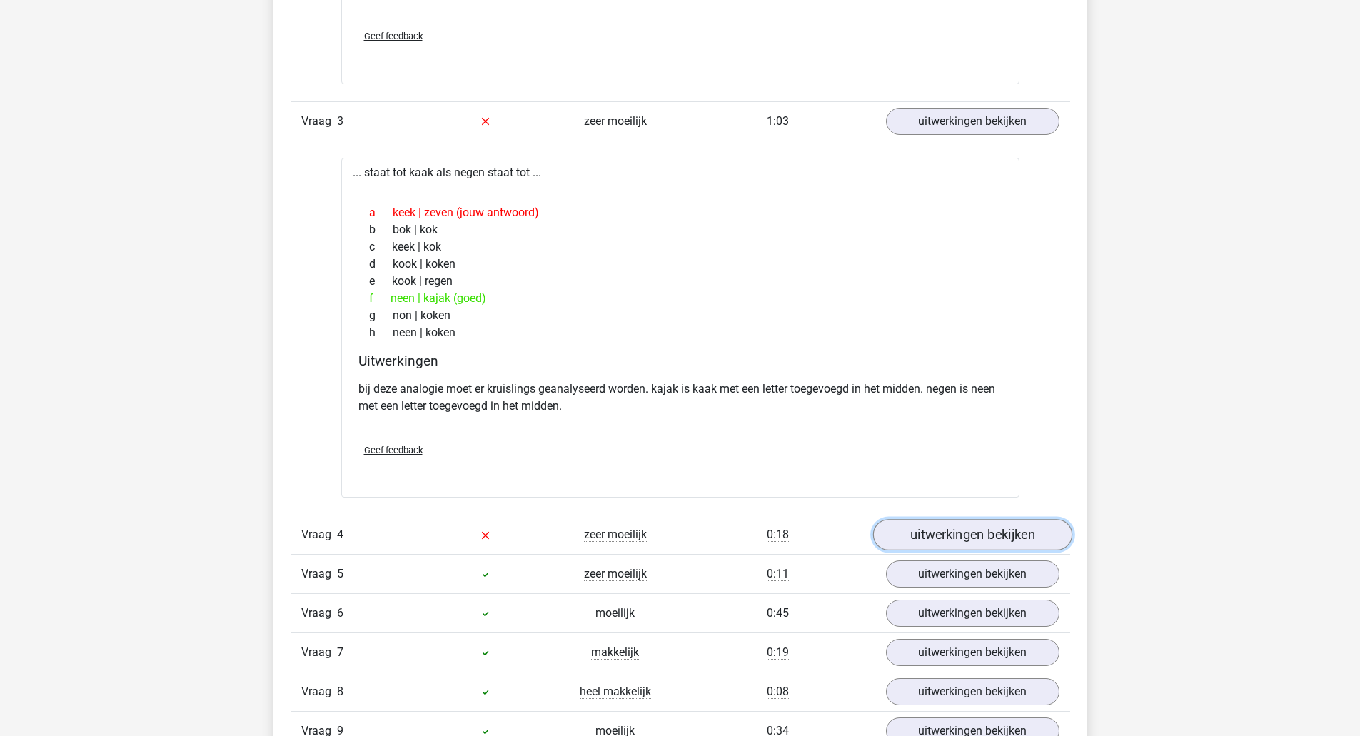
click at [940, 542] on link "uitwerkingen bekijken" at bounding box center [972, 534] width 199 height 31
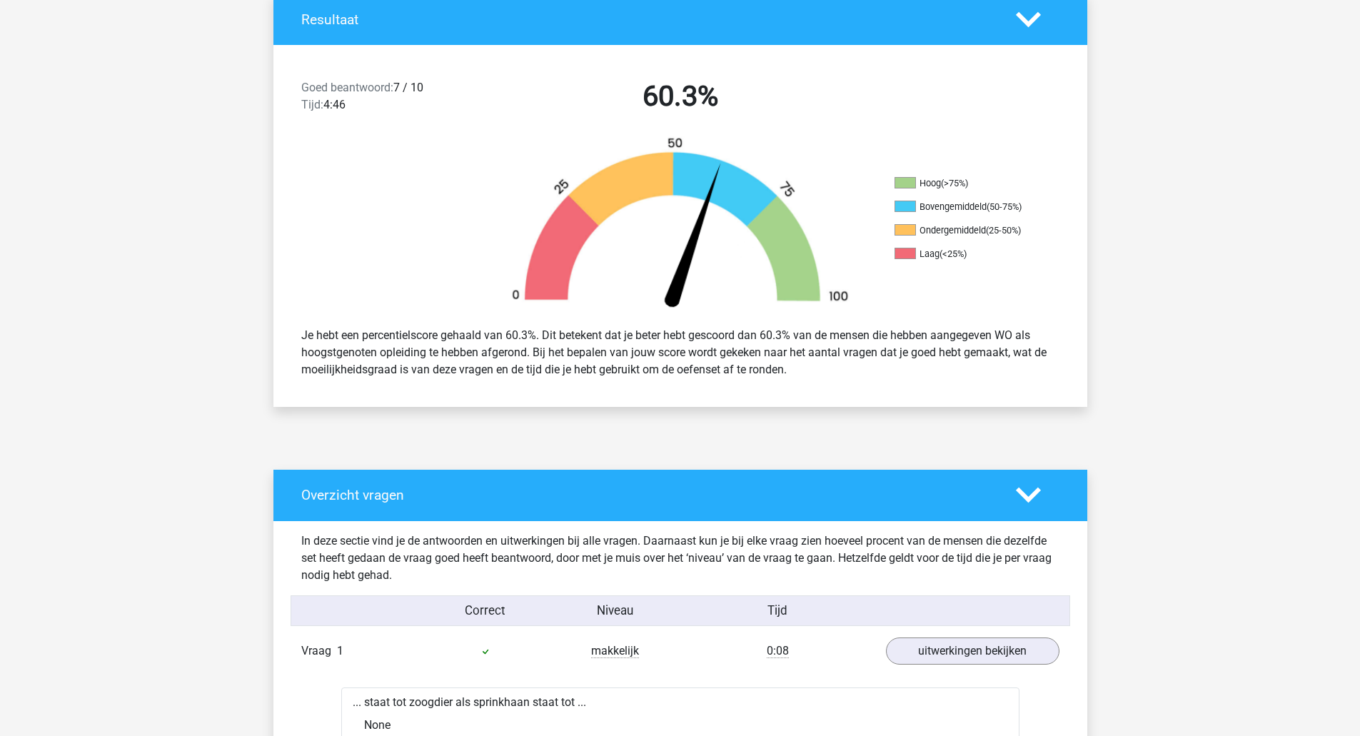
scroll to position [0, 0]
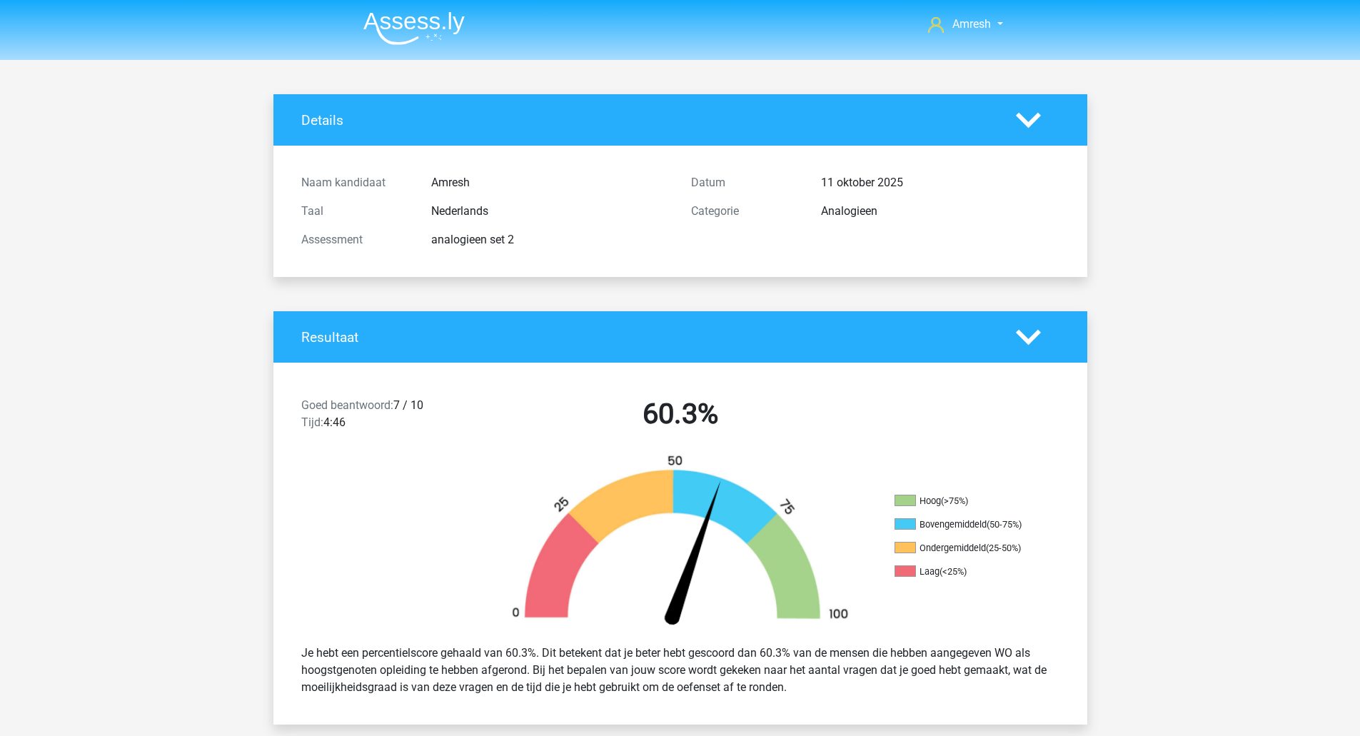
click at [1004, 343] on div "Resultaat" at bounding box center [648, 337] width 715 height 16
click at [1029, 338] on icon at bounding box center [1028, 337] width 25 height 25
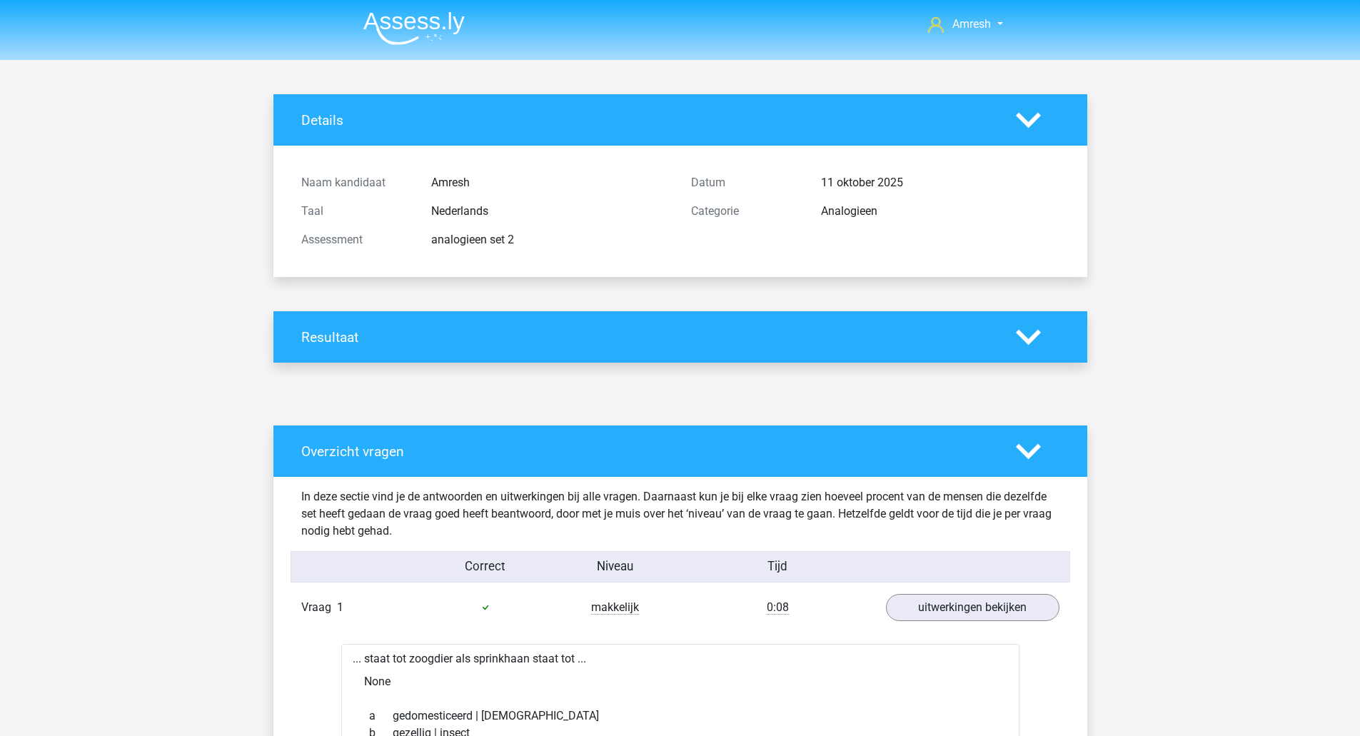
click at [1043, 125] on div at bounding box center [1037, 120] width 65 height 25
click at [1021, 121] on polygon at bounding box center [1028, 120] width 25 height 16
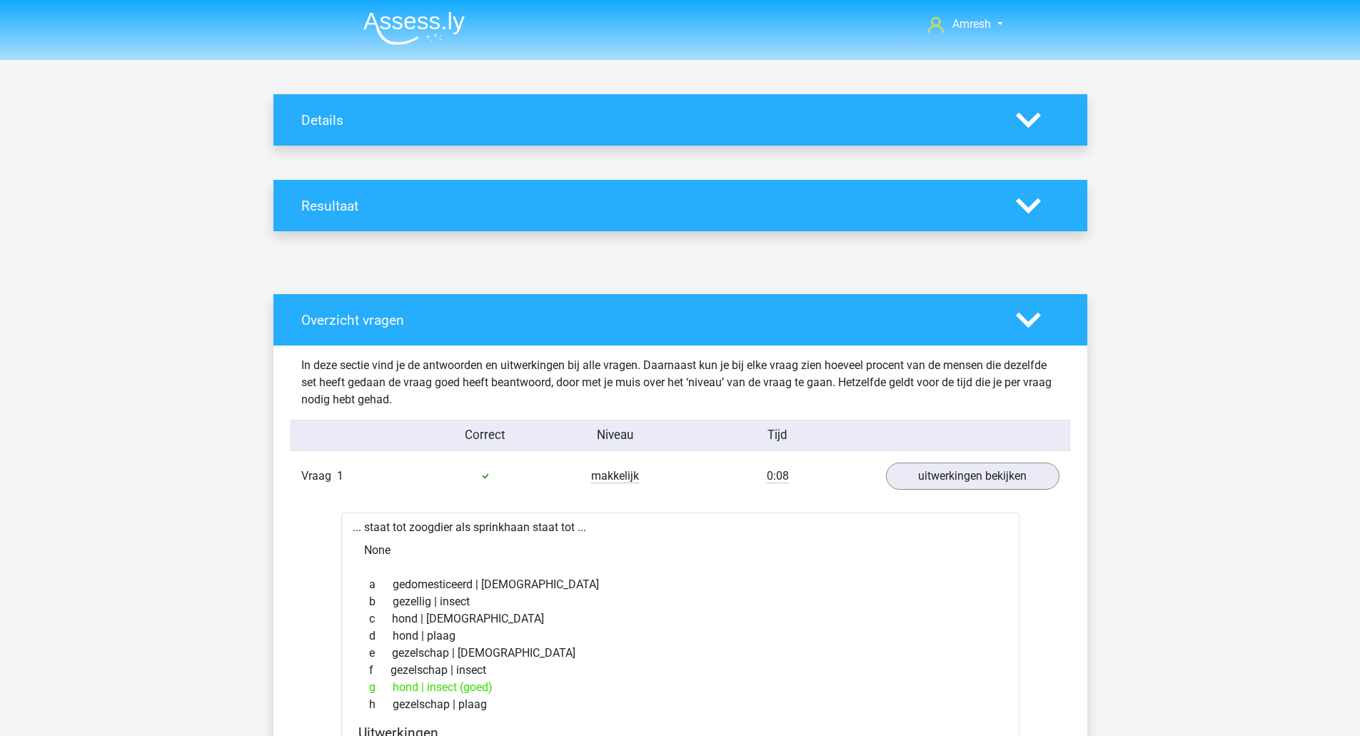
click at [1034, 311] on icon at bounding box center [1028, 320] width 25 height 25
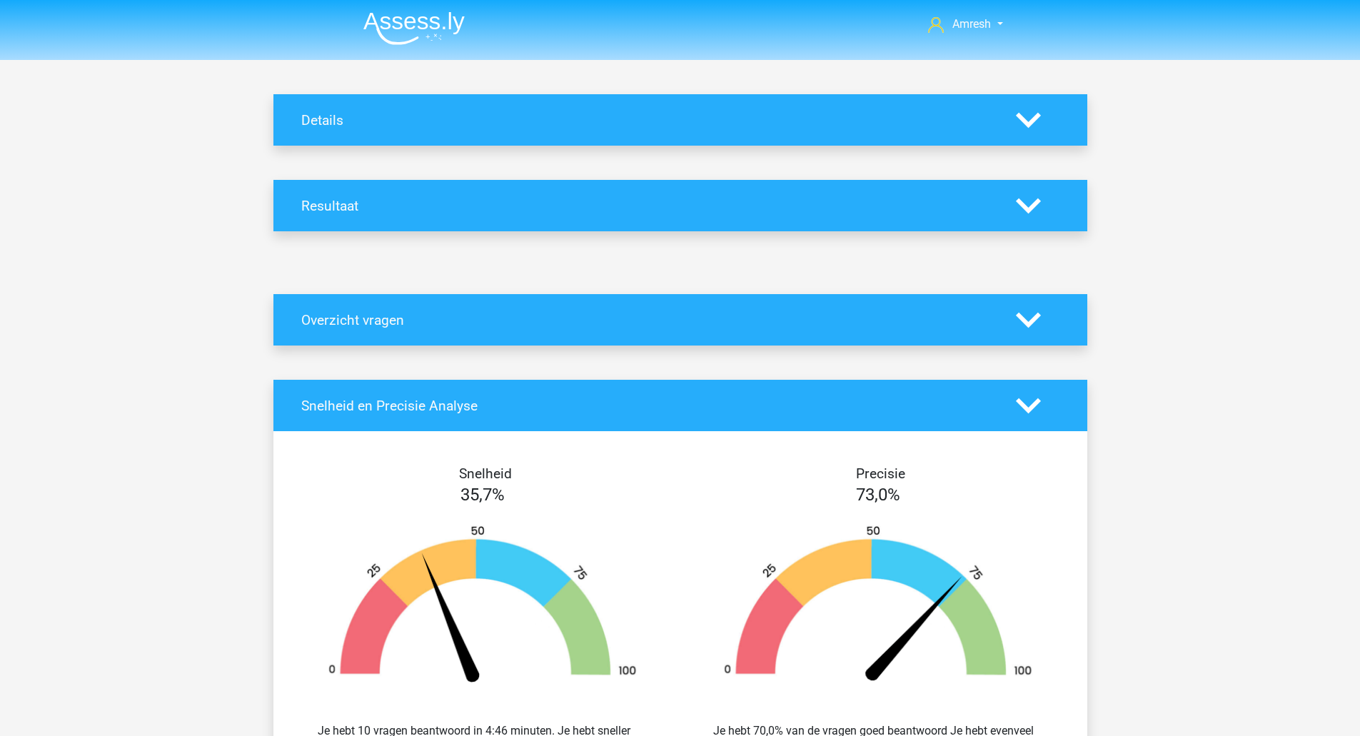
click at [1026, 404] on icon at bounding box center [1028, 405] width 25 height 25
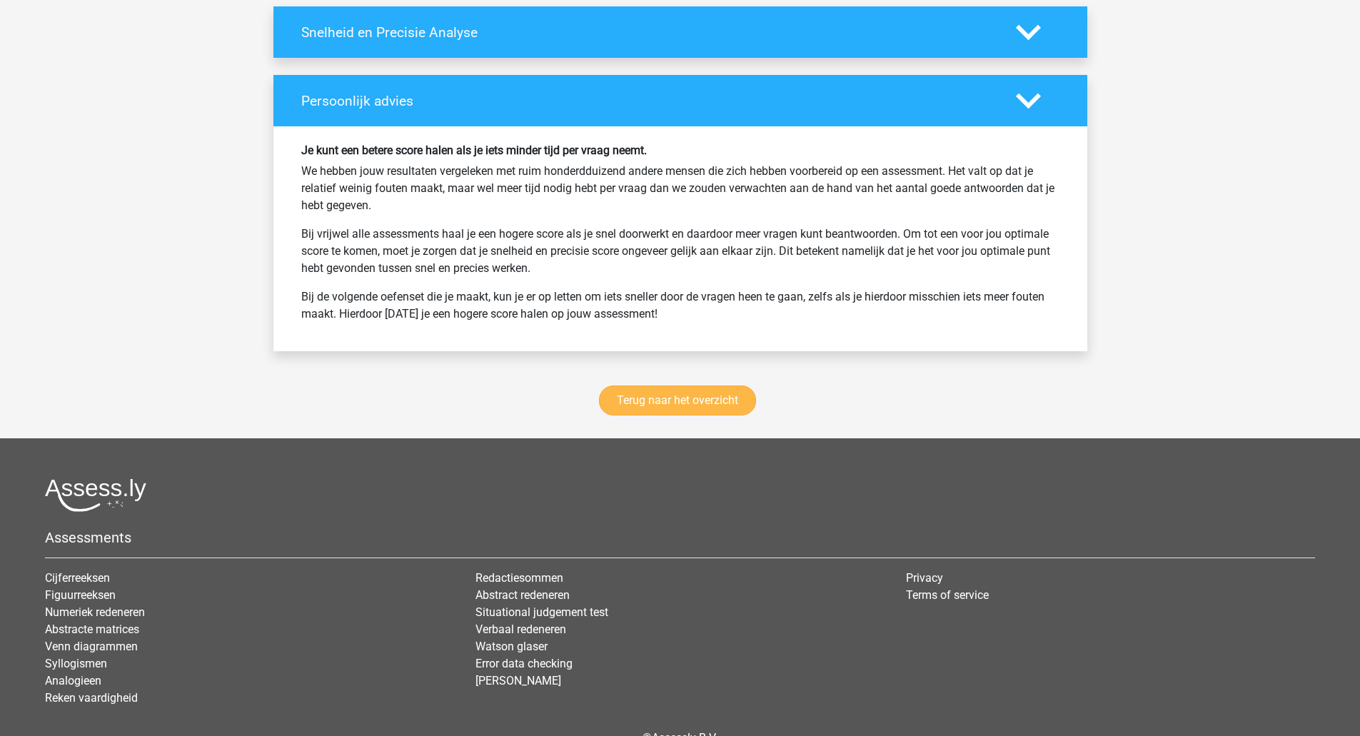
scroll to position [374, 0]
click at [668, 389] on link "Terug naar het overzicht" at bounding box center [677, 400] width 157 height 30
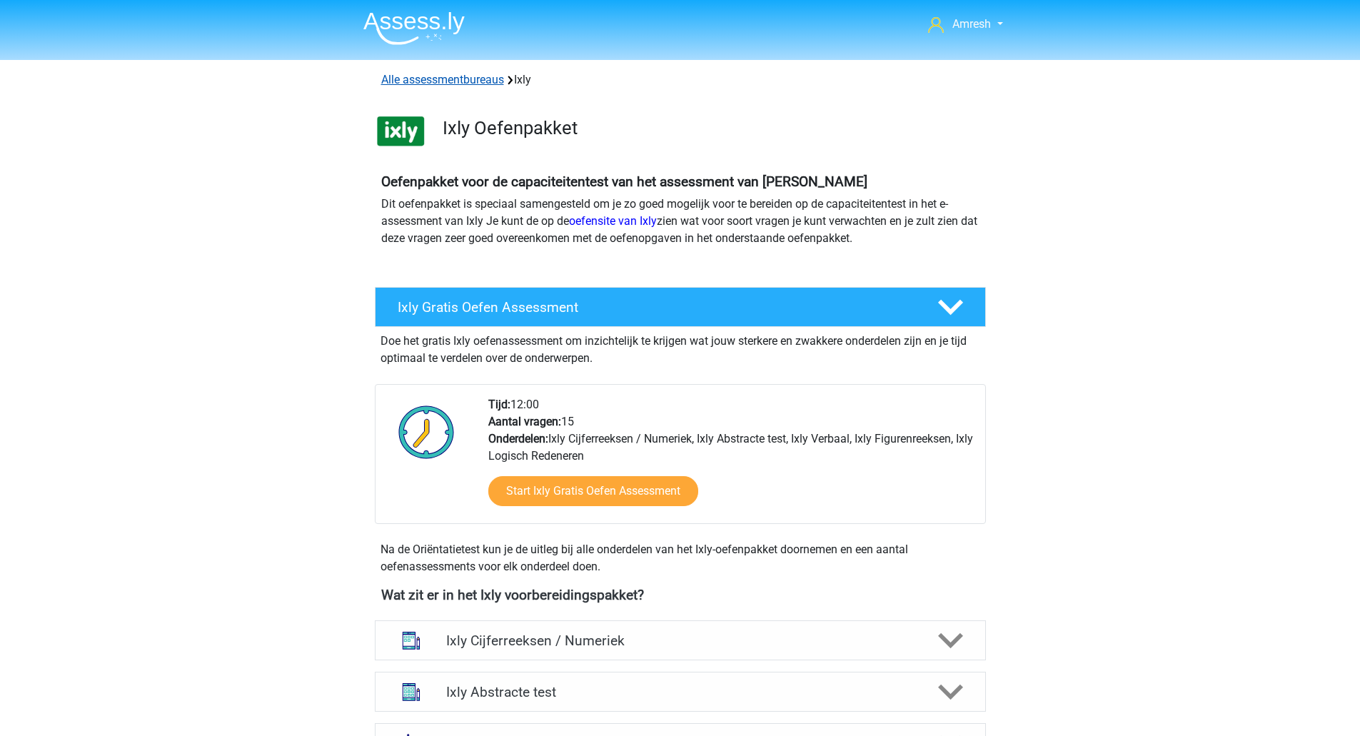
click at [483, 86] on link "Alle assessmentbureaus" at bounding box center [442, 80] width 123 height 14
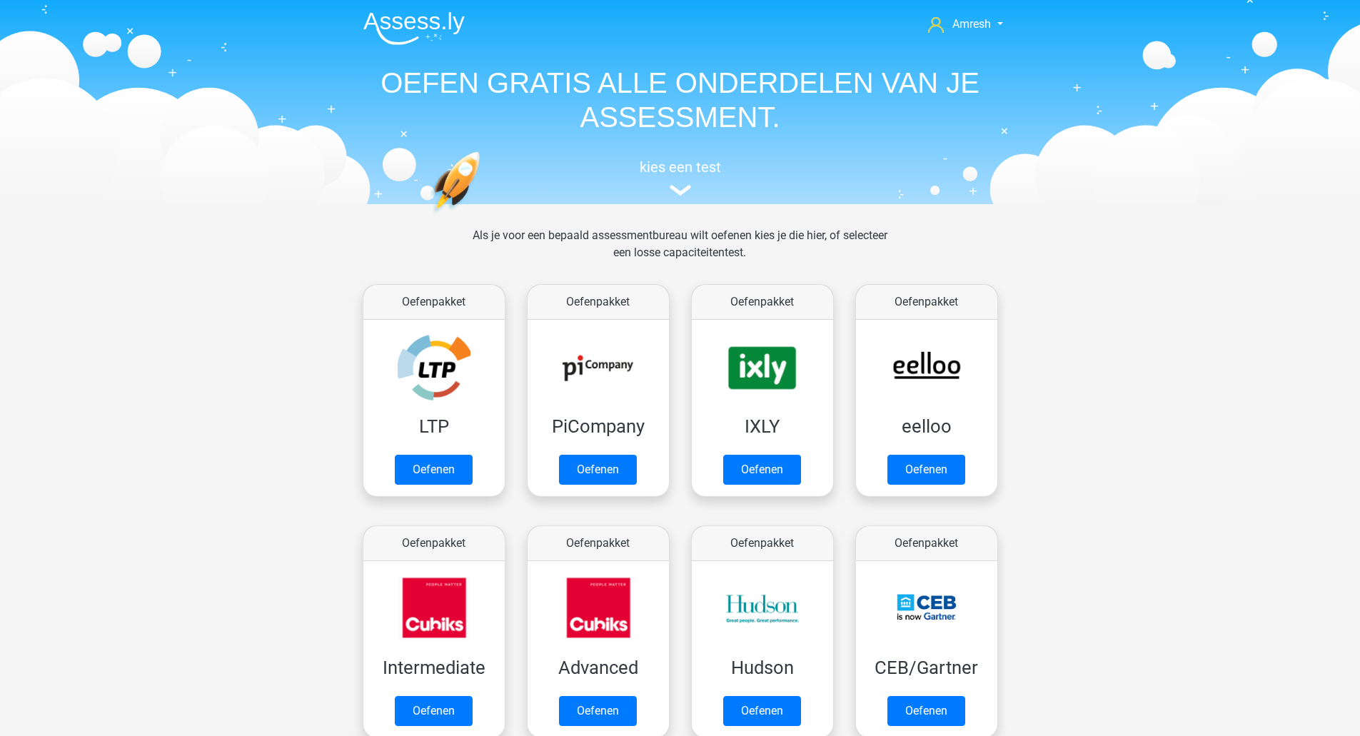
scroll to position [227, 0]
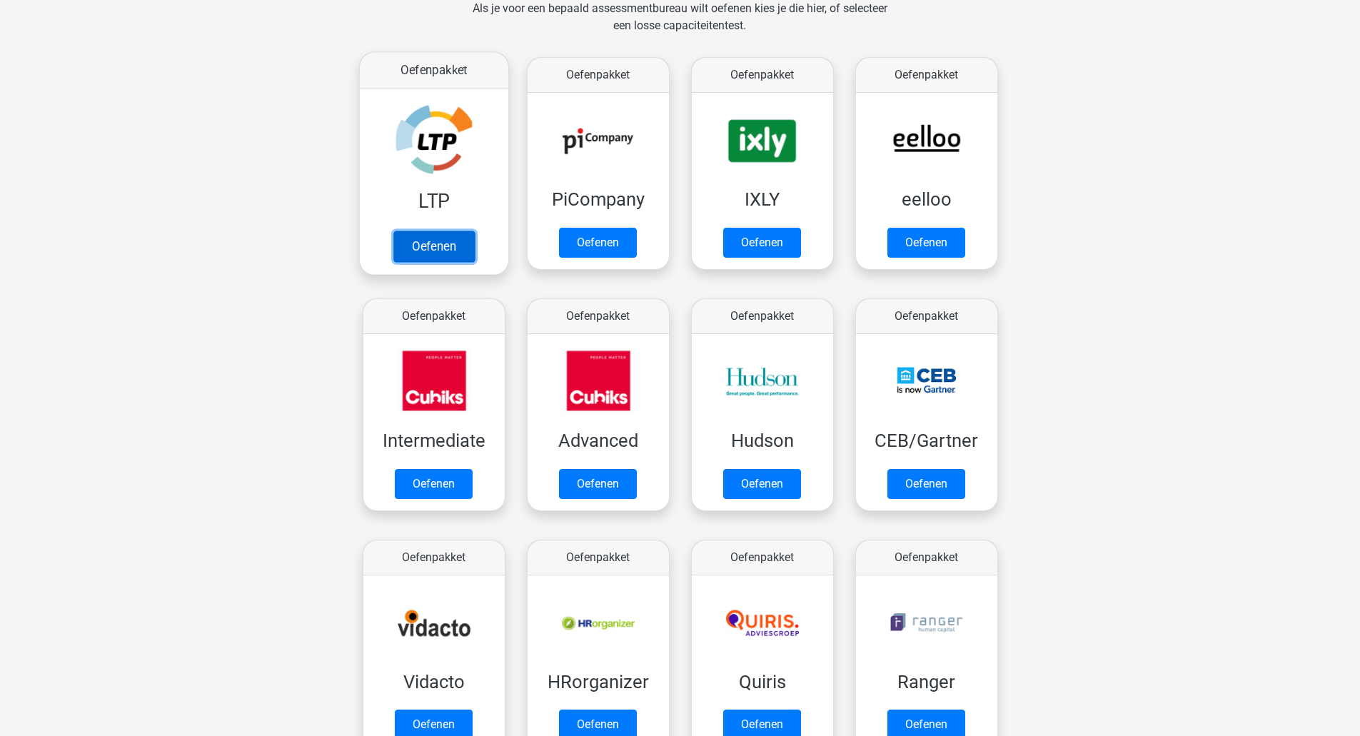
click at [474, 231] on link "Oefenen" at bounding box center [433, 246] width 81 height 31
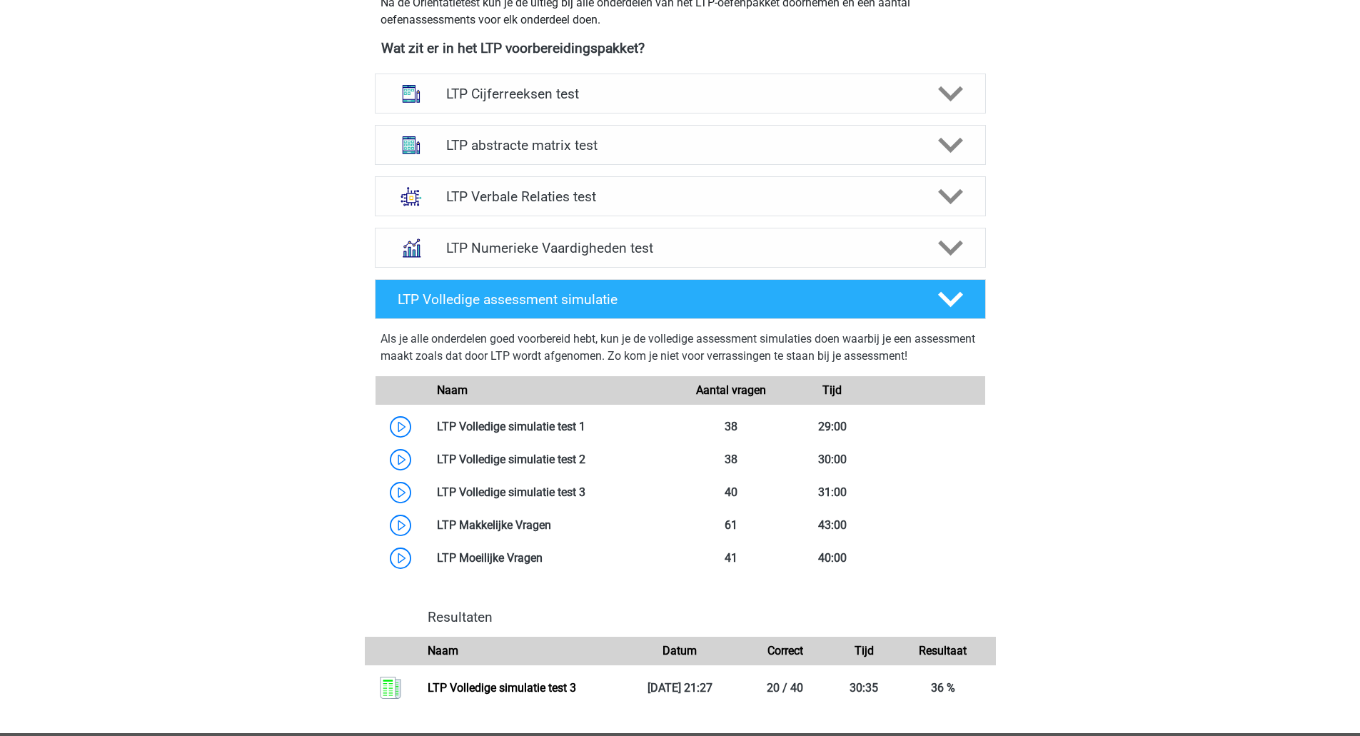
scroll to position [498, 0]
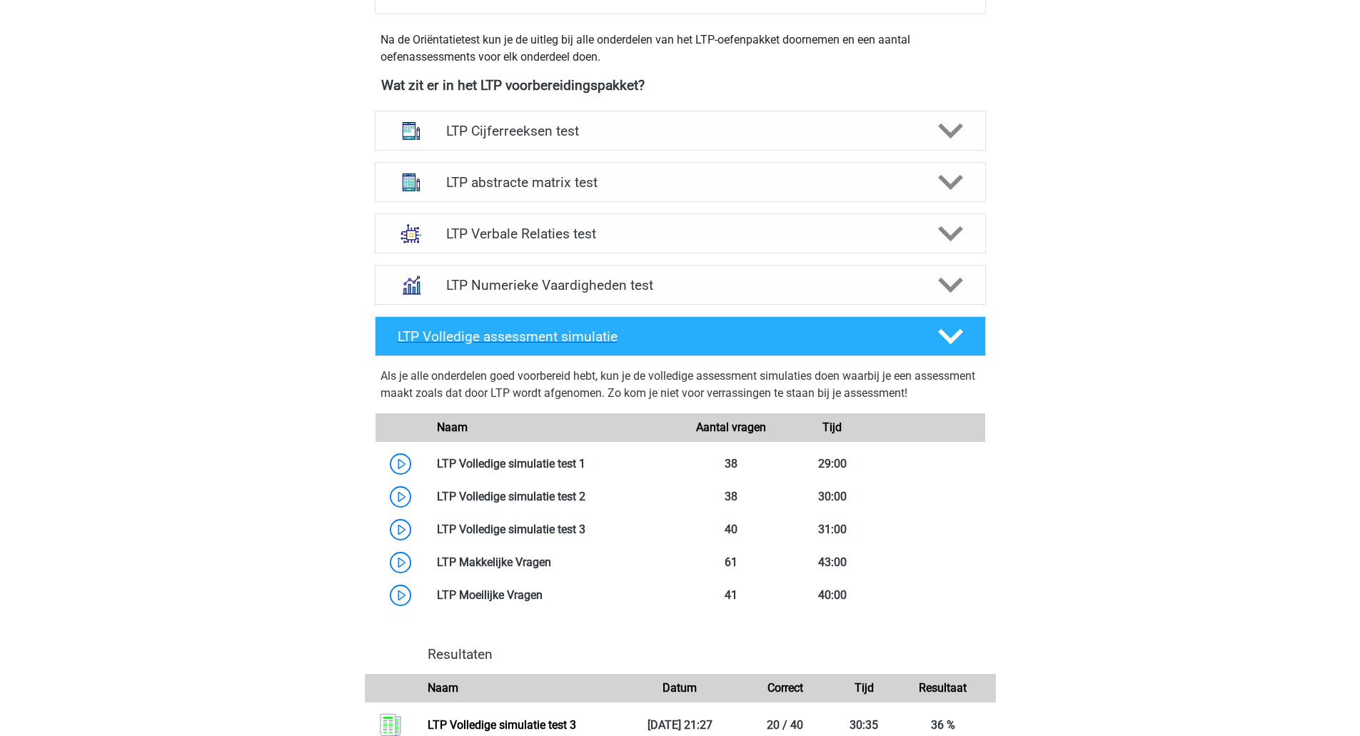
click at [930, 333] on div at bounding box center [949, 336] width 49 height 25
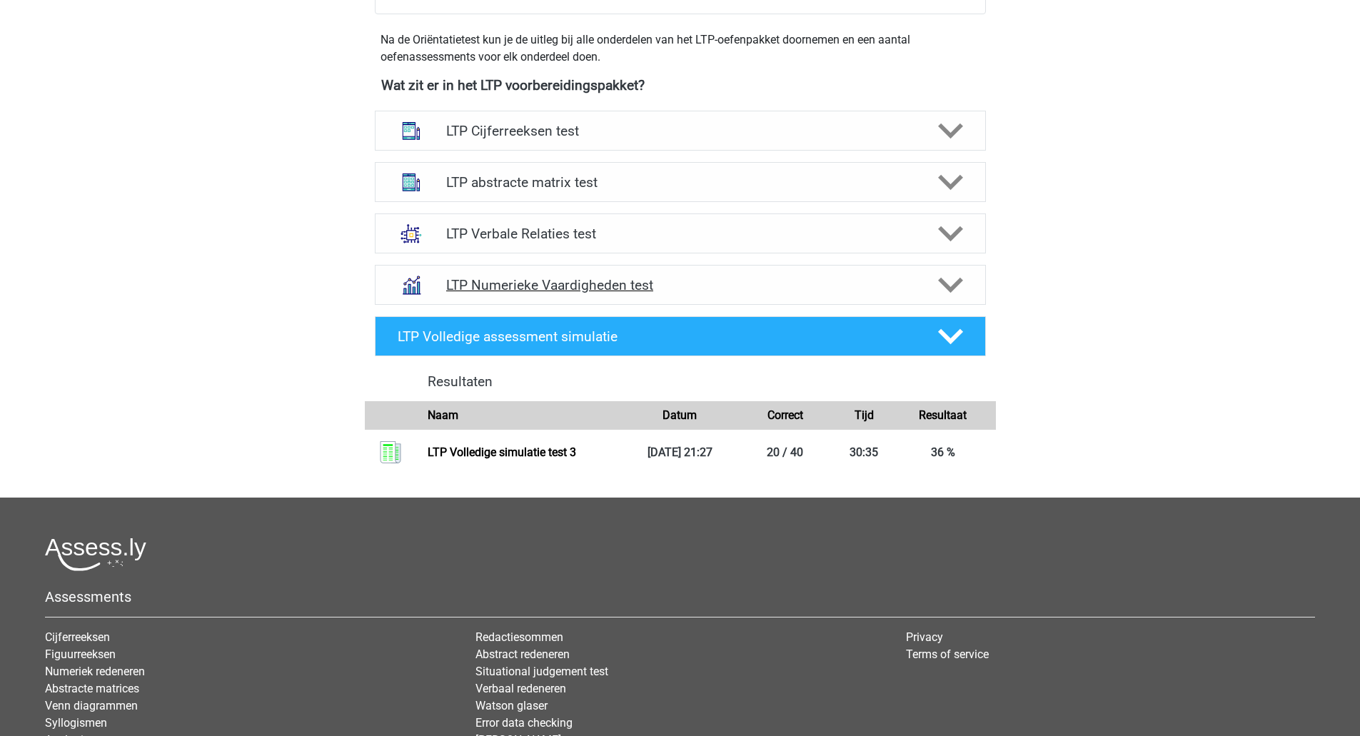
click at [915, 265] on div "LTP Numerieke Vaardigheden test" at bounding box center [680, 285] width 611 height 40
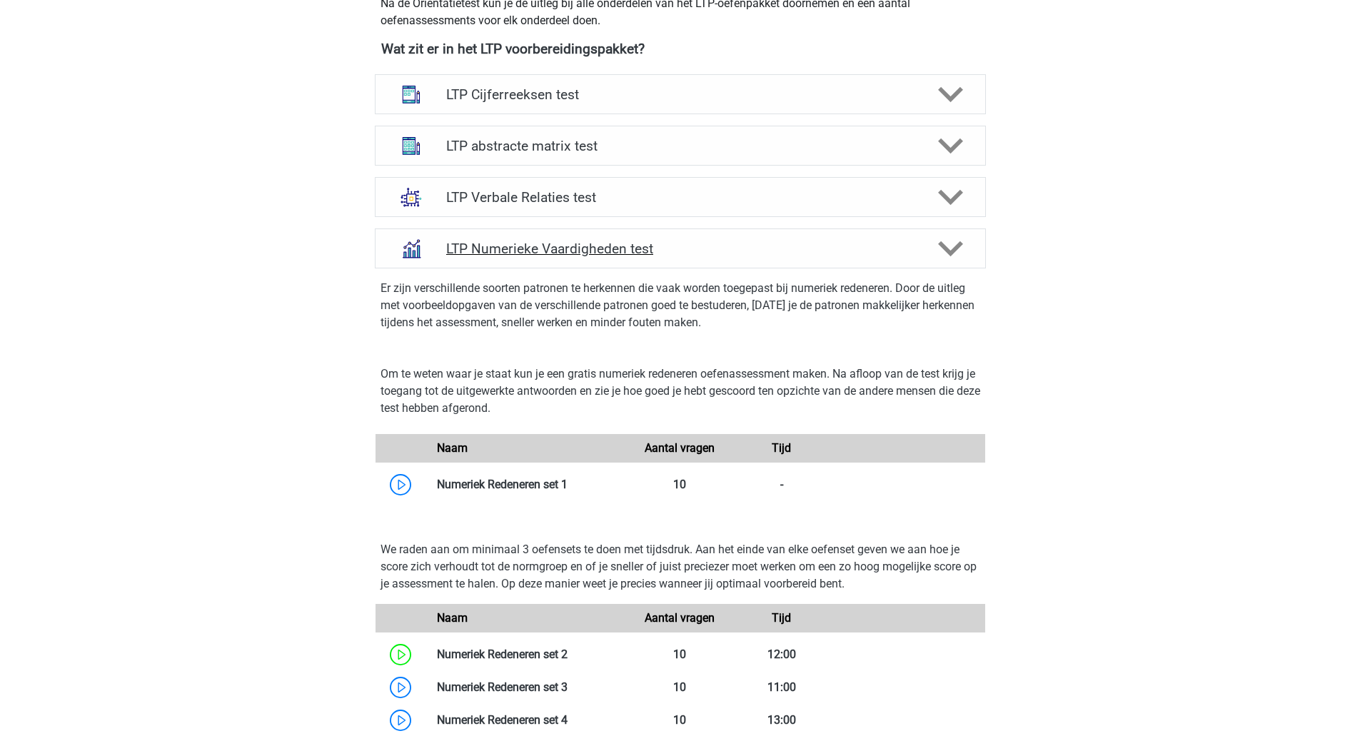
scroll to position [533, 0]
click at [916, 265] on div "LTP Numerieke Vaardigheden test" at bounding box center [680, 250] width 611 height 40
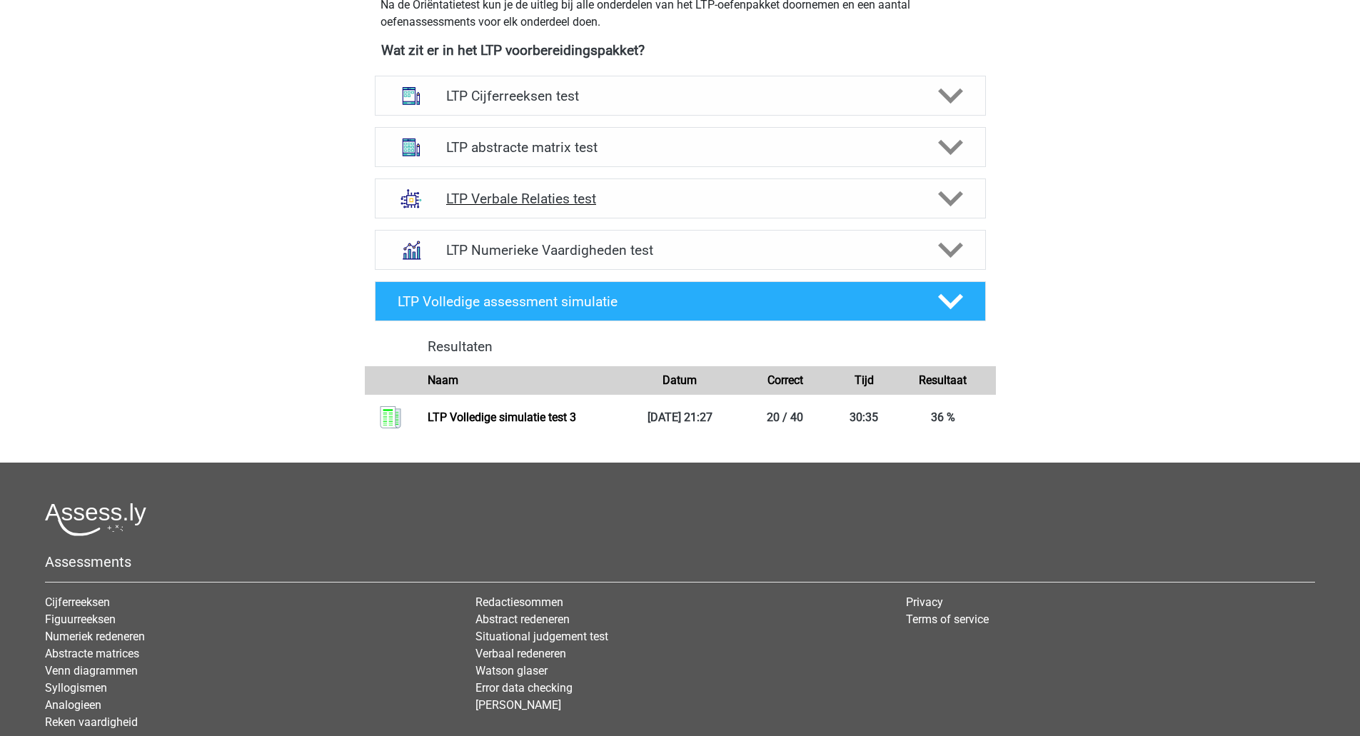
click at [908, 193] on h4 "LTP Verbale Relaties test" at bounding box center [680, 199] width 468 height 16
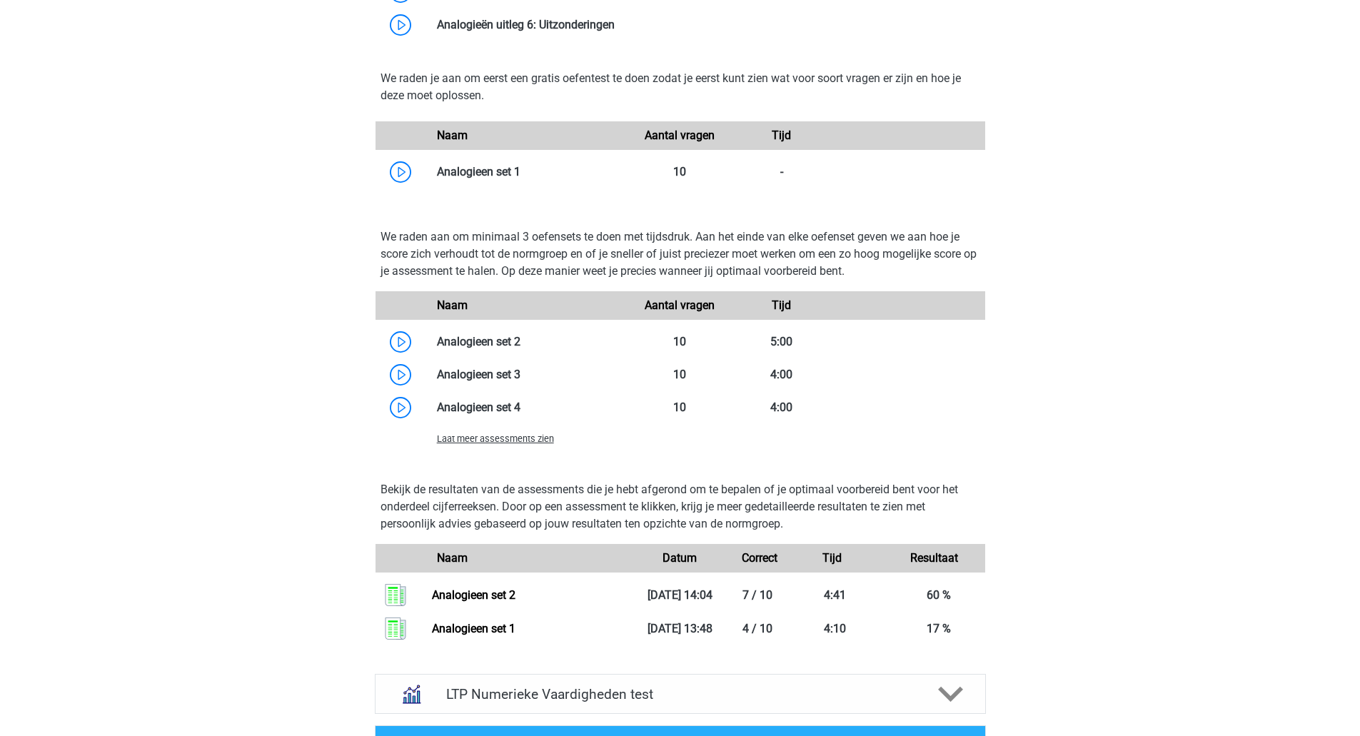
scroll to position [1137, 0]
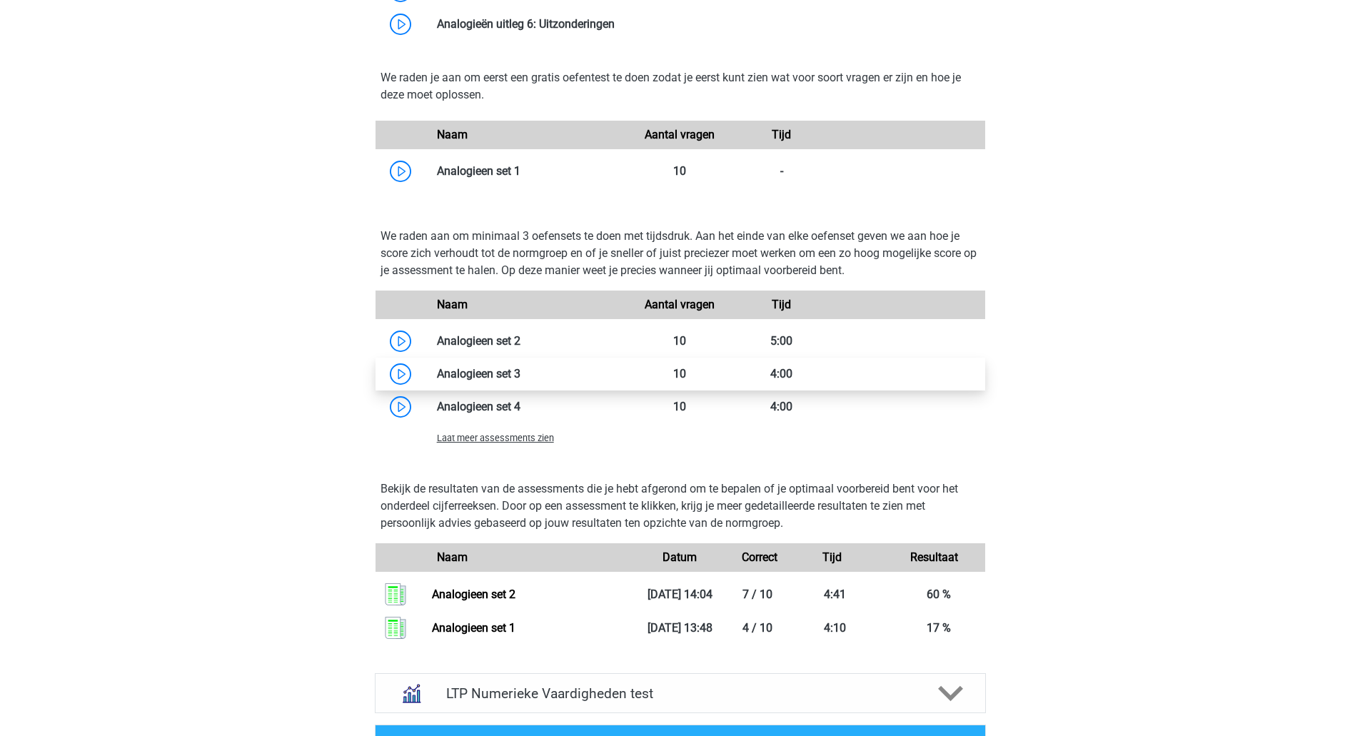
click at [521, 381] on link at bounding box center [521, 374] width 0 height 14
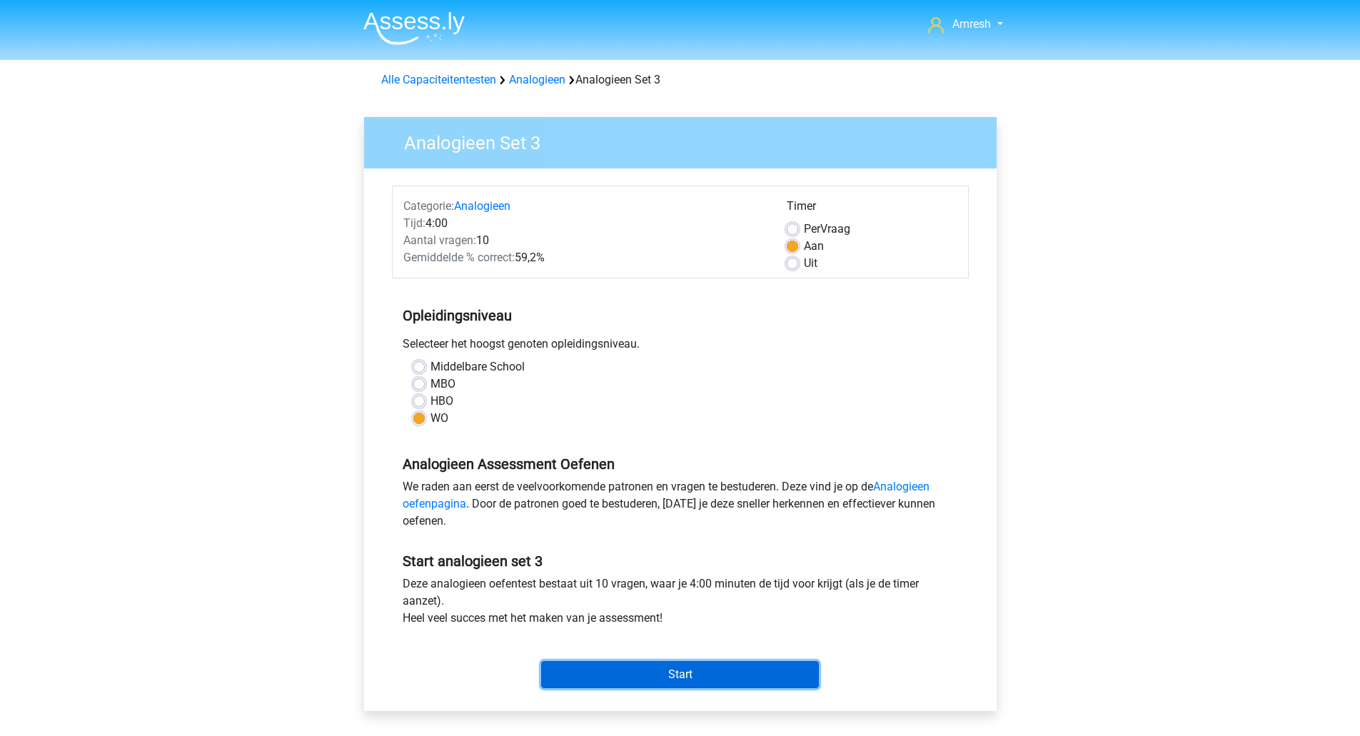
click at [668, 667] on input "Start" at bounding box center [680, 674] width 278 height 27
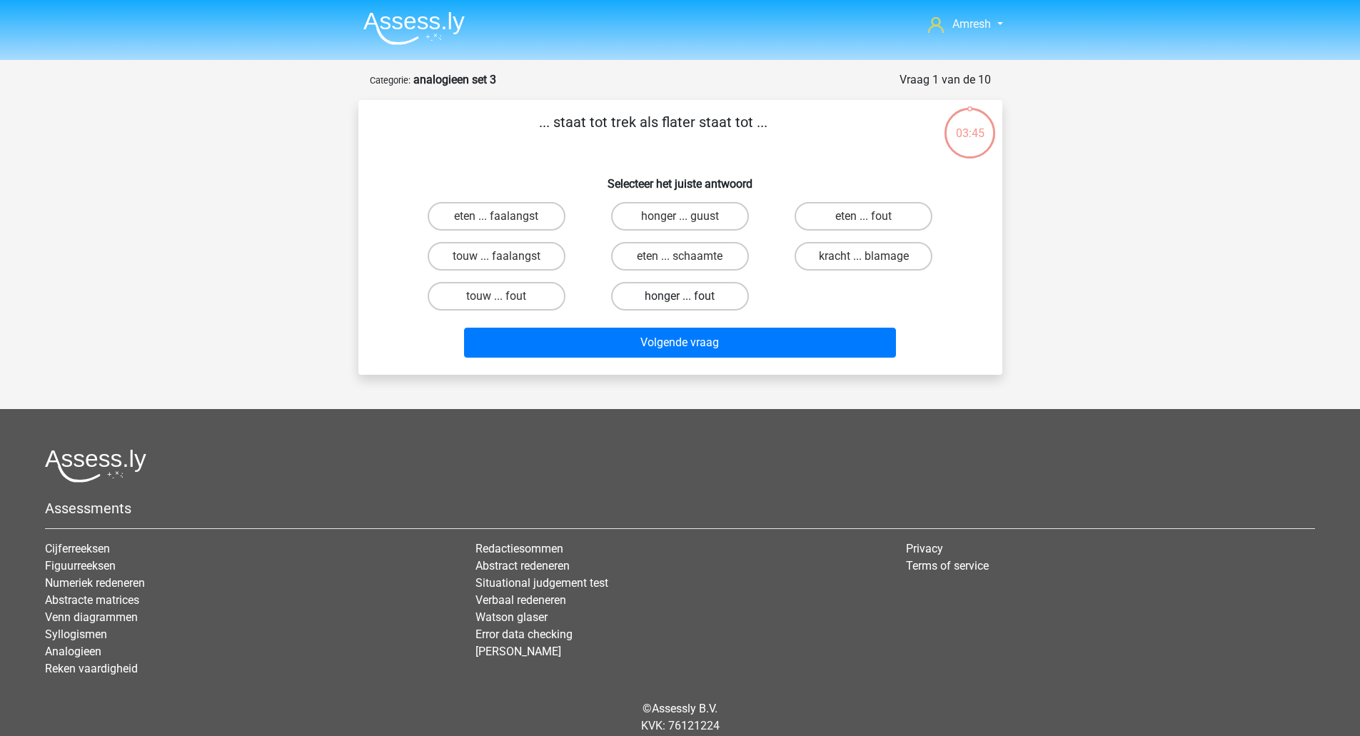
click at [708, 306] on label "honger ... fout" at bounding box center [680, 296] width 138 height 29
click at [689, 306] on input "honger ... fout" at bounding box center [684, 300] width 9 height 9
radio input "true"
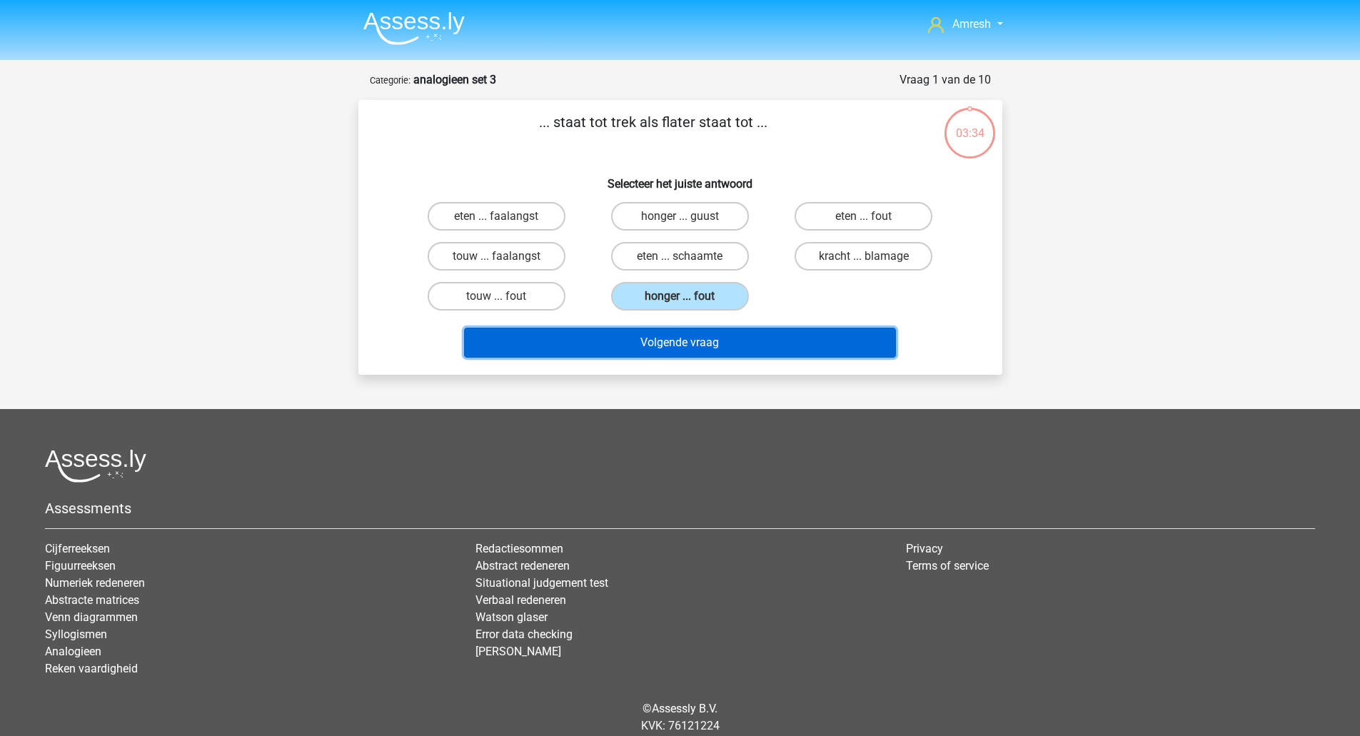
click at [696, 337] on button "Volgende vraag" at bounding box center [680, 343] width 432 height 30
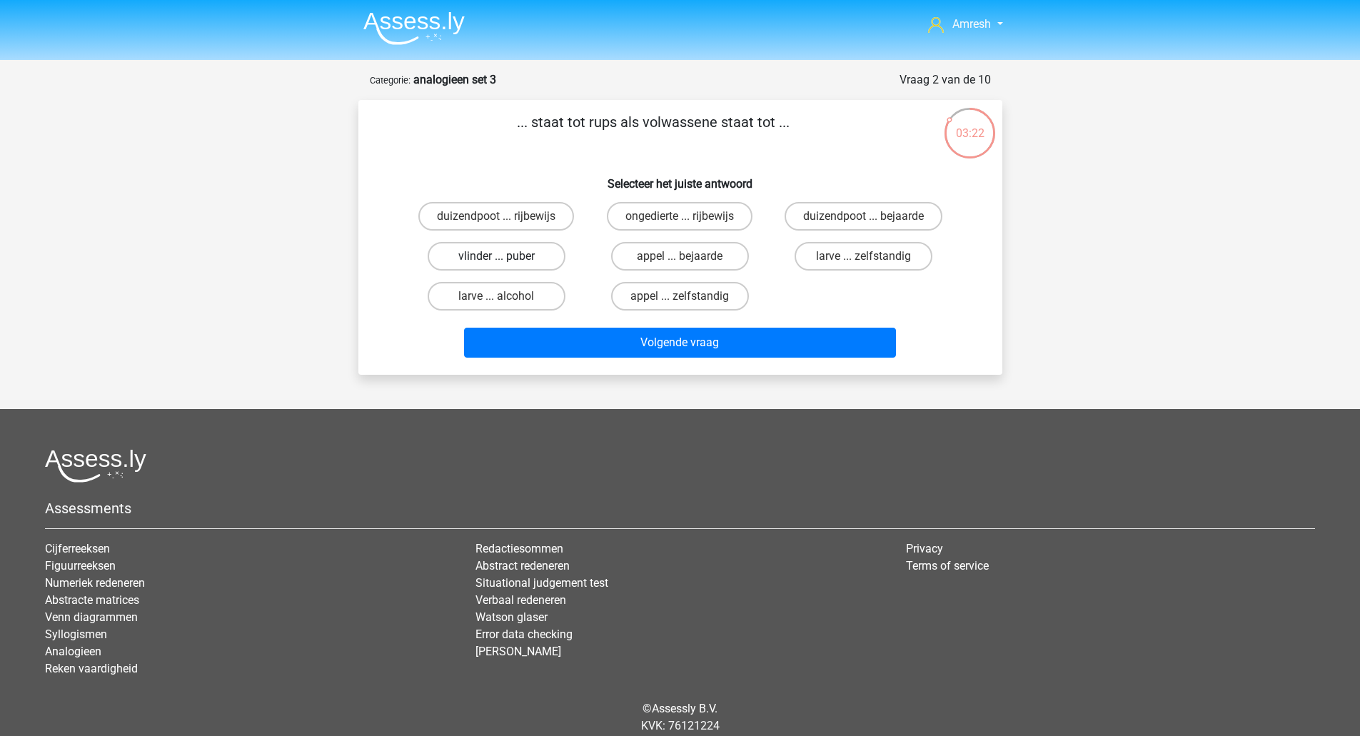
click at [543, 254] on label "vlinder ... puber" at bounding box center [497, 256] width 138 height 29
click at [506, 256] on input "vlinder ... puber" at bounding box center [500, 260] width 9 height 9
radio input "true"
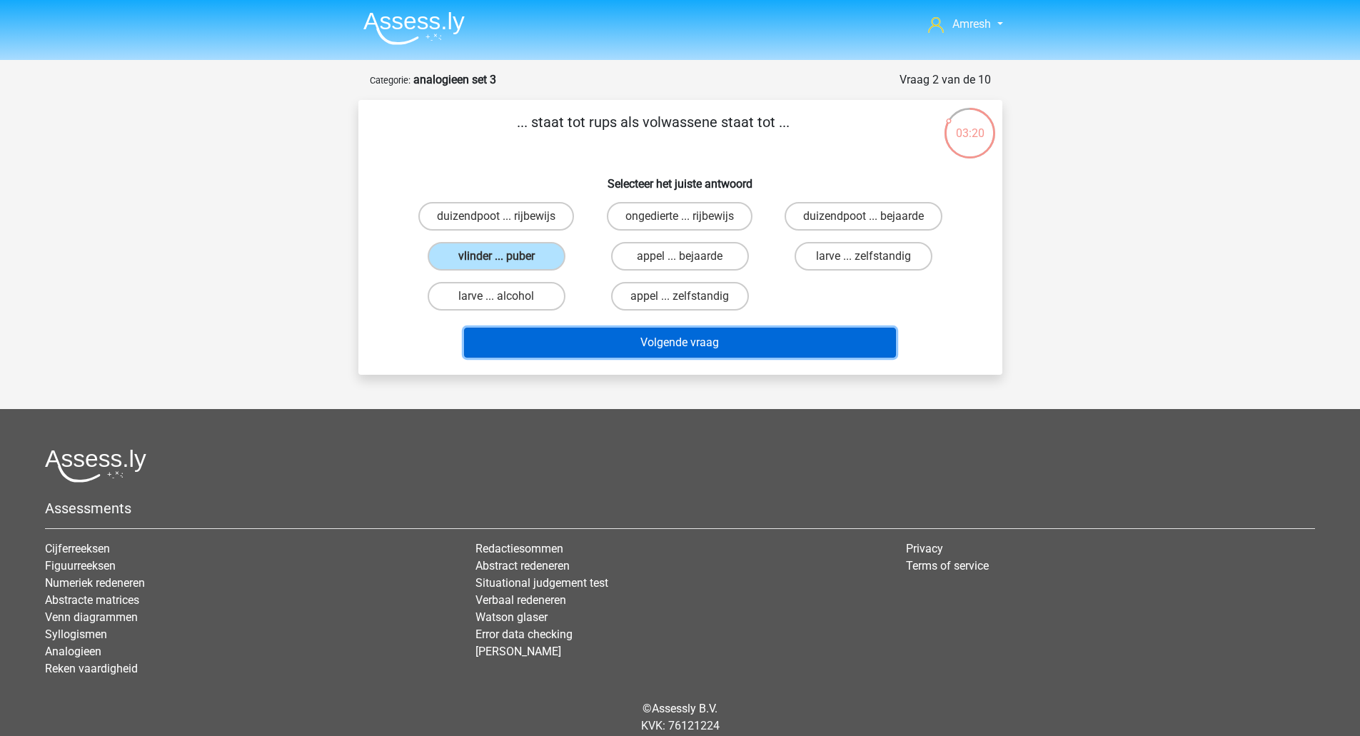
click at [608, 348] on button "Volgende vraag" at bounding box center [680, 343] width 432 height 30
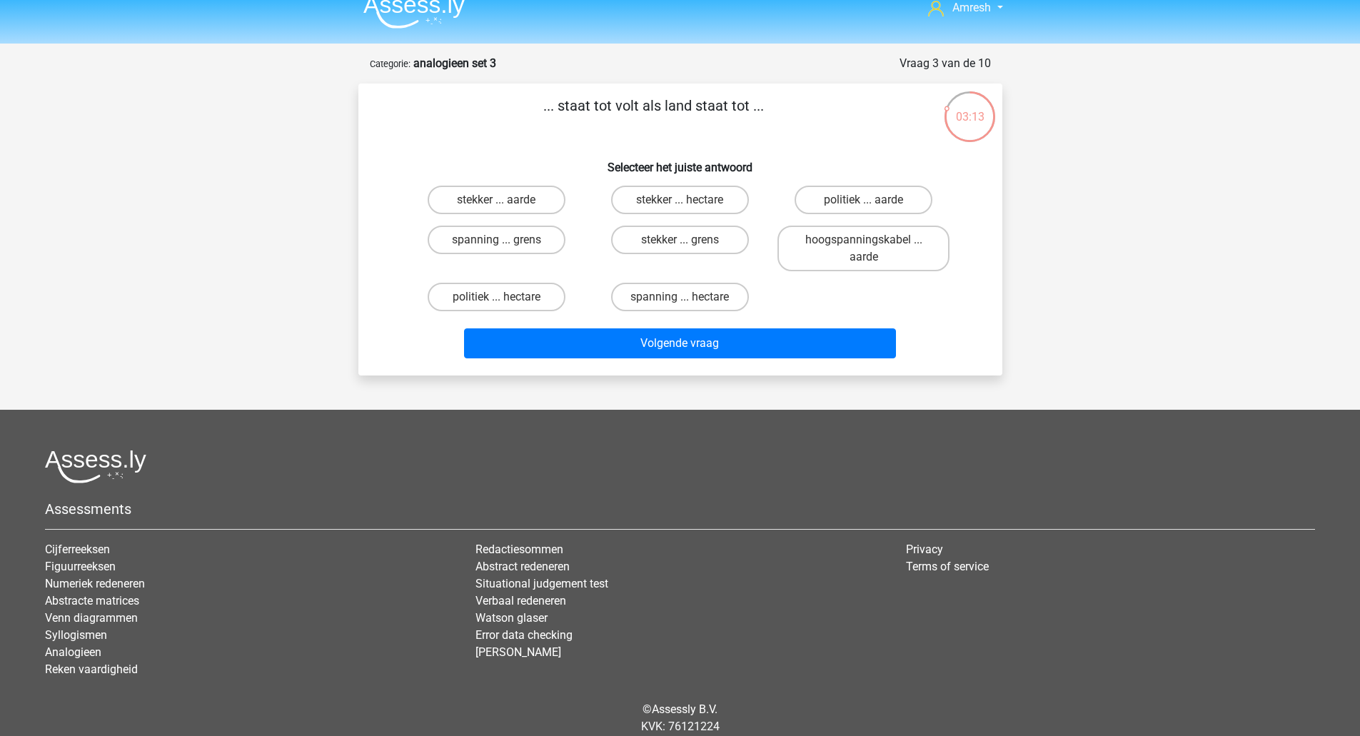
scroll to position [16, 0]
click at [678, 295] on label "spanning ... hectare" at bounding box center [680, 297] width 138 height 29
click at [680, 298] on input "spanning ... hectare" at bounding box center [684, 302] width 9 height 9
radio input "true"
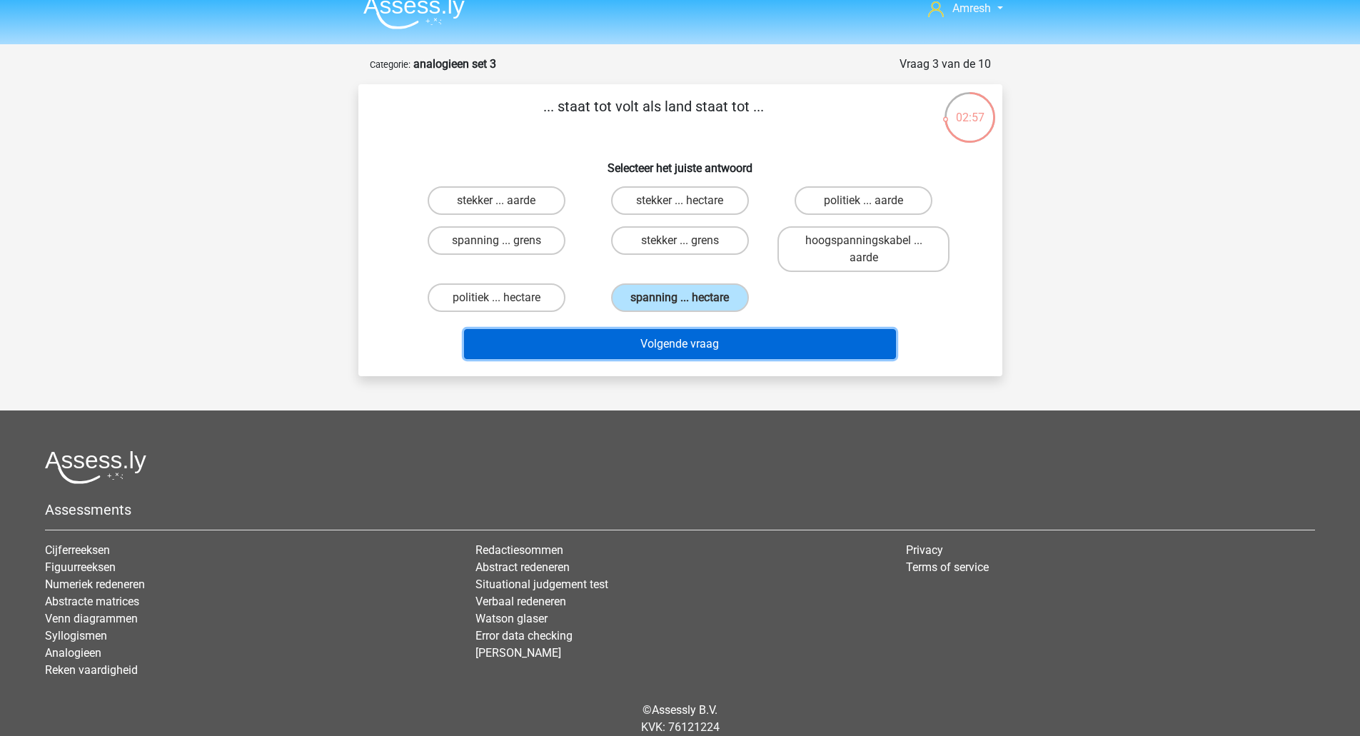
click at [611, 341] on button "Volgende vraag" at bounding box center [680, 344] width 432 height 30
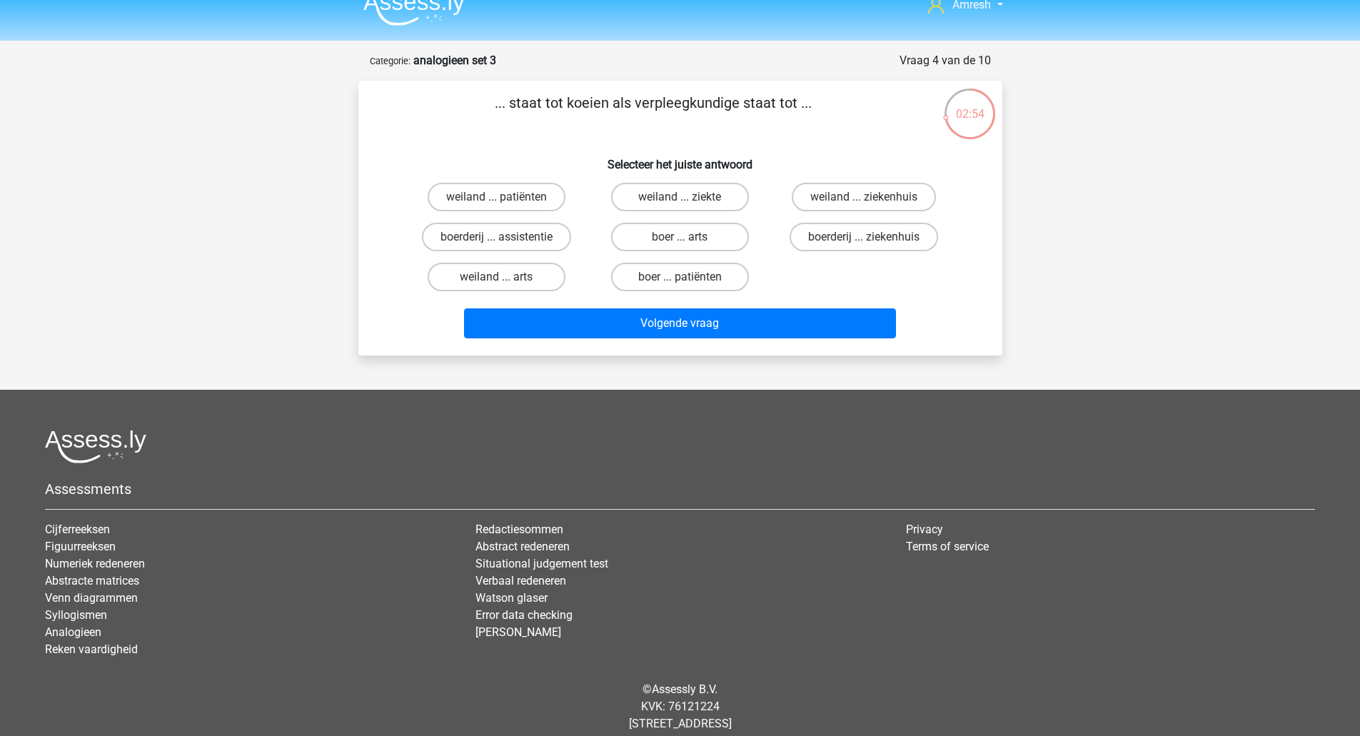
scroll to position [11, 0]
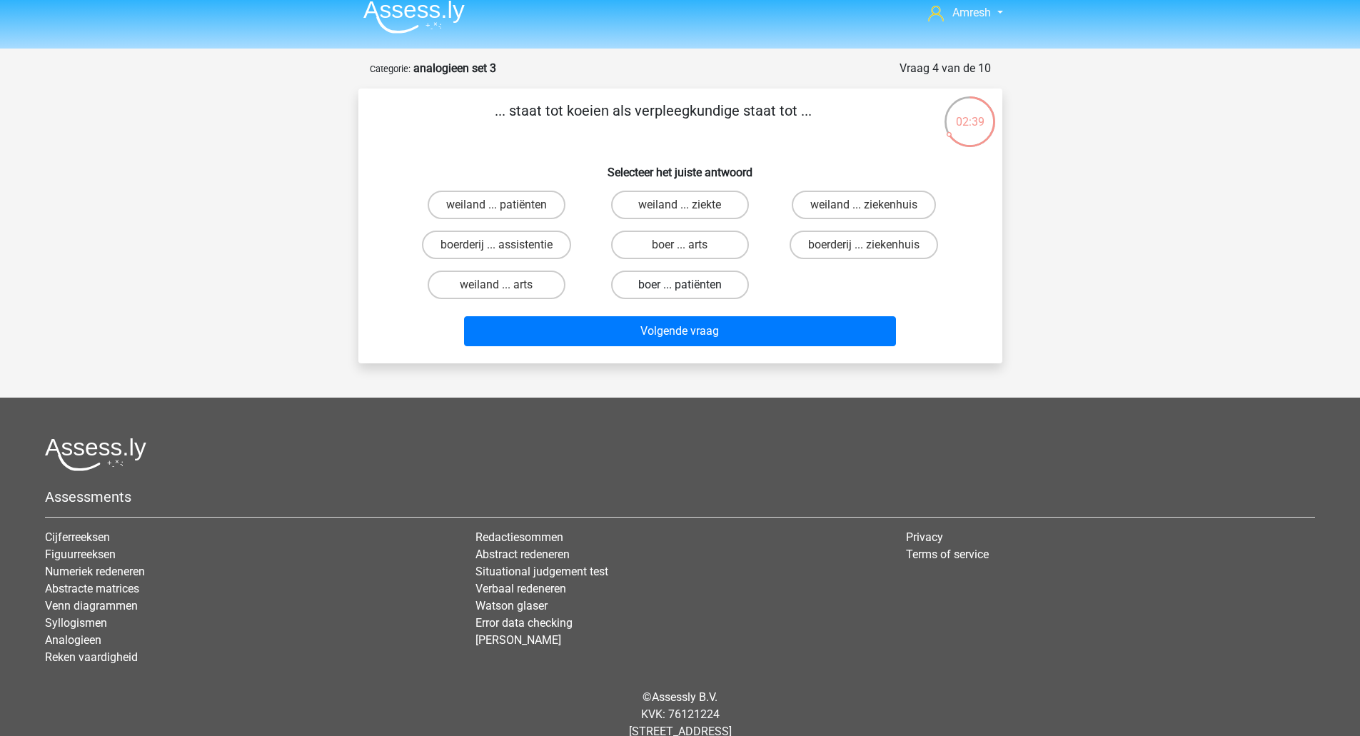
click at [636, 284] on label "boer ... patiënten" at bounding box center [680, 285] width 138 height 29
click at [680, 285] on input "boer ... patiënten" at bounding box center [684, 289] width 9 height 9
radio input "true"
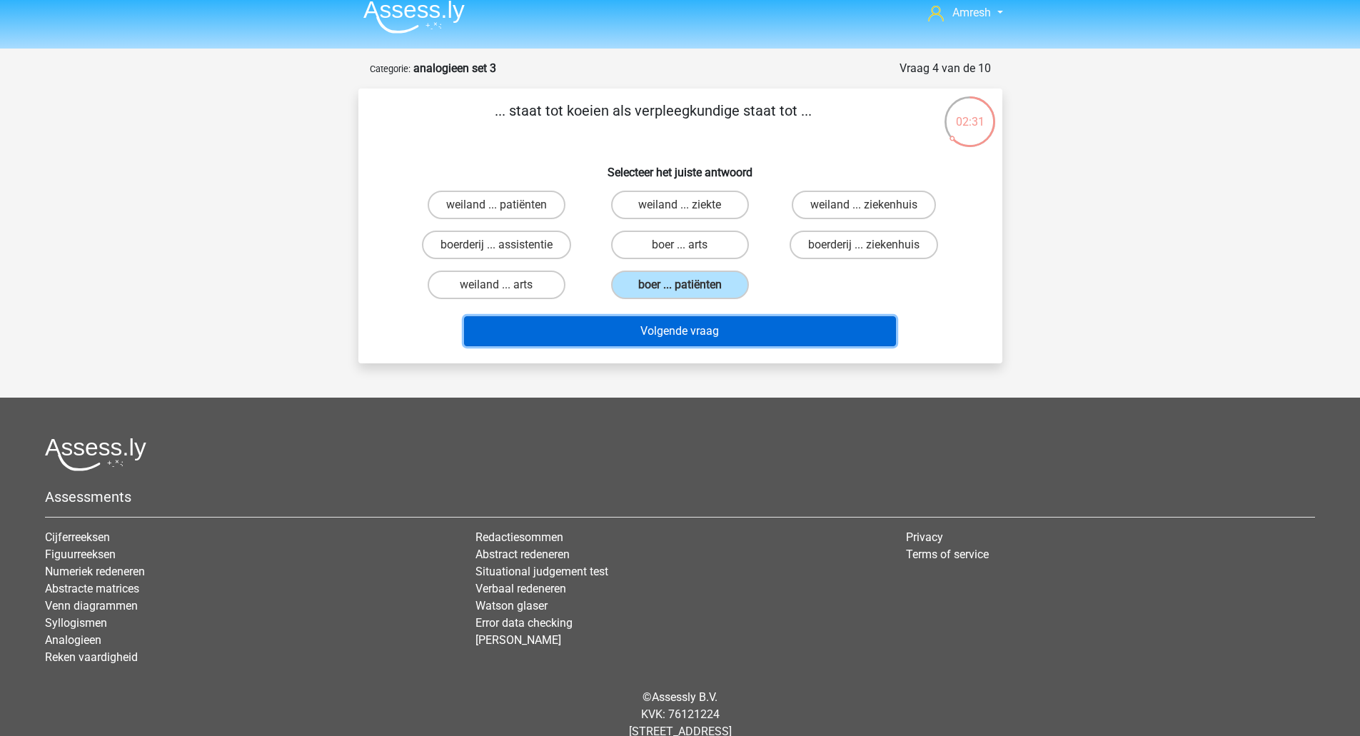
click at [608, 318] on button "Volgende vraag" at bounding box center [680, 331] width 432 height 30
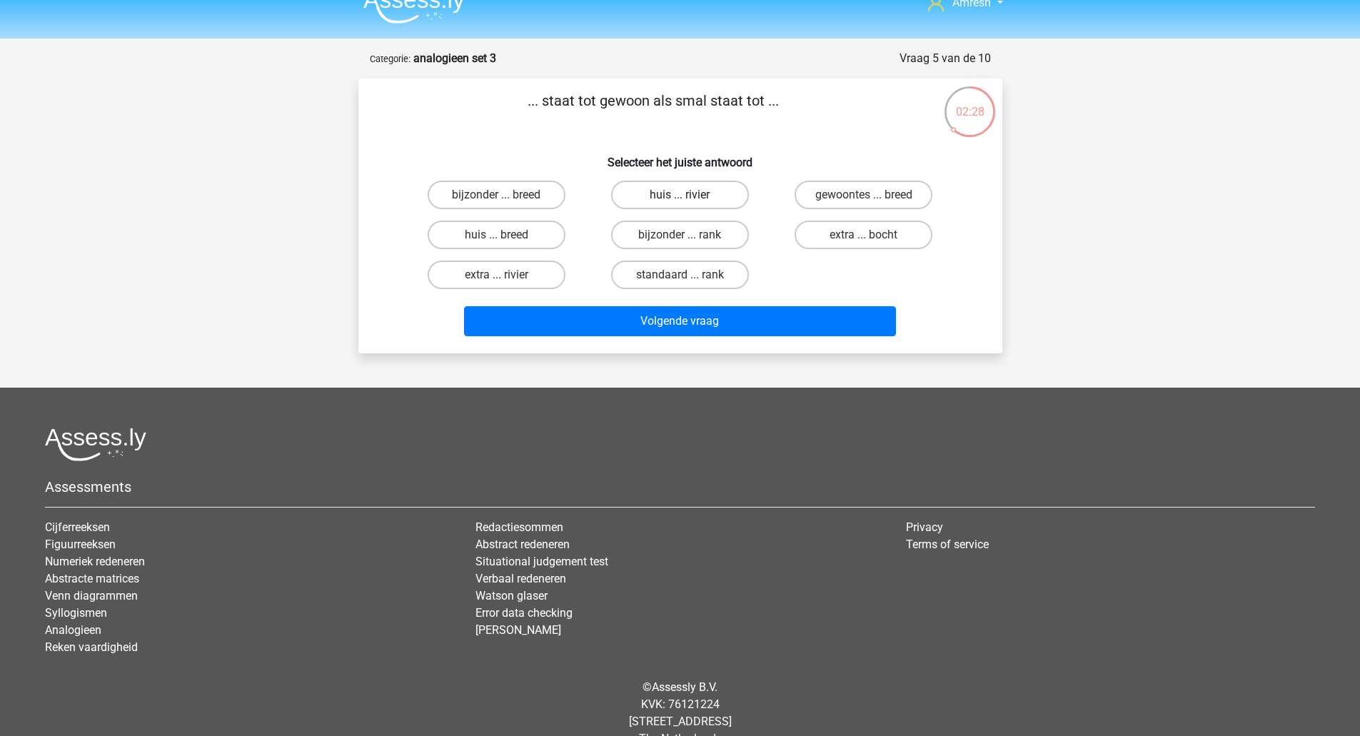
scroll to position [8, 0]
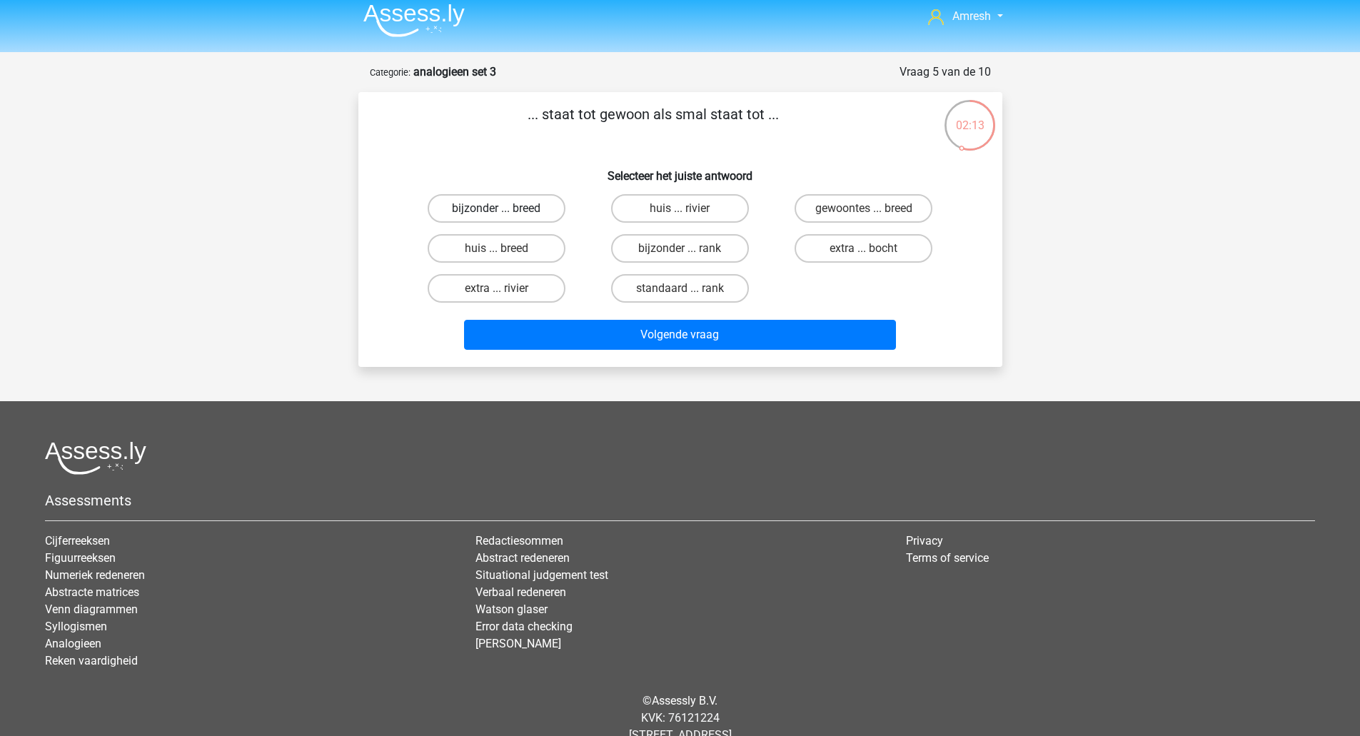
click at [546, 217] on label "bijzonder ... breed" at bounding box center [497, 208] width 138 height 29
click at [506, 217] on input "bijzonder ... breed" at bounding box center [500, 213] width 9 height 9
radio input "true"
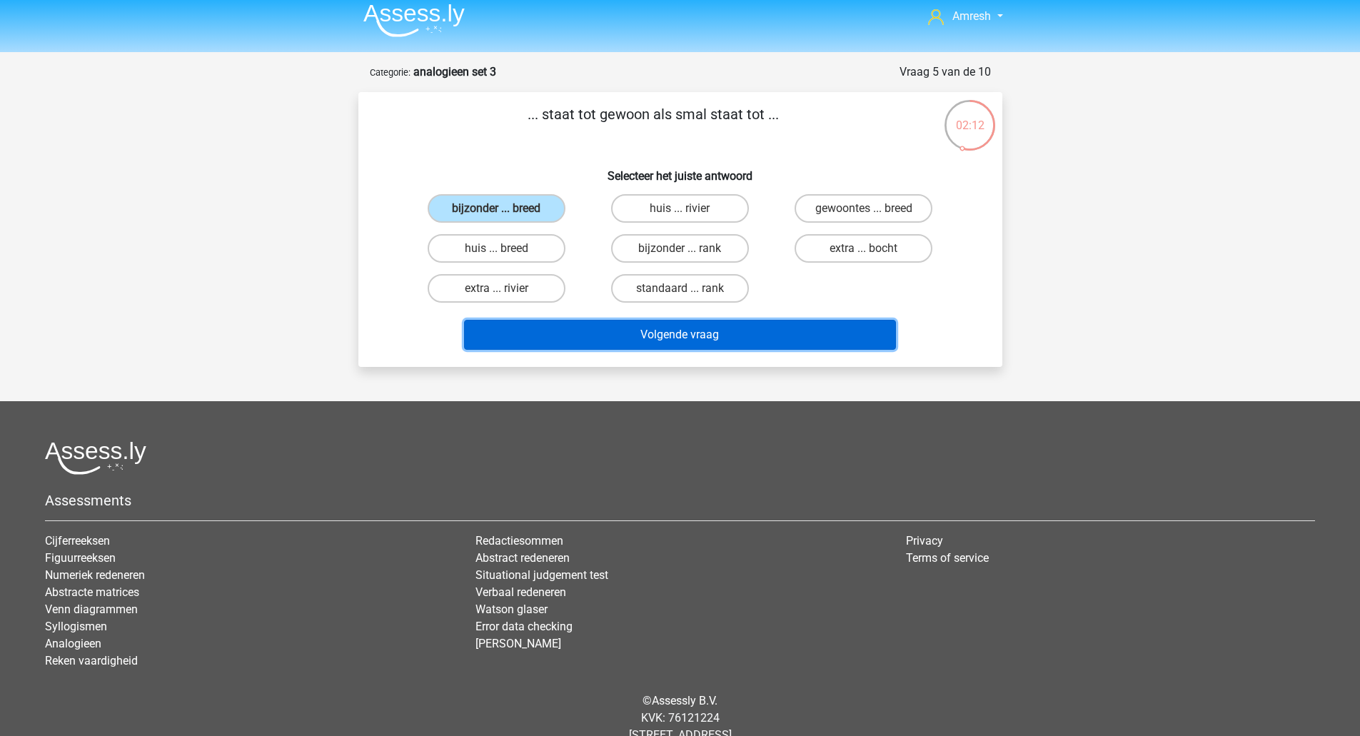
click at [647, 331] on button "Volgende vraag" at bounding box center [680, 335] width 432 height 30
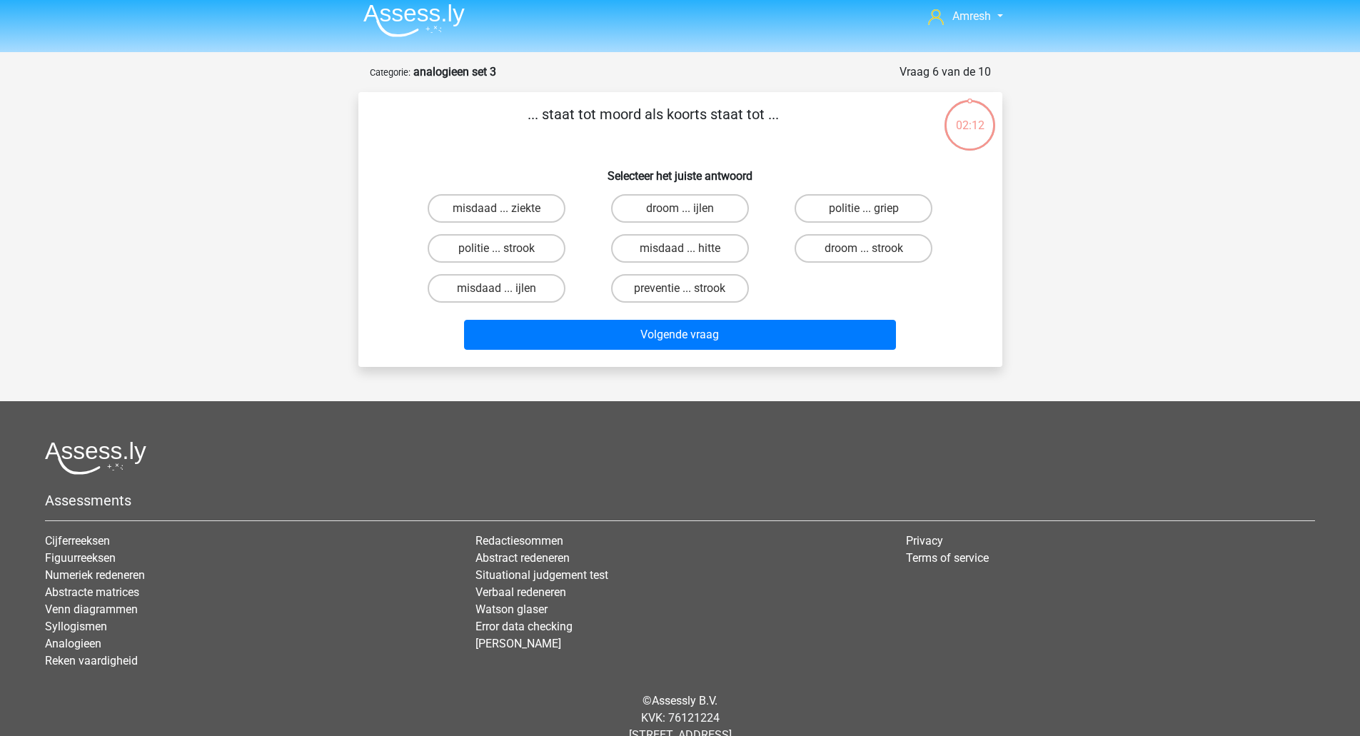
scroll to position [50, 0]
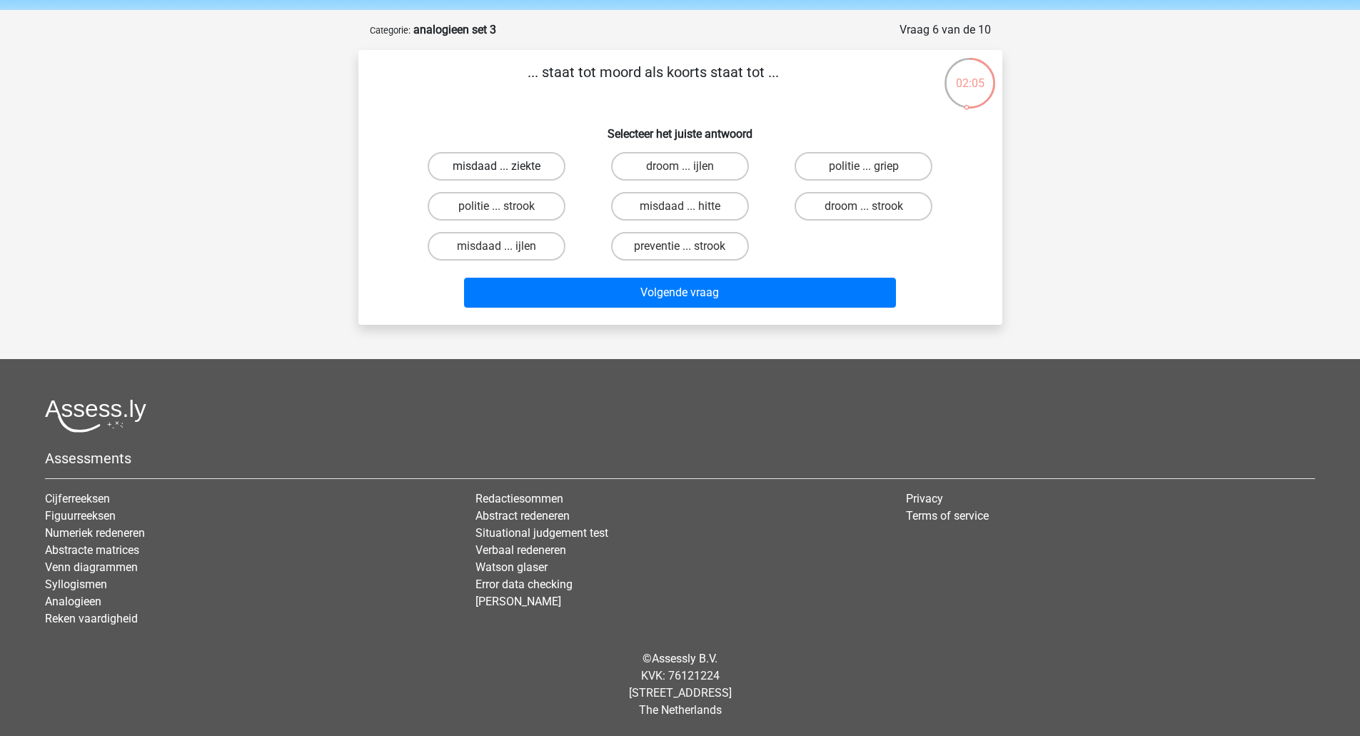
click at [543, 164] on label "misdaad ... ziekte" at bounding box center [497, 166] width 138 height 29
click at [506, 166] on input "misdaad ... ziekte" at bounding box center [500, 170] width 9 height 9
radio input "true"
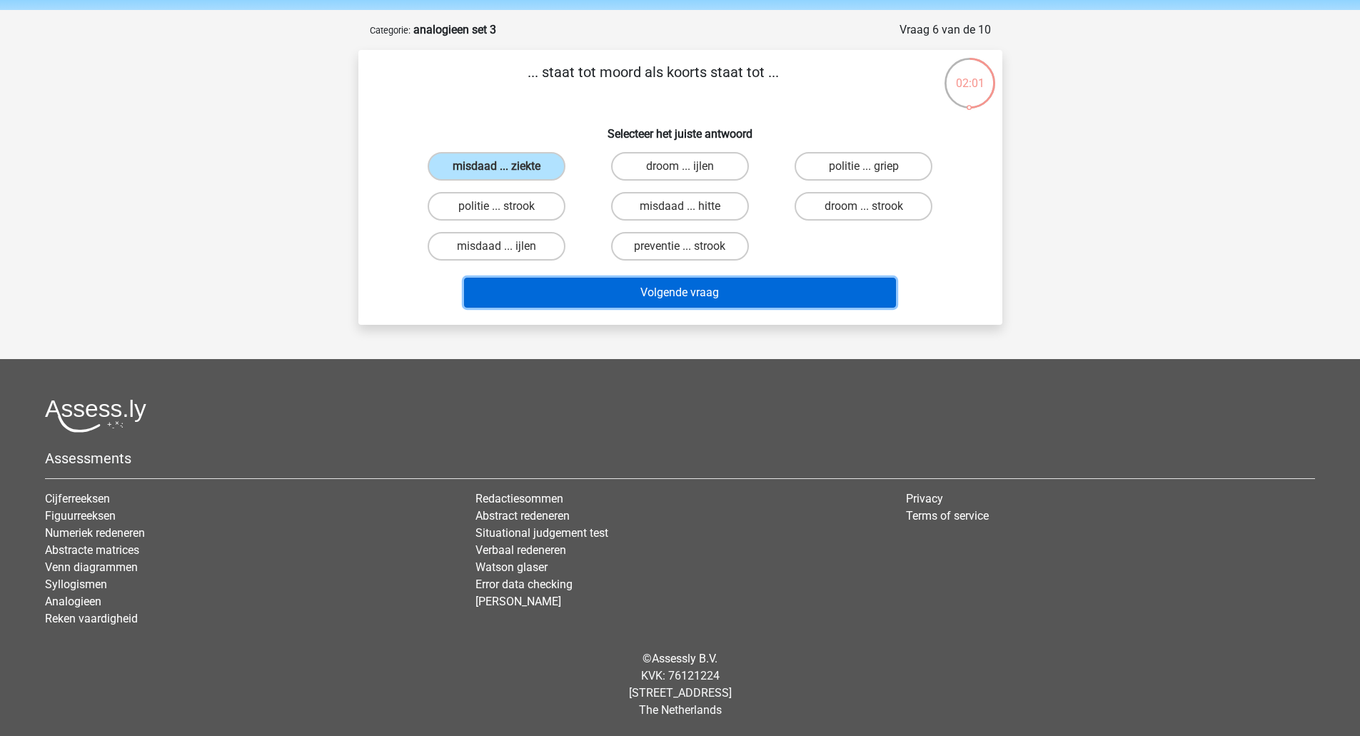
click at [619, 290] on button "Volgende vraag" at bounding box center [680, 293] width 432 height 30
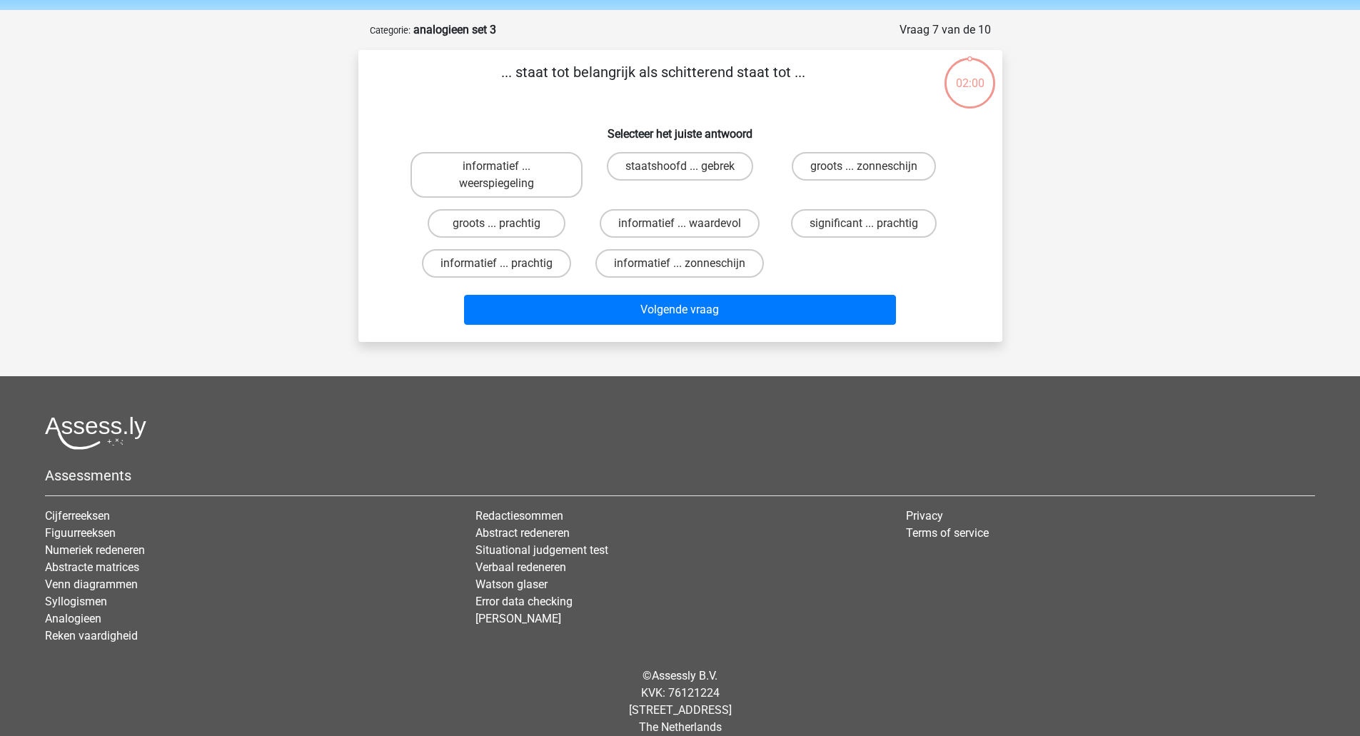
scroll to position [67, 0]
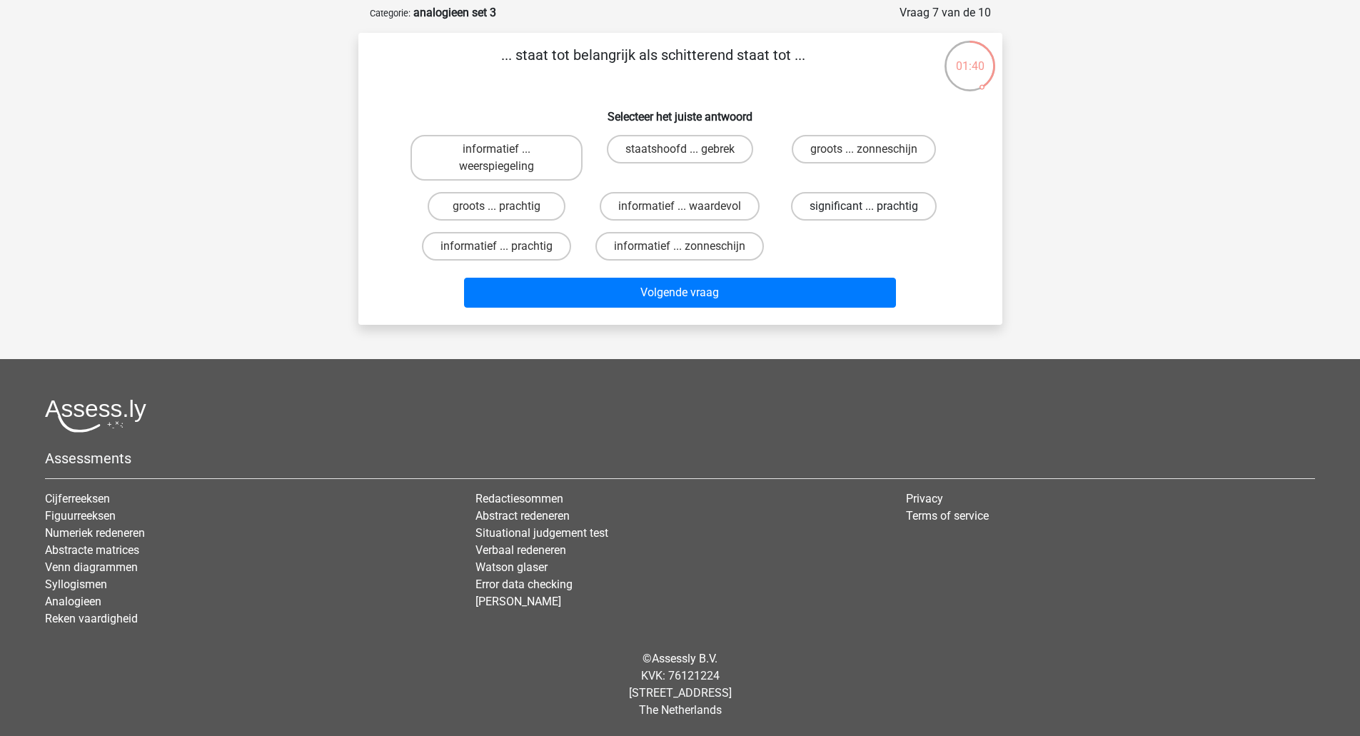
click at [818, 220] on label "significant ... prachtig" at bounding box center [864, 206] width 146 height 29
click at [864, 216] on input "significant ... prachtig" at bounding box center [868, 210] width 9 height 9
radio input "true"
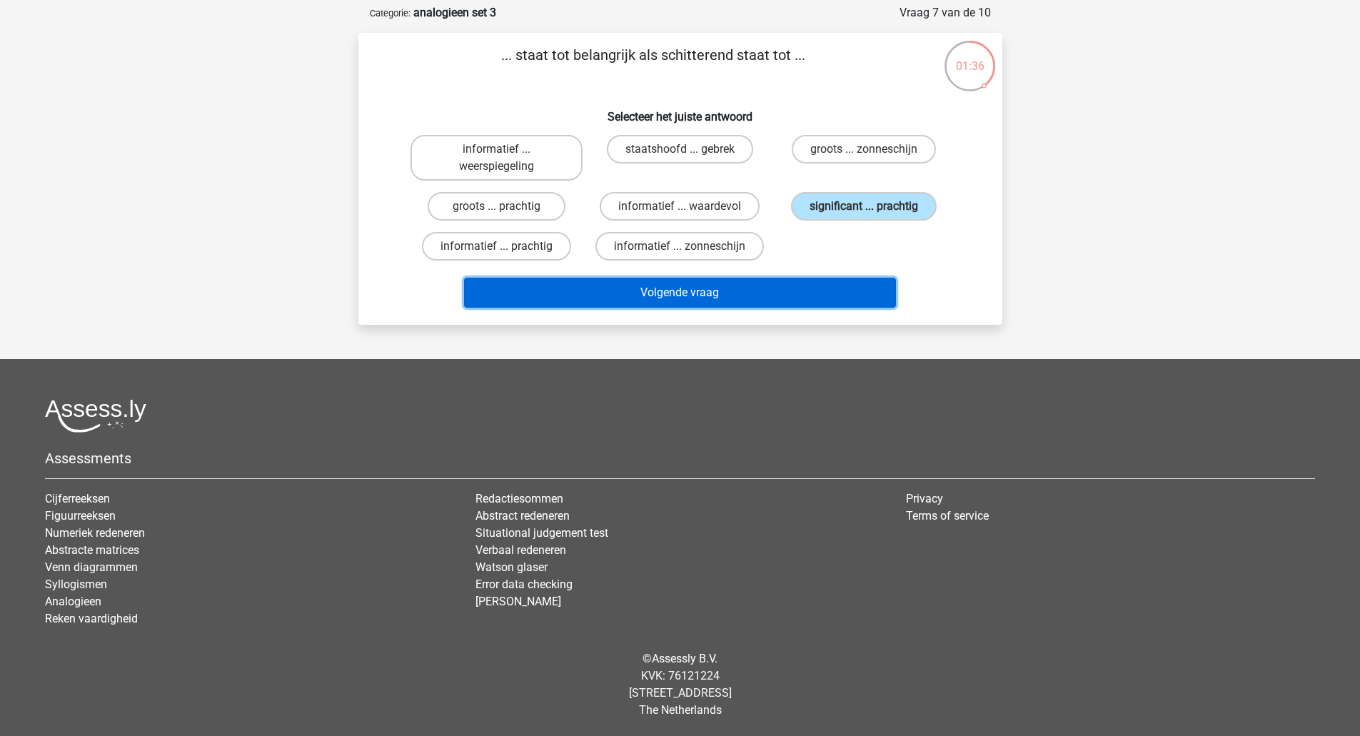
click at [790, 296] on button "Volgende vraag" at bounding box center [680, 293] width 432 height 30
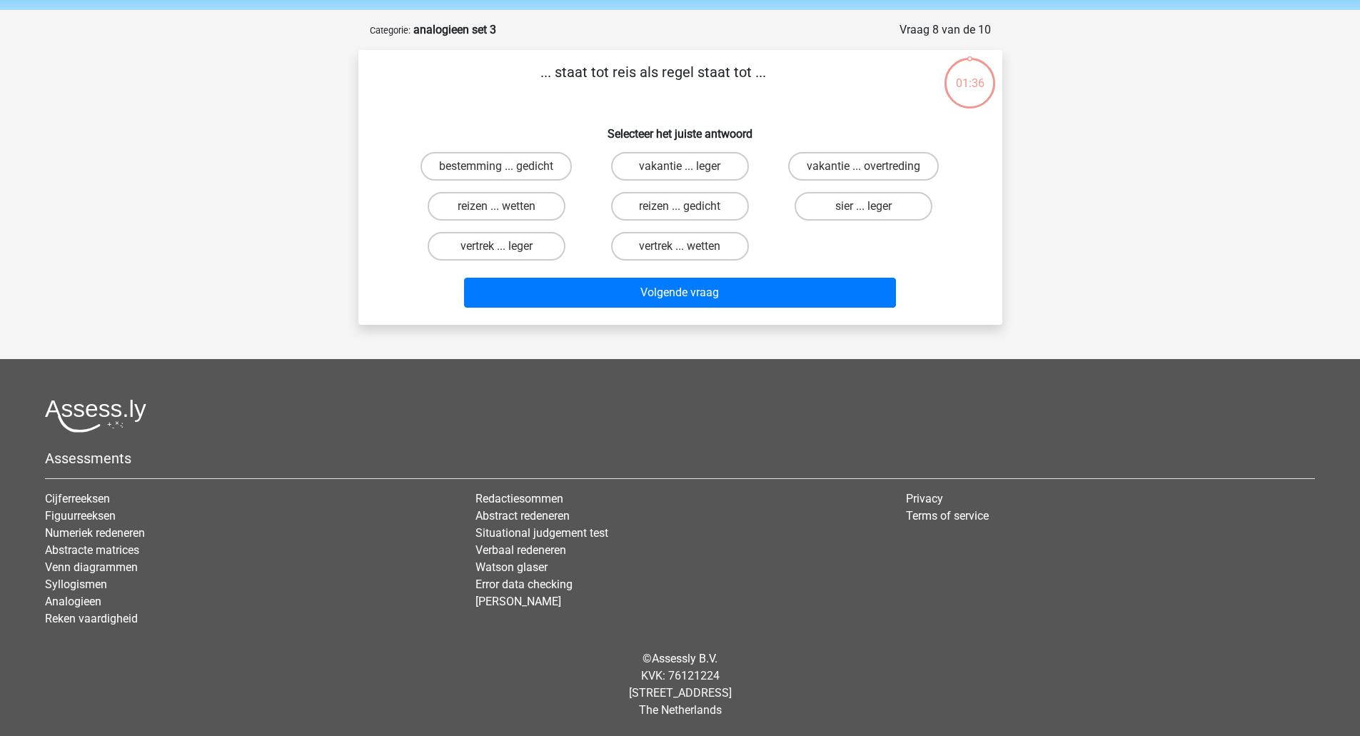
scroll to position [50, 0]
click at [550, 206] on label "reizen ... wetten" at bounding box center [497, 206] width 138 height 29
click at [506, 206] on input "reizen ... wetten" at bounding box center [500, 210] width 9 height 9
radio input "true"
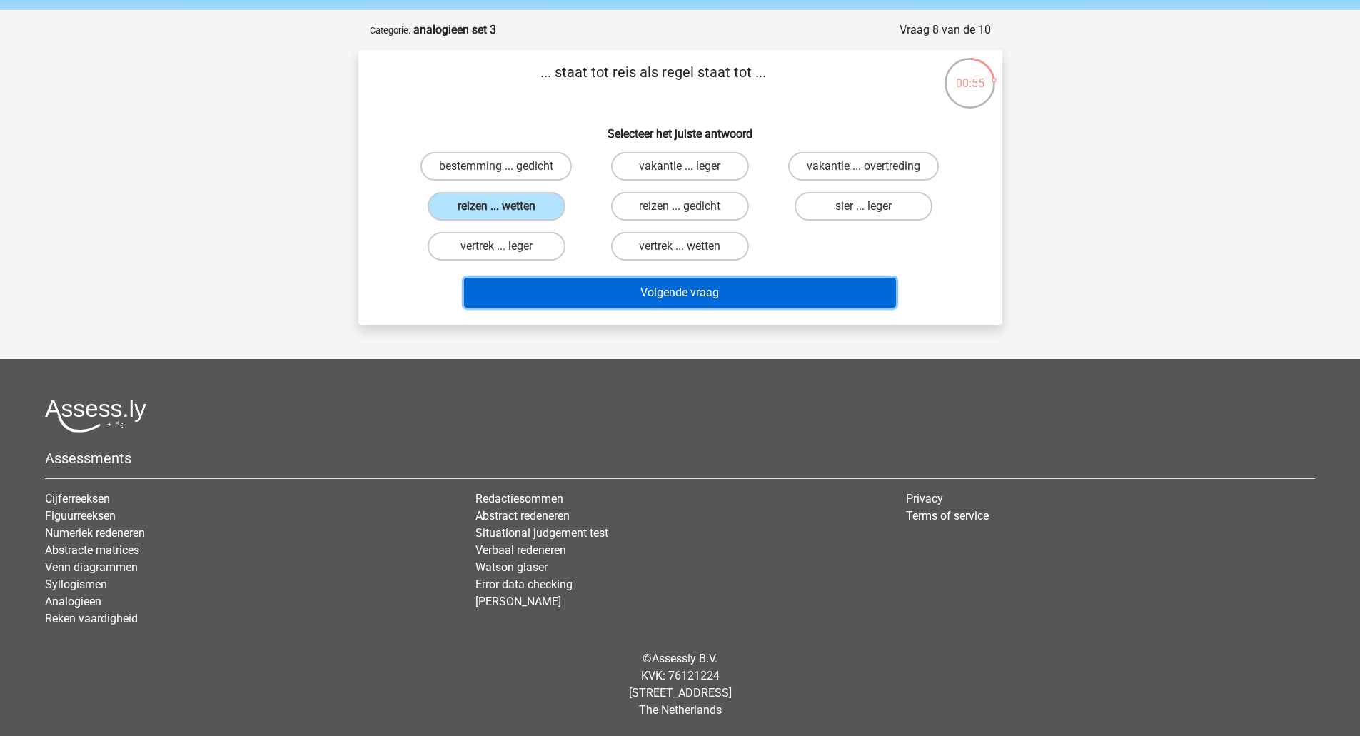
click at [545, 298] on button "Volgende vraag" at bounding box center [680, 293] width 432 height 30
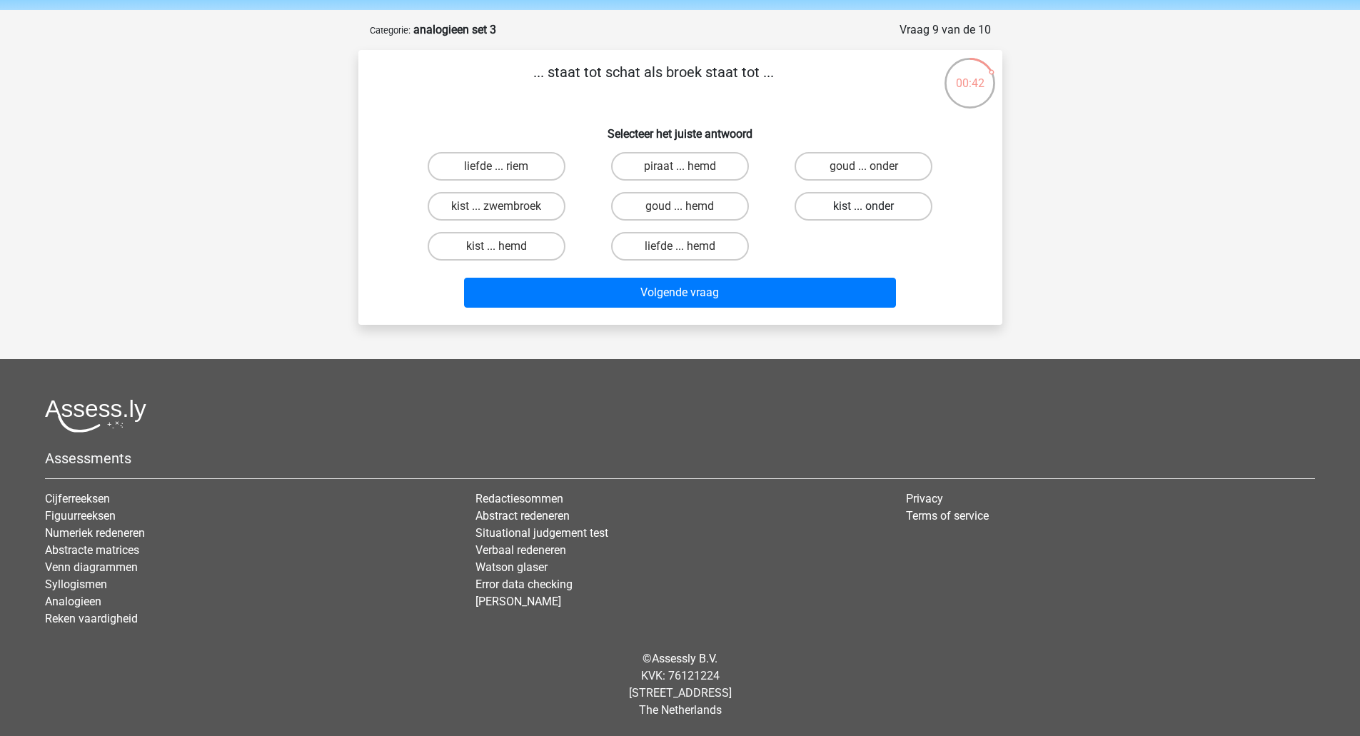
click at [869, 204] on label "kist ... onder" at bounding box center [864, 206] width 138 height 29
click at [869, 206] on input "kist ... onder" at bounding box center [868, 210] width 9 height 9
radio input "true"
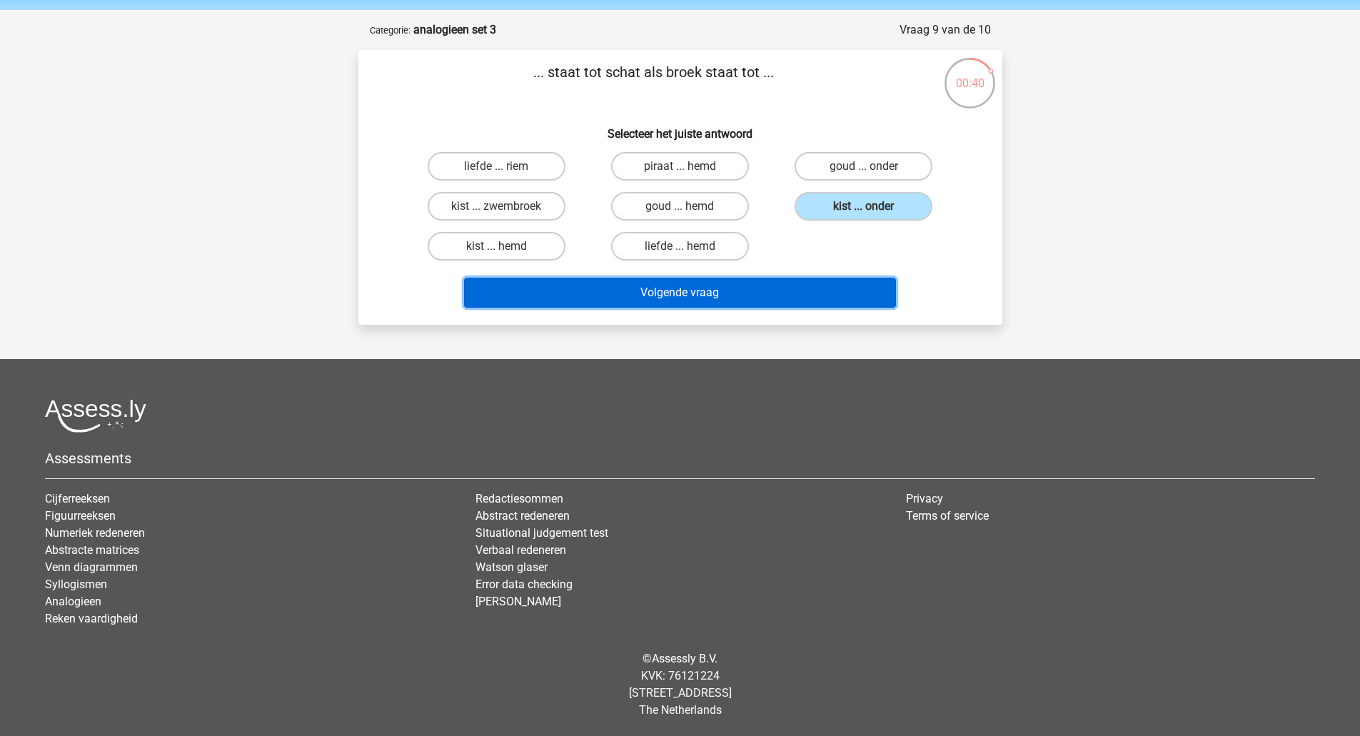
click at [785, 292] on button "Volgende vraag" at bounding box center [680, 293] width 432 height 30
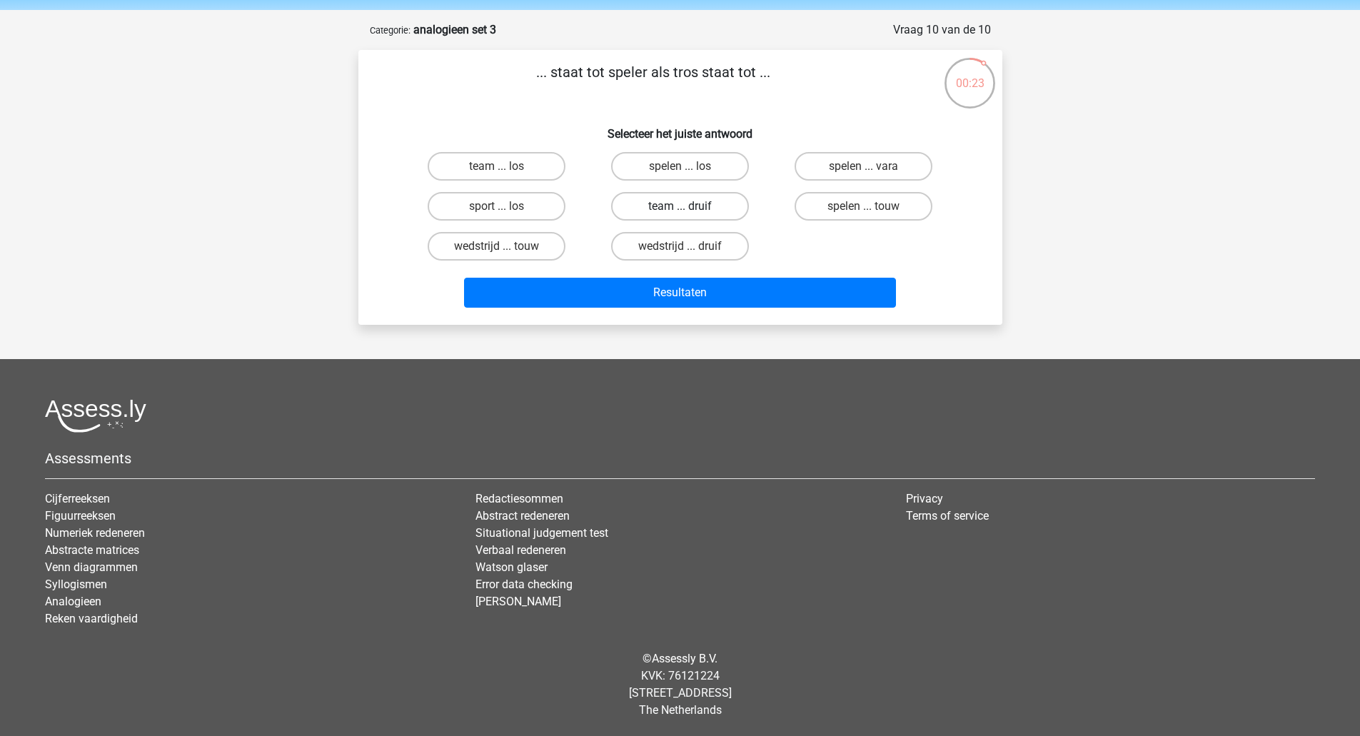
click at [713, 197] on label "team ... druif" at bounding box center [680, 206] width 138 height 29
click at [689, 206] on input "team ... druif" at bounding box center [684, 210] width 9 height 9
radio input "true"
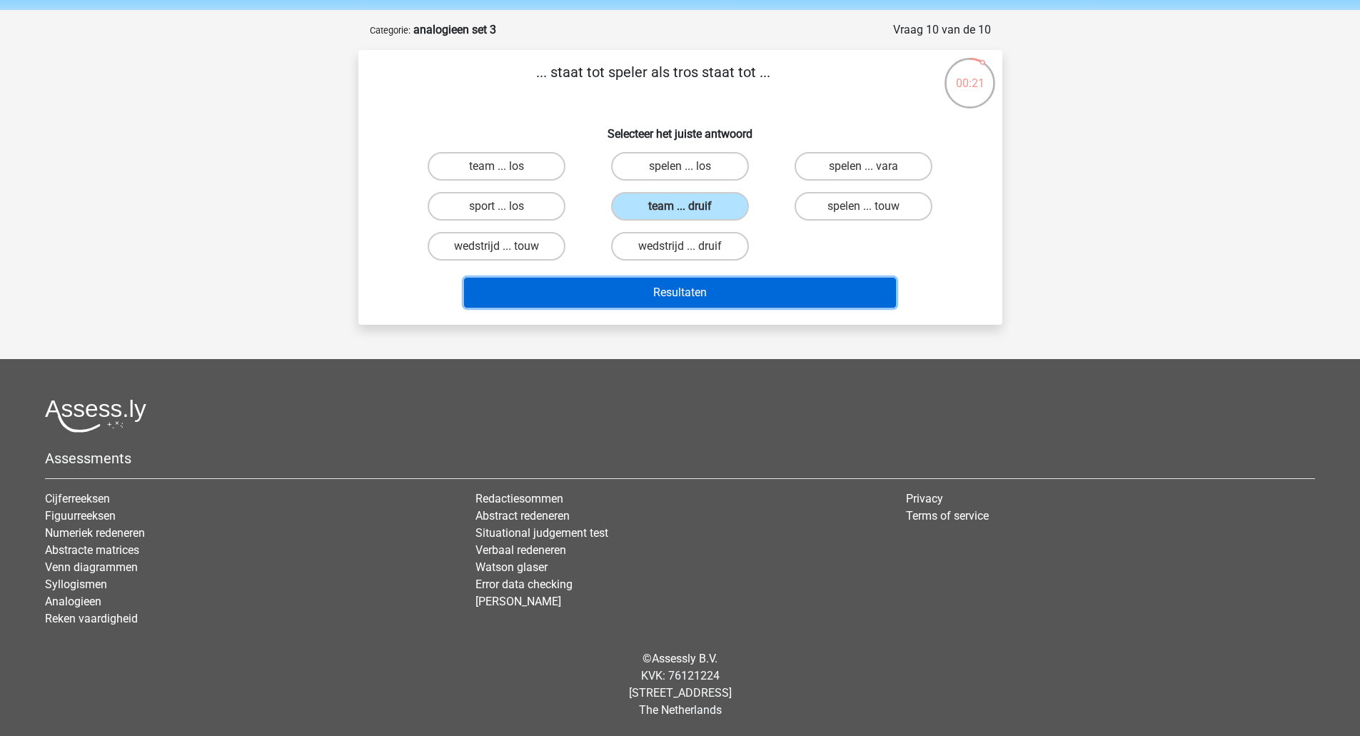
click at [788, 285] on button "Resultaten" at bounding box center [680, 293] width 432 height 30
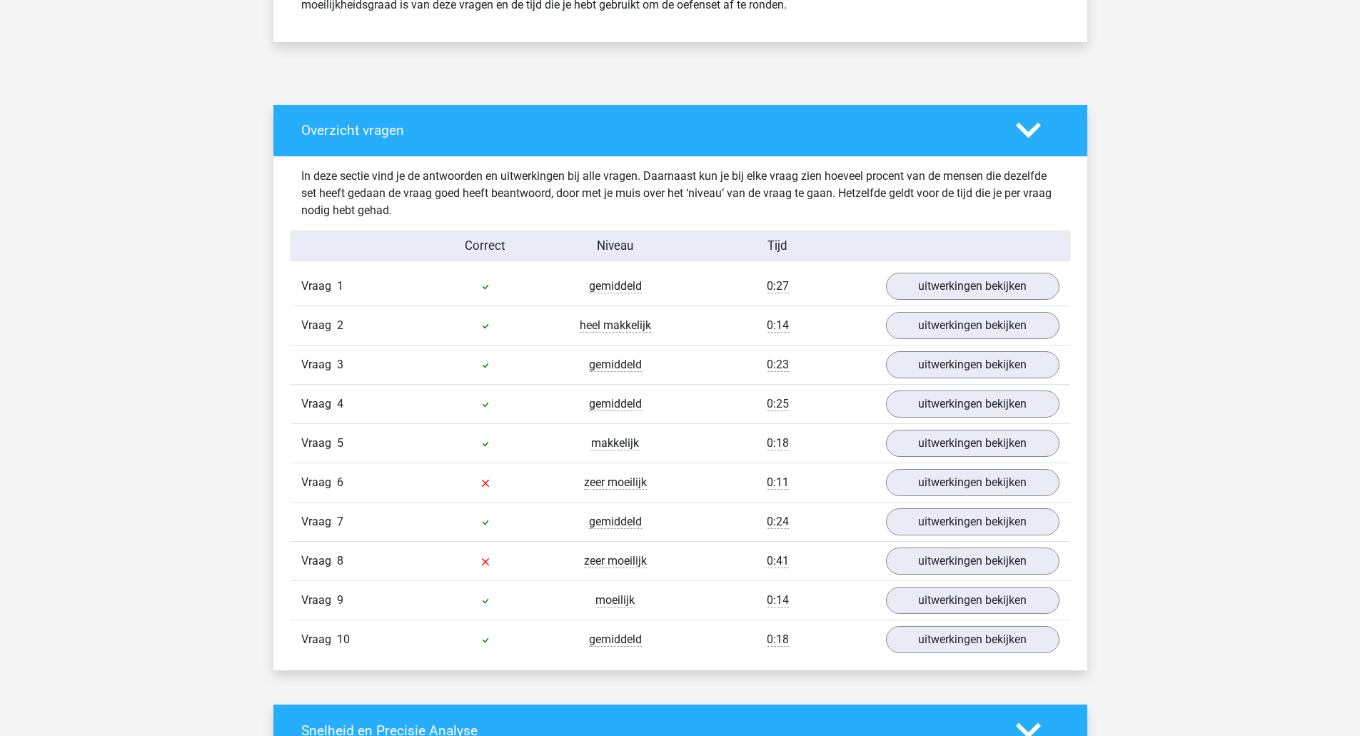
scroll to position [683, 0]
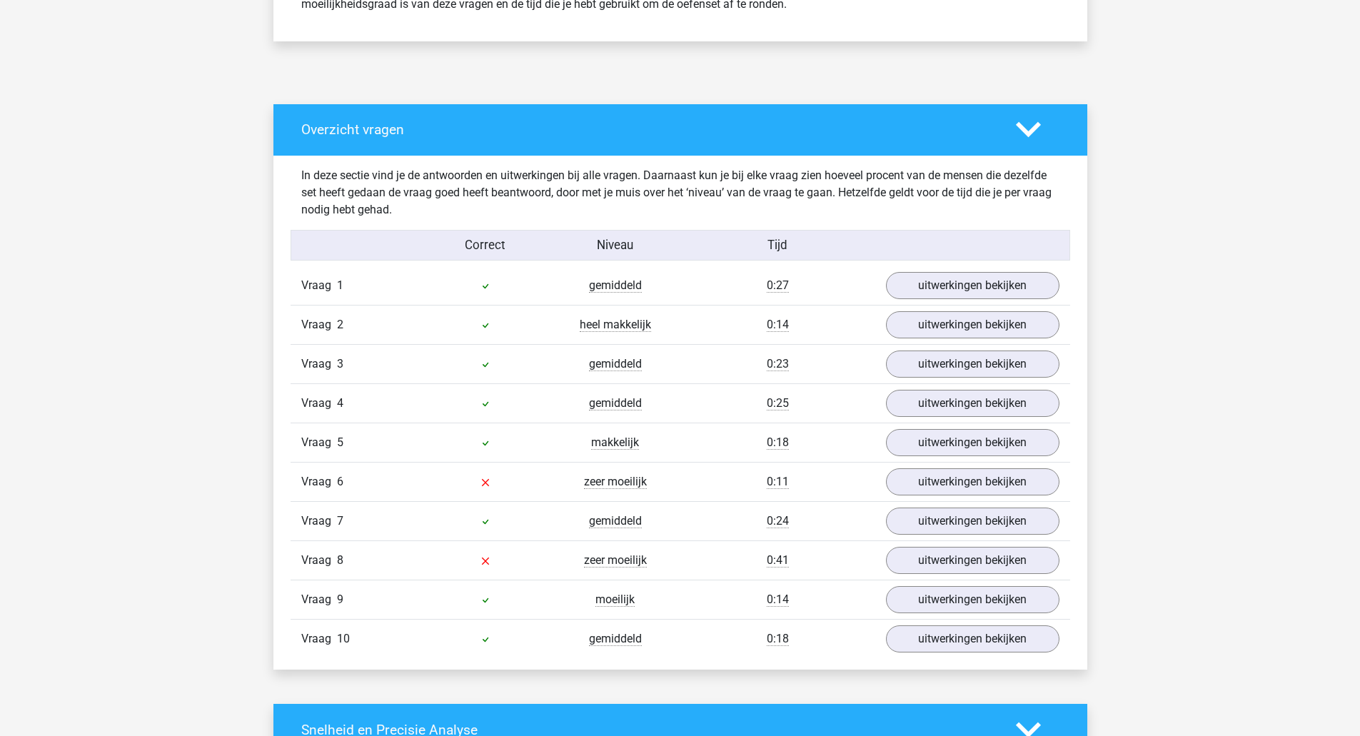
click at [682, 491] on div "Vraag 6 zeer moeilijk 0:11 uitwerkingen bekijken" at bounding box center [681, 481] width 780 height 39
click at [902, 491] on link "uitwerkingen bekijken" at bounding box center [972, 481] width 199 height 31
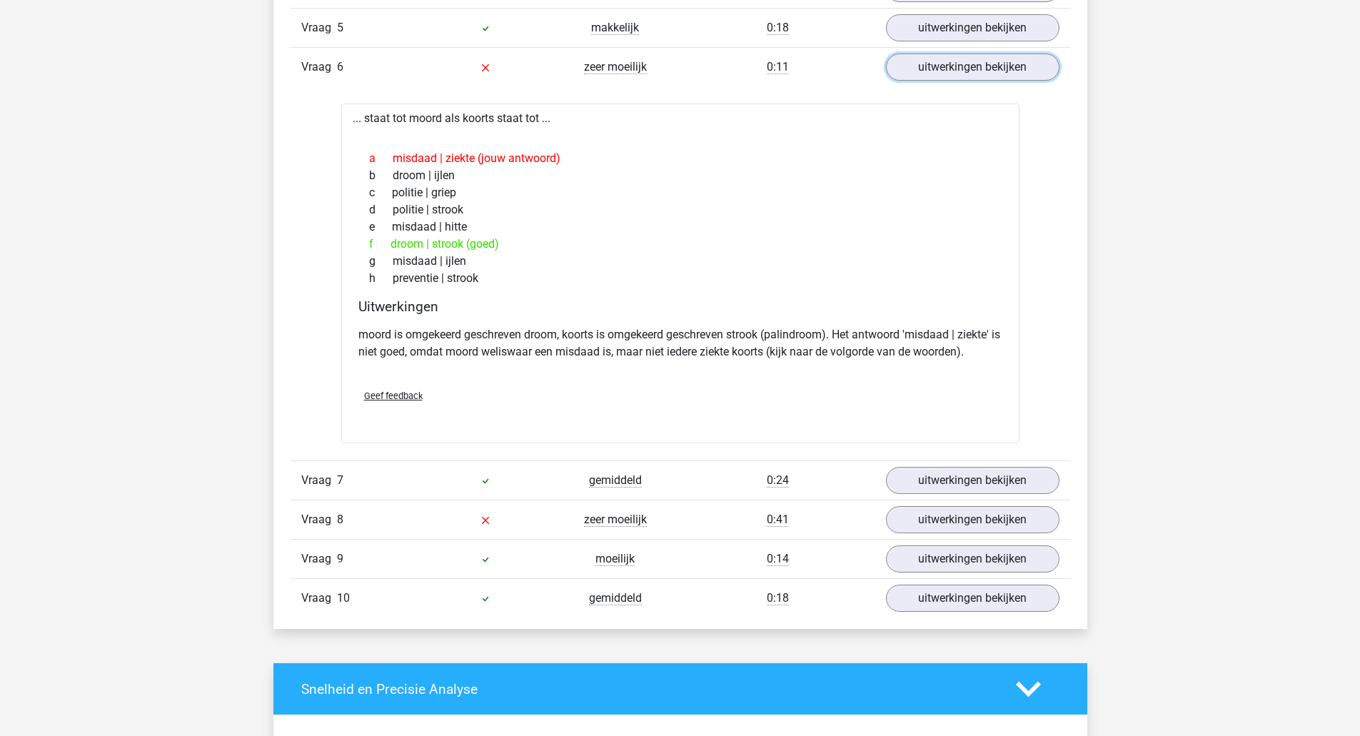
scroll to position [1099, 0]
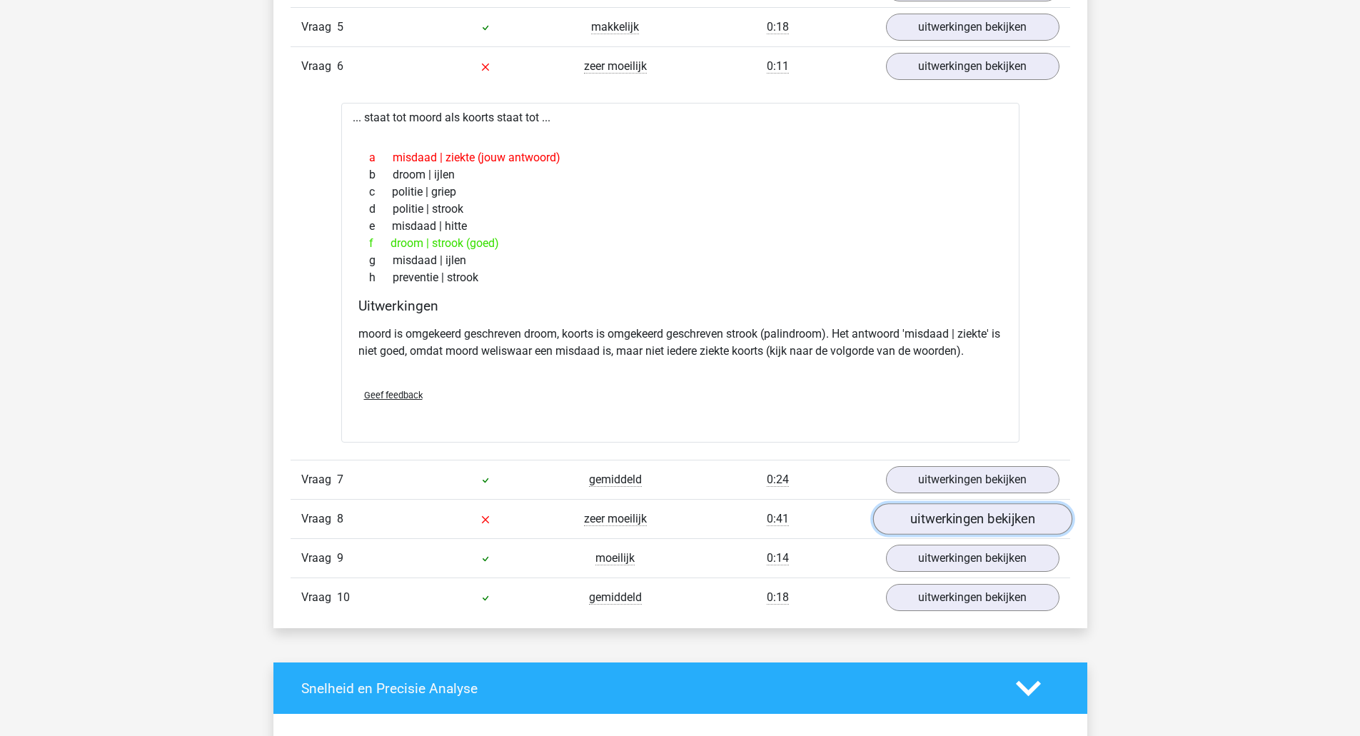
click at [980, 528] on link "uitwerkingen bekijken" at bounding box center [972, 519] width 199 height 31
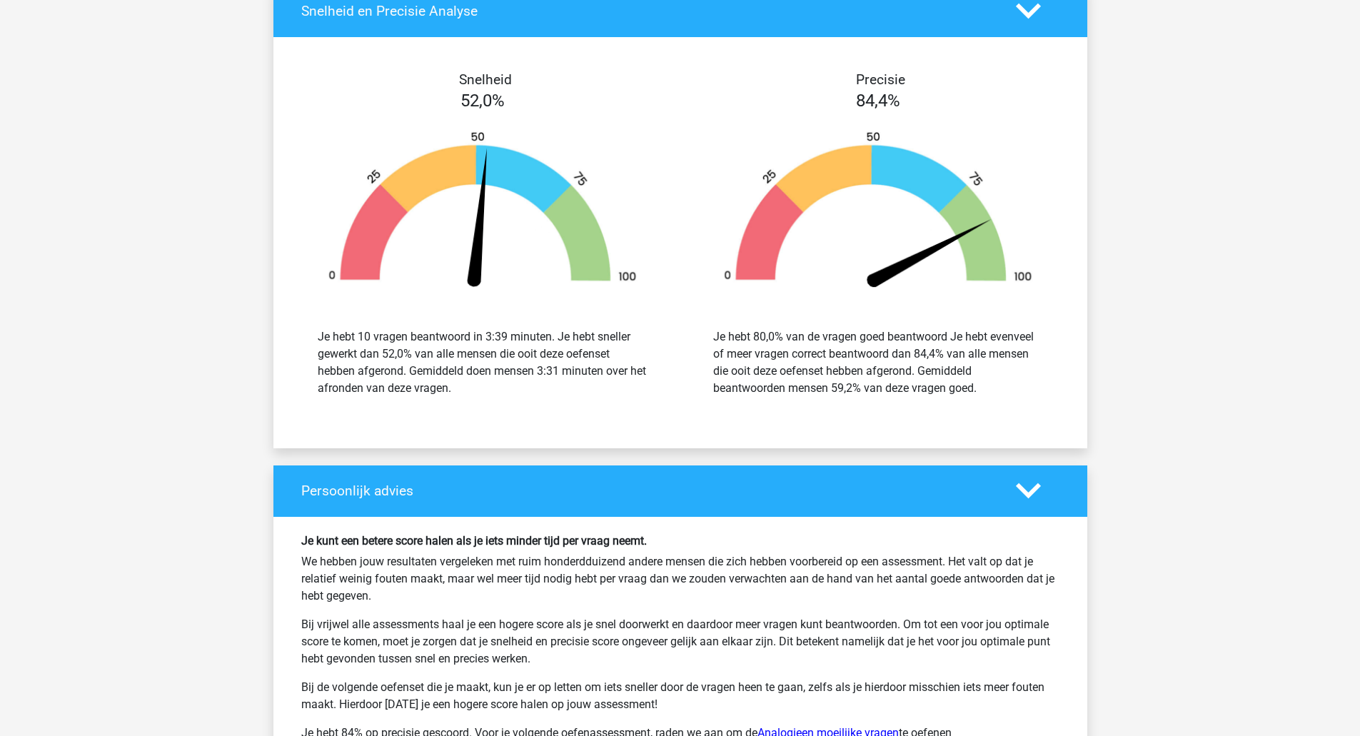
scroll to position [2134, 0]
